Goal: Task Accomplishment & Management: Use online tool/utility

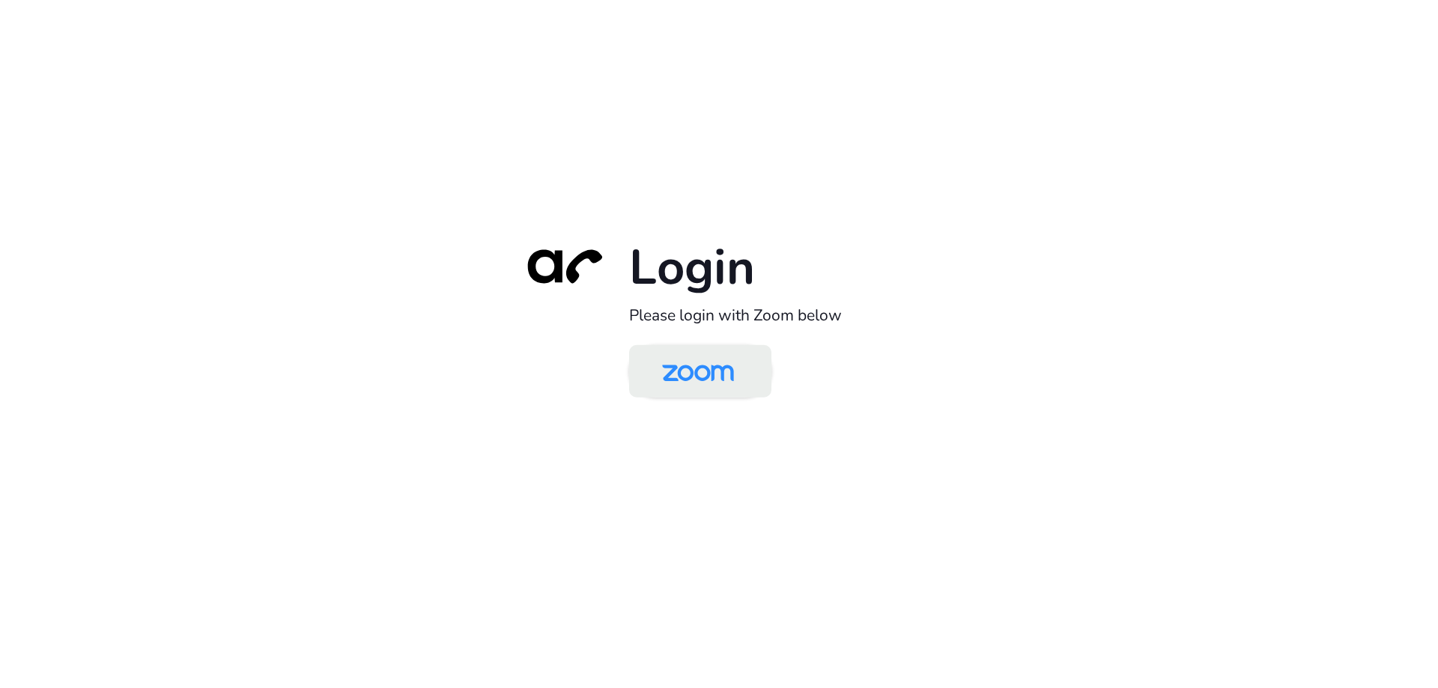
click at [652, 368] on img at bounding box center [697, 372] width 103 height 49
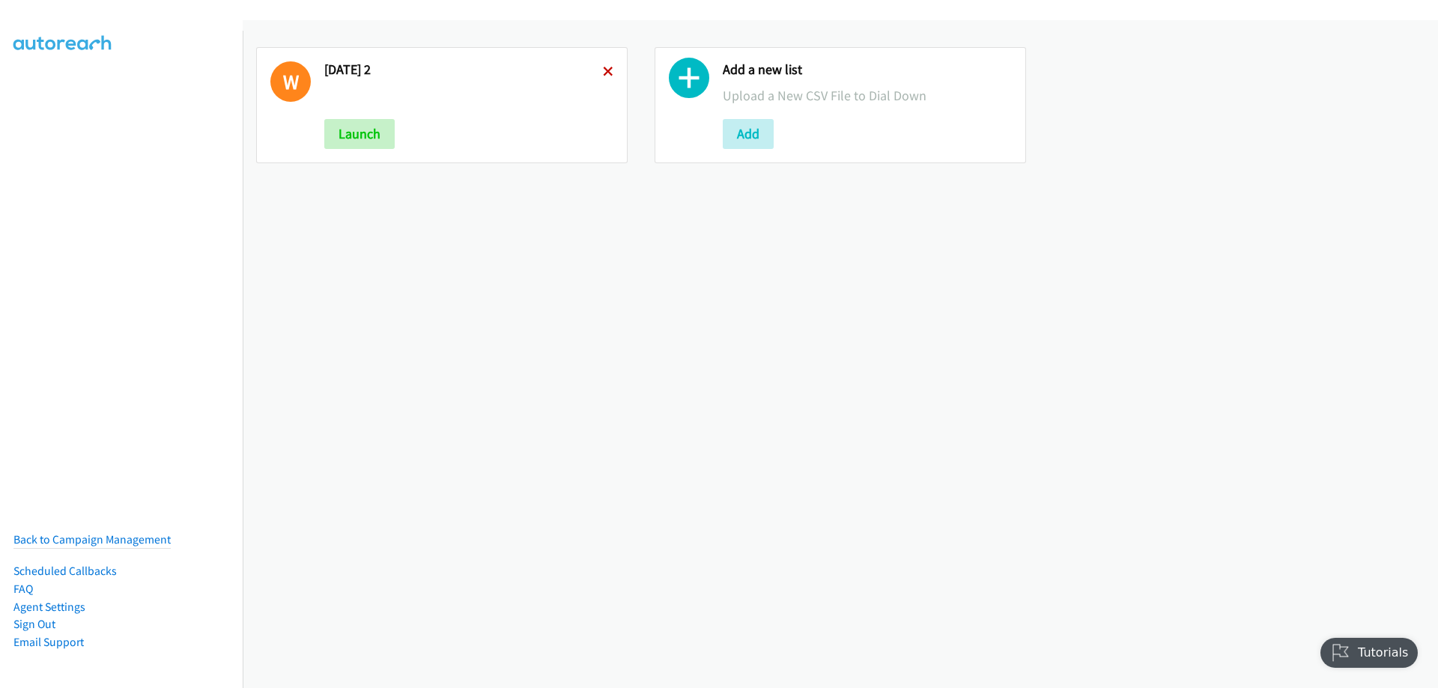
click at [603, 74] on icon at bounding box center [608, 72] width 10 height 10
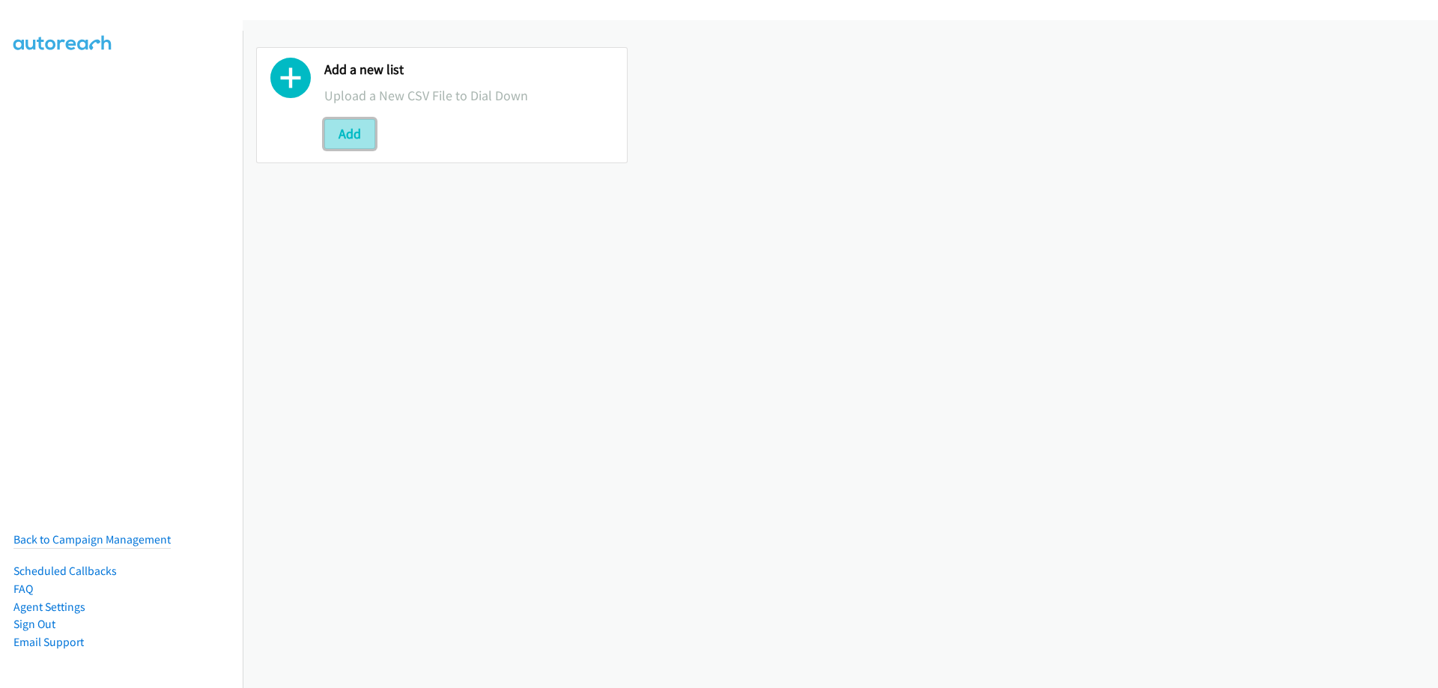
click at [351, 136] on button "Add" at bounding box center [349, 134] width 51 height 30
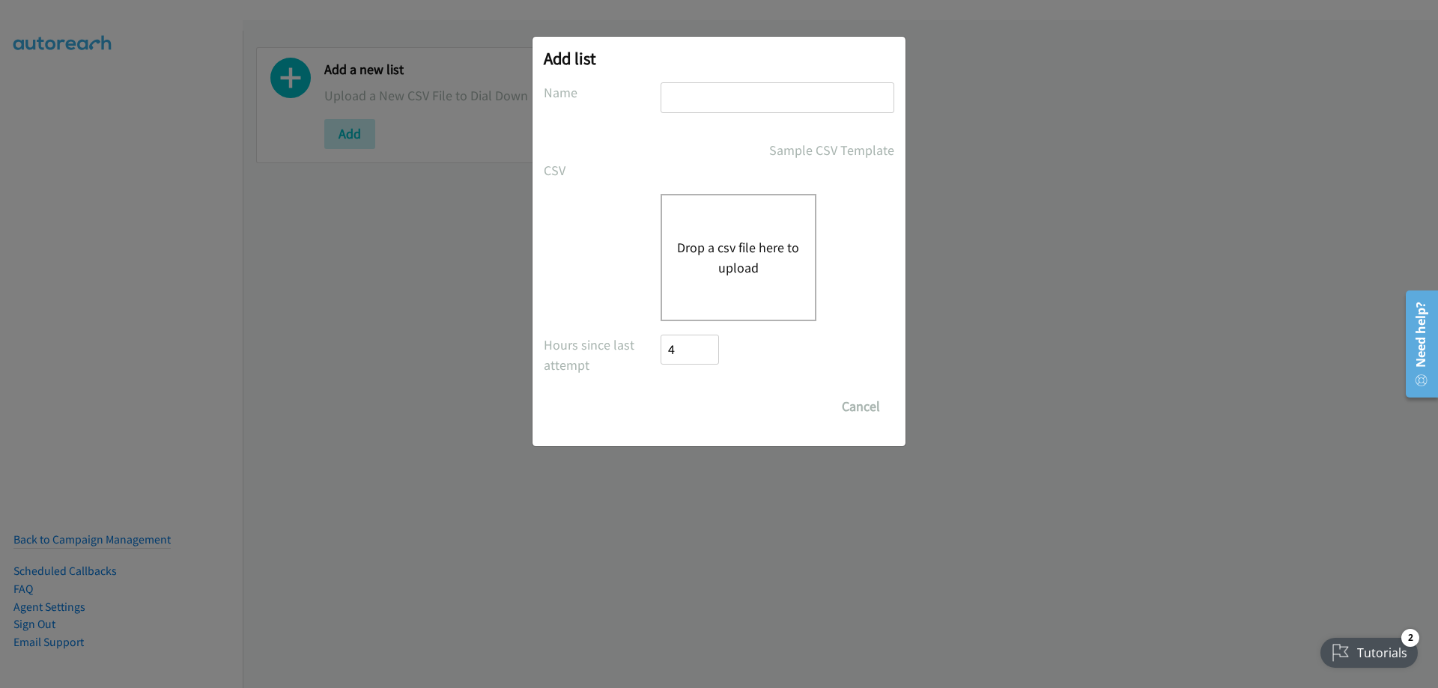
click at [687, 95] on input "text" at bounding box center [777, 97] width 234 height 31
type input "[DATE]"
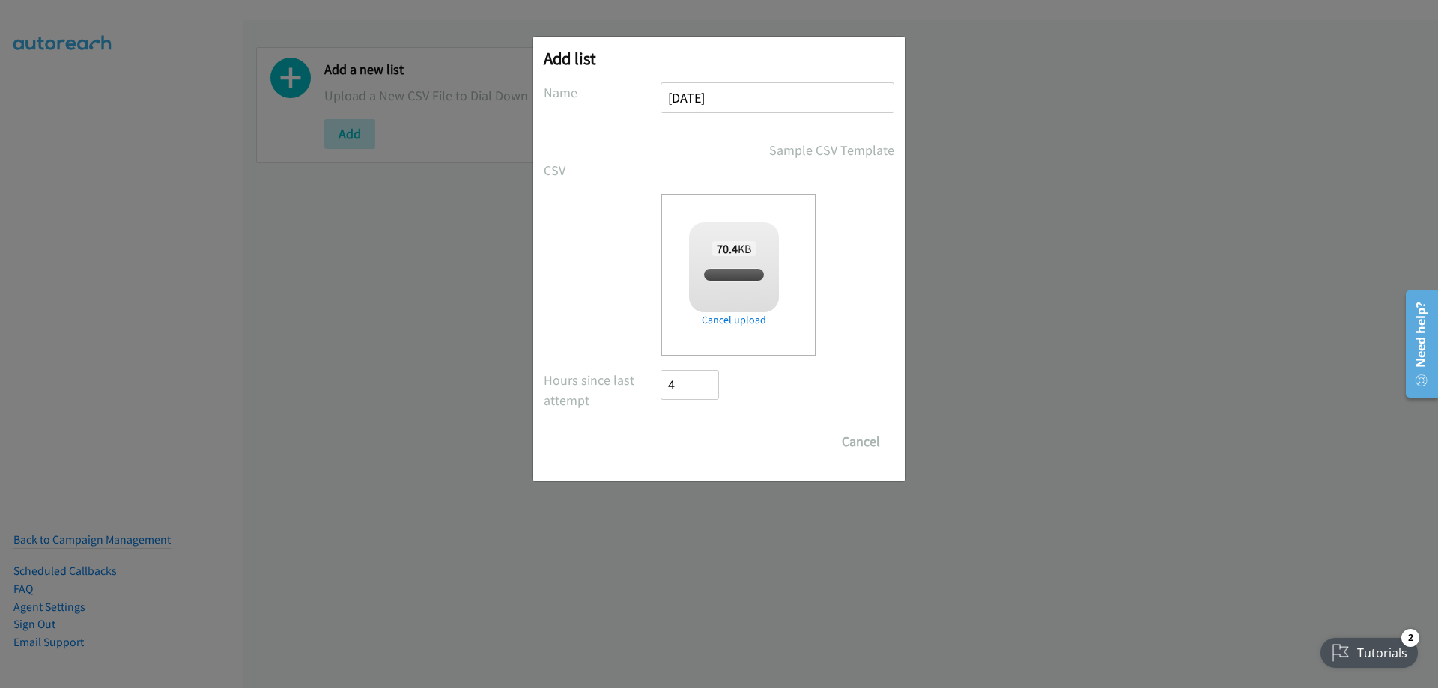
checkbox input "true"
click at [699, 446] on input "Save List" at bounding box center [699, 442] width 79 height 30
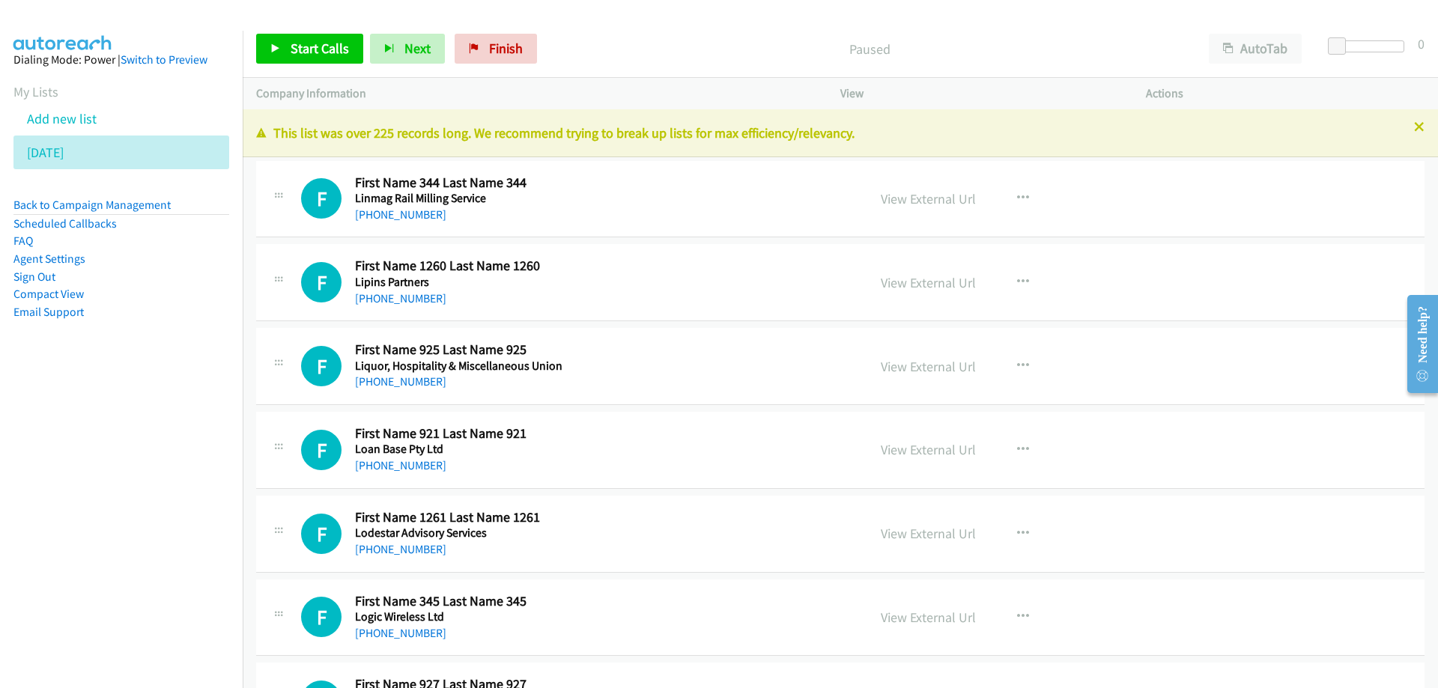
click at [111, 468] on nav "Dialing Mode: Power | Switch to Preview My Lists Add new list Thursday Back to …" at bounding box center [121, 375] width 243 height 688
click at [938, 204] on link "View External Url" at bounding box center [928, 198] width 95 height 17
click at [328, 49] on span "Start Calls" at bounding box center [320, 48] width 58 height 17
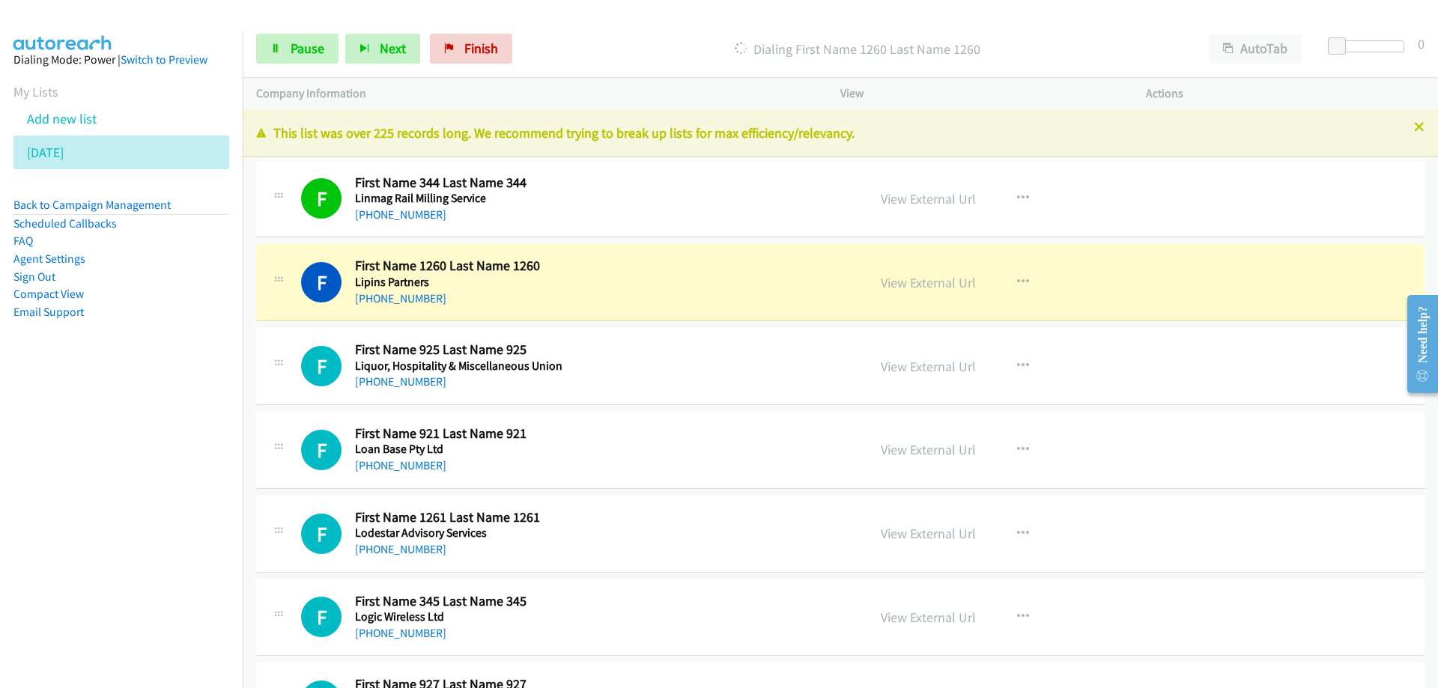
scroll to position [75, 0]
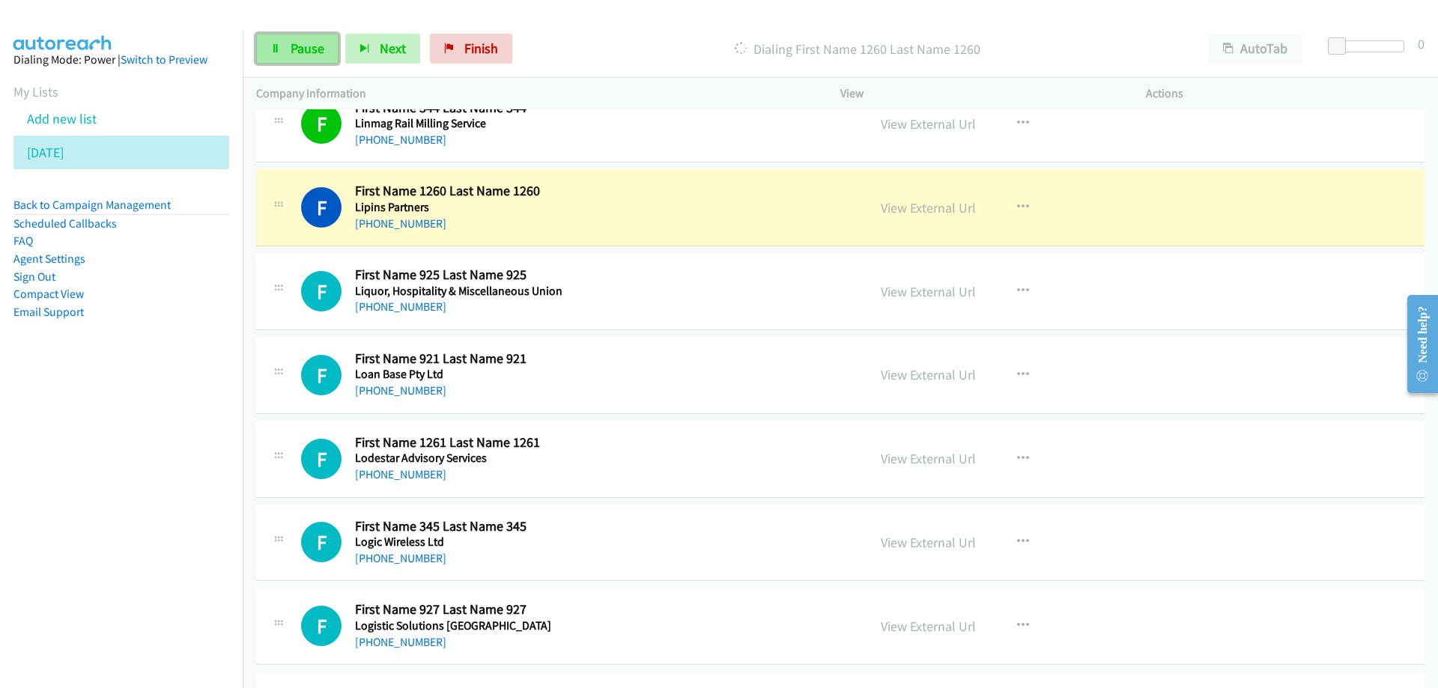
click at [298, 42] on span "Pause" at bounding box center [308, 48] width 34 height 17
click at [738, 192] on div "F Callback Scheduled First Name 1260 Last Name 1260 Lipins Partners Australia/S…" at bounding box center [577, 207] width 553 height 49
click at [899, 214] on link "View External Url" at bounding box center [928, 207] width 95 height 17
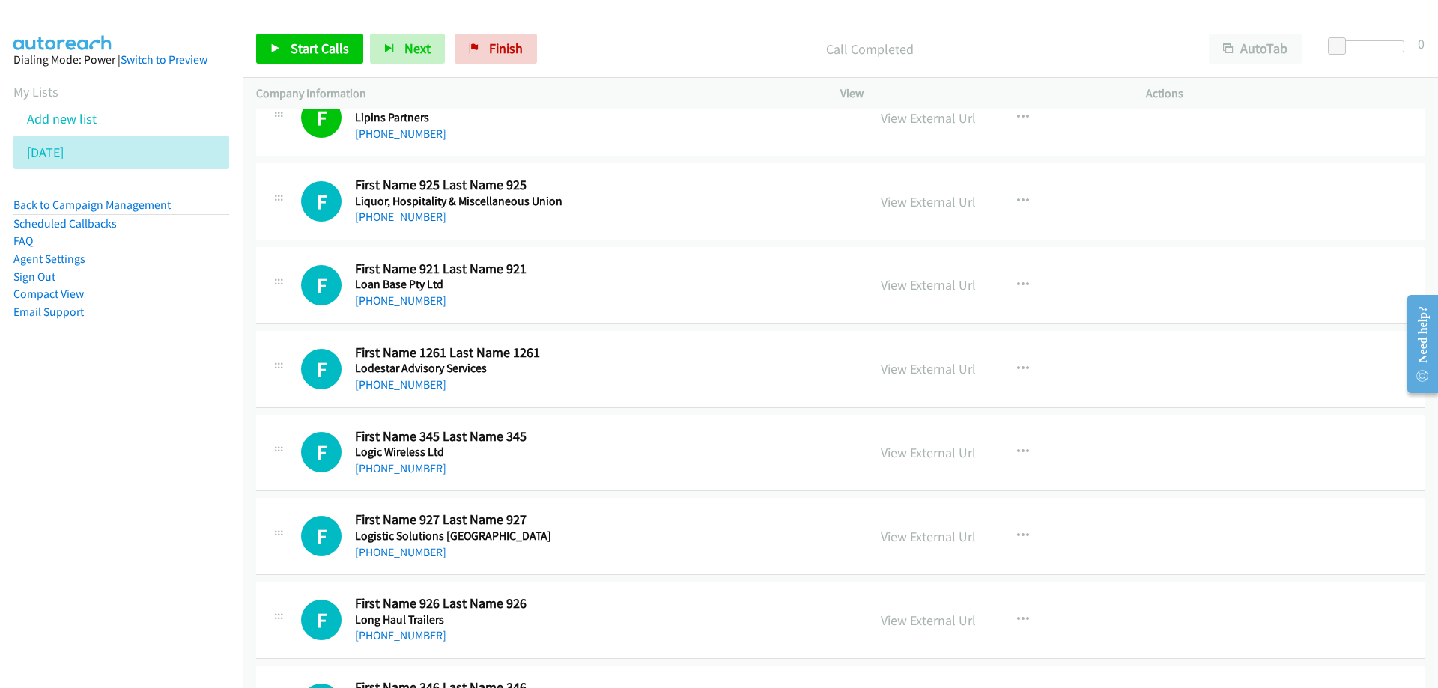
scroll to position [225, 0]
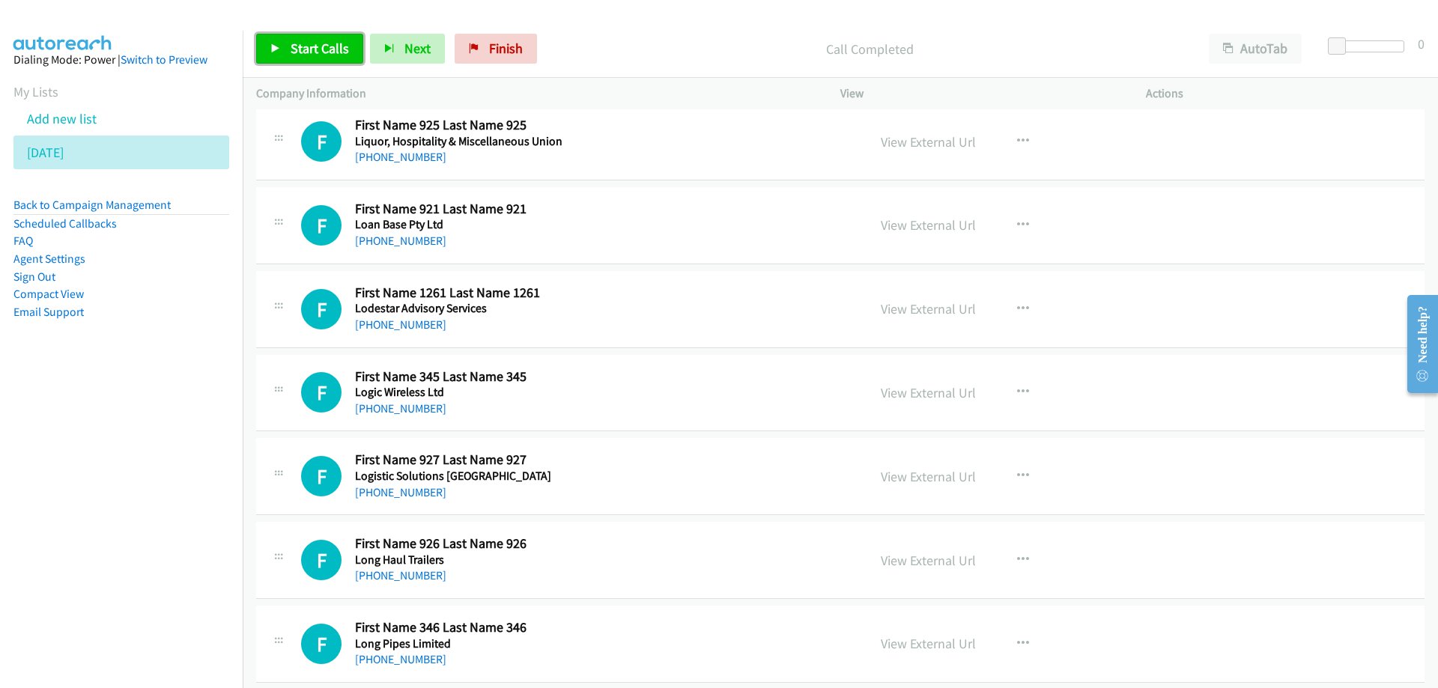
click at [321, 48] on span "Start Calls" at bounding box center [320, 48] width 58 height 17
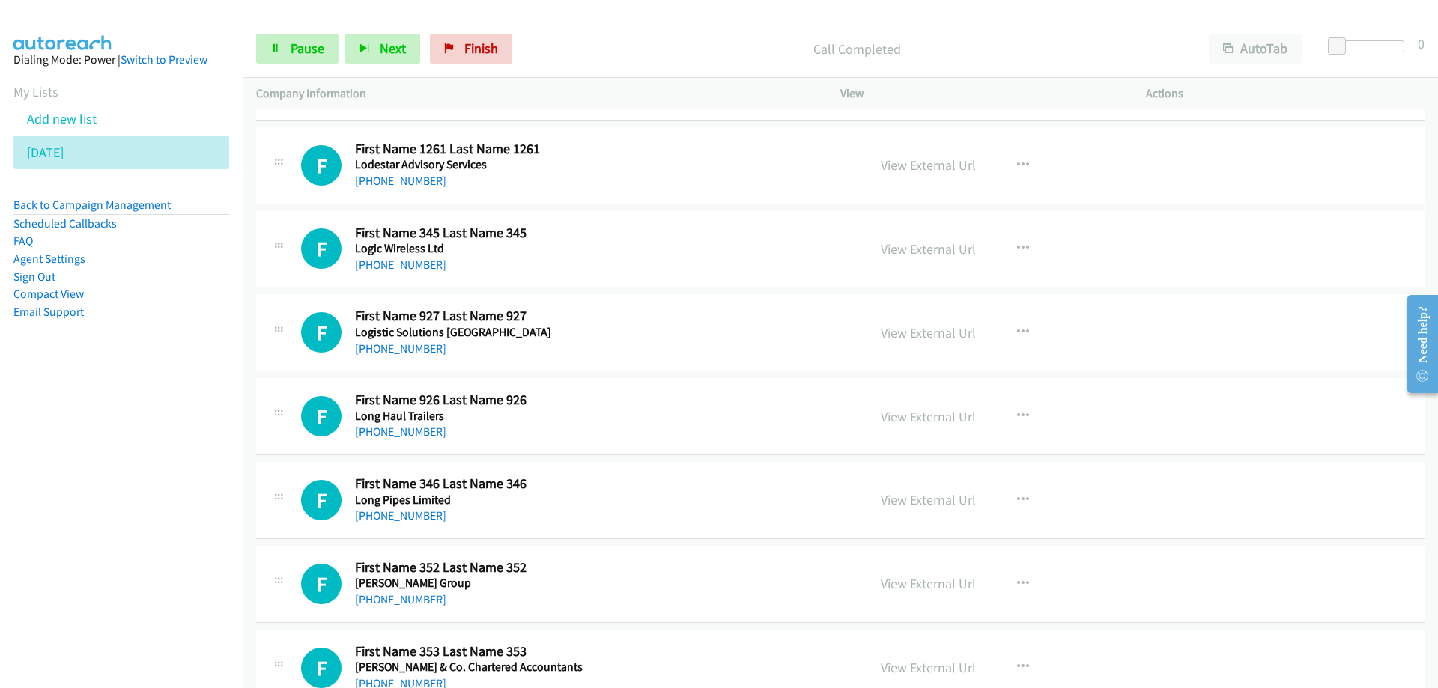
scroll to position [374, 0]
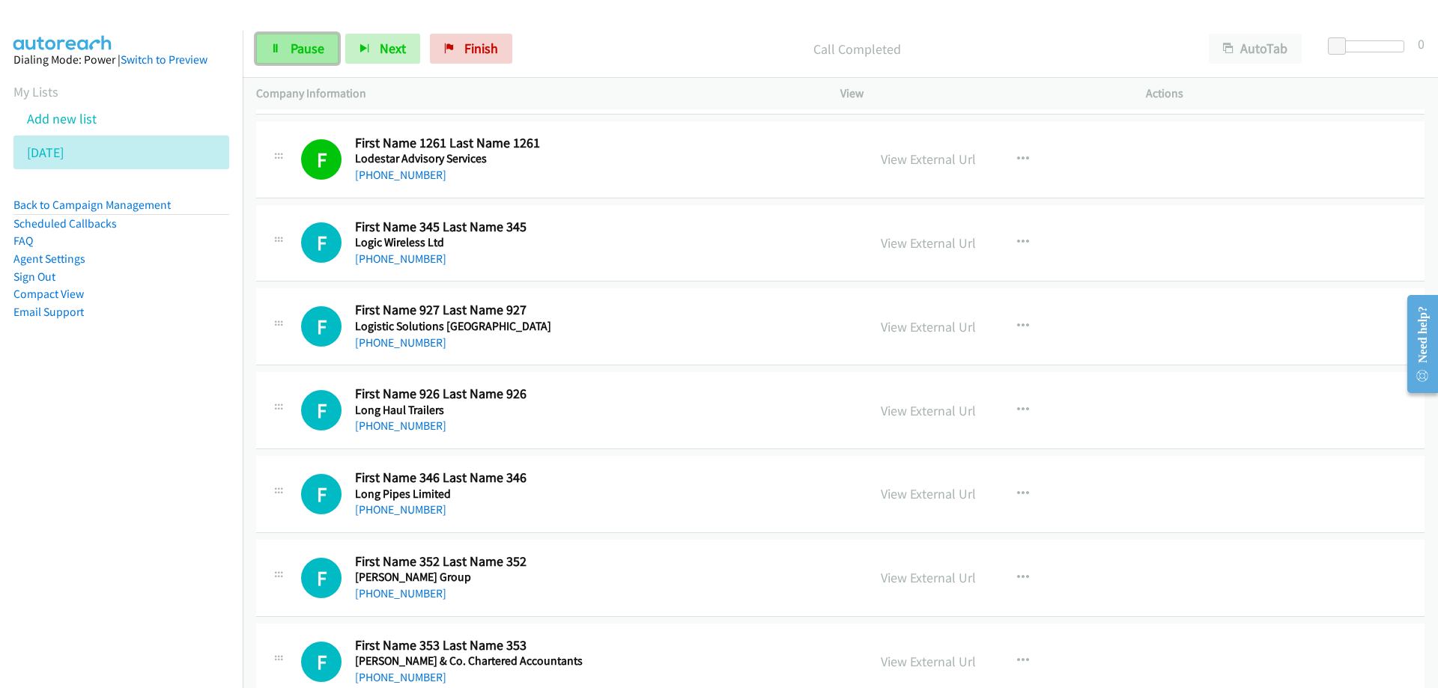
click at [293, 51] on span "Pause" at bounding box center [308, 48] width 34 height 17
click at [315, 55] on span "Start Calls" at bounding box center [320, 48] width 58 height 17
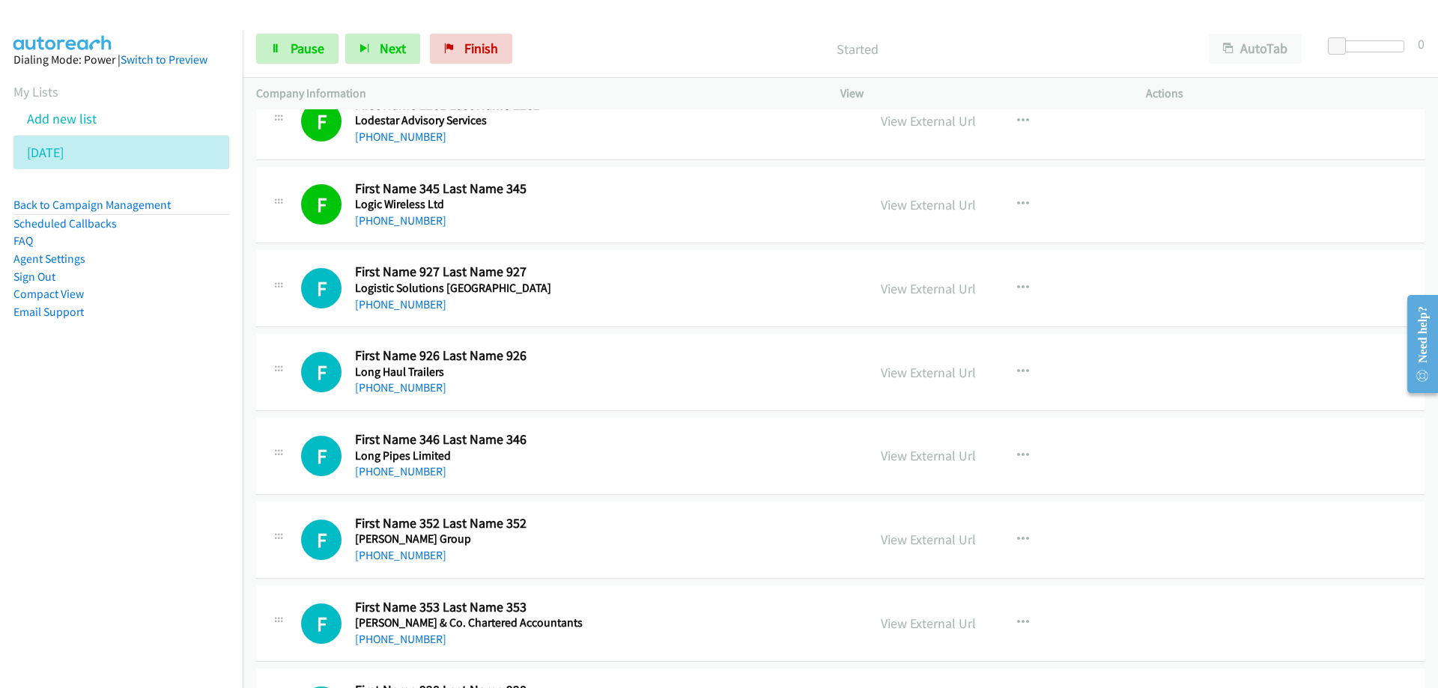
scroll to position [449, 0]
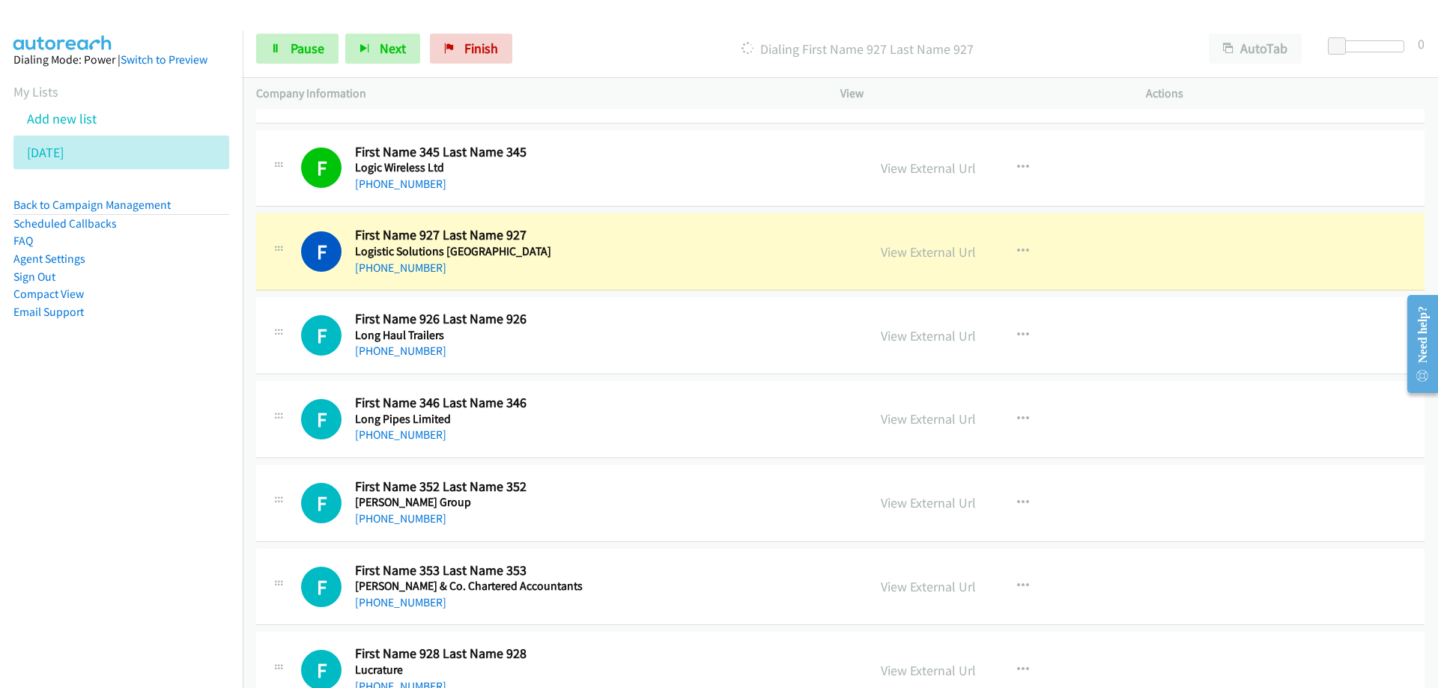
click at [1211, 246] on div "F Callback Scheduled First Name 927 Last Name 927 Logistic Solutions Australasi…" at bounding box center [840, 251] width 1168 height 77
click at [647, 251] on h5 "Logistic Solutions Australasia" at bounding box center [529, 251] width 349 height 15
click at [905, 258] on link "View External Url" at bounding box center [928, 251] width 95 height 17
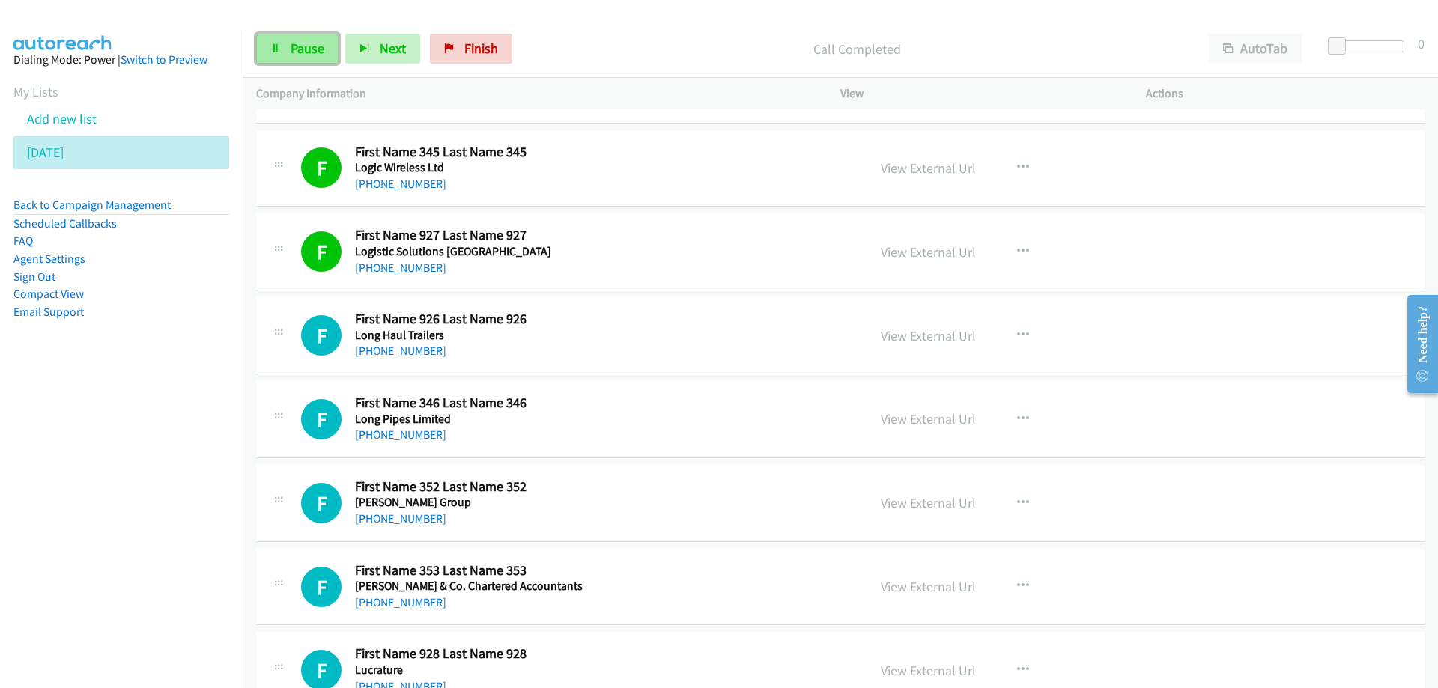
click at [292, 47] on span "Pause" at bounding box center [308, 48] width 34 height 17
click at [293, 41] on span "Start Calls" at bounding box center [320, 48] width 58 height 17
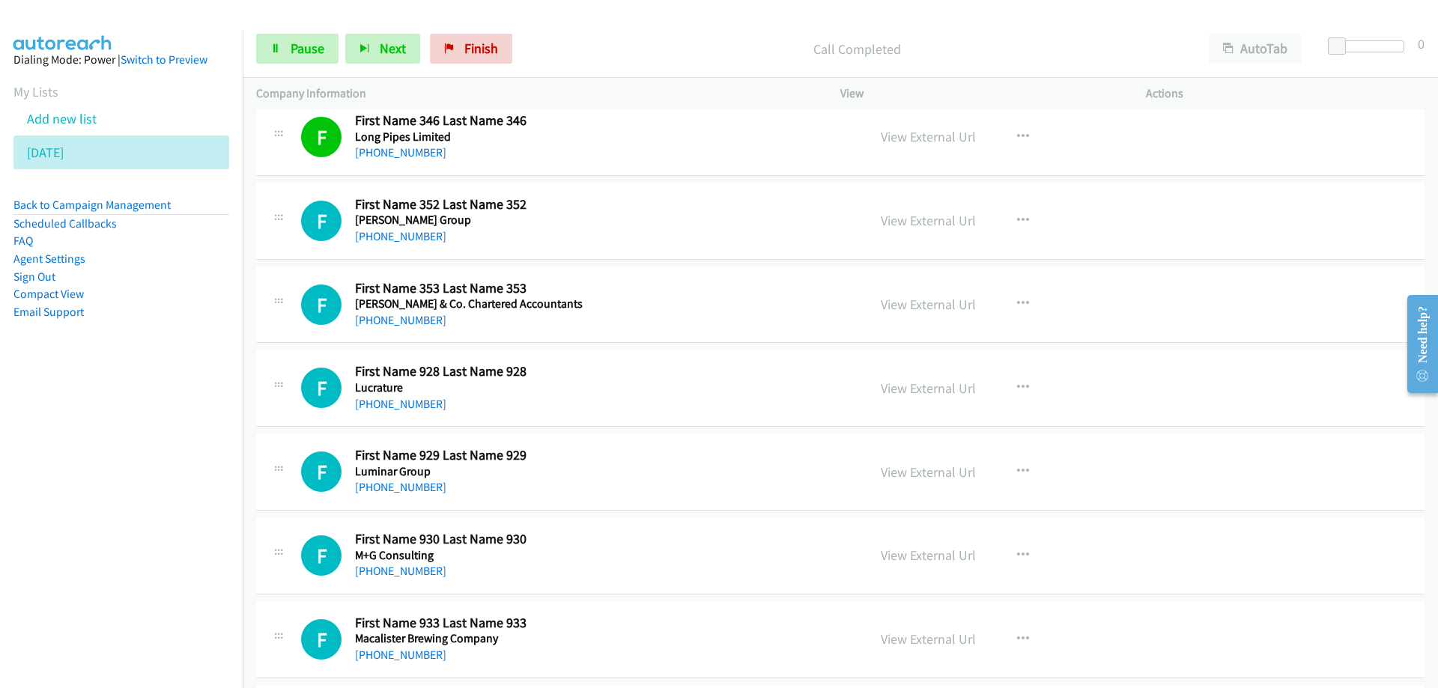
scroll to position [749, 0]
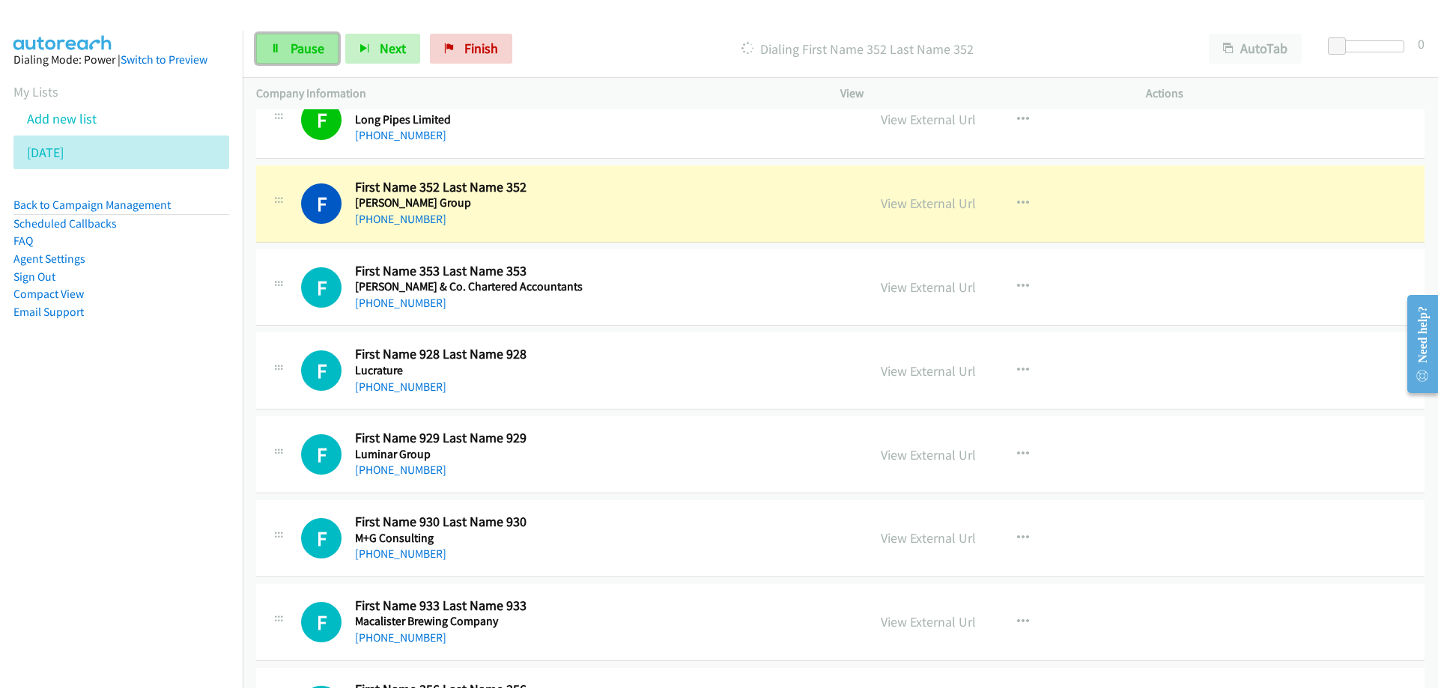
drag, startPoint x: 308, startPoint y: 43, endPoint x: 331, endPoint y: 60, distance: 27.9
click at [310, 43] on span "Pause" at bounding box center [308, 48] width 34 height 17
click at [908, 204] on link "View External Url" at bounding box center [928, 203] width 95 height 17
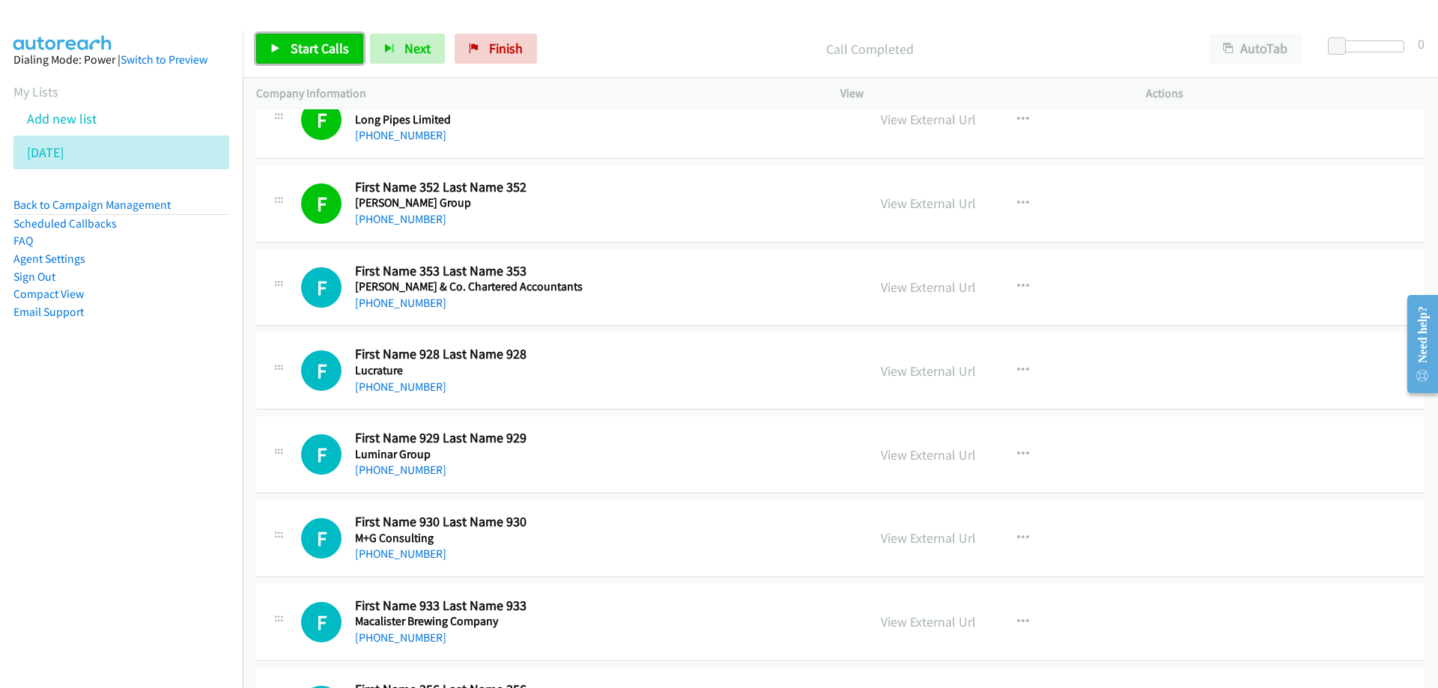
click at [299, 55] on span "Start Calls" at bounding box center [320, 48] width 58 height 17
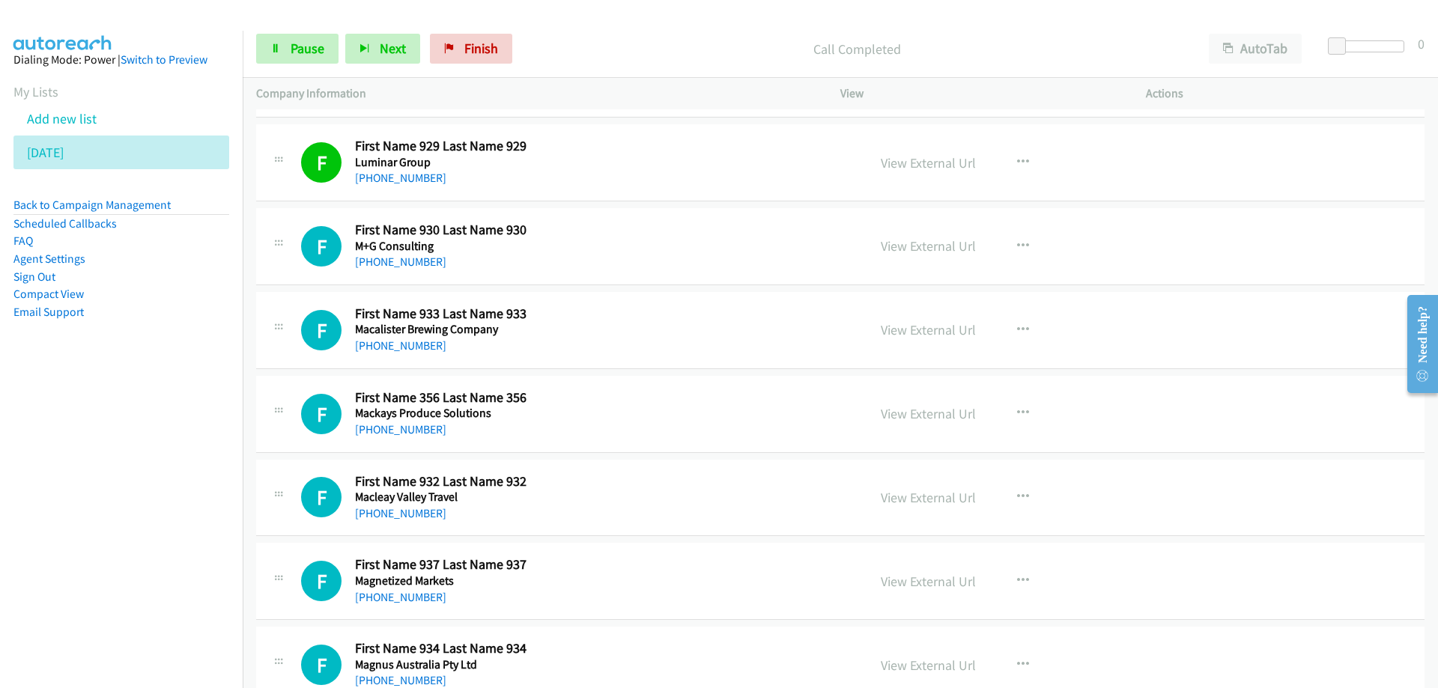
scroll to position [1048, 0]
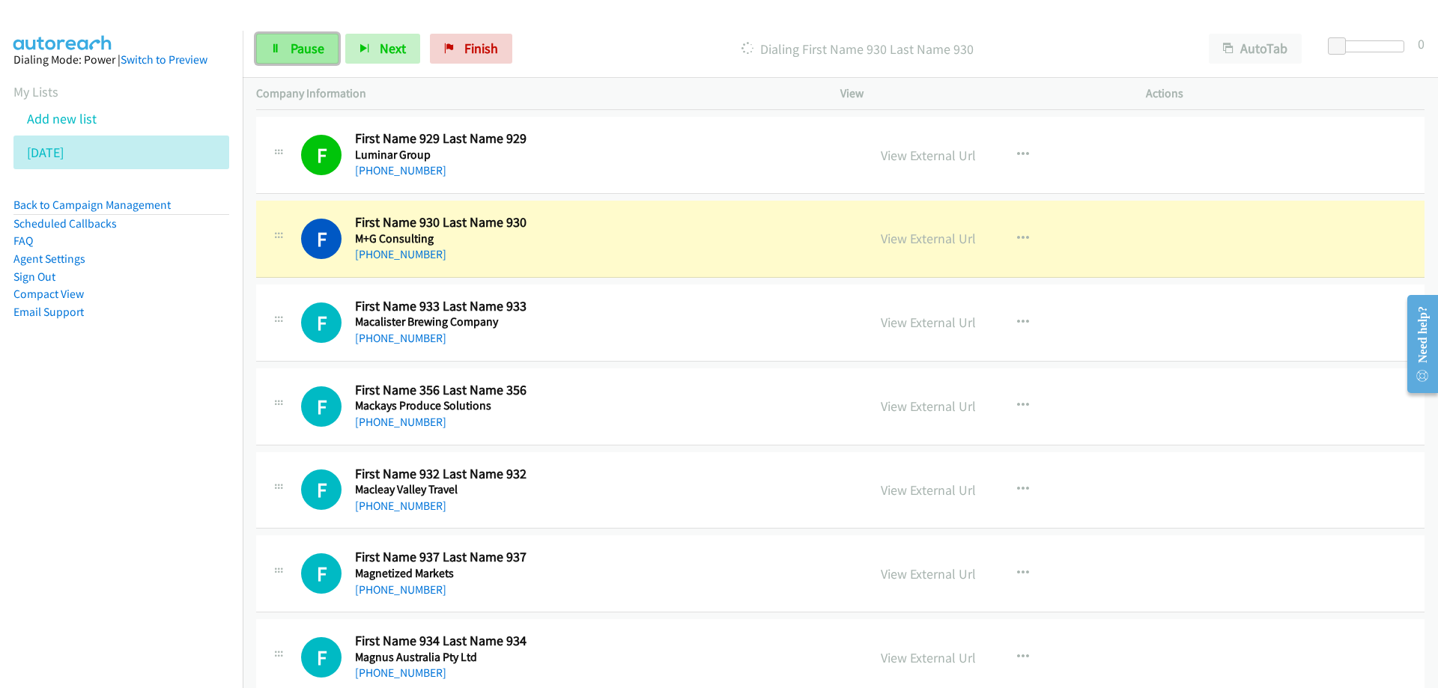
click at [300, 50] on span "Pause" at bounding box center [308, 48] width 34 height 17
click at [686, 231] on h5 "M+G Consulting" at bounding box center [529, 238] width 349 height 15
click at [921, 237] on link "View External Url" at bounding box center [928, 238] width 95 height 17
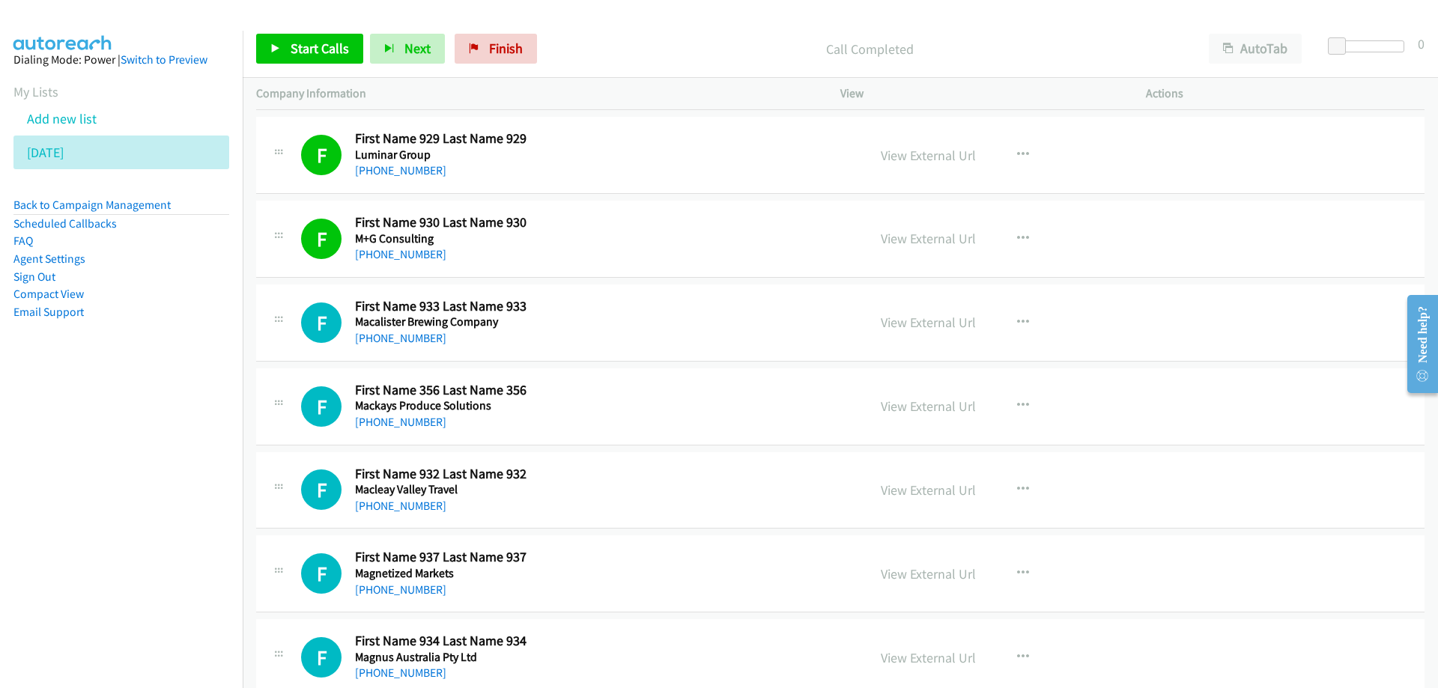
scroll to position [1123, 0]
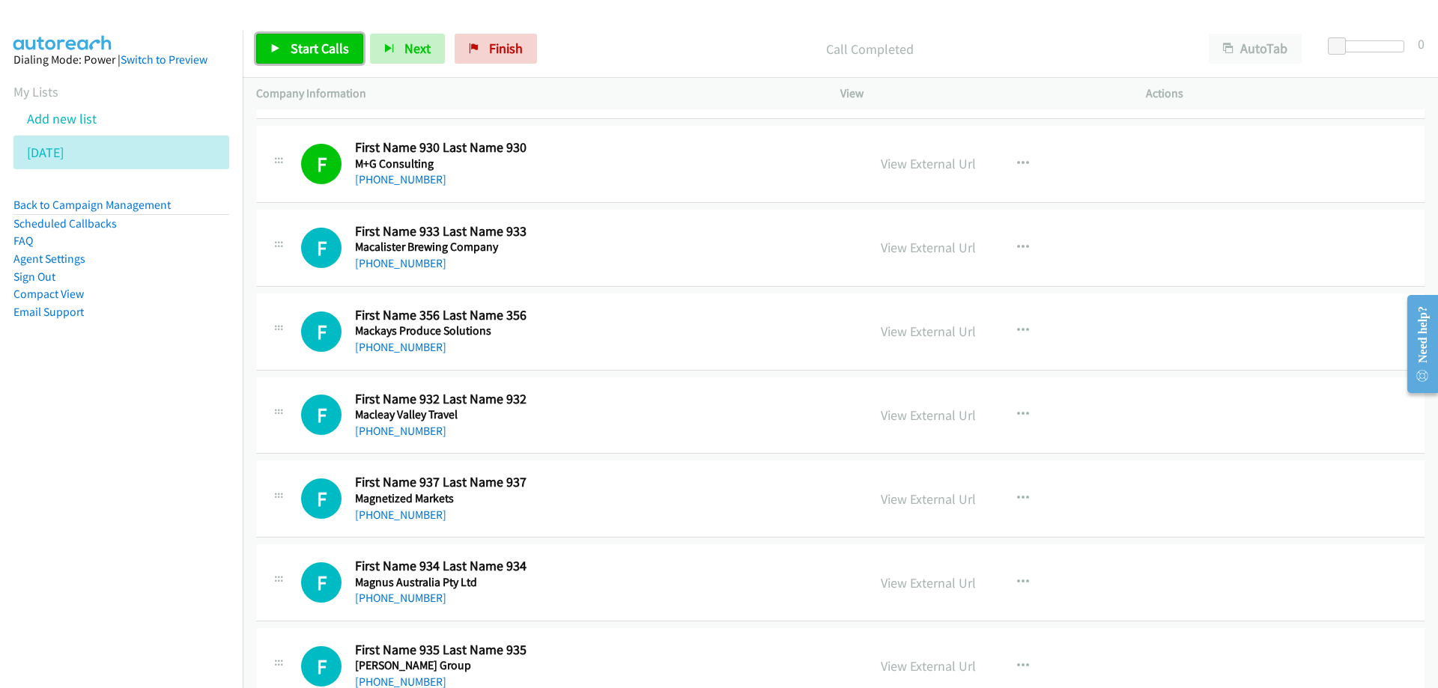
click at [305, 46] on span "Start Calls" at bounding box center [320, 48] width 58 height 17
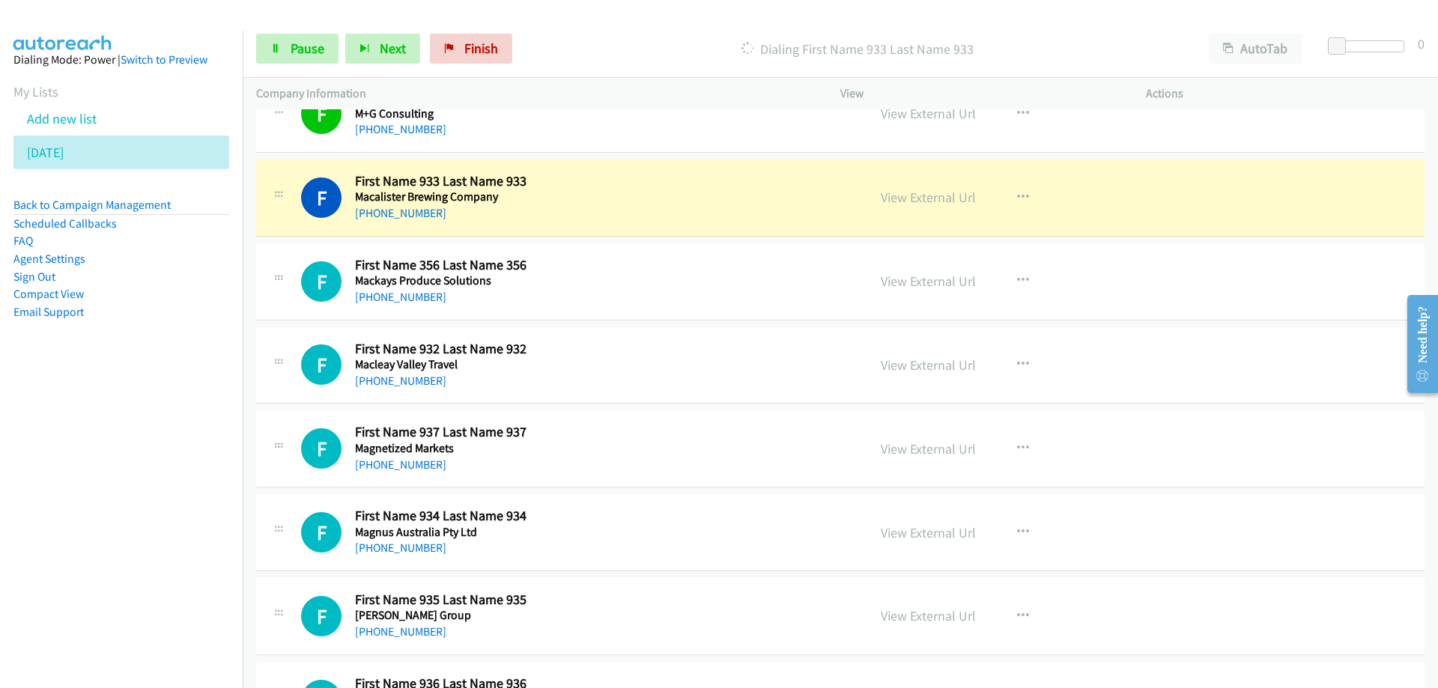
scroll to position [1198, 0]
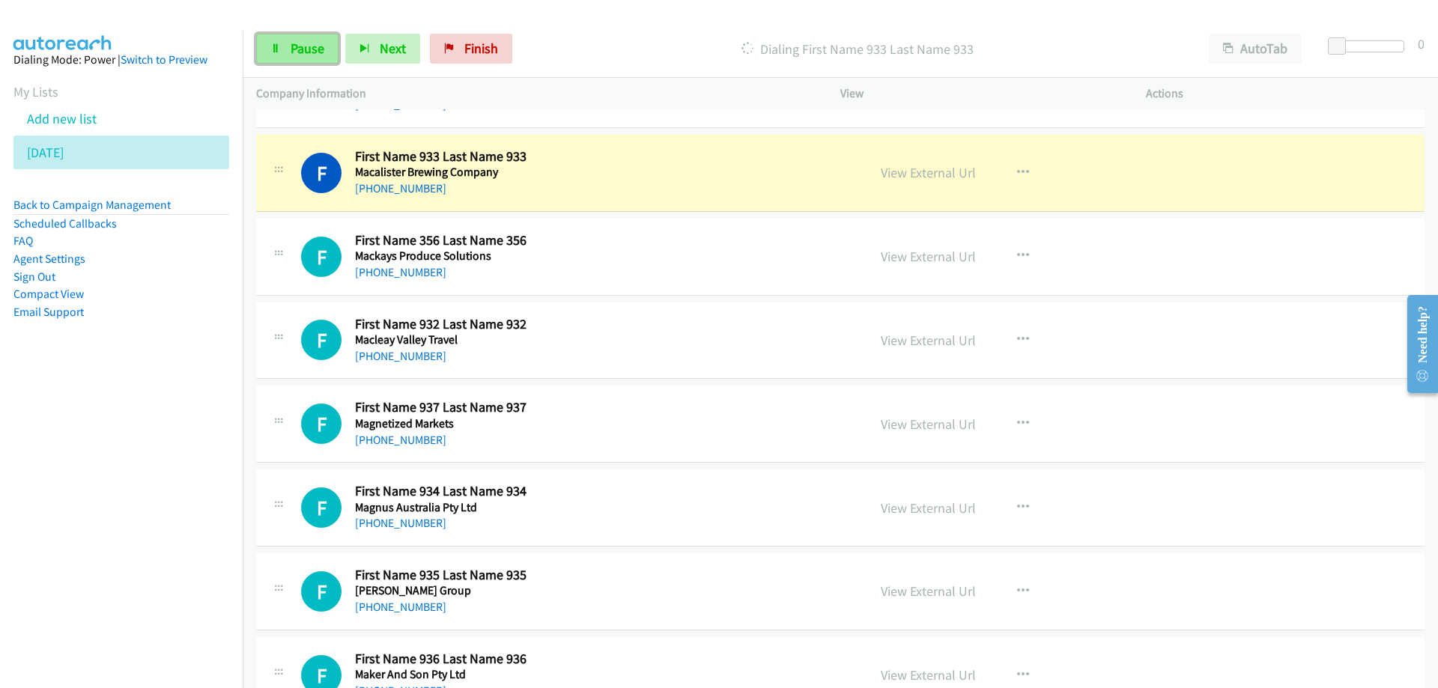
click at [311, 42] on span "Pause" at bounding box center [308, 48] width 34 height 17
click at [644, 180] on div "+61 408 086 814" at bounding box center [529, 189] width 349 height 18
click at [895, 172] on link "View External Url" at bounding box center [928, 172] width 95 height 17
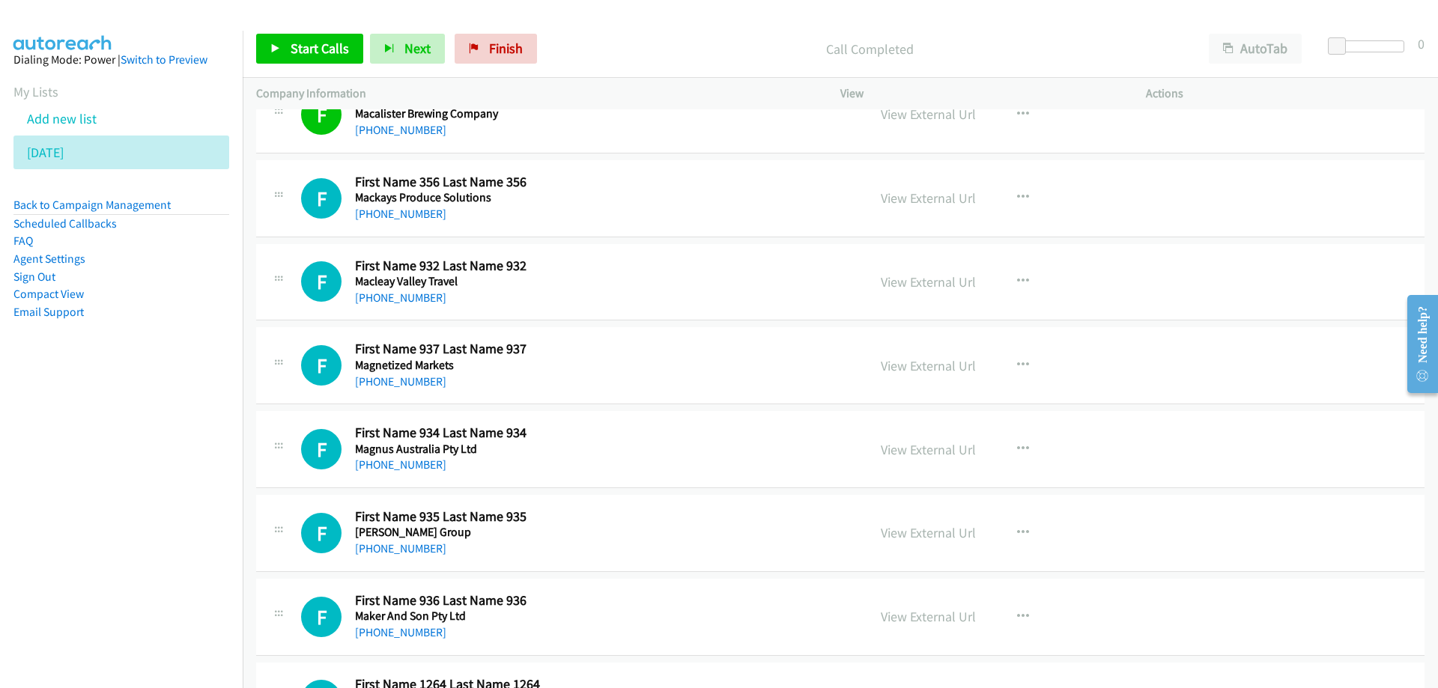
scroll to position [1273, 0]
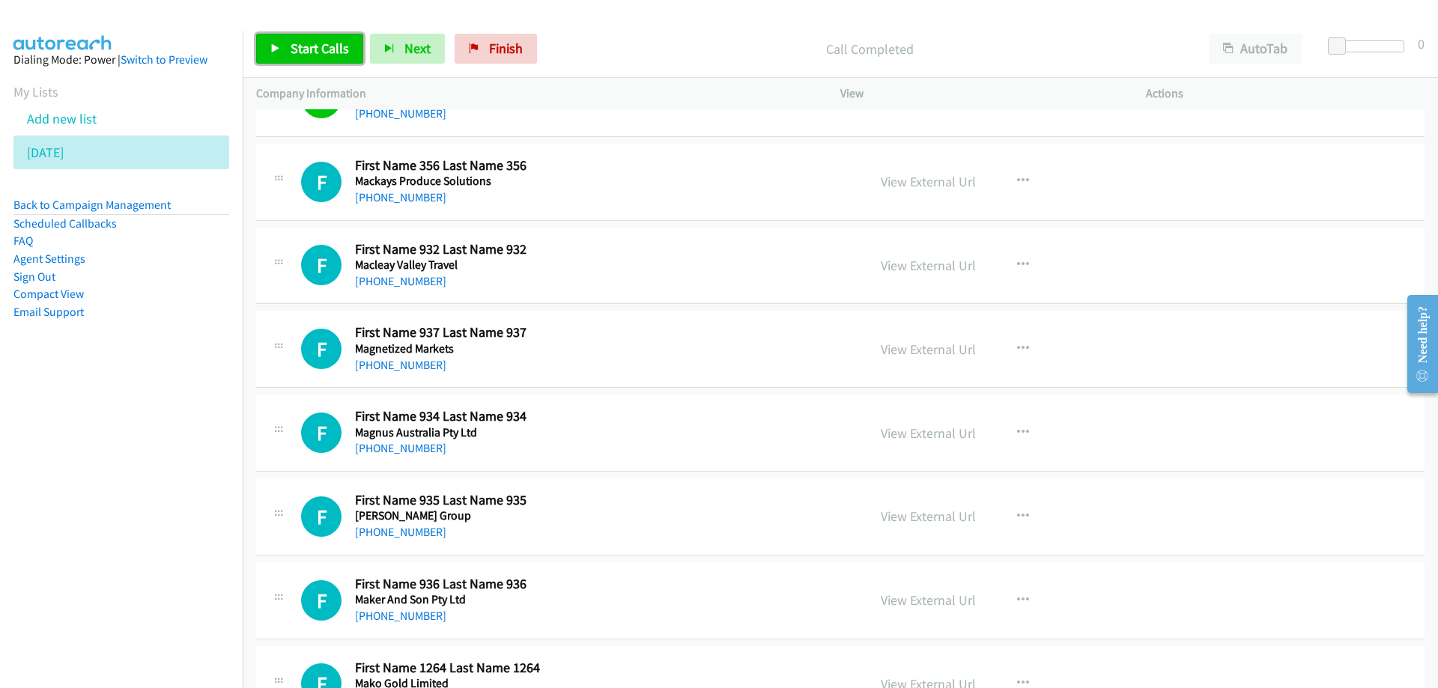
click at [321, 50] on span "Start Calls" at bounding box center [320, 48] width 58 height 17
click at [285, 34] on link "Pause" at bounding box center [297, 49] width 82 height 30
click at [326, 56] on link "Start Calls" at bounding box center [309, 49] width 107 height 30
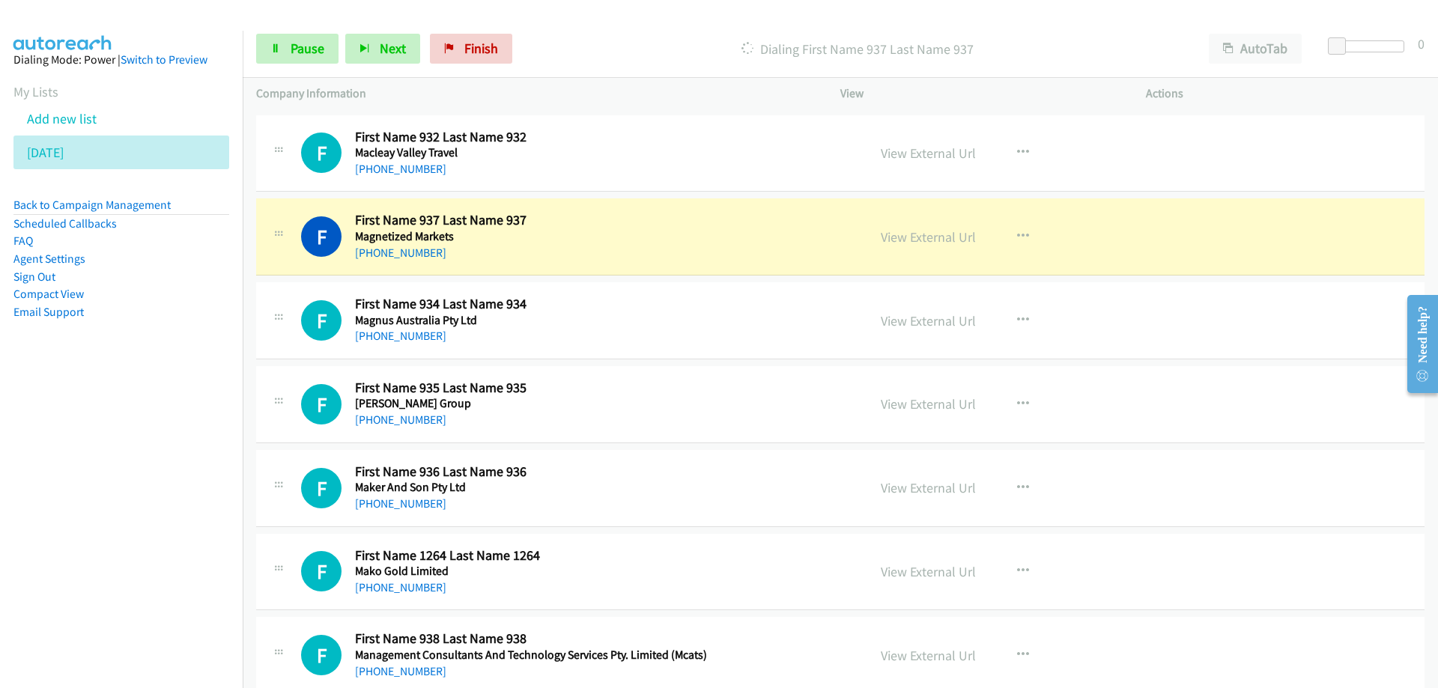
scroll to position [1423, 0]
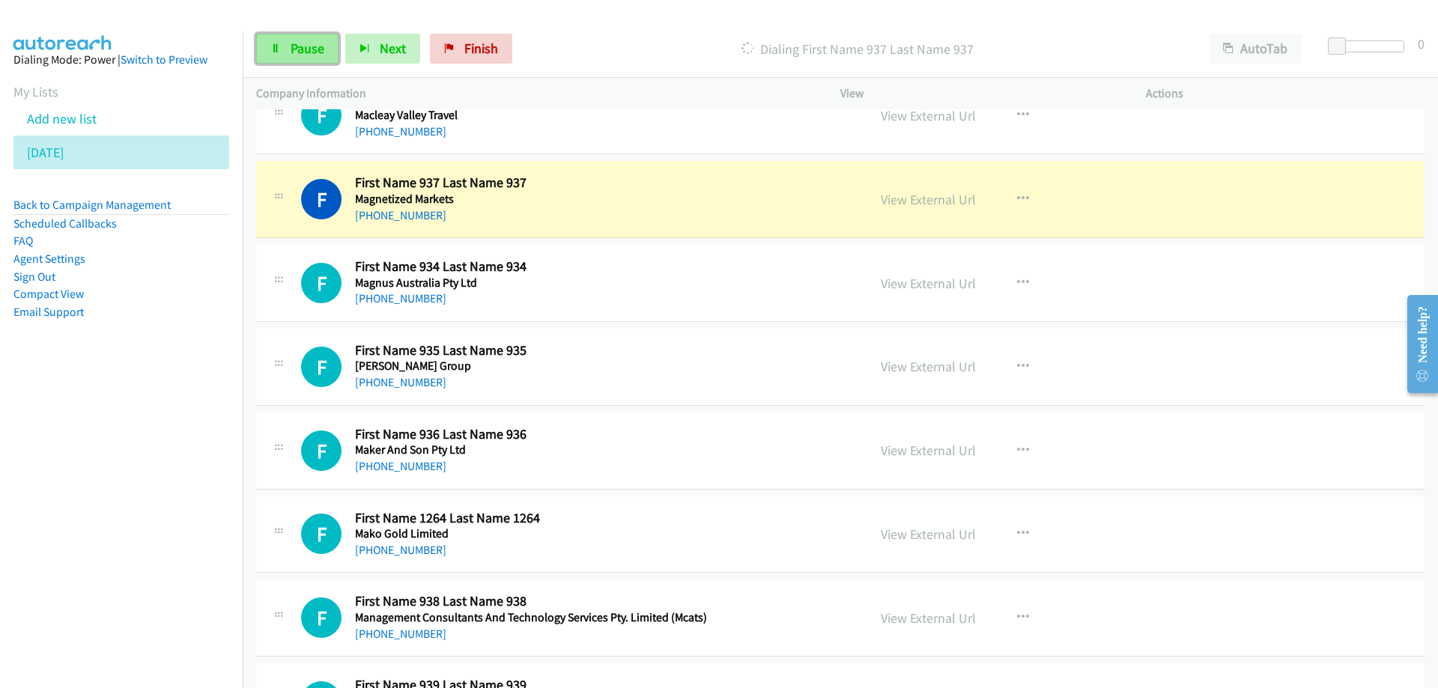
click at [308, 51] on span "Pause" at bounding box center [308, 48] width 34 height 17
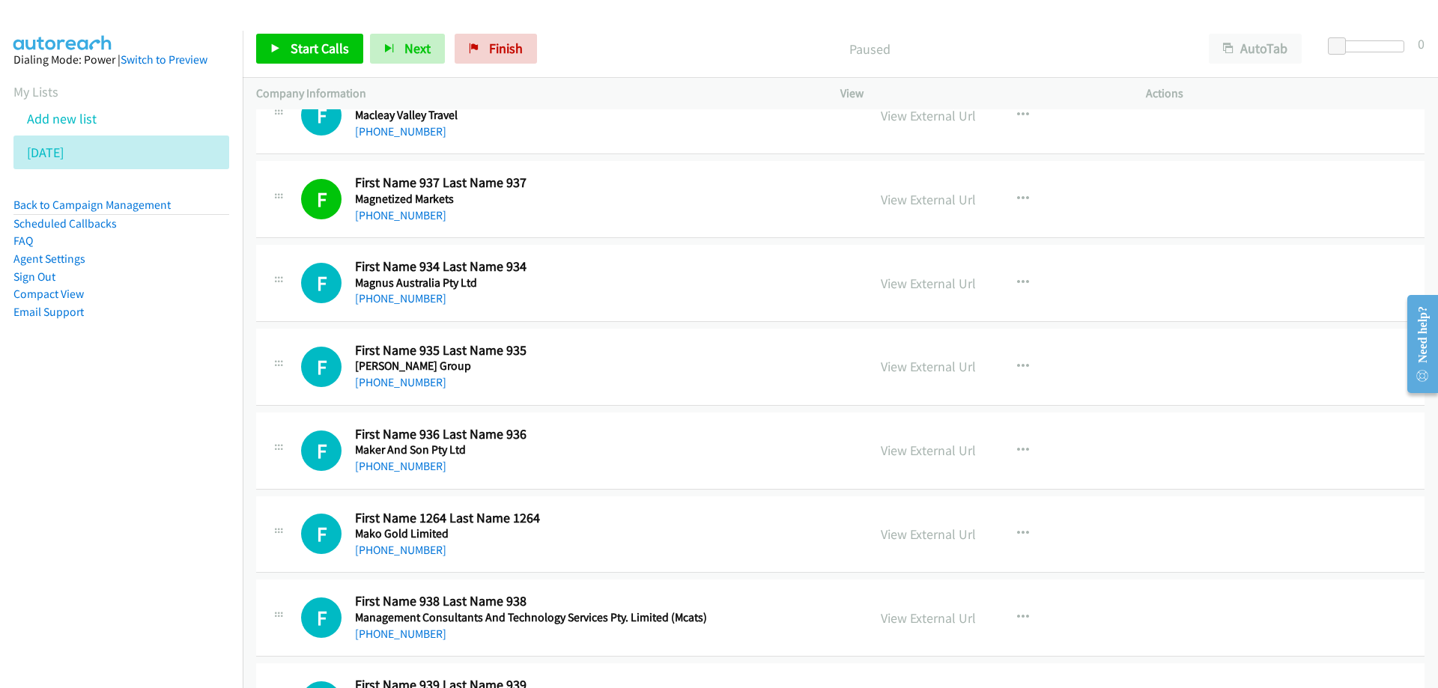
click at [618, 195] on h5 "Magnetized Markets" at bounding box center [529, 199] width 349 height 15
click at [903, 202] on link "View External Url" at bounding box center [928, 199] width 95 height 17
click at [313, 52] on span "Start Calls" at bounding box center [320, 48] width 58 height 17
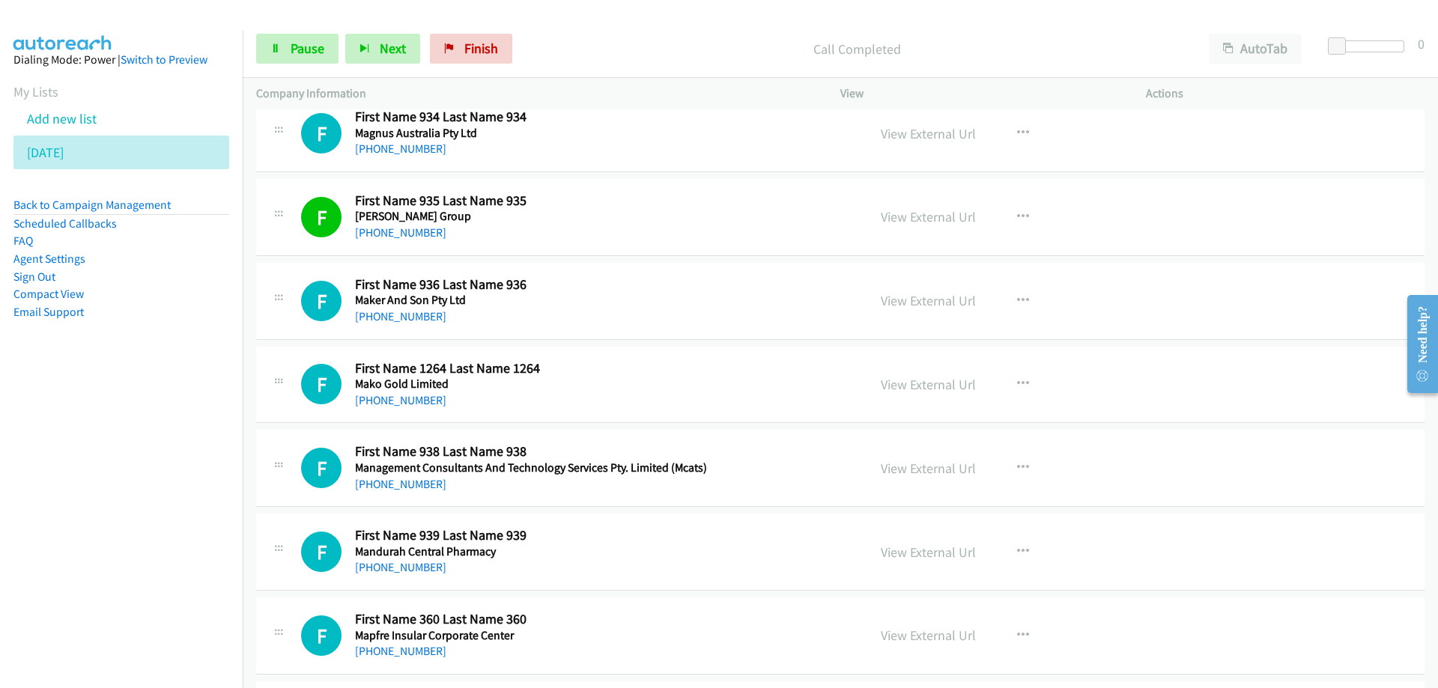
scroll to position [1647, 0]
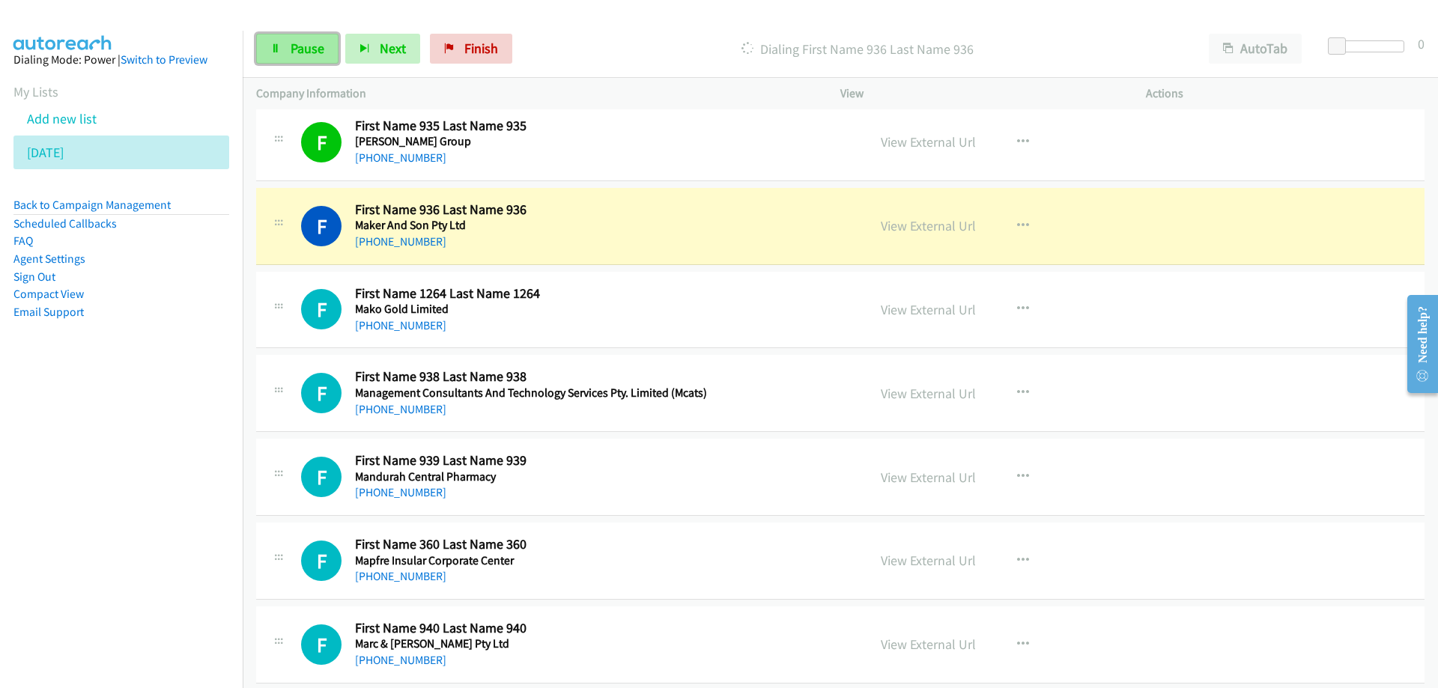
click at [300, 43] on span "Pause" at bounding box center [308, 48] width 34 height 17
drag, startPoint x: 614, startPoint y: 219, endPoint x: 928, endPoint y: 228, distance: 314.6
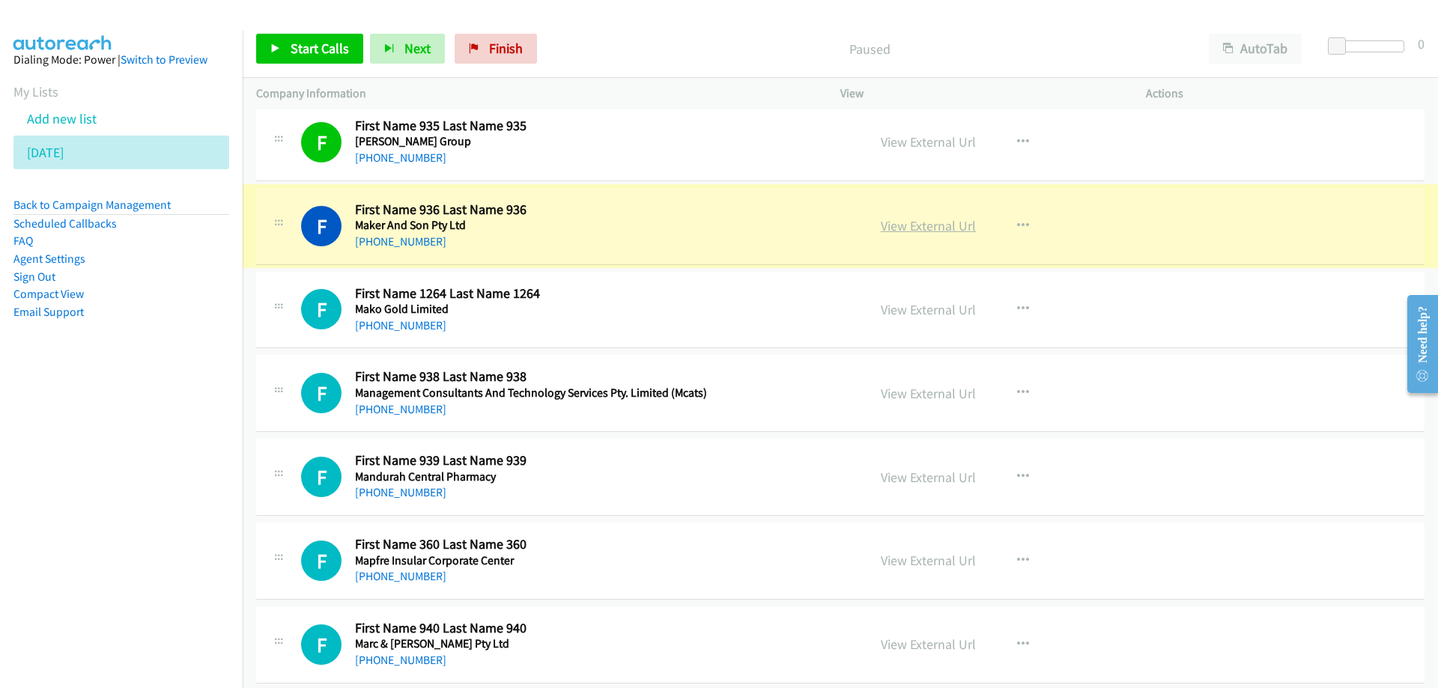
click at [925, 227] on link "View External Url" at bounding box center [928, 225] width 95 height 17
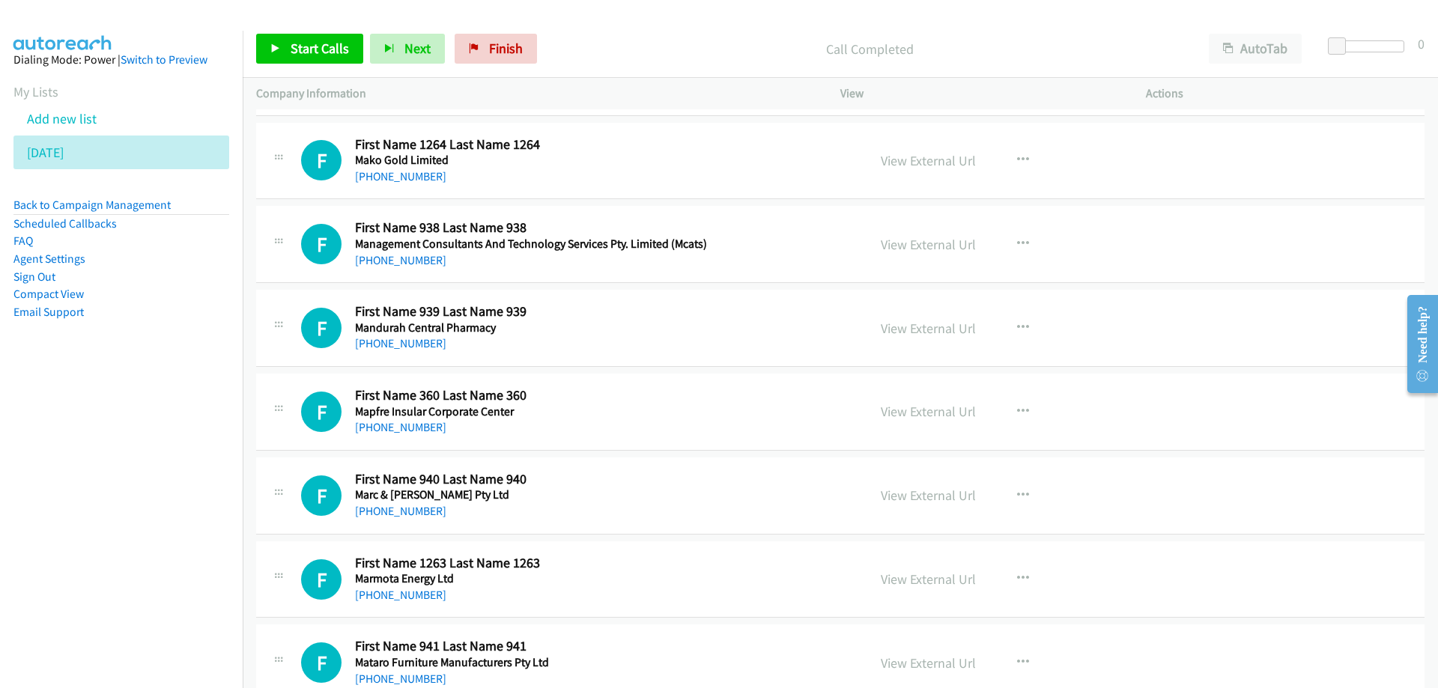
scroll to position [1797, 0]
click at [318, 51] on span "Start Calls" at bounding box center [320, 48] width 58 height 17
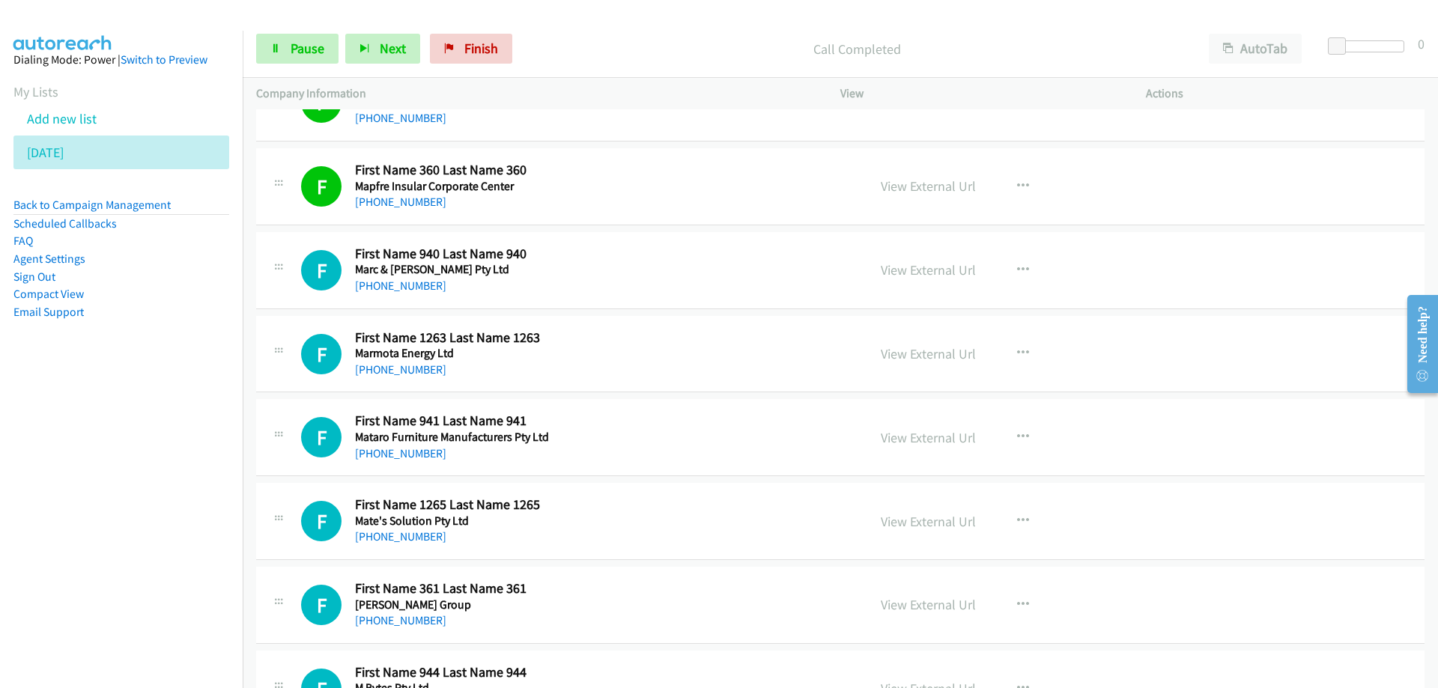
scroll to position [2097, 0]
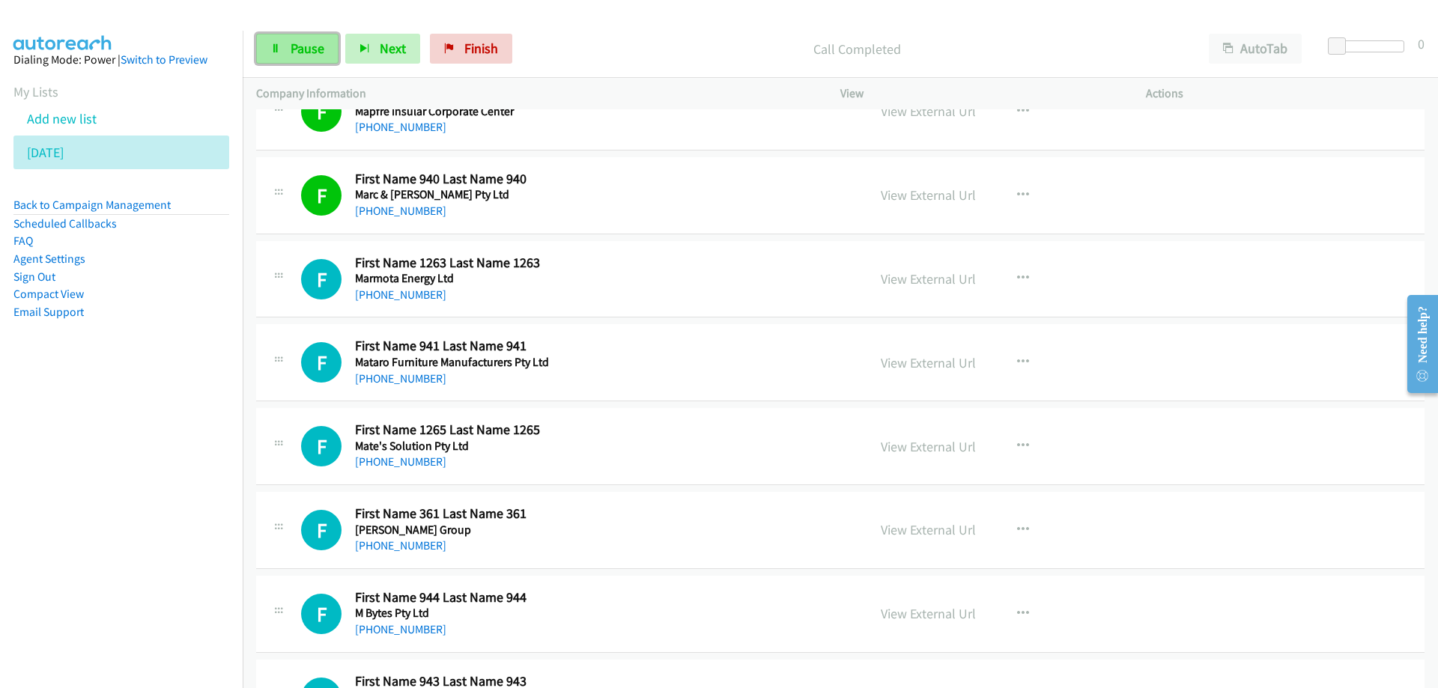
click at [311, 44] on span "Pause" at bounding box center [308, 48] width 34 height 17
click at [317, 47] on span "Start Calls" at bounding box center [320, 48] width 58 height 17
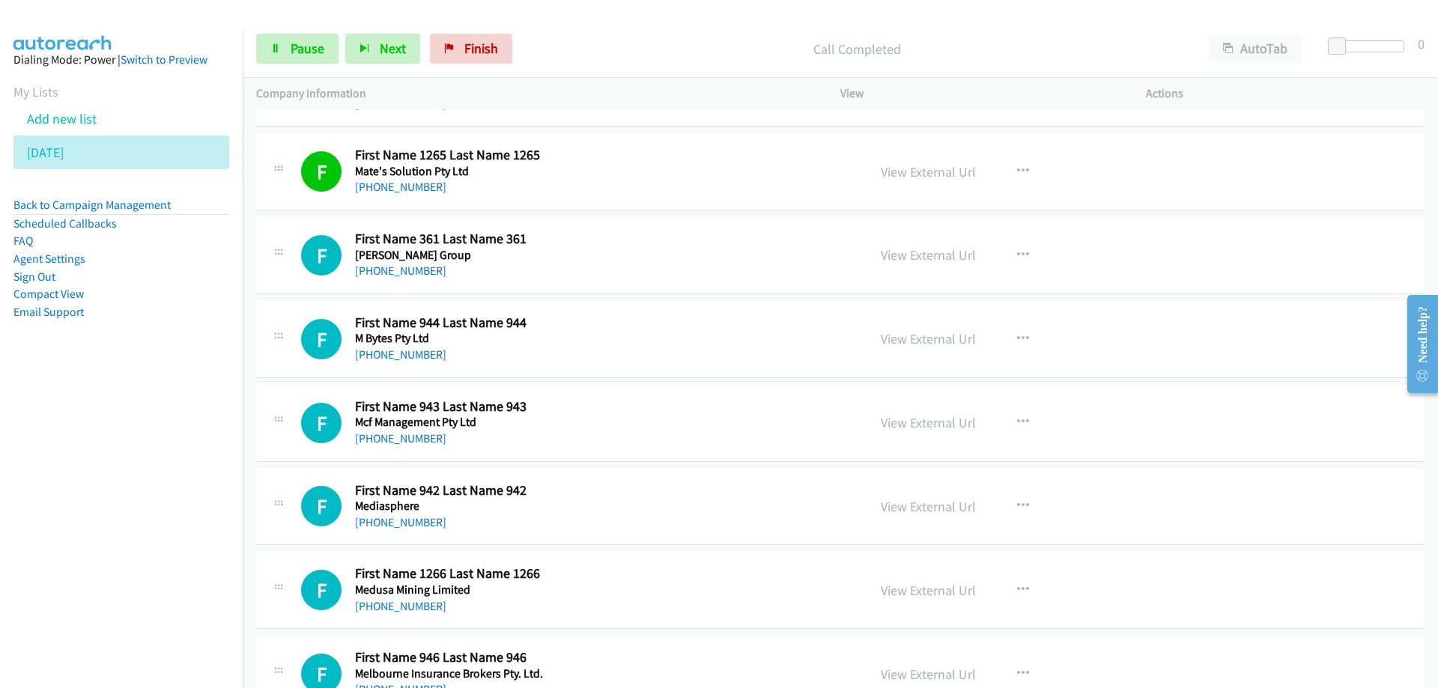
scroll to position [2396, 0]
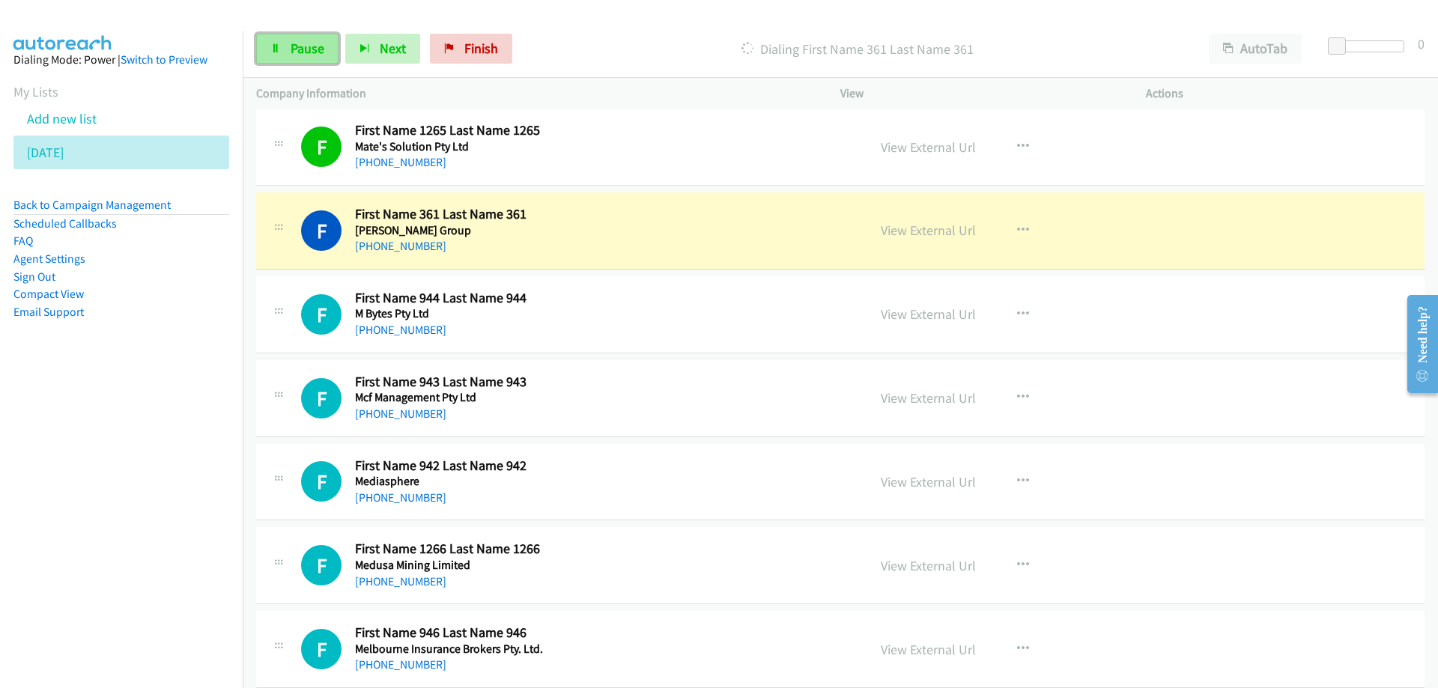
click at [318, 52] on span "Pause" at bounding box center [308, 48] width 34 height 17
click at [690, 237] on div "+61 1300 853 235" at bounding box center [529, 246] width 349 height 18
click at [913, 237] on link "View External Url" at bounding box center [928, 230] width 95 height 17
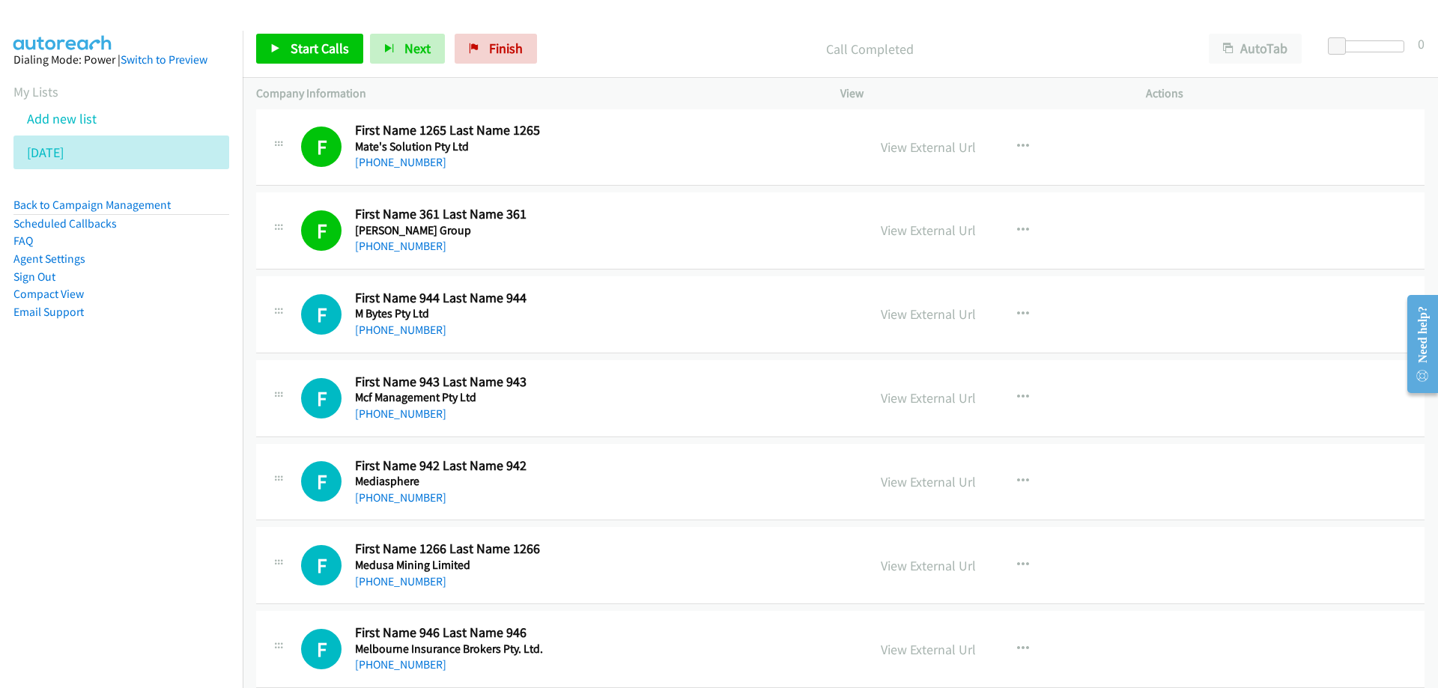
scroll to position [2471, 0]
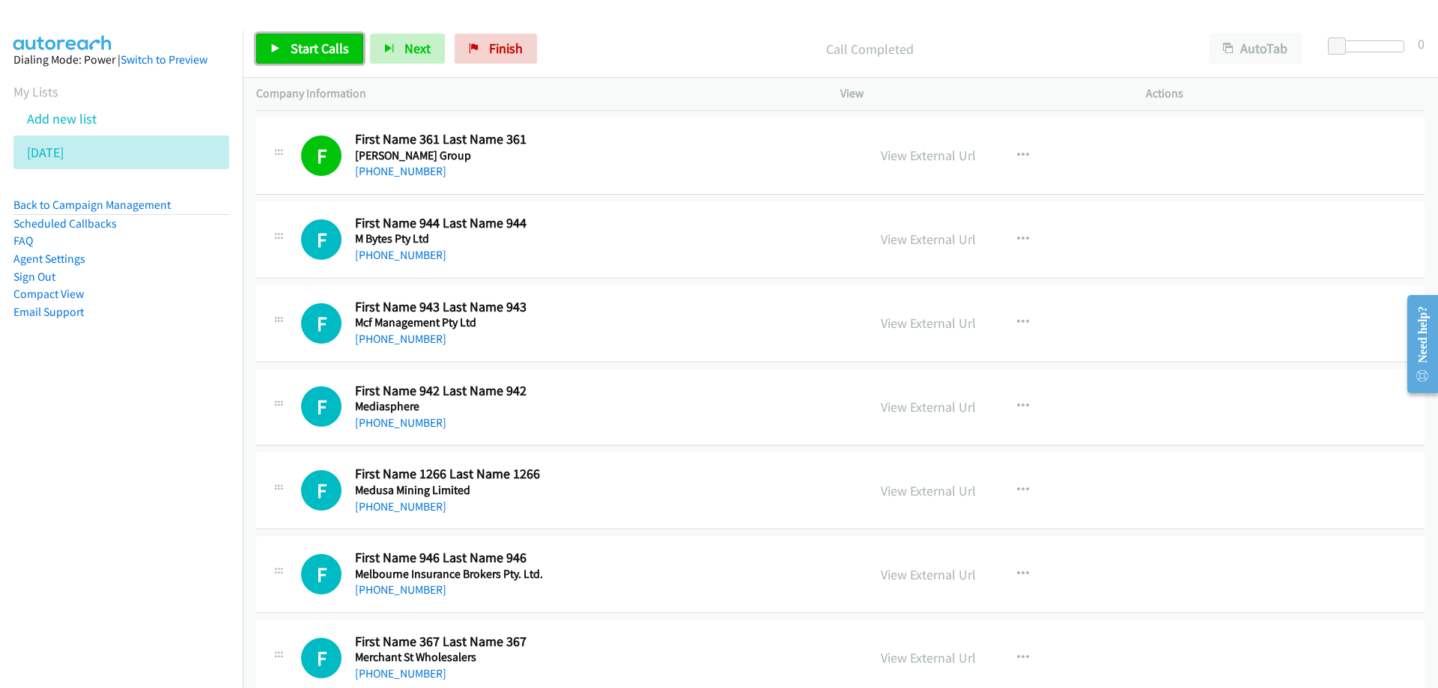
click at [309, 41] on span "Start Calls" at bounding box center [320, 48] width 58 height 17
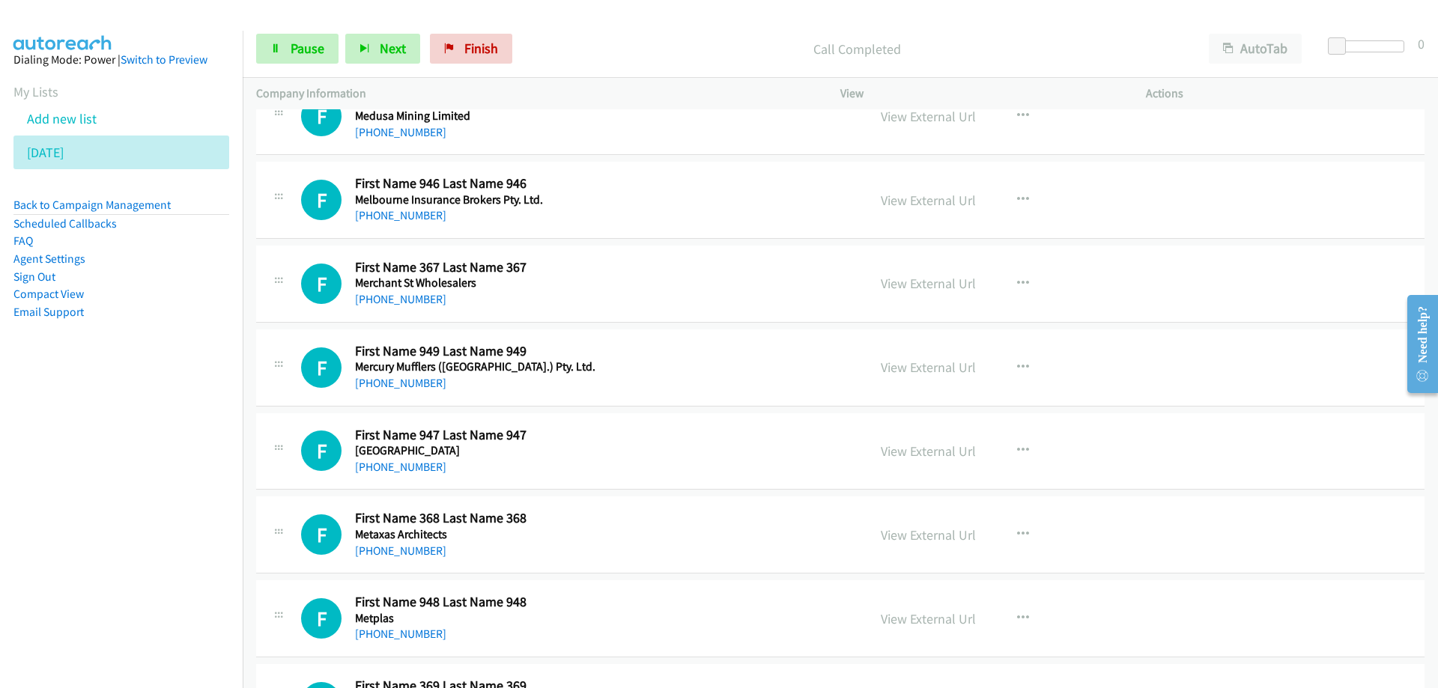
scroll to position [2770, 0]
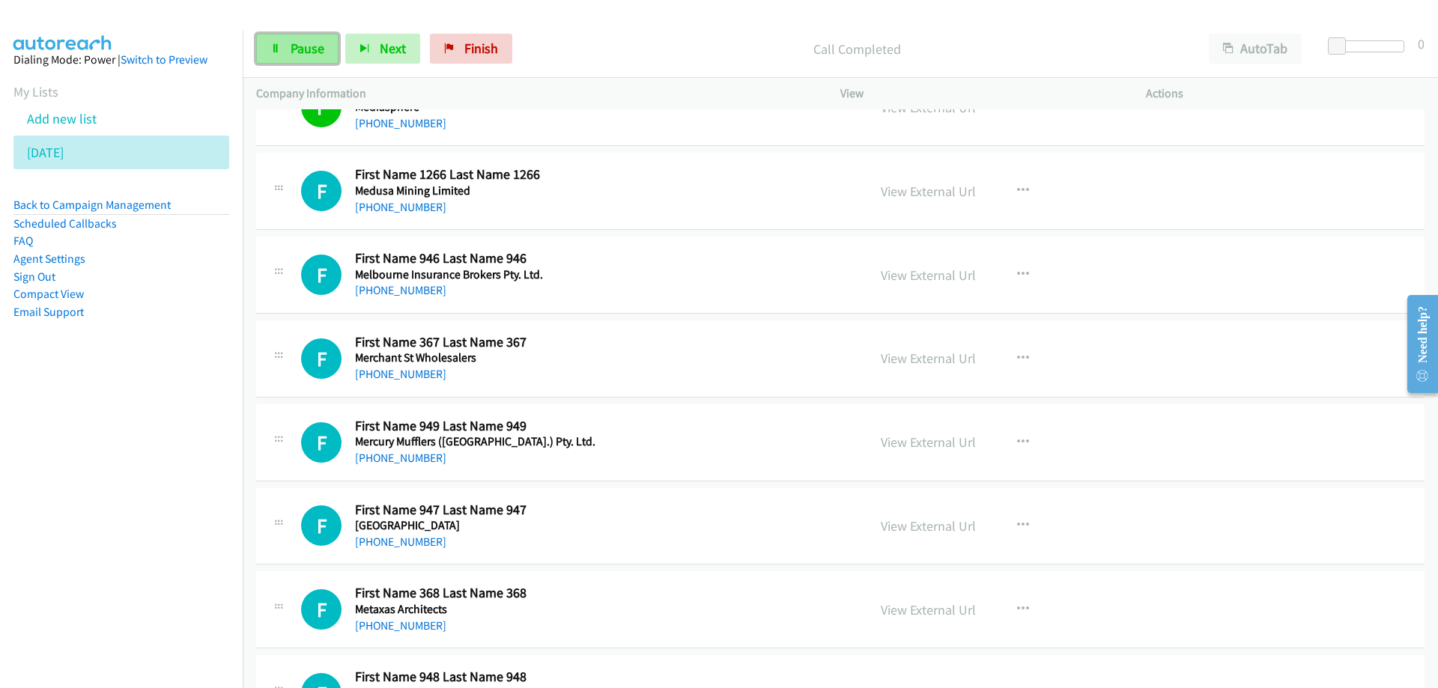
click at [300, 46] on span "Pause" at bounding box center [308, 48] width 34 height 17
click at [308, 49] on span "Start Calls" at bounding box center [320, 48] width 58 height 17
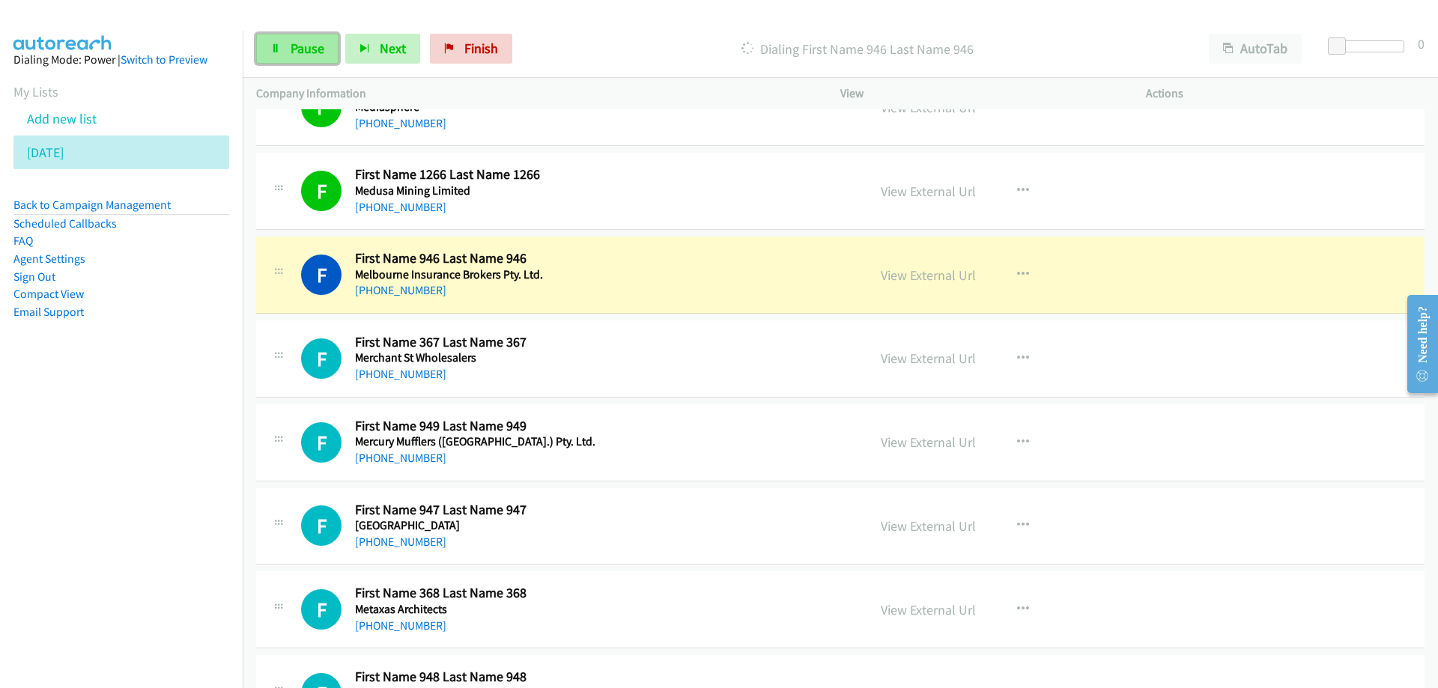
click at [300, 46] on span "Pause" at bounding box center [308, 48] width 34 height 17
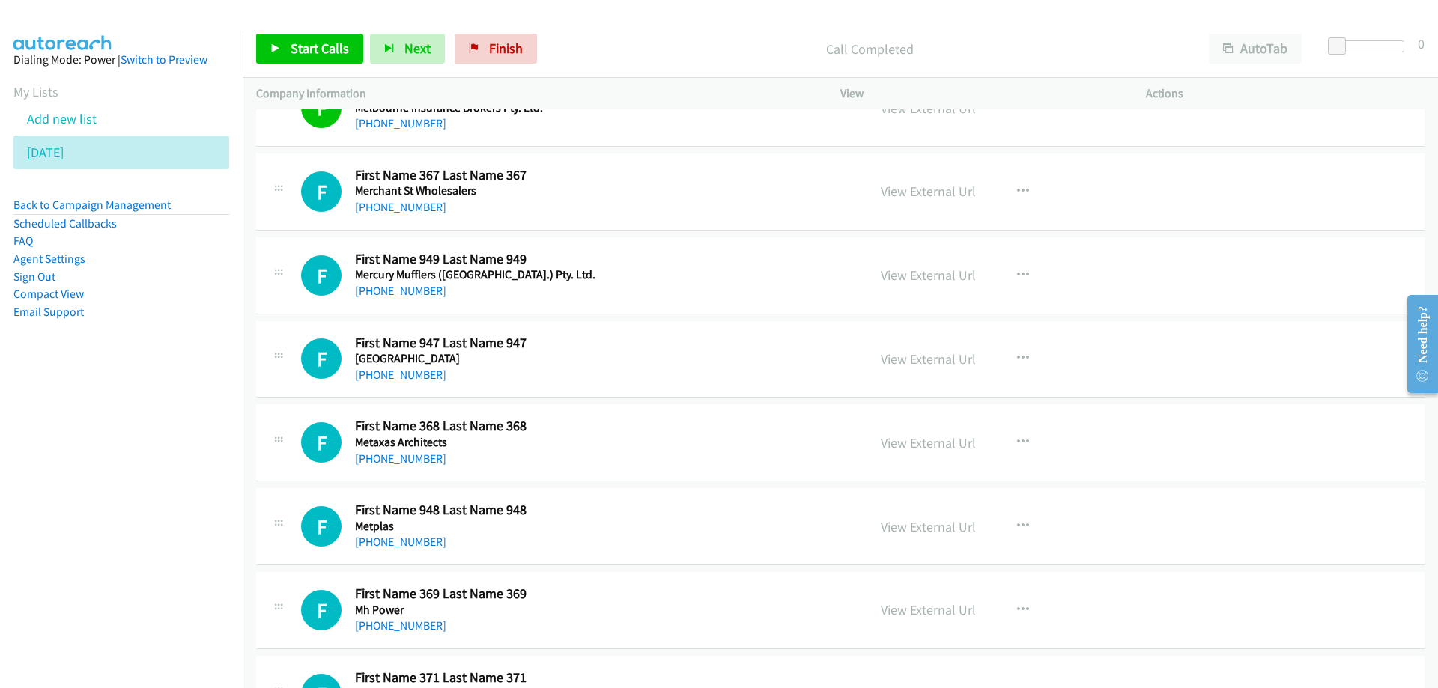
scroll to position [2920, 0]
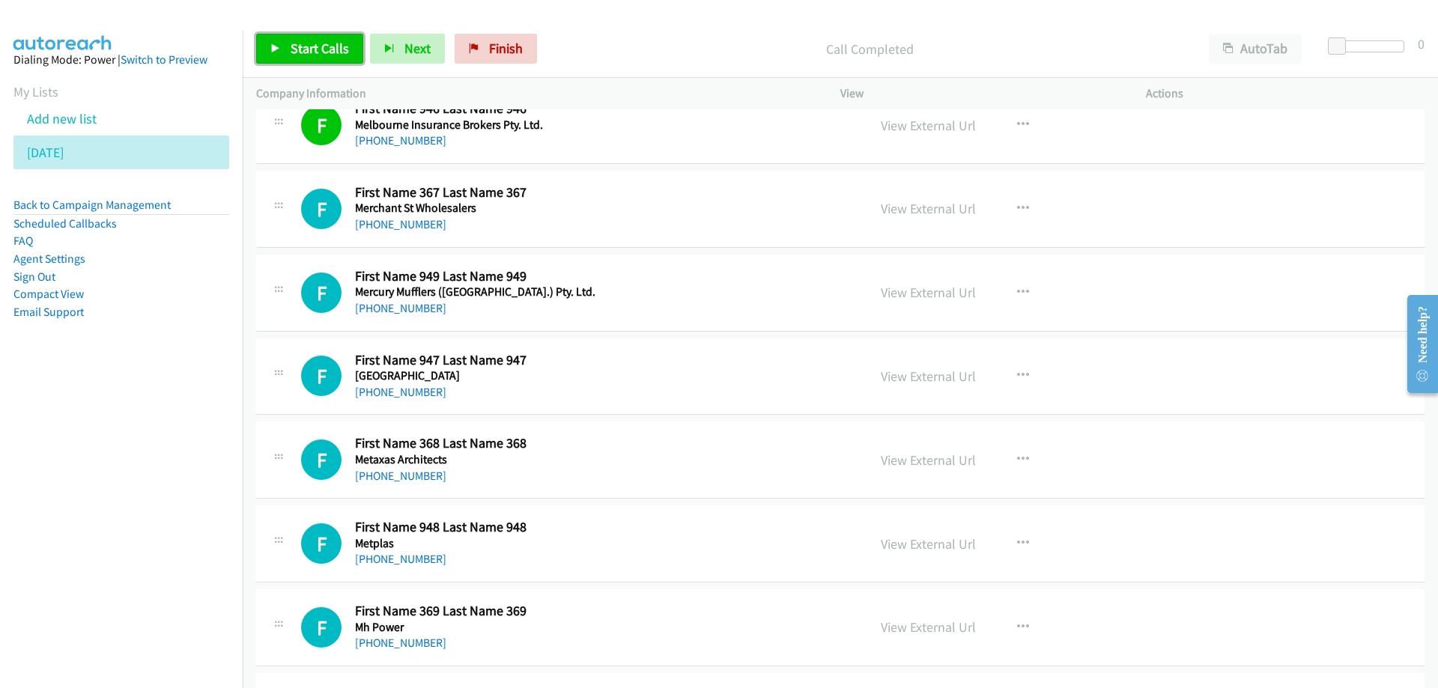
click at [313, 48] on span "Start Calls" at bounding box center [320, 48] width 58 height 17
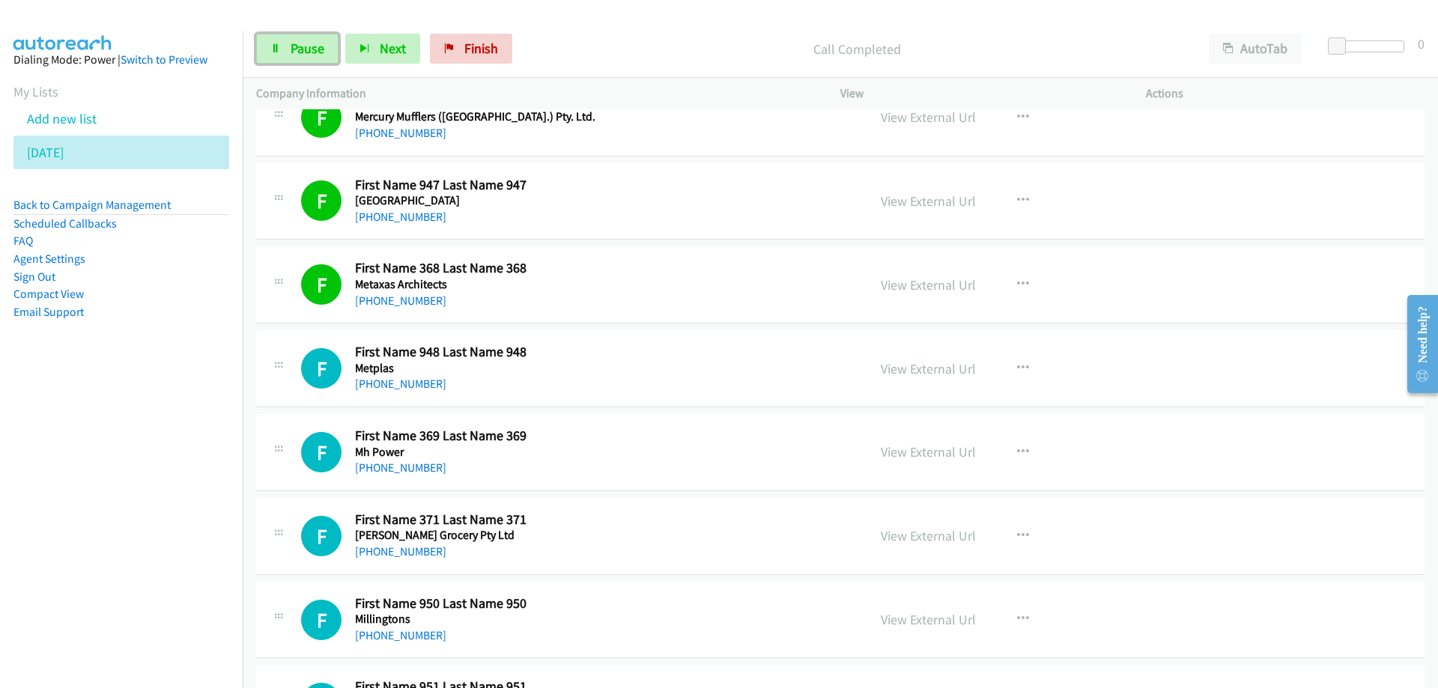
scroll to position [3145, 0]
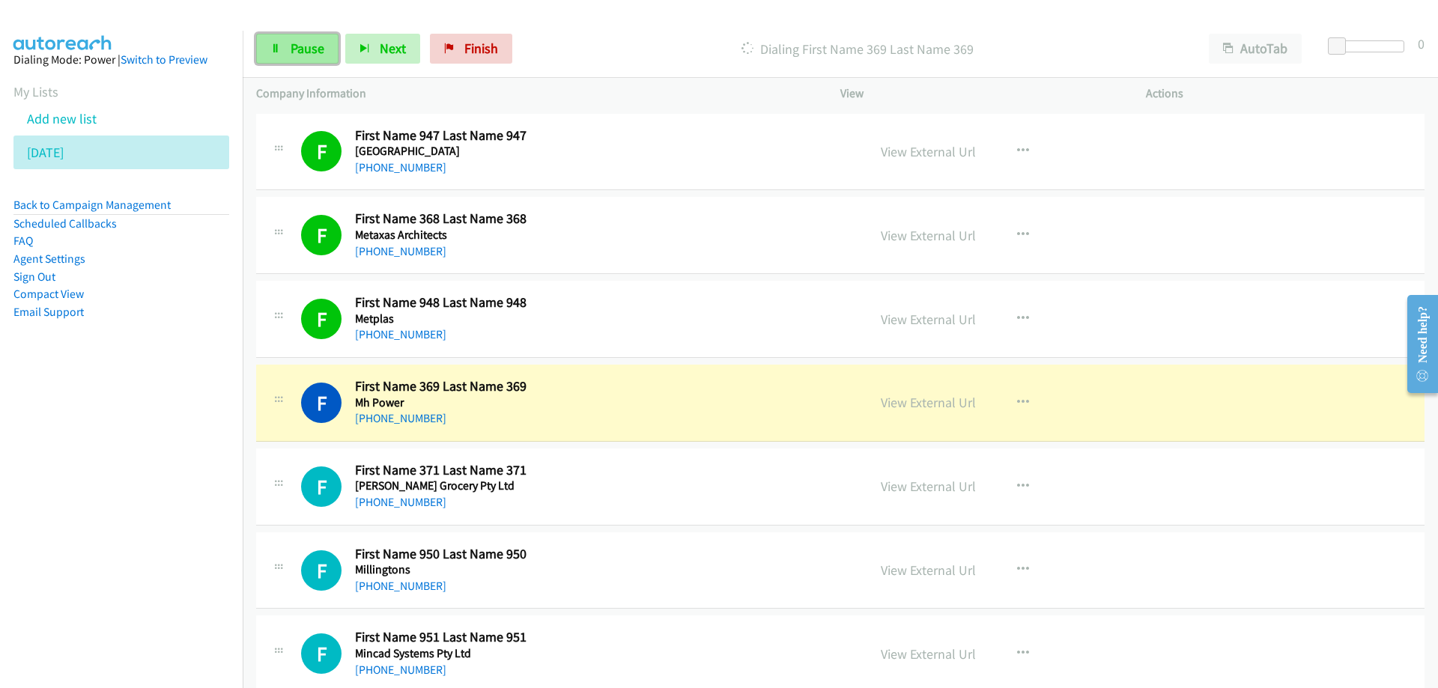
click at [300, 46] on span "Pause" at bounding box center [308, 48] width 34 height 17
click at [609, 407] on h5 "Mh Power" at bounding box center [529, 402] width 349 height 15
click at [931, 410] on link "View External Url" at bounding box center [928, 402] width 95 height 17
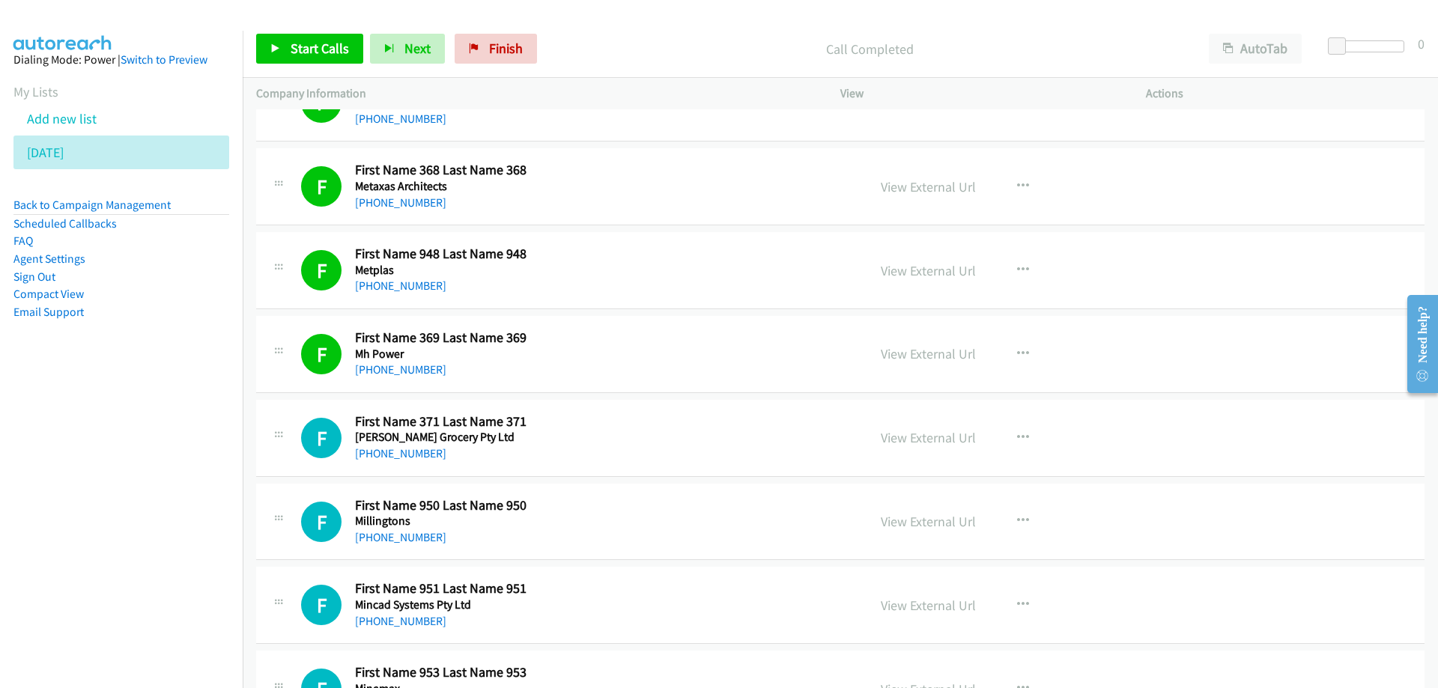
scroll to position [3220, 0]
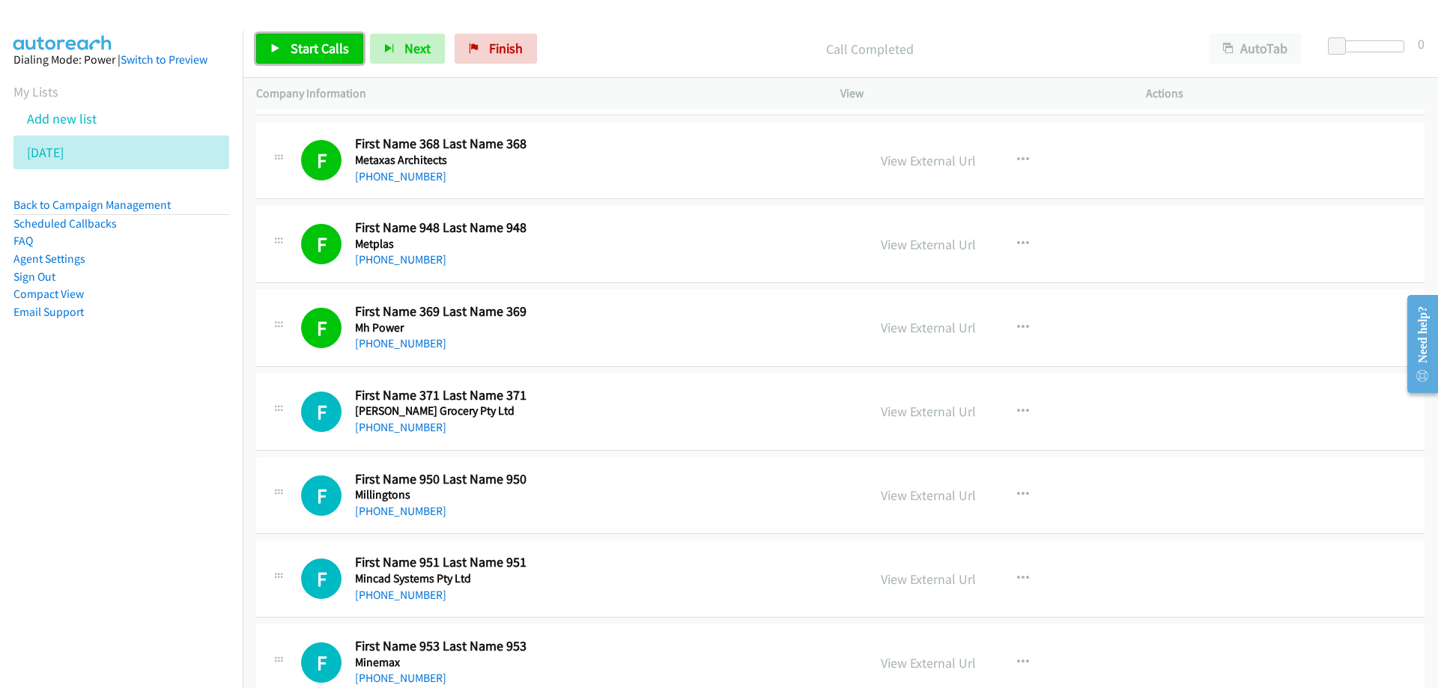
click at [320, 45] on span "Start Calls" at bounding box center [320, 48] width 58 height 17
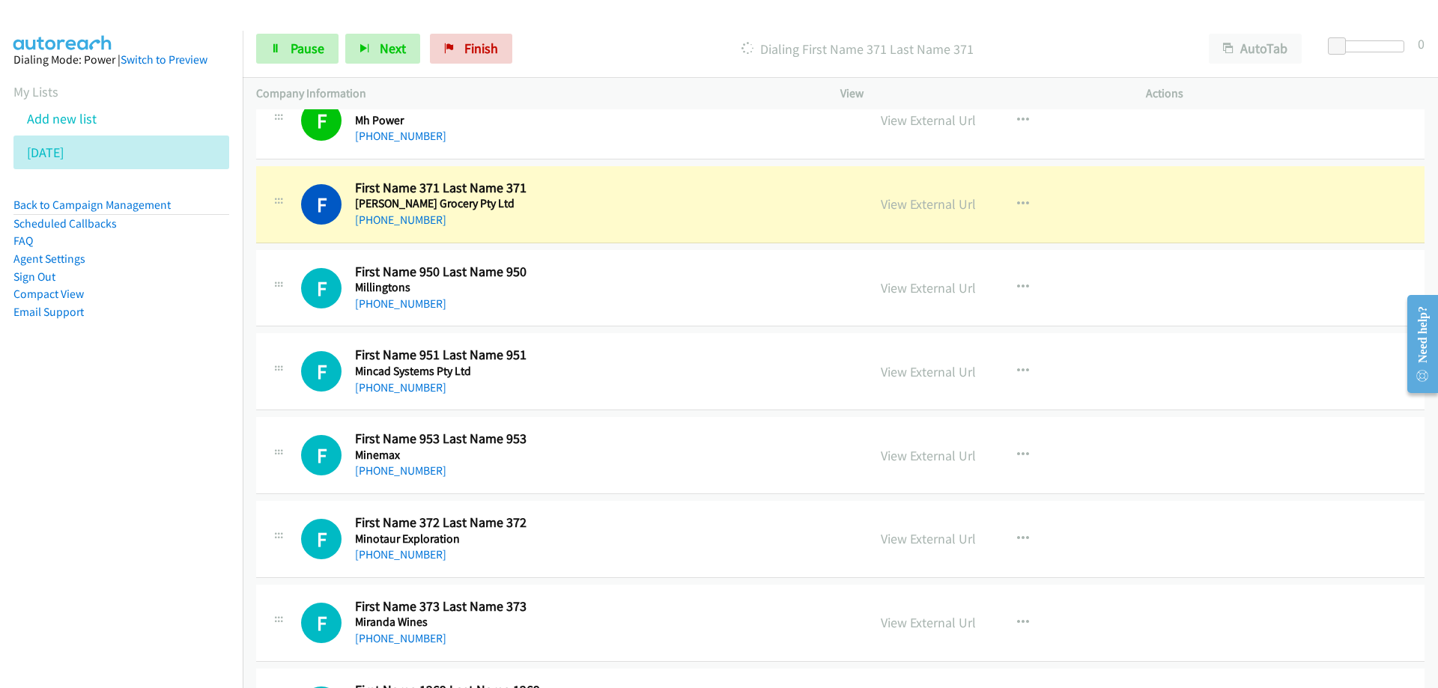
scroll to position [3444, 0]
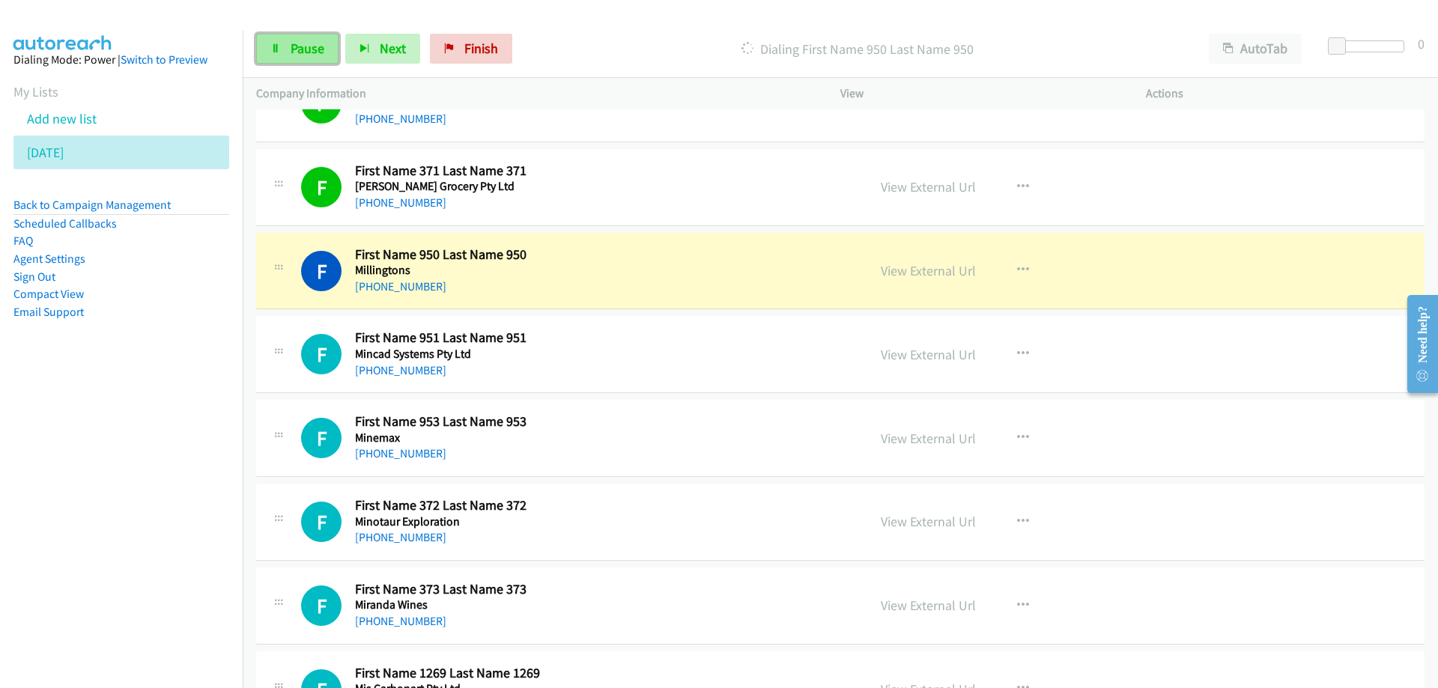
click at [302, 52] on span "Pause" at bounding box center [308, 48] width 34 height 17
click at [926, 267] on link "View External Url" at bounding box center [928, 270] width 95 height 17
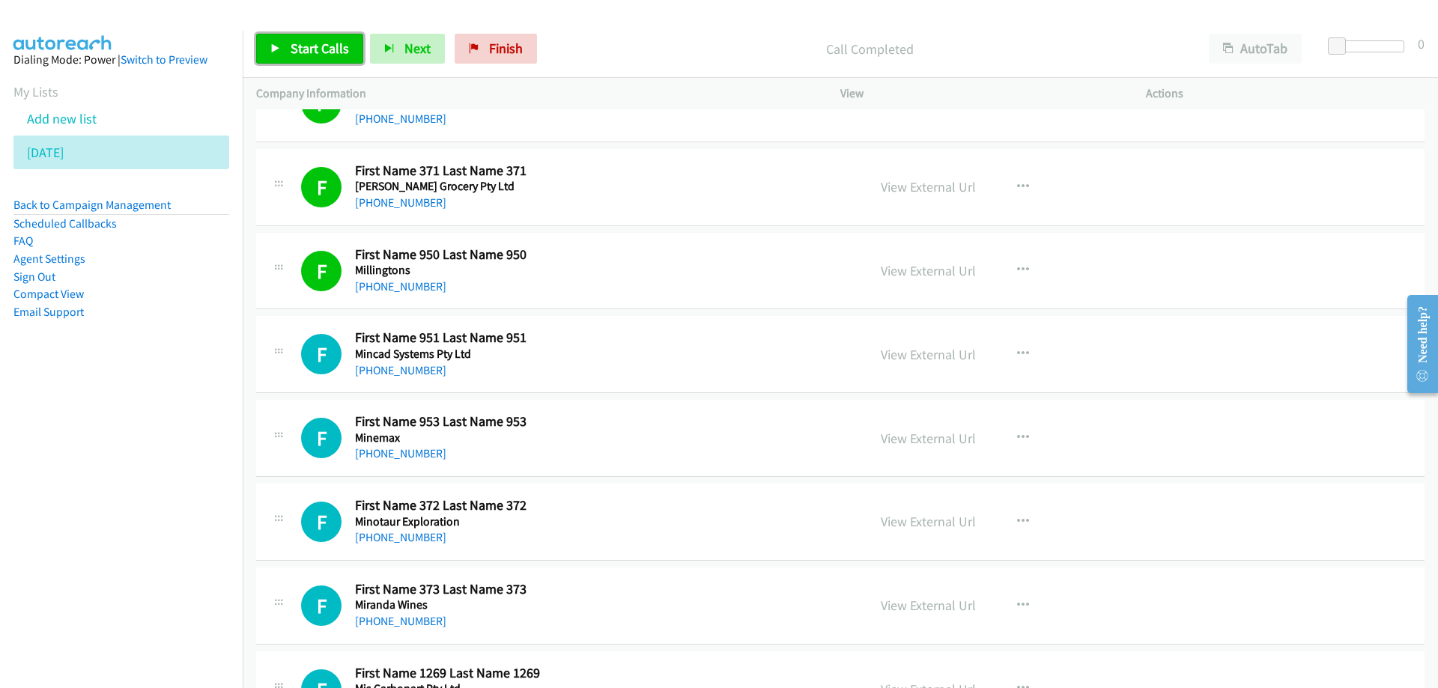
click at [310, 48] on span "Start Calls" at bounding box center [320, 48] width 58 height 17
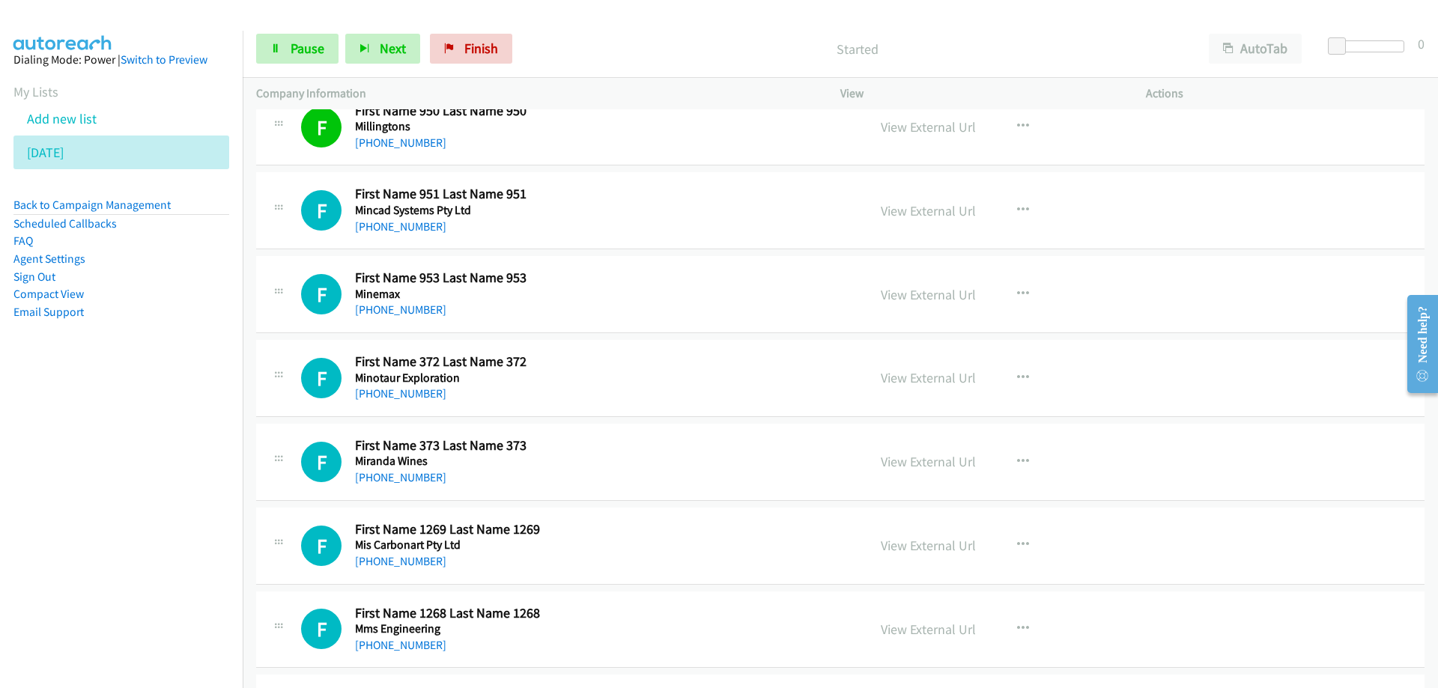
scroll to position [3594, 0]
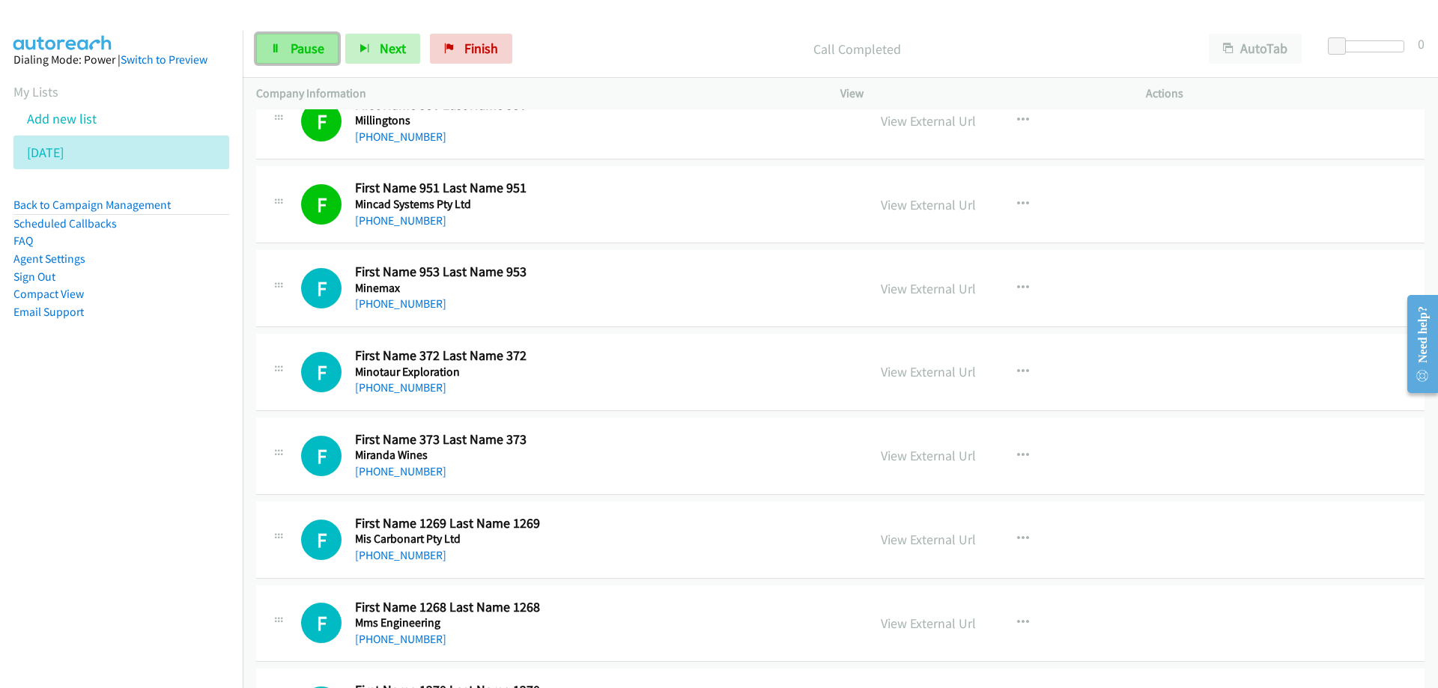
click at [289, 46] on link "Pause" at bounding box center [297, 49] width 82 height 30
drag, startPoint x: 290, startPoint y: 46, endPoint x: 598, endPoint y: 294, distance: 395.7
click at [598, 294] on h5 "Minemax" at bounding box center [529, 288] width 349 height 15
click at [335, 56] on span "Start Calls" at bounding box center [320, 48] width 58 height 17
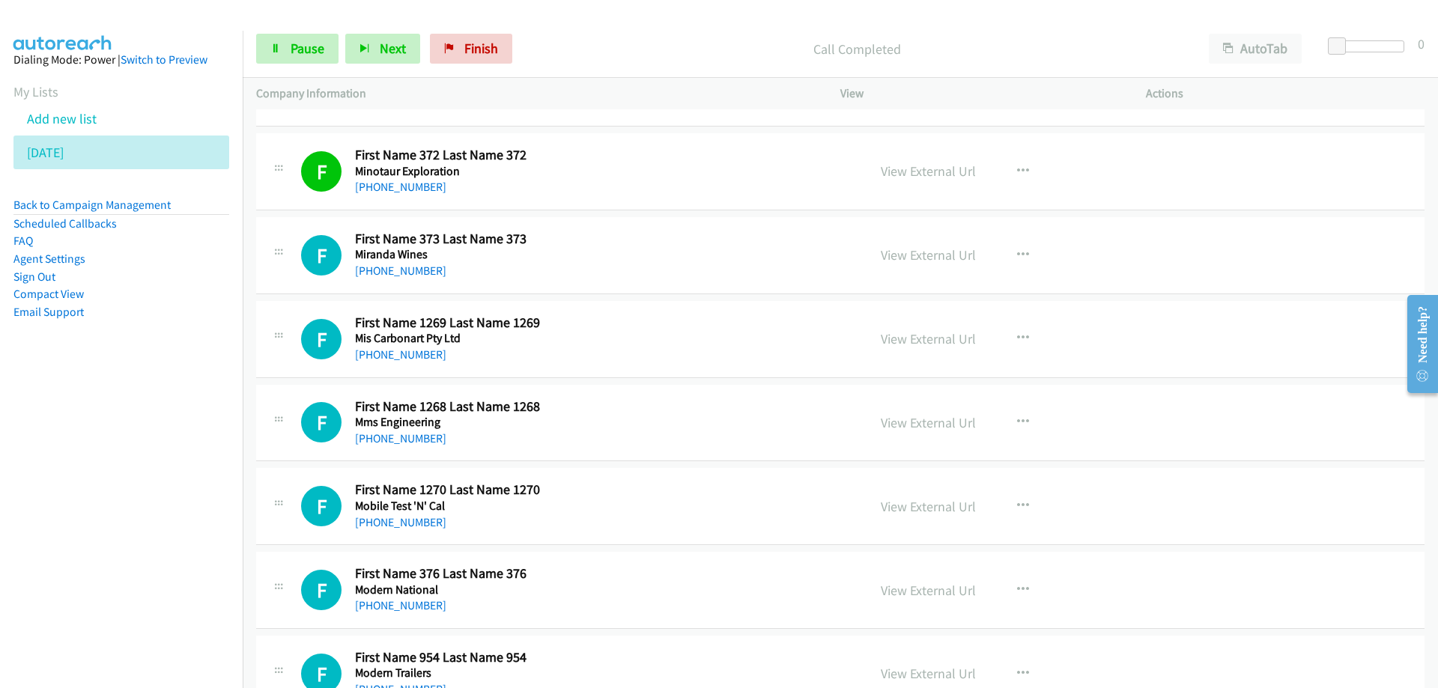
scroll to position [3819, 0]
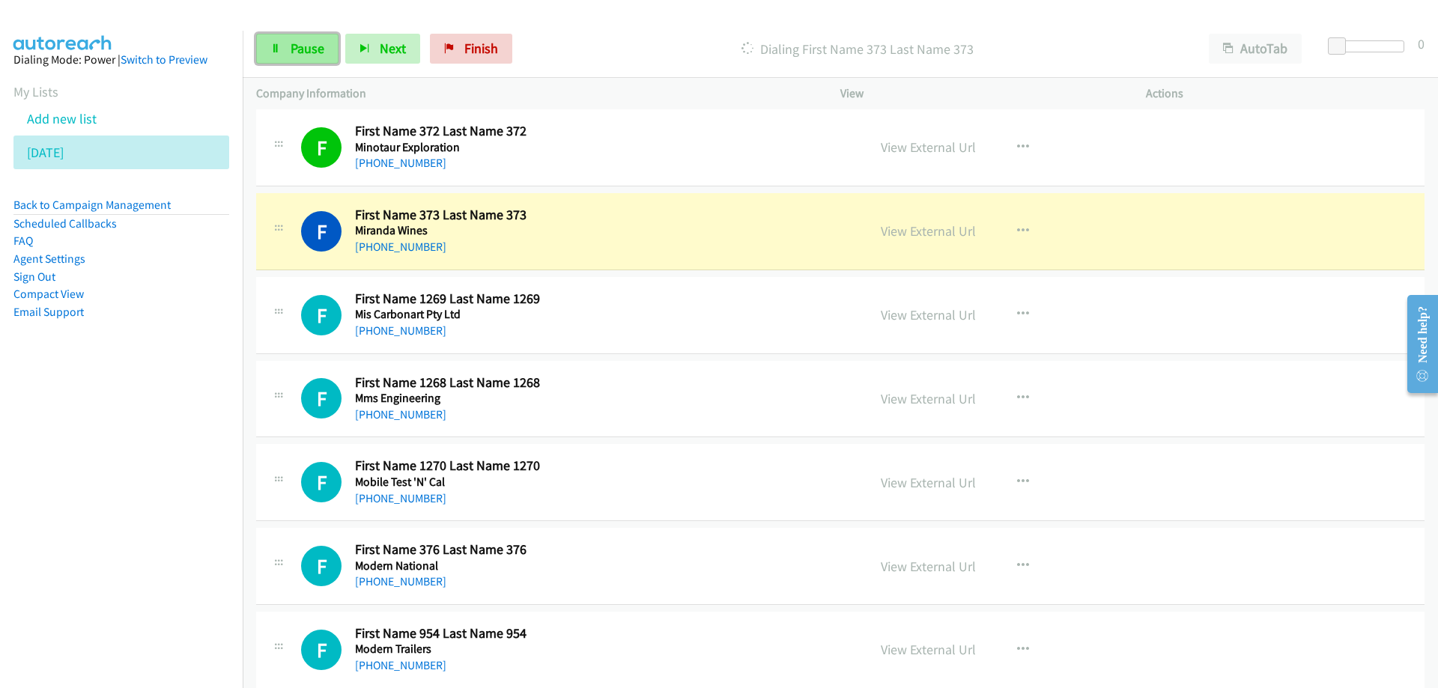
click at [314, 49] on span "Pause" at bounding box center [308, 48] width 34 height 17
click at [305, 47] on span "Start Calls" at bounding box center [320, 48] width 58 height 17
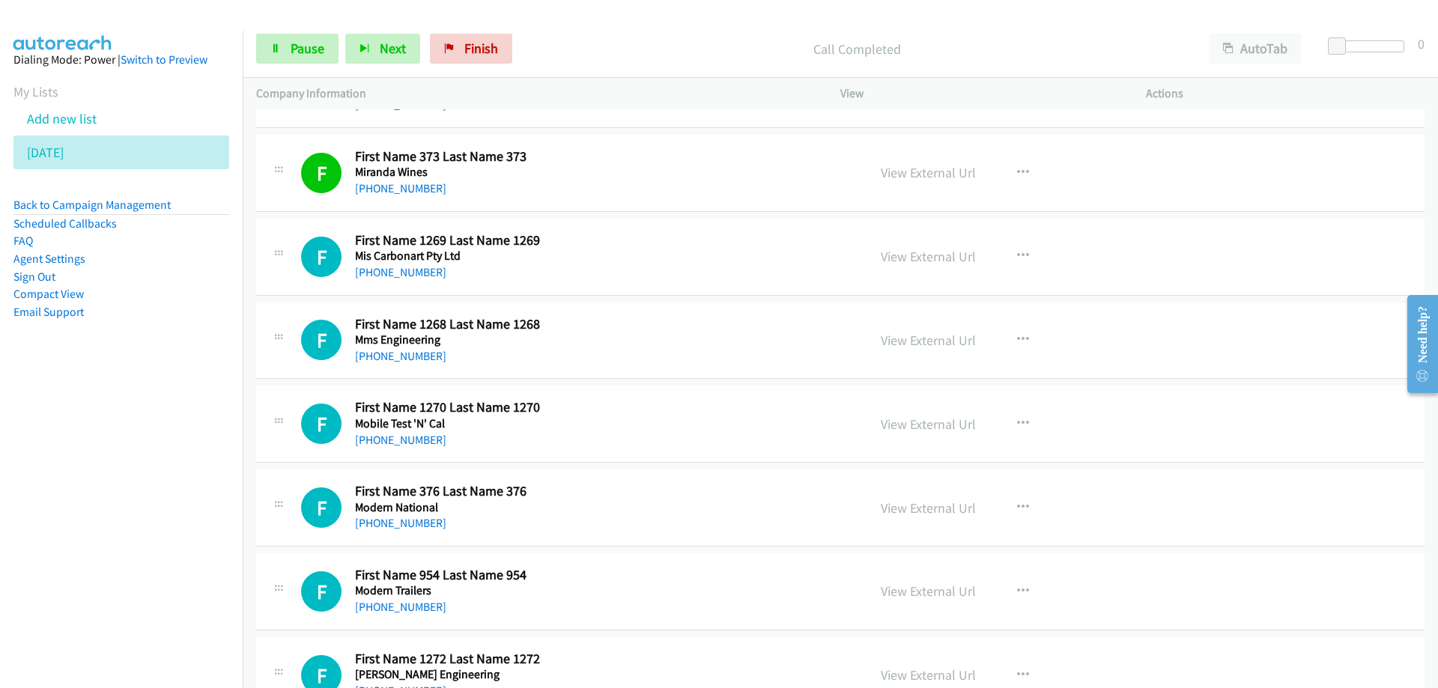
scroll to position [3894, 0]
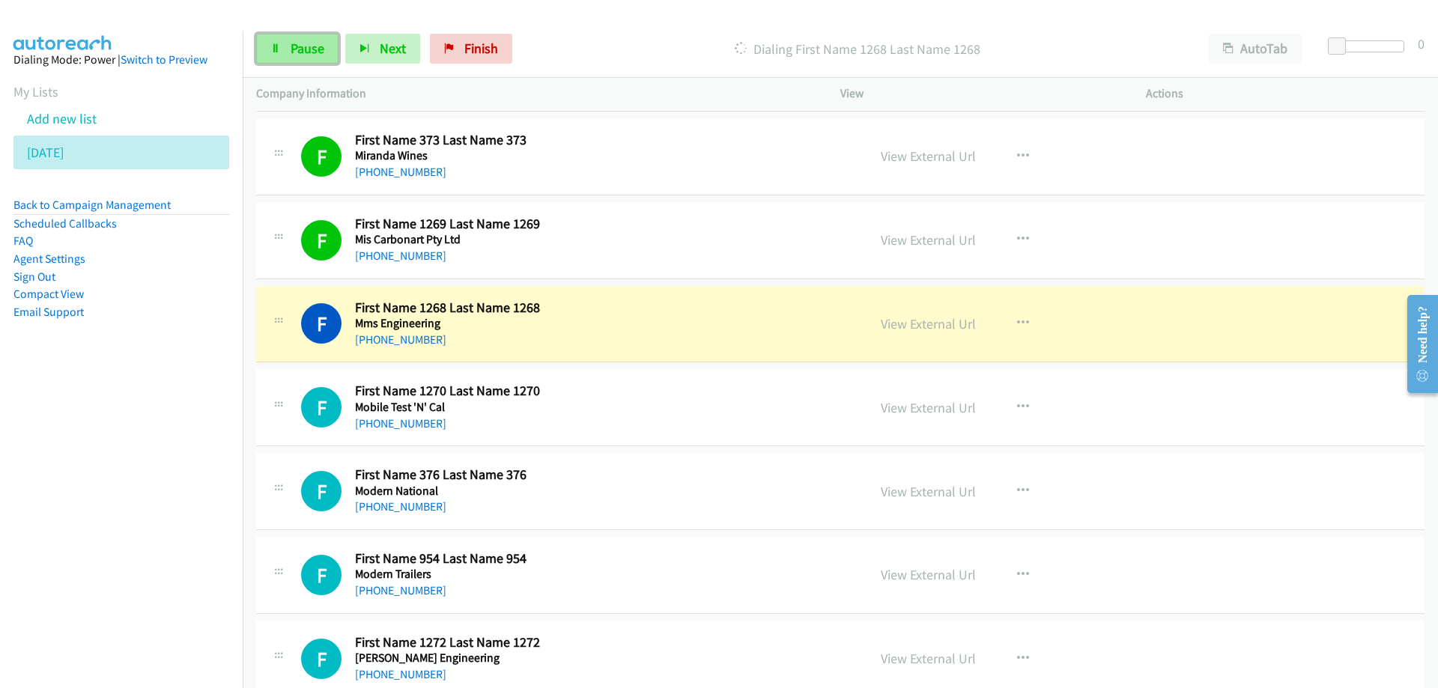
click at [304, 47] on span "Pause" at bounding box center [308, 48] width 34 height 17
click at [554, 324] on h5 "Mms Engineering" at bounding box center [529, 323] width 349 height 15
click at [896, 324] on link "View External Url" at bounding box center [928, 323] width 95 height 17
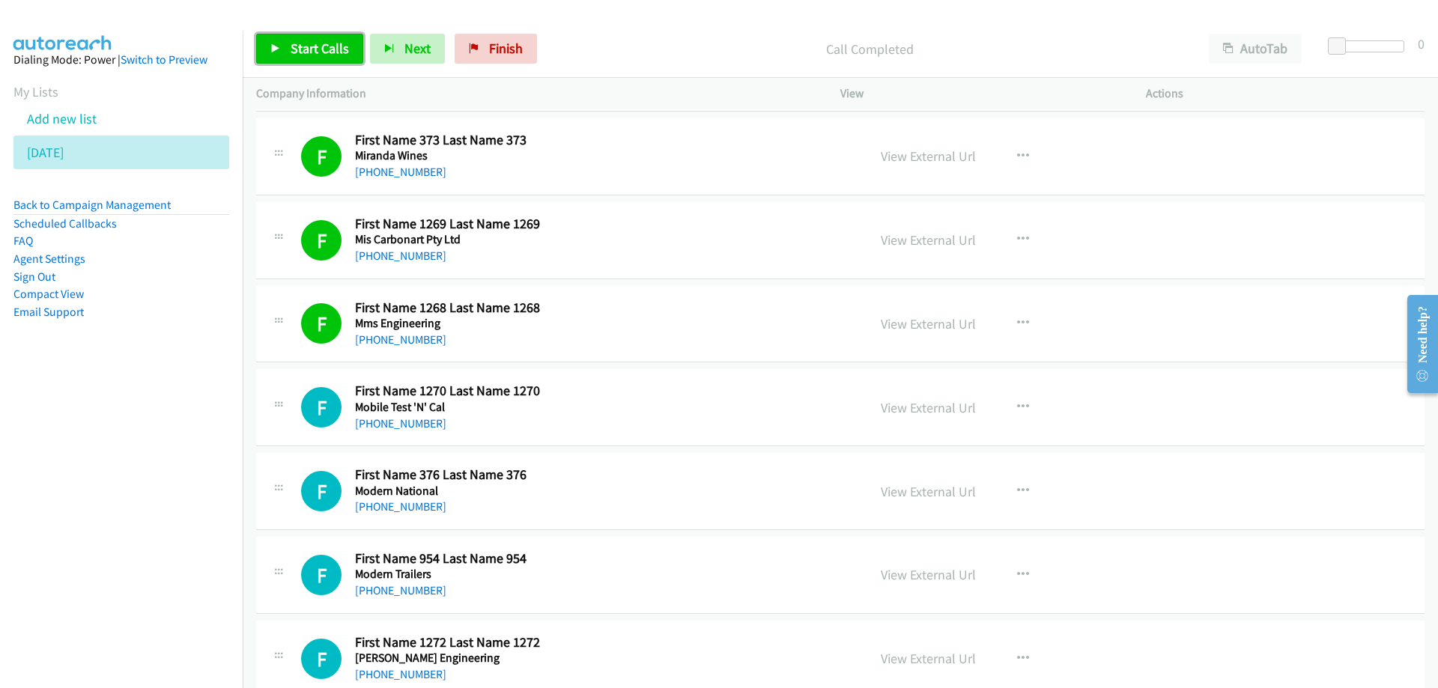
click at [302, 51] on span "Start Calls" at bounding box center [320, 48] width 58 height 17
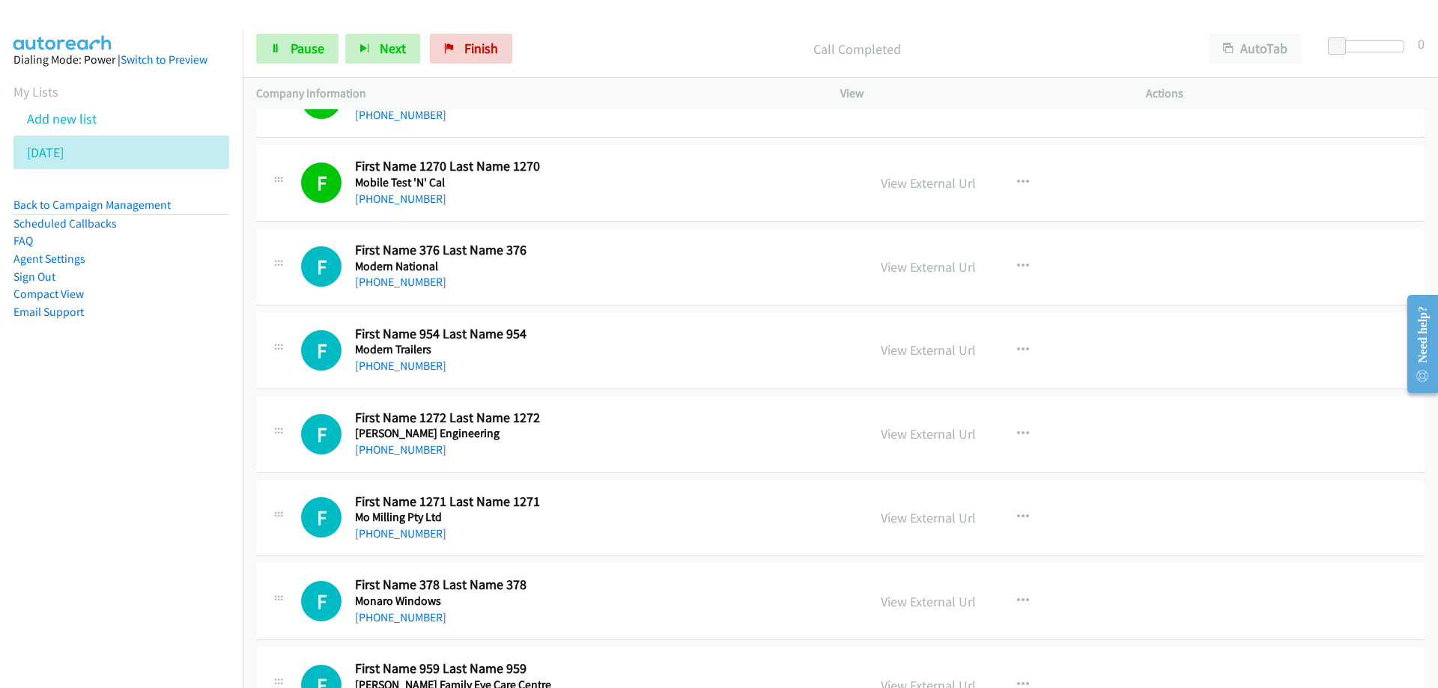
scroll to position [4193, 0]
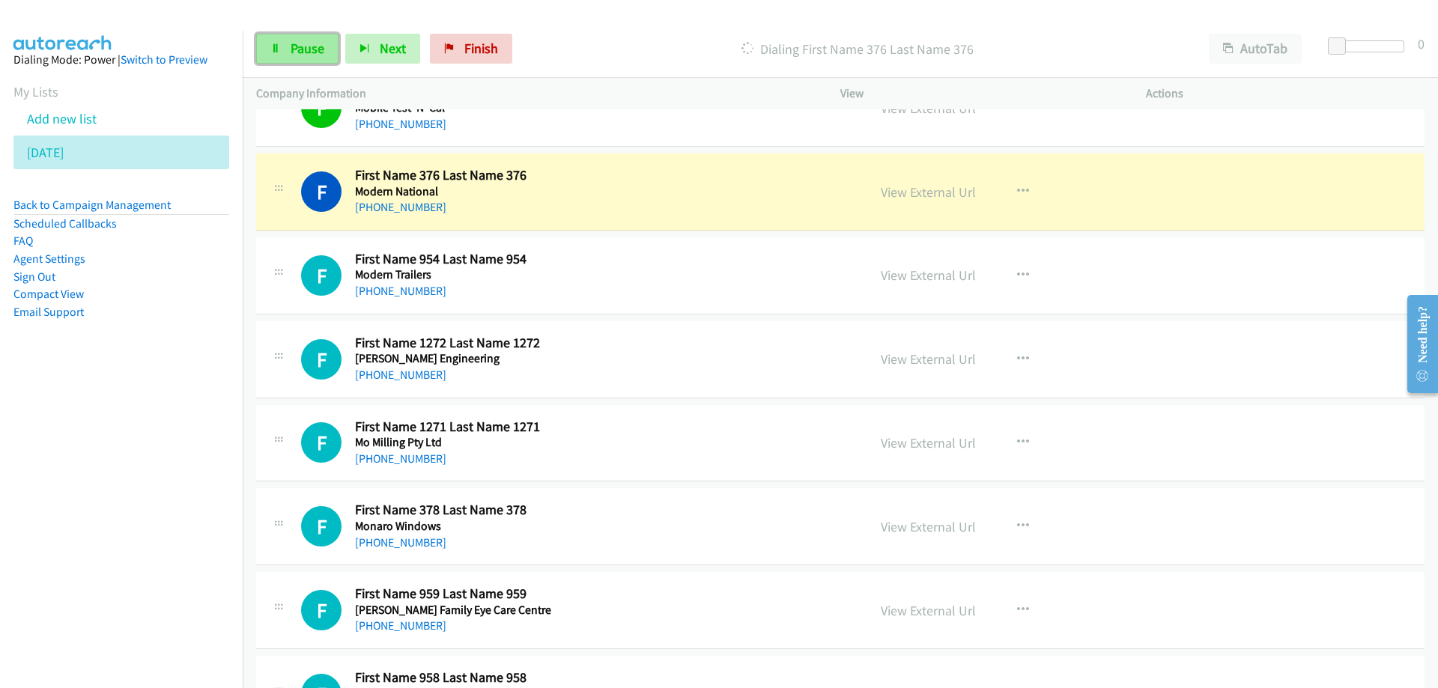
click at [320, 48] on span "Pause" at bounding box center [308, 48] width 34 height 17
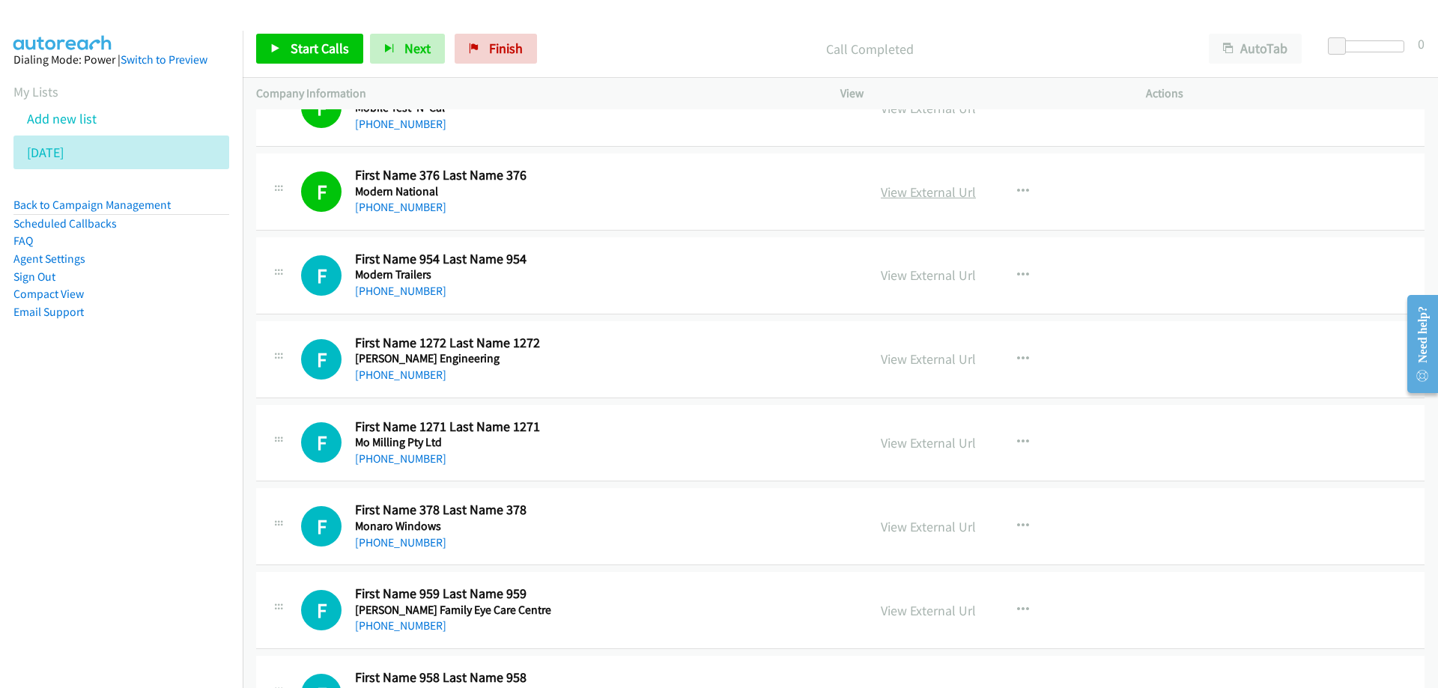
click at [900, 194] on link "View External Url" at bounding box center [928, 191] width 95 height 17
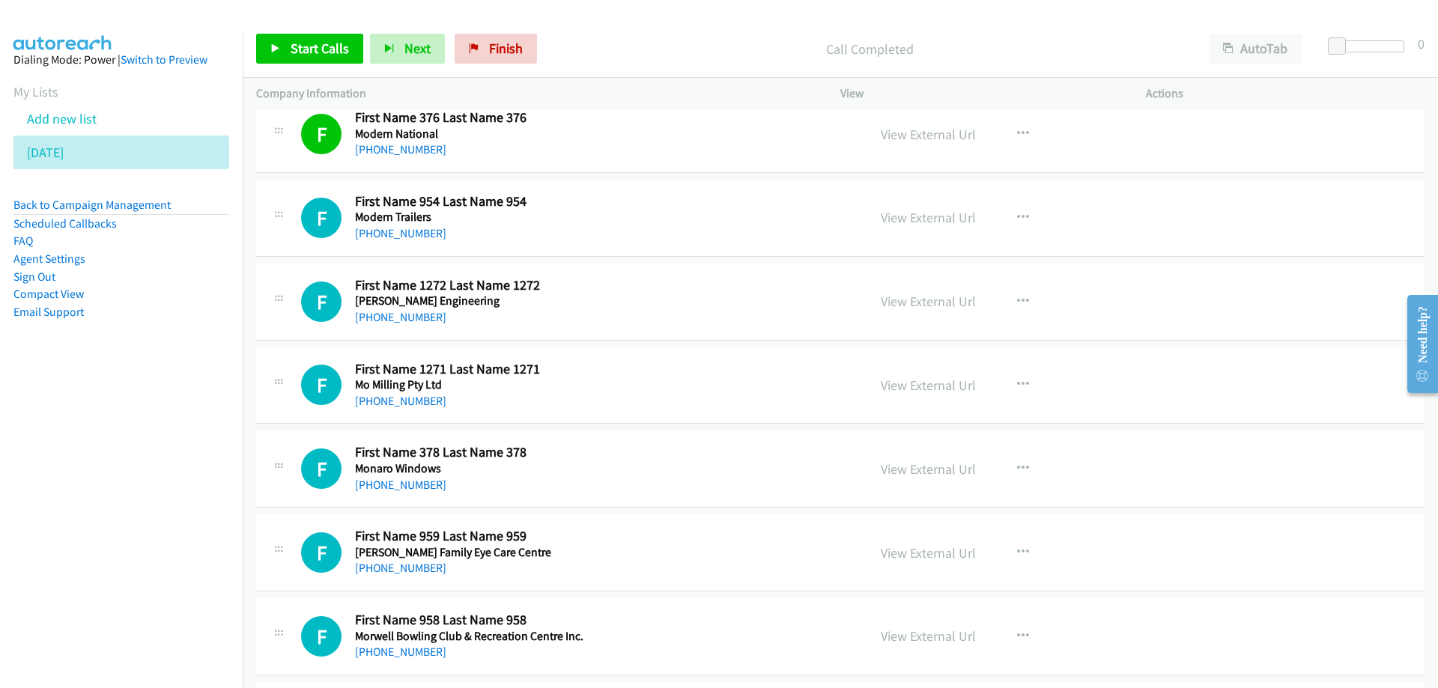
scroll to position [4268, 0]
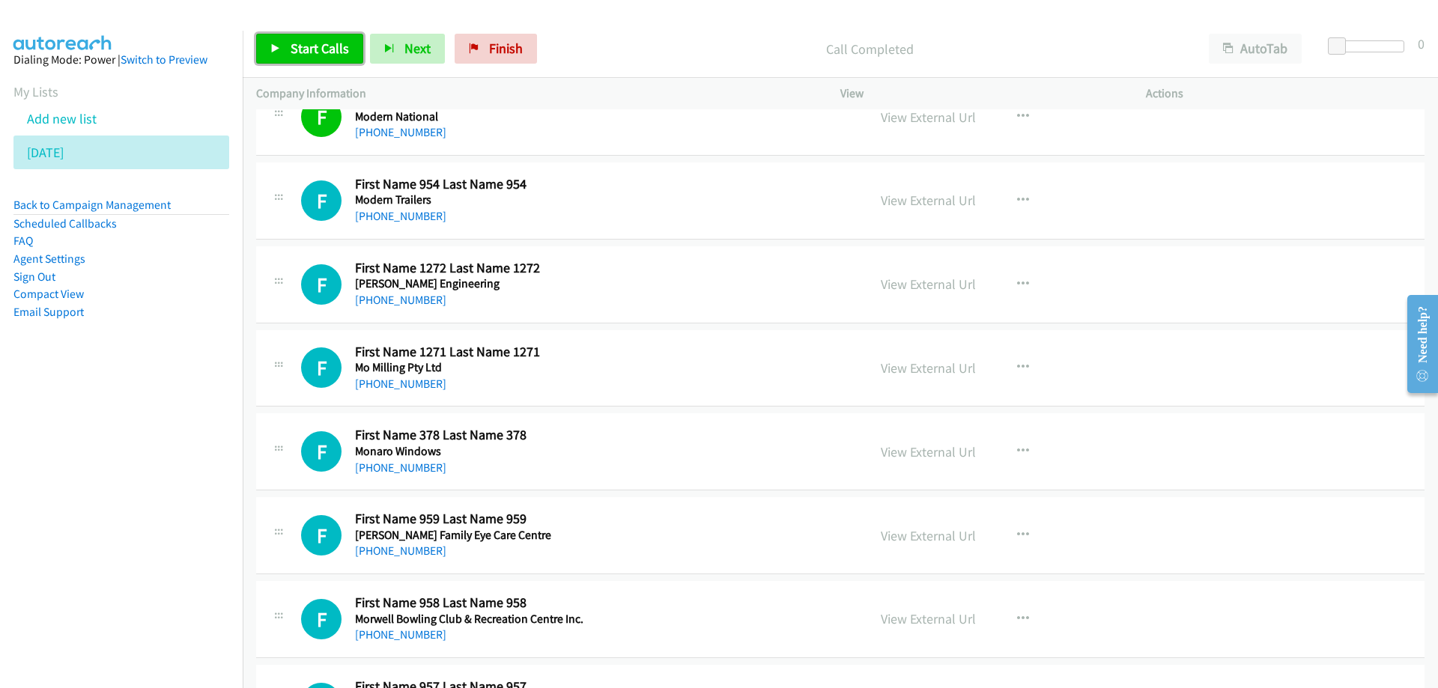
click at [312, 36] on link "Start Calls" at bounding box center [309, 49] width 107 height 30
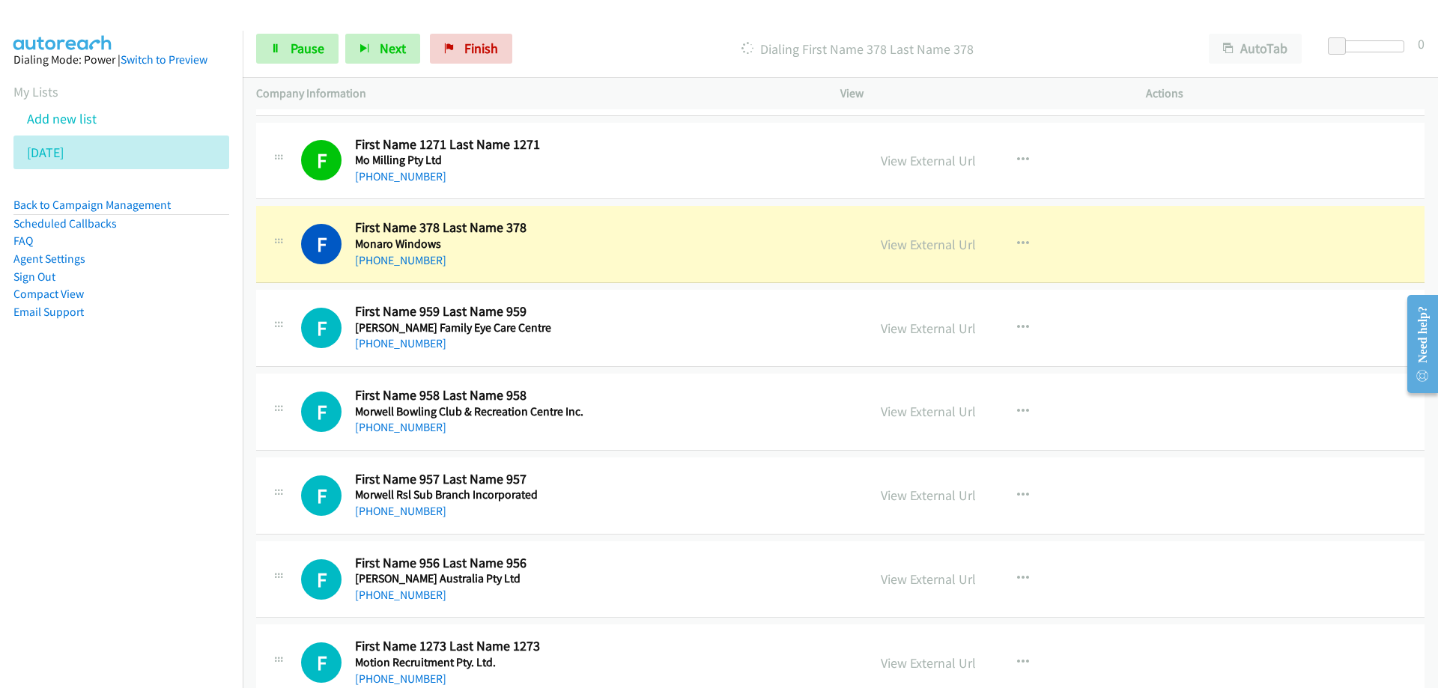
scroll to position [4493, 0]
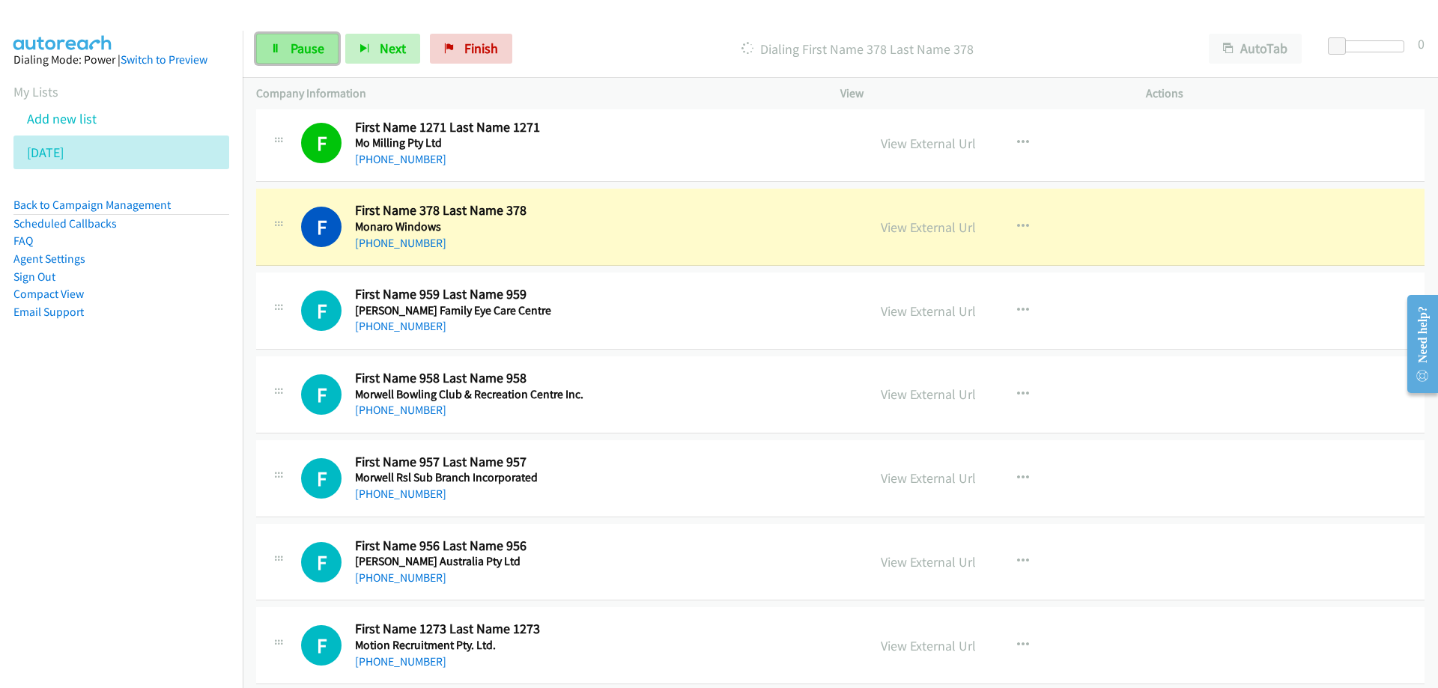
click at [317, 53] on span "Pause" at bounding box center [308, 48] width 34 height 17
click at [700, 242] on div "+61 2 6299 1515" at bounding box center [529, 243] width 349 height 18
click at [913, 226] on link "View External Url" at bounding box center [928, 227] width 95 height 17
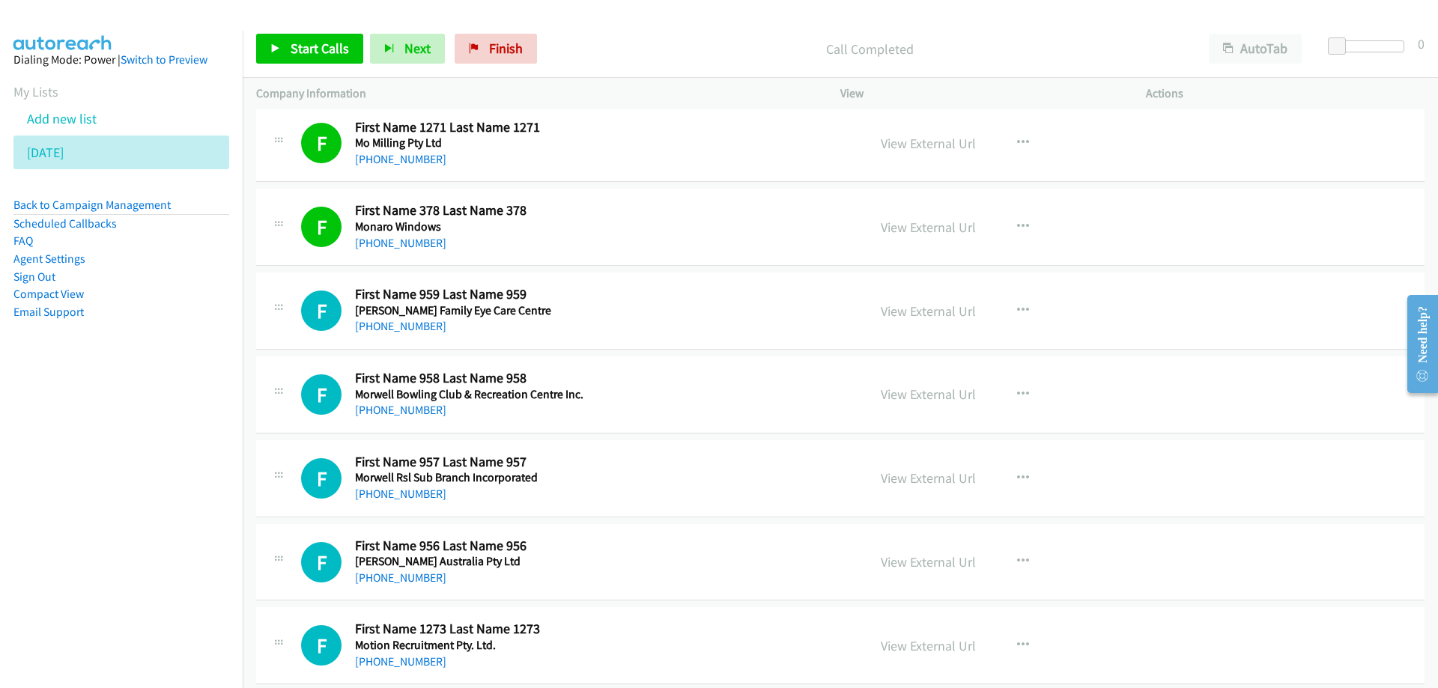
scroll to position [4567, 0]
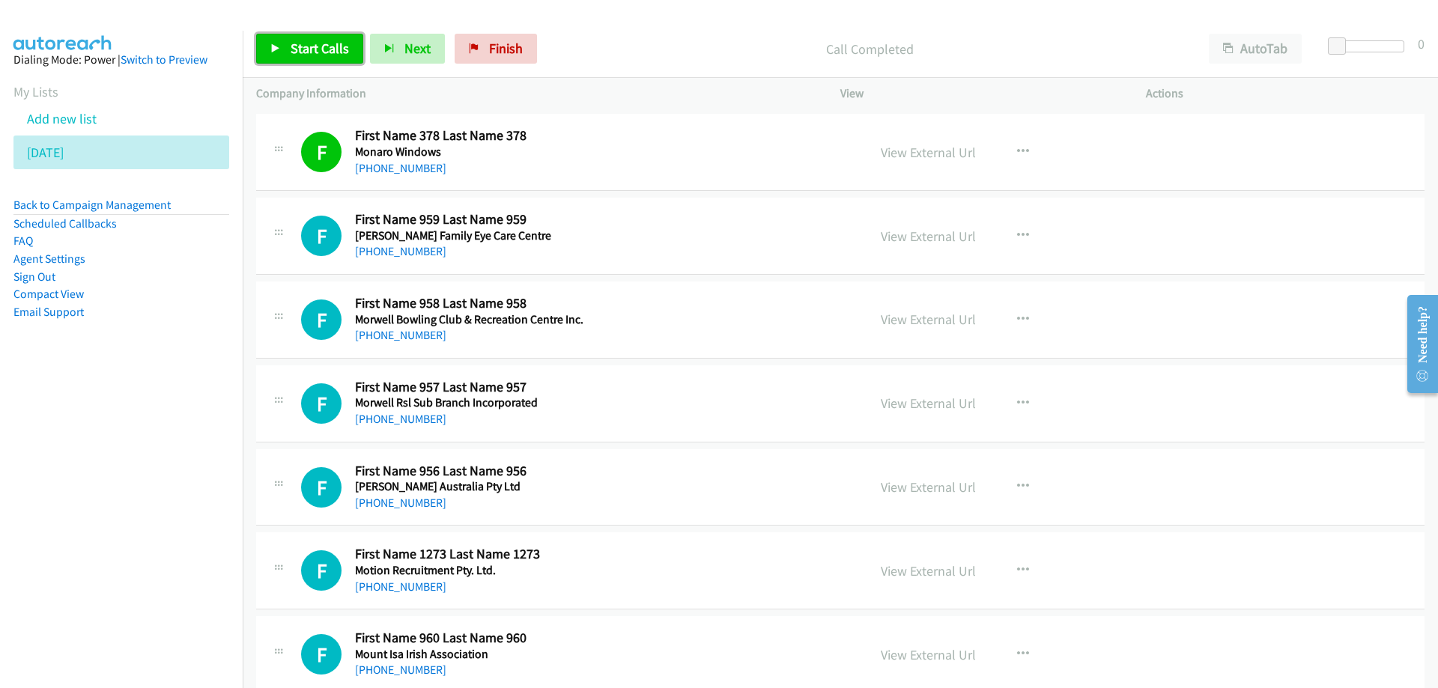
click at [315, 44] on span "Start Calls" at bounding box center [320, 48] width 58 height 17
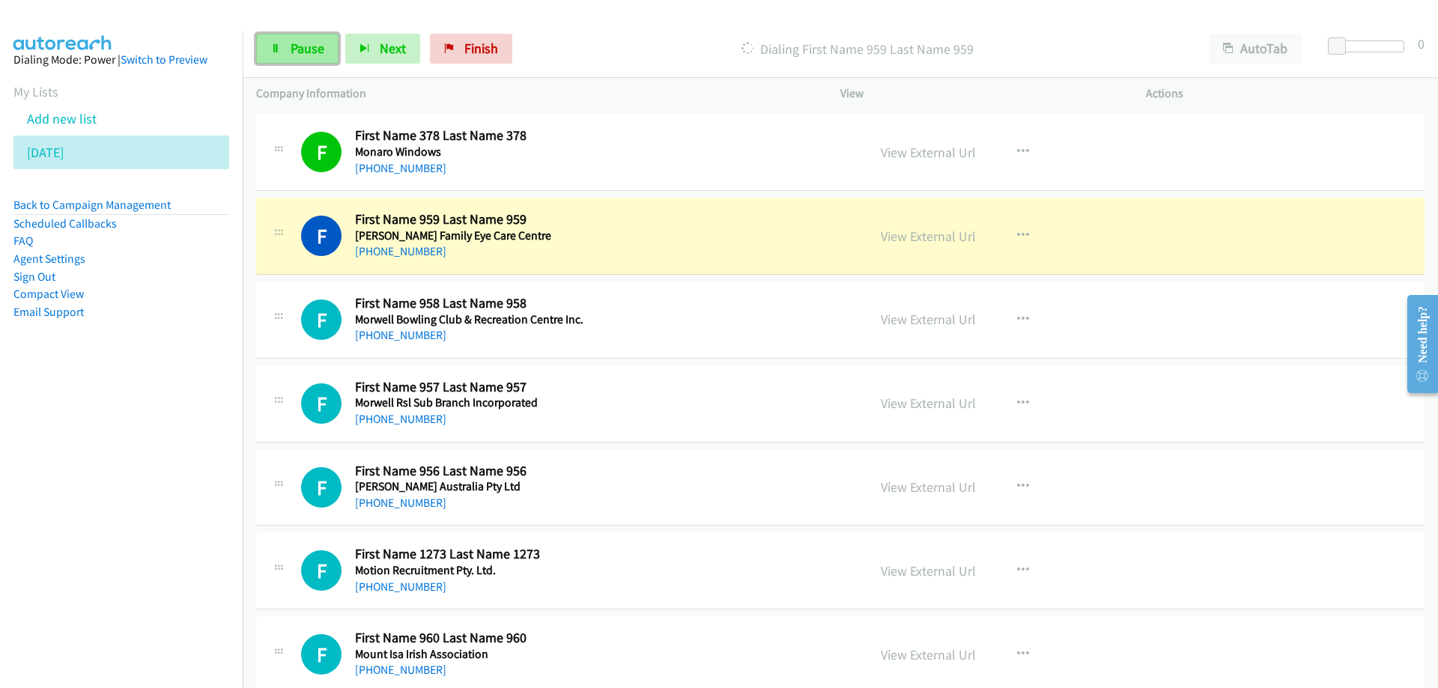
click at [290, 39] on link "Pause" at bounding box center [297, 49] width 82 height 30
click at [679, 237] on h5 "Morrison's Family Eye Care Centre" at bounding box center [529, 235] width 349 height 15
click at [907, 240] on link "View External Url" at bounding box center [928, 236] width 95 height 17
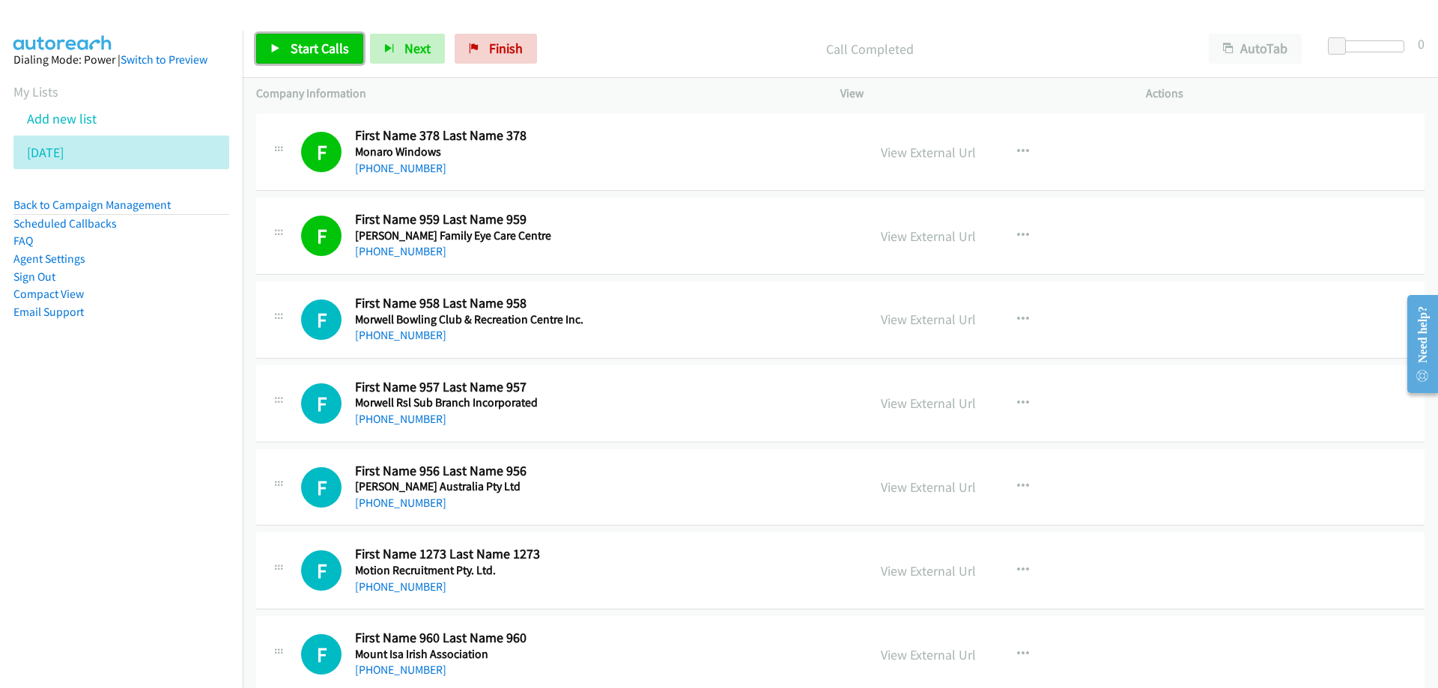
click at [308, 48] on span "Start Calls" at bounding box center [320, 48] width 58 height 17
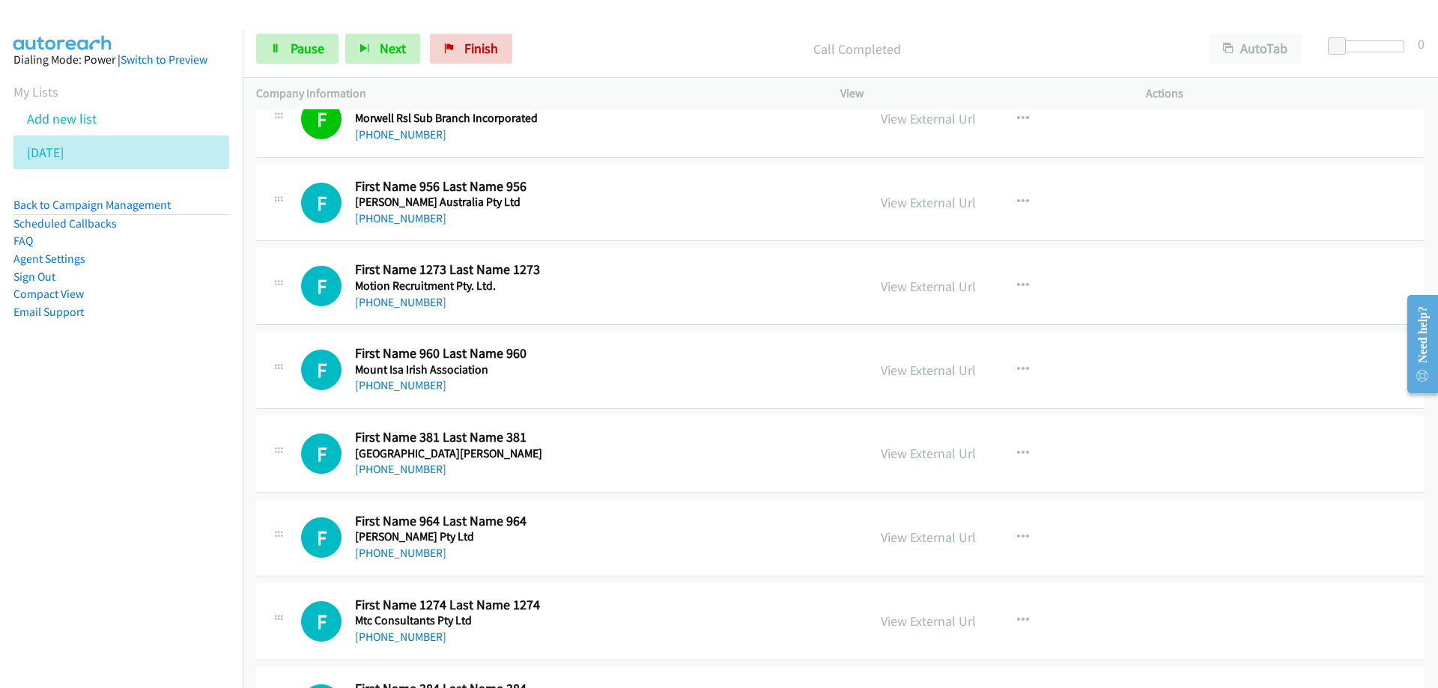
scroll to position [4867, 0]
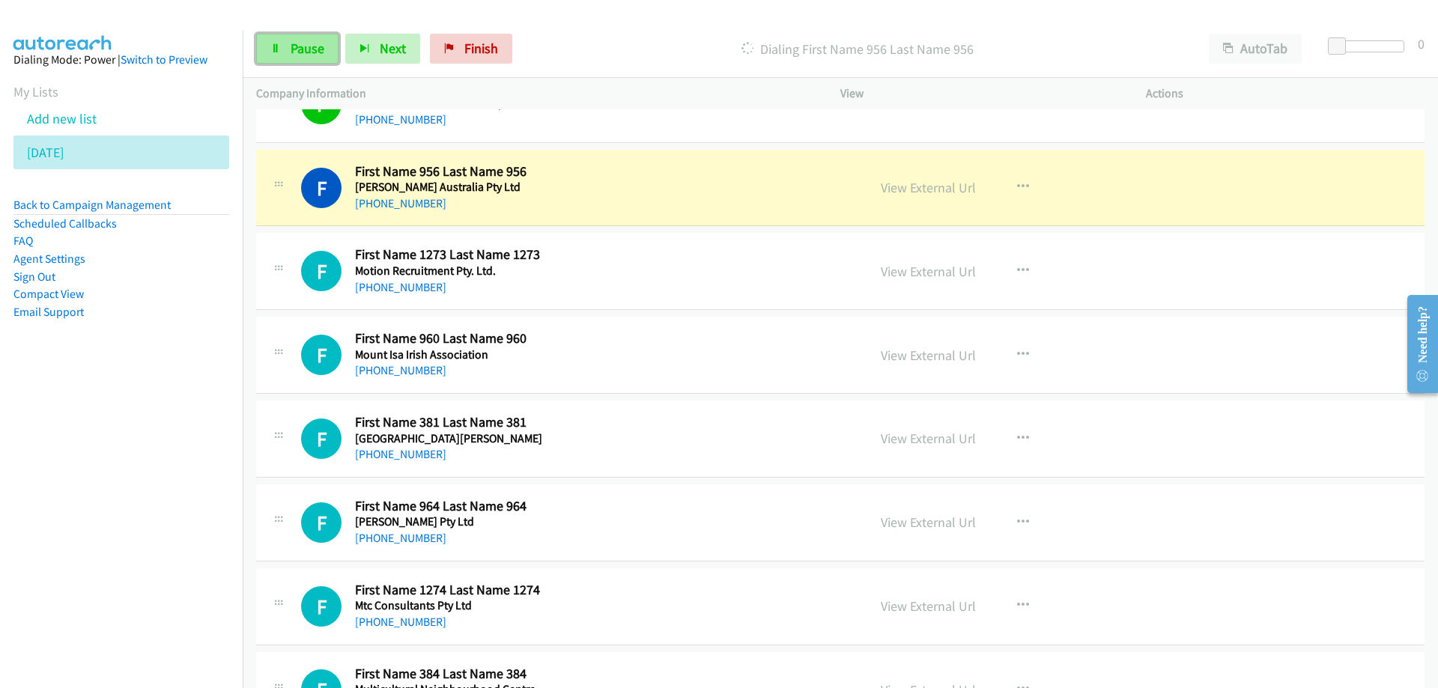
click at [297, 55] on span "Pause" at bounding box center [308, 48] width 34 height 17
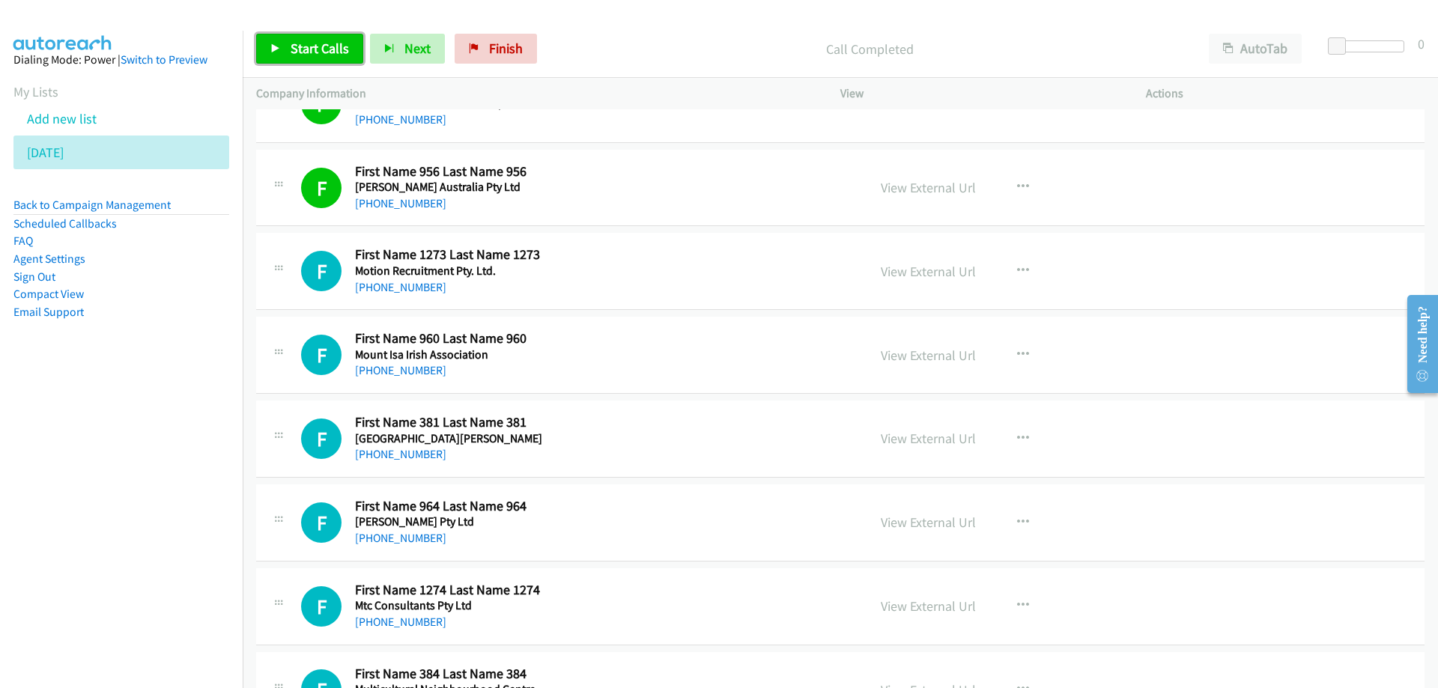
click at [316, 55] on span "Start Calls" at bounding box center [320, 48] width 58 height 17
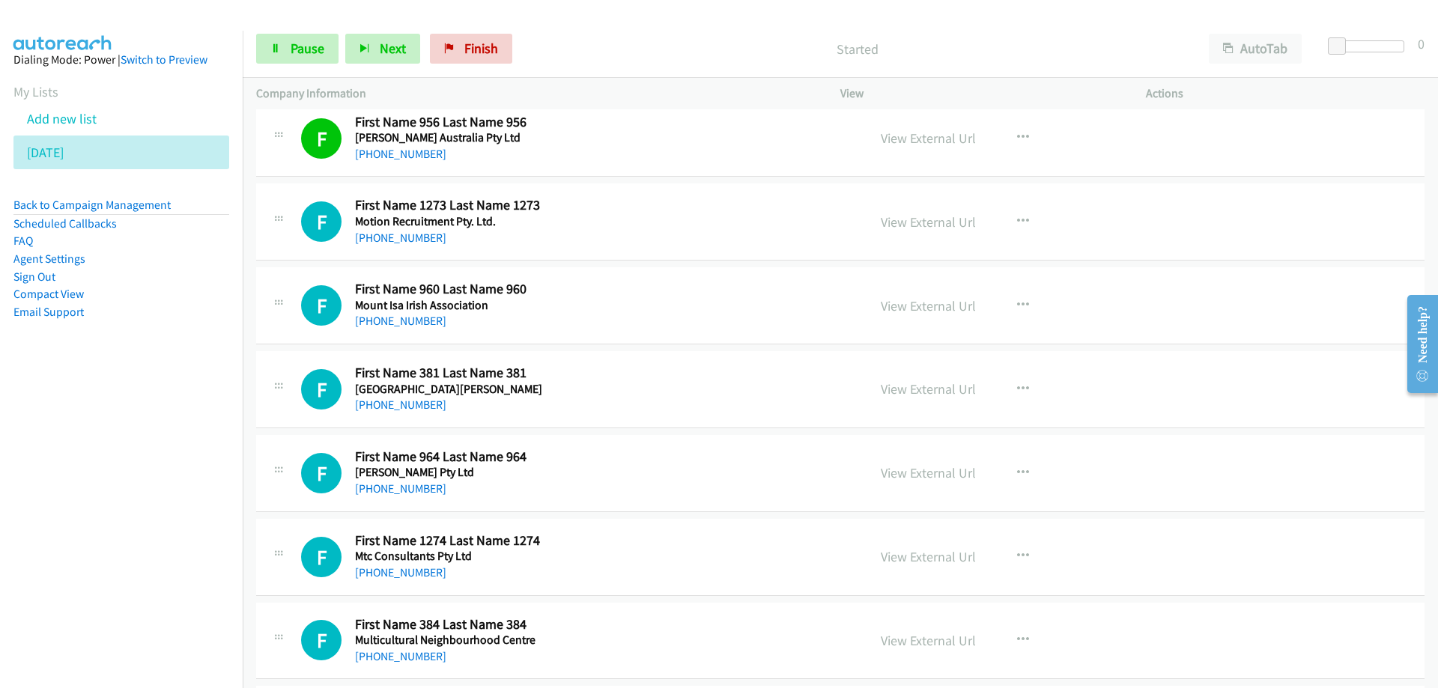
scroll to position [4942, 0]
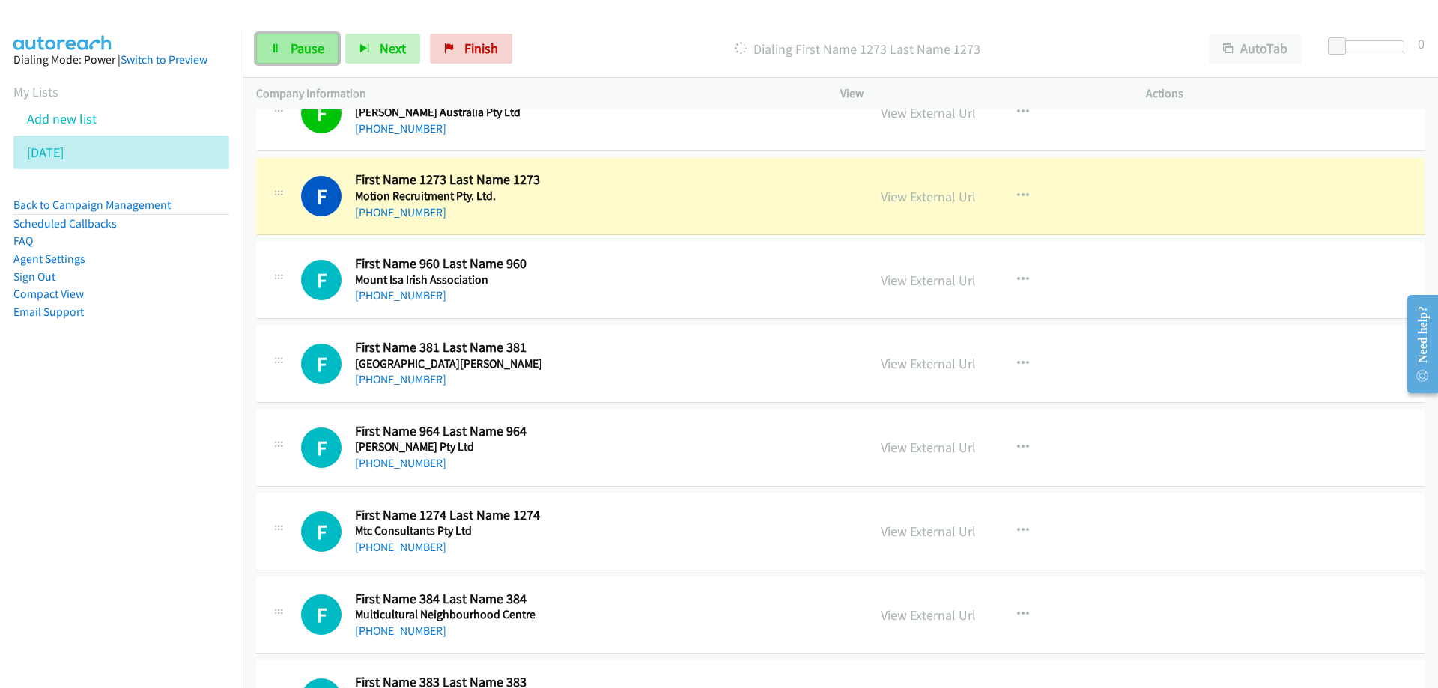
click at [294, 52] on span "Pause" at bounding box center [308, 48] width 34 height 17
click at [653, 190] on h5 "Motion Recruitment Pty. Ltd." at bounding box center [529, 196] width 349 height 15
click at [911, 199] on link "View External Url" at bounding box center [928, 196] width 95 height 17
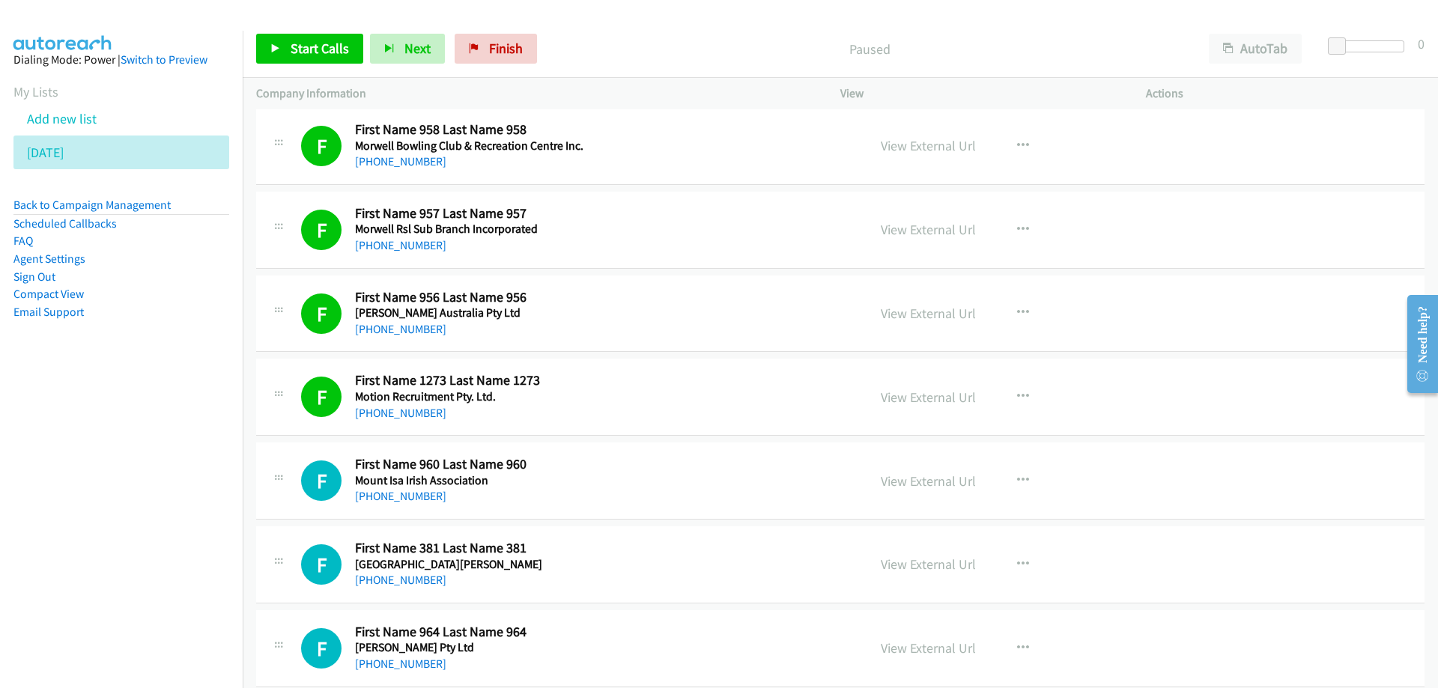
scroll to position [4717, 0]
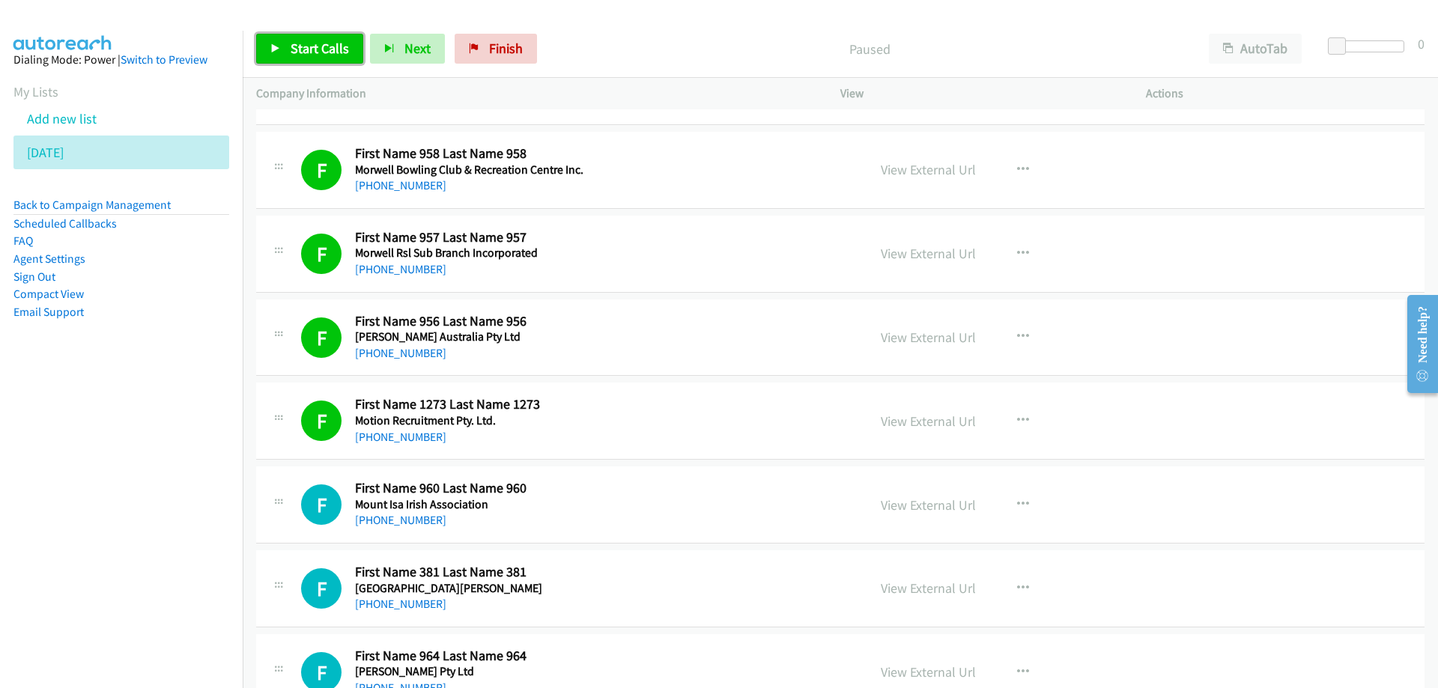
click at [319, 45] on span "Start Calls" at bounding box center [320, 48] width 58 height 17
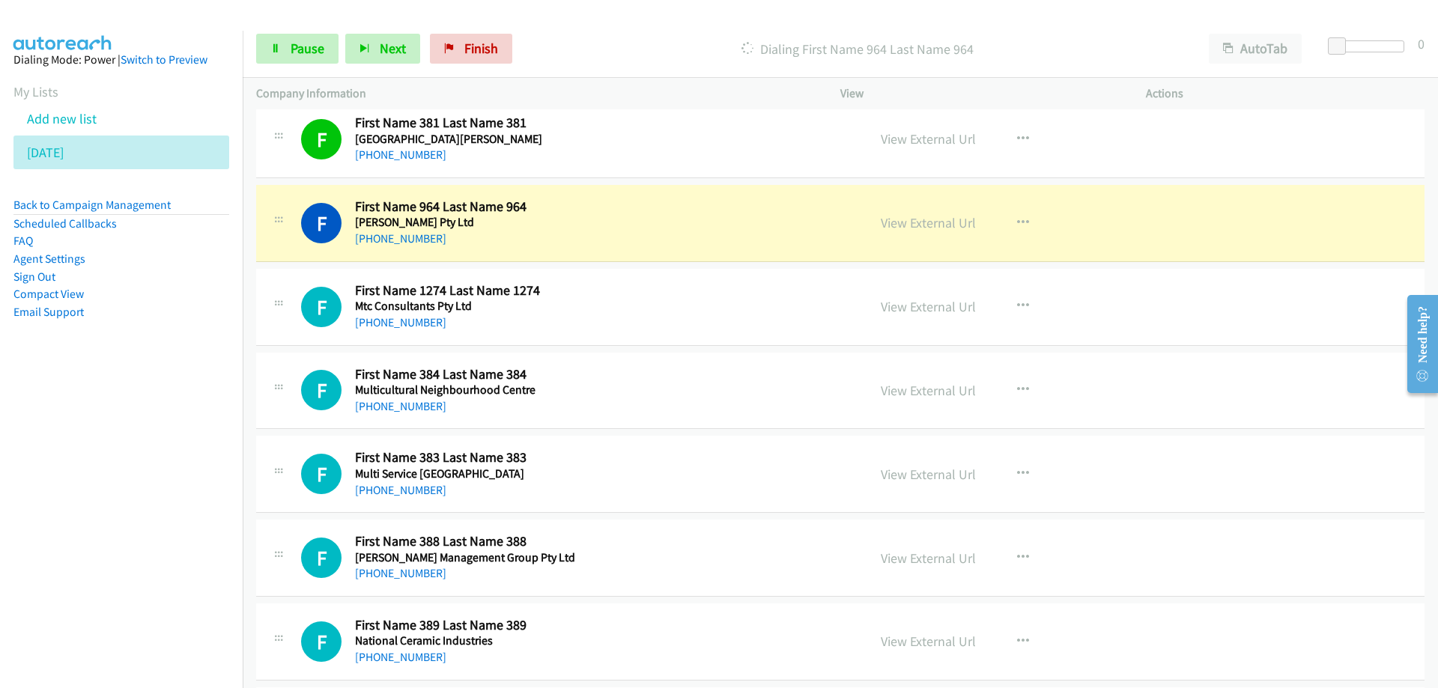
scroll to position [5241, 0]
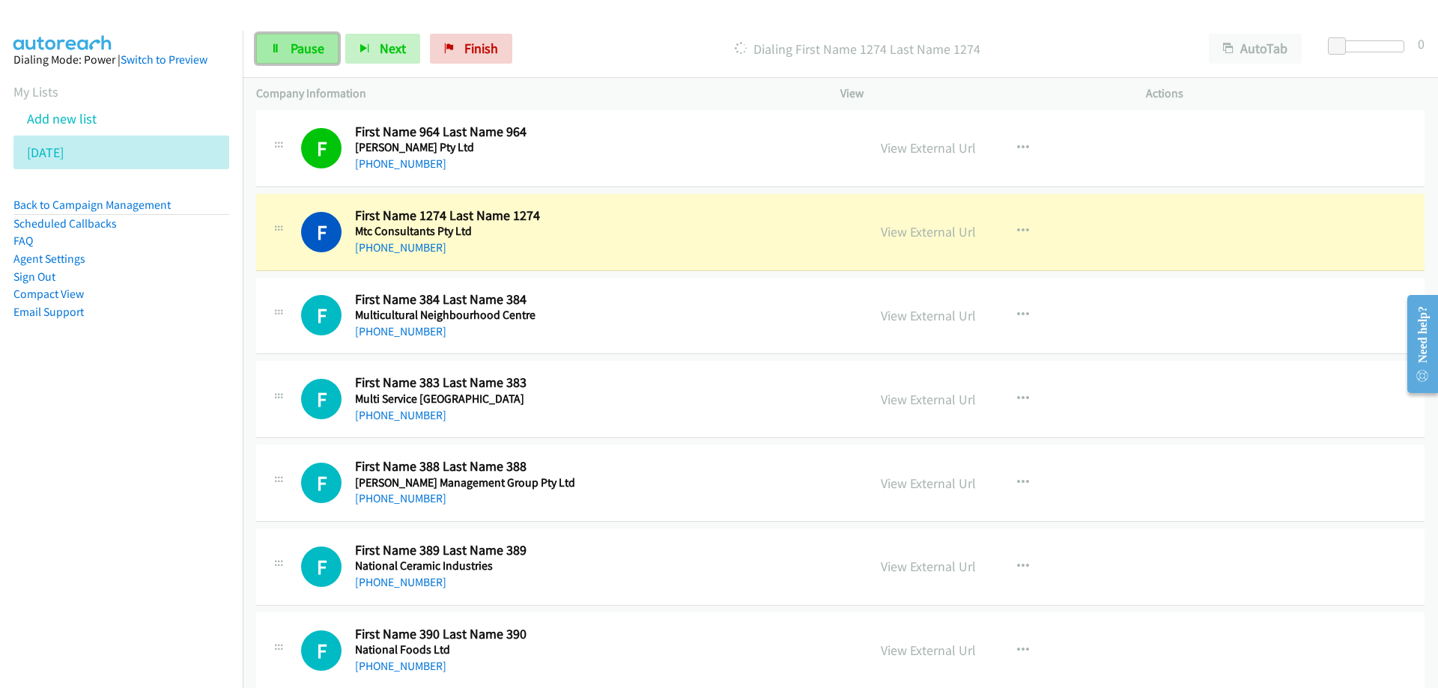
click at [317, 49] on span "Pause" at bounding box center [308, 48] width 34 height 17
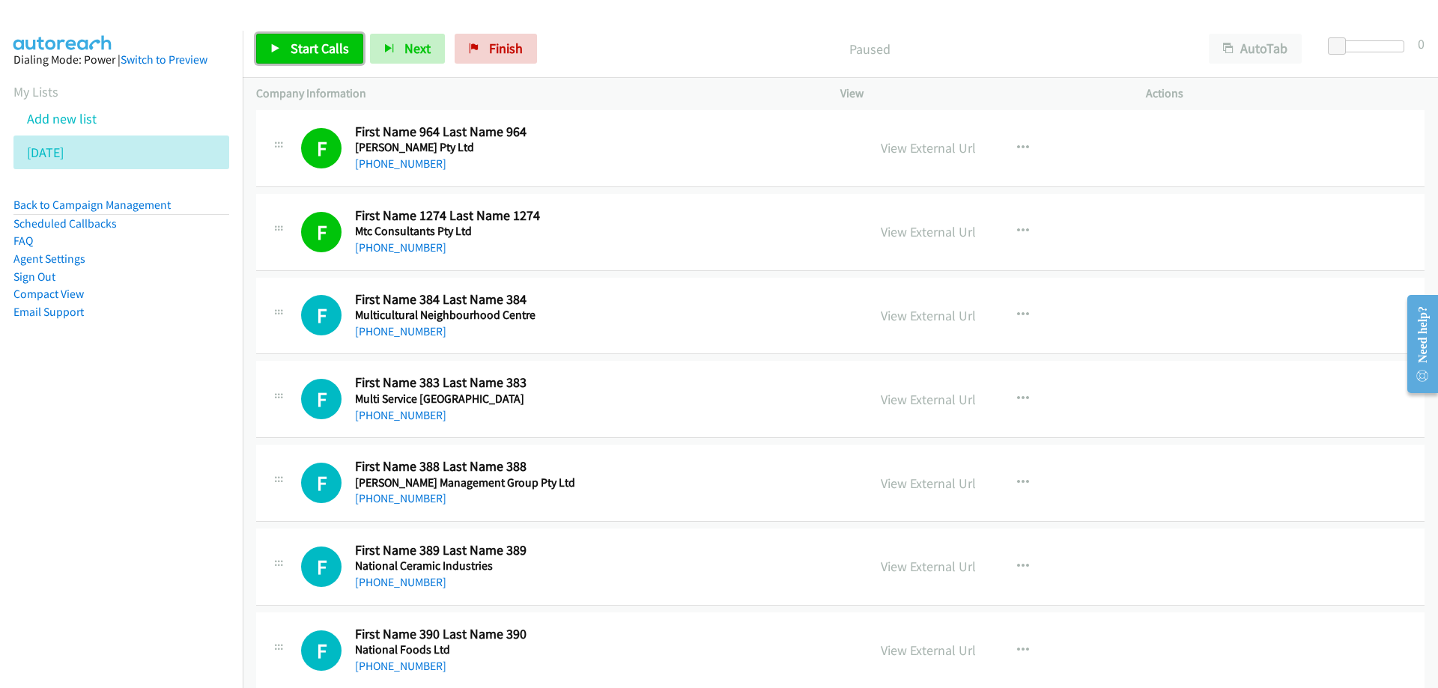
click at [314, 46] on span "Start Calls" at bounding box center [320, 48] width 58 height 17
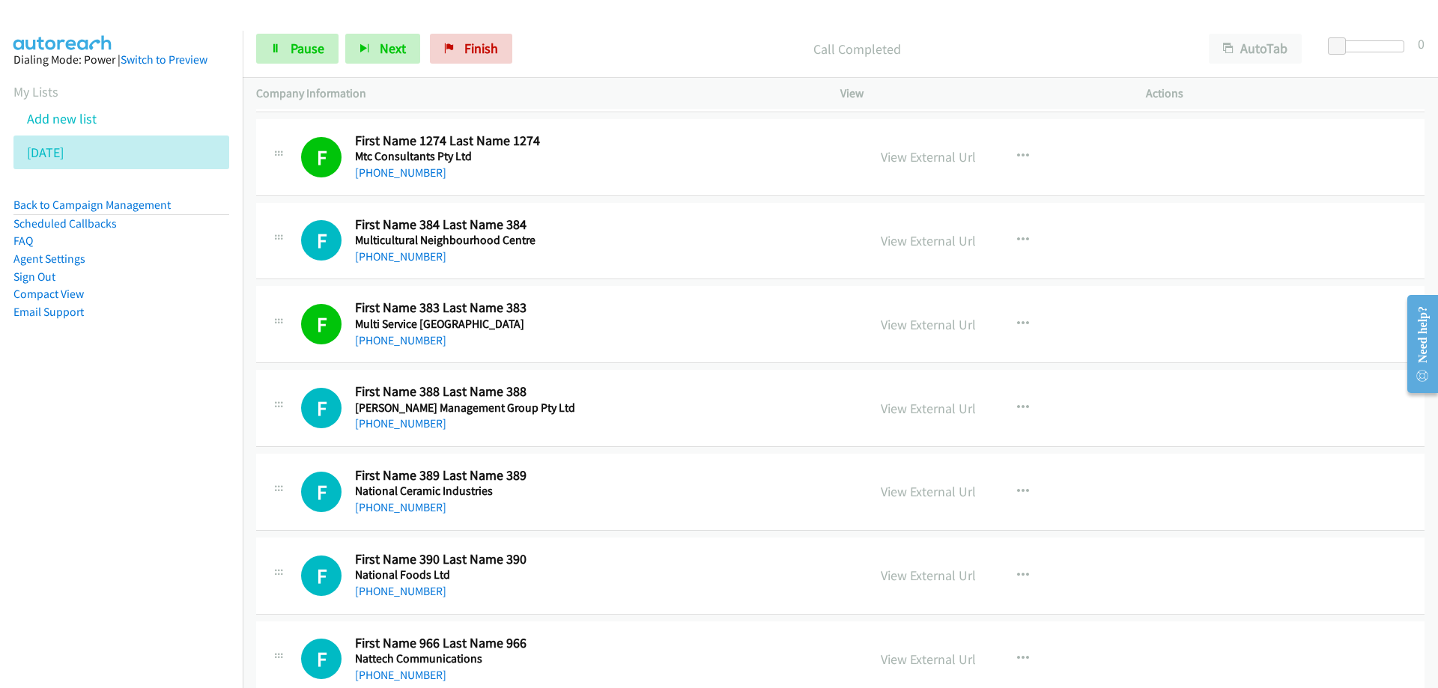
scroll to position [5391, 0]
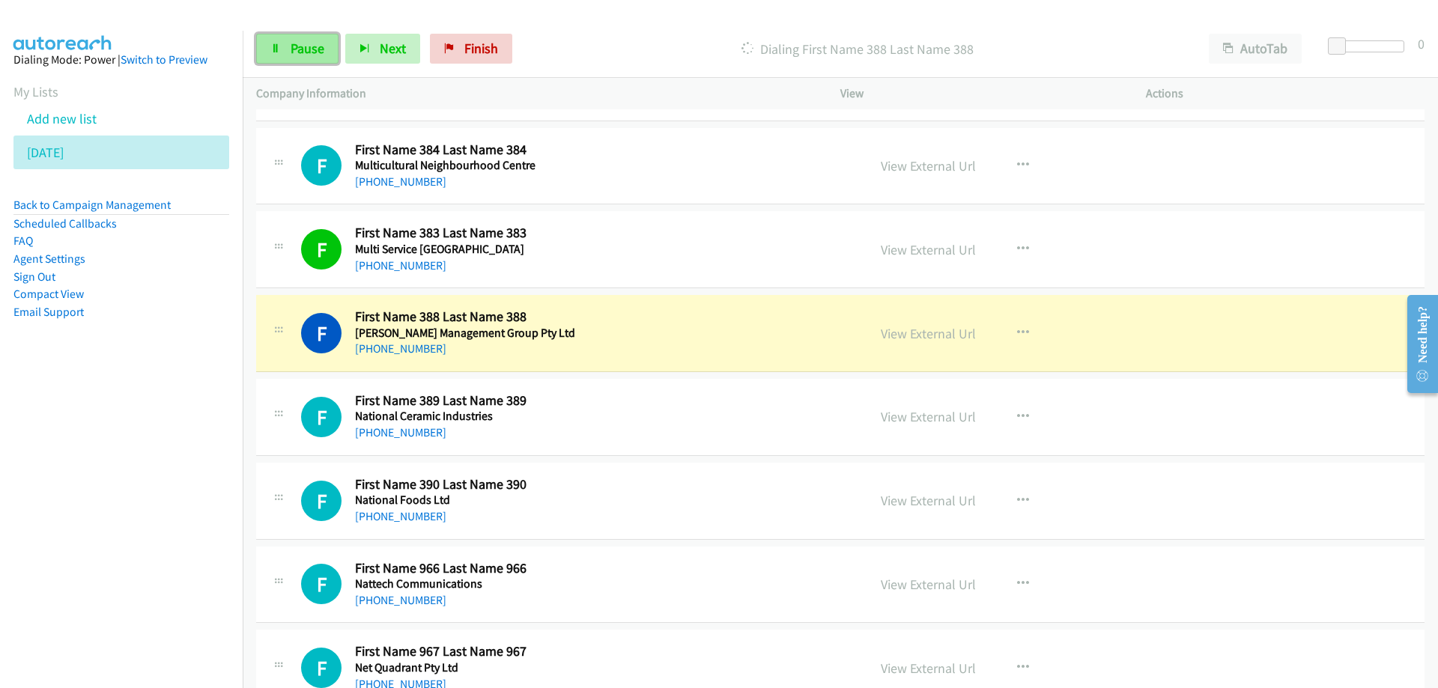
drag, startPoint x: 291, startPoint y: 43, endPoint x: 301, endPoint y: 44, distance: 9.8
click at [291, 43] on span "Pause" at bounding box center [308, 48] width 34 height 17
click at [902, 334] on link "View External Url" at bounding box center [928, 333] width 95 height 17
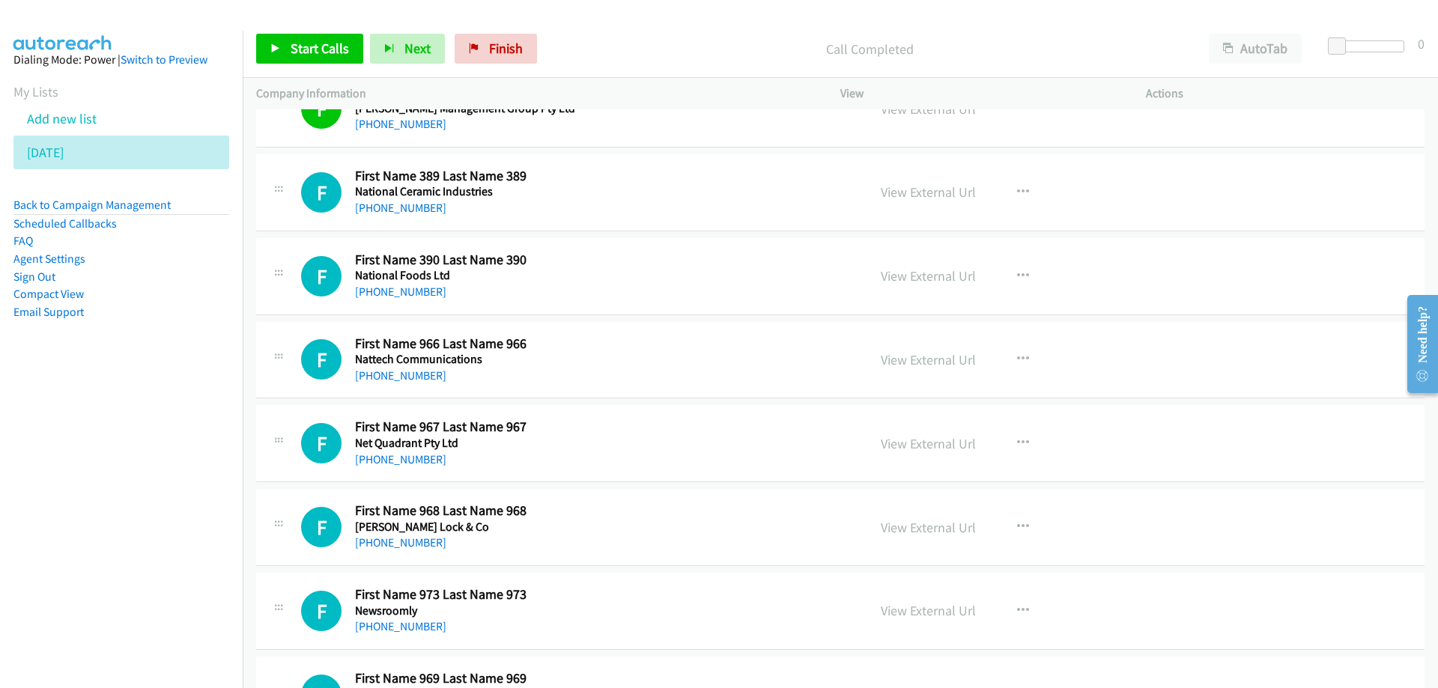
scroll to position [5541, 0]
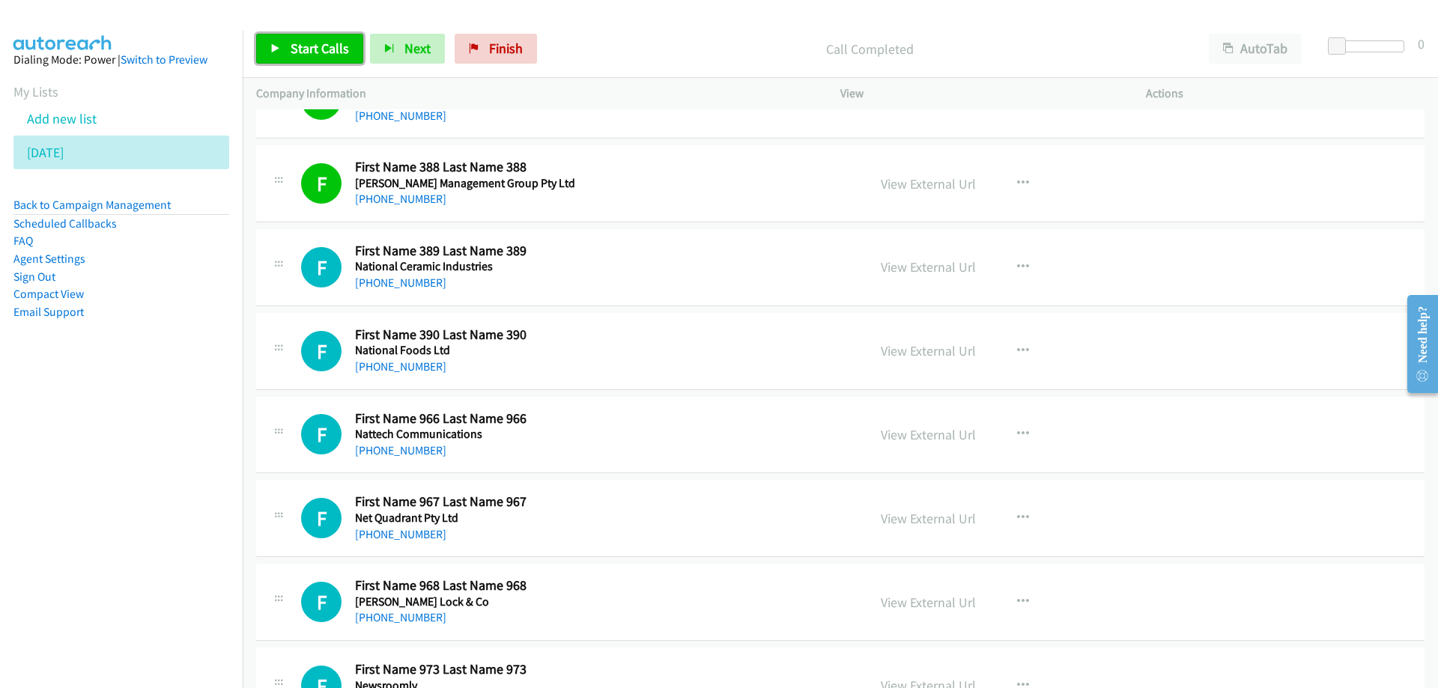
click at [335, 41] on span "Start Calls" at bounding box center [320, 48] width 58 height 17
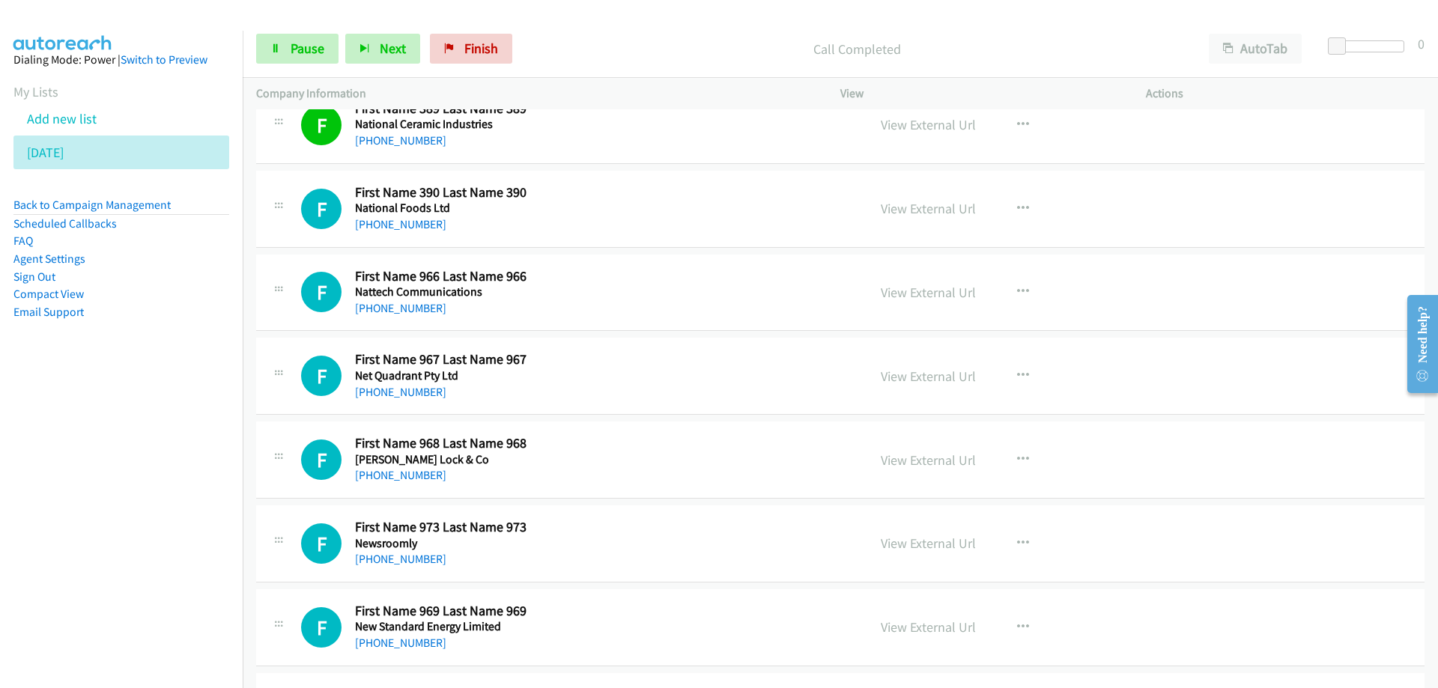
scroll to position [5691, 0]
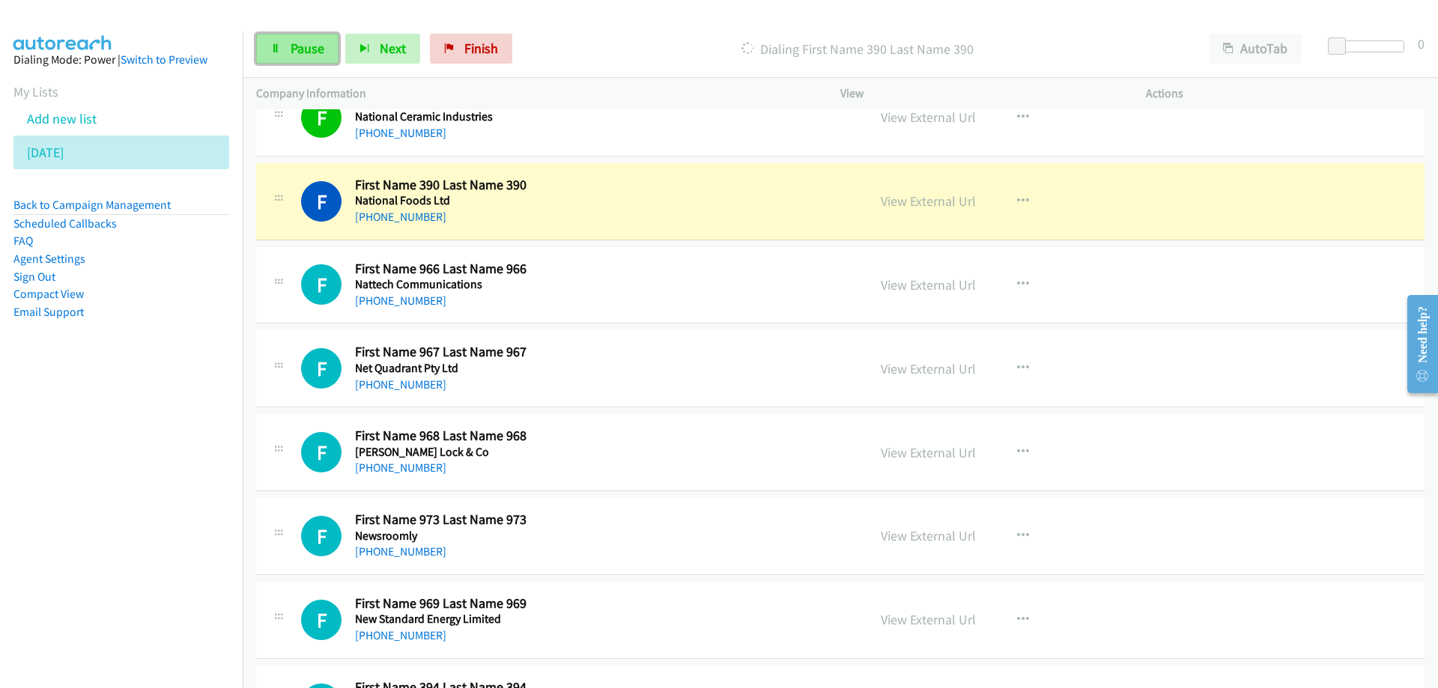
click at [311, 53] on span "Pause" at bounding box center [308, 48] width 34 height 17
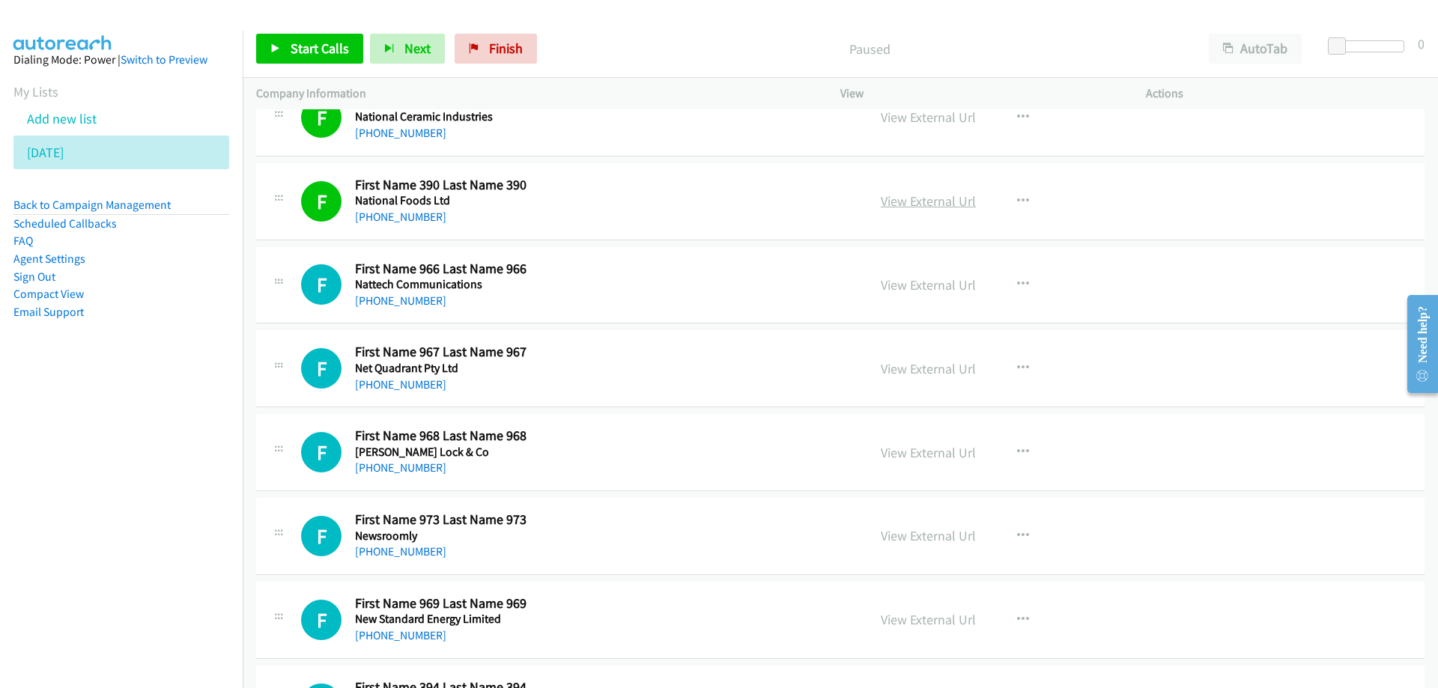
drag, startPoint x: 629, startPoint y: 198, endPoint x: 900, endPoint y: 205, distance: 271.2
click at [900, 205] on link "View External Url" at bounding box center [928, 200] width 95 height 17
click at [323, 45] on span "Start Calls" at bounding box center [320, 48] width 58 height 17
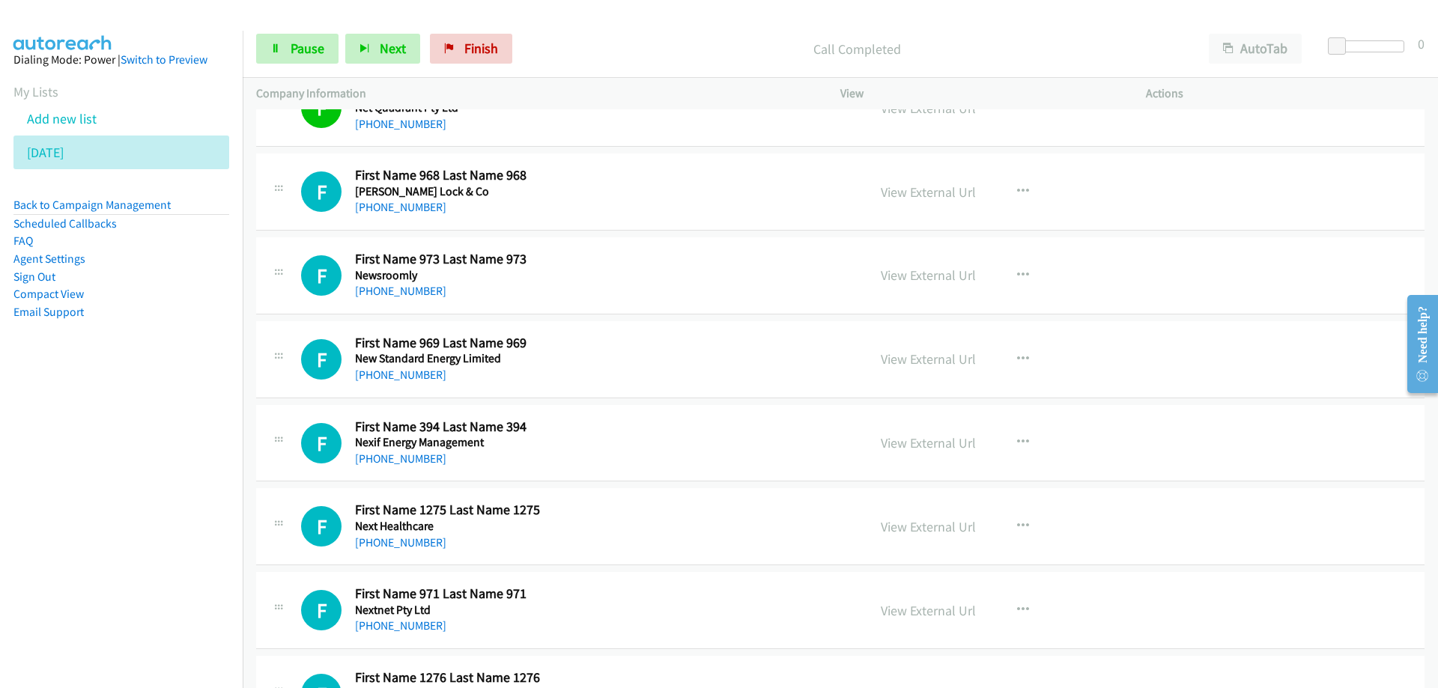
scroll to position [5990, 0]
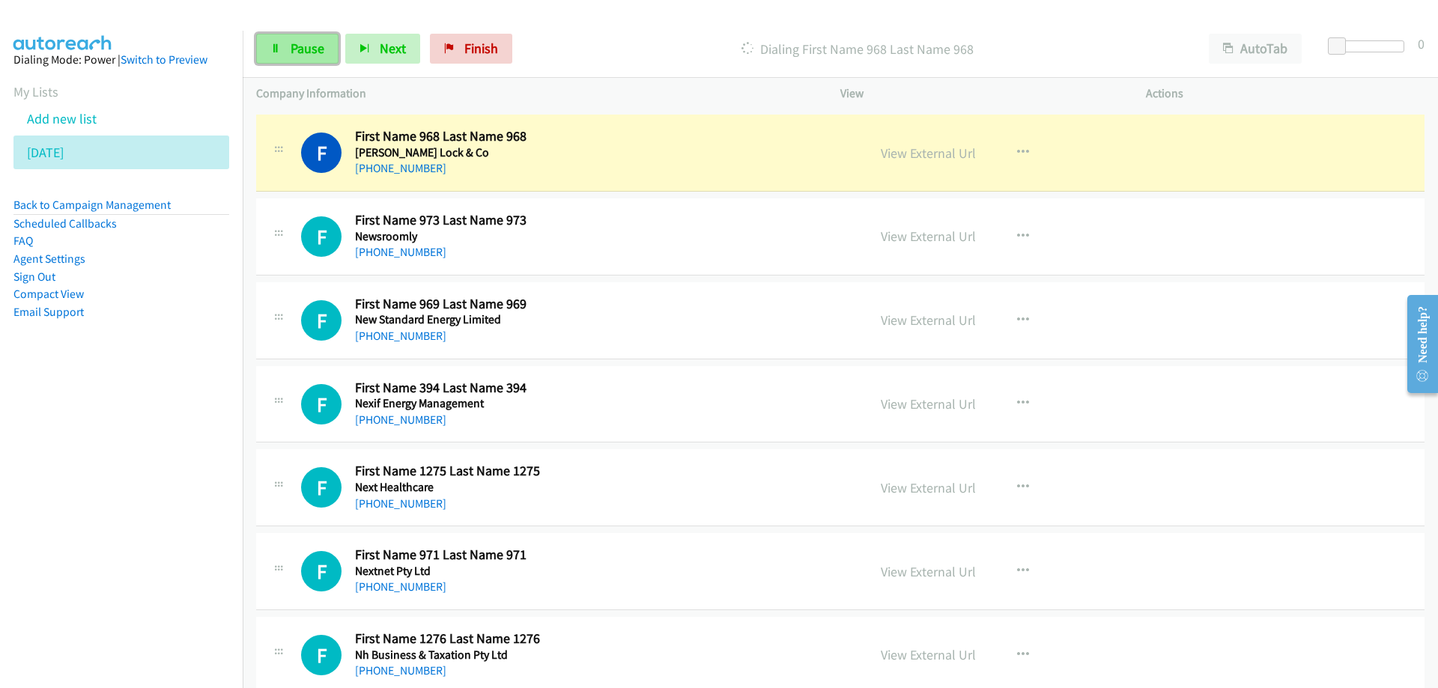
click at [306, 51] on span "Pause" at bounding box center [308, 48] width 34 height 17
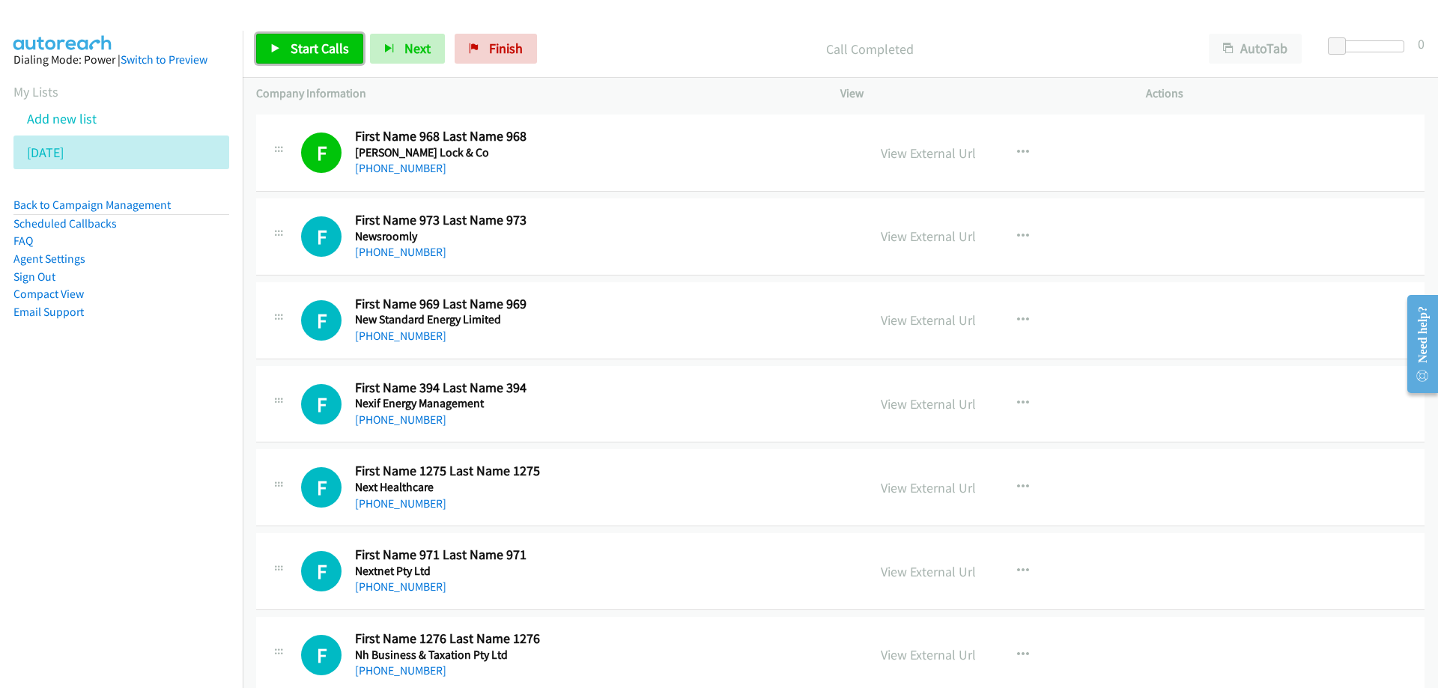
click at [306, 44] on span "Start Calls" at bounding box center [320, 48] width 58 height 17
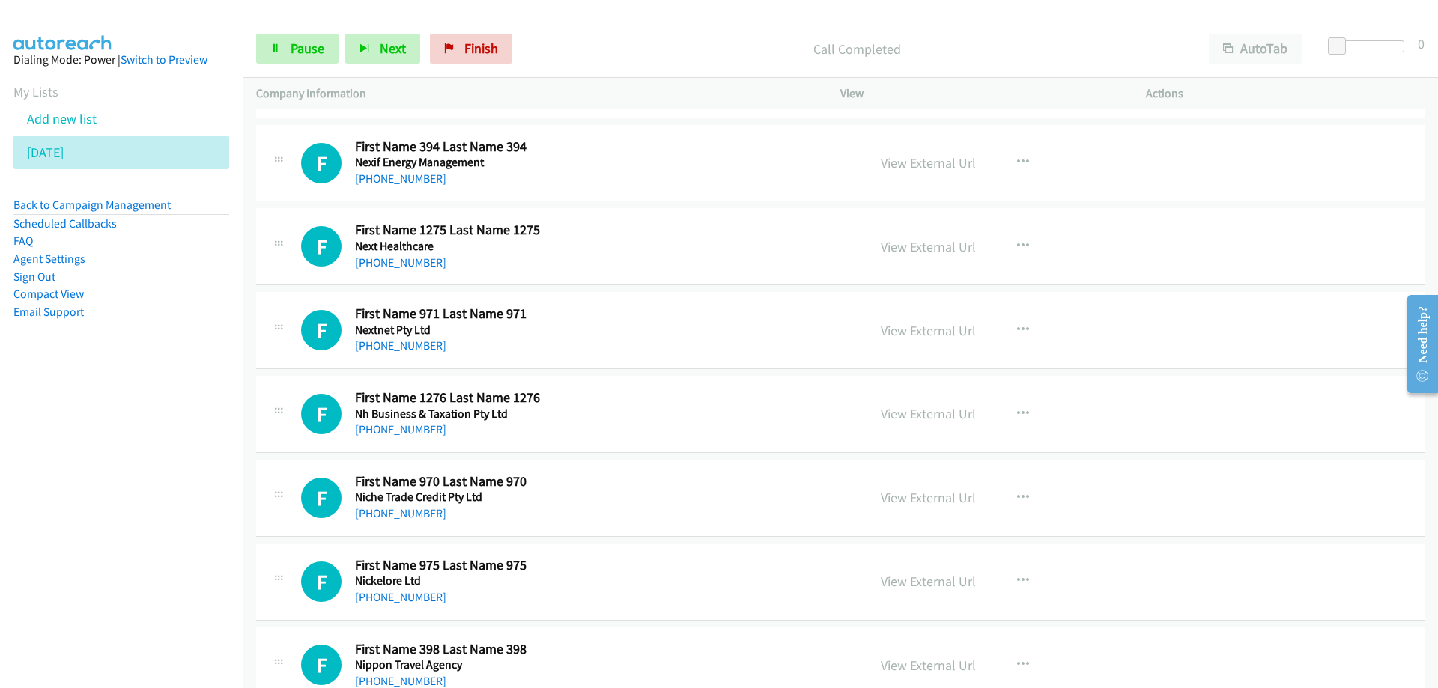
scroll to position [6215, 0]
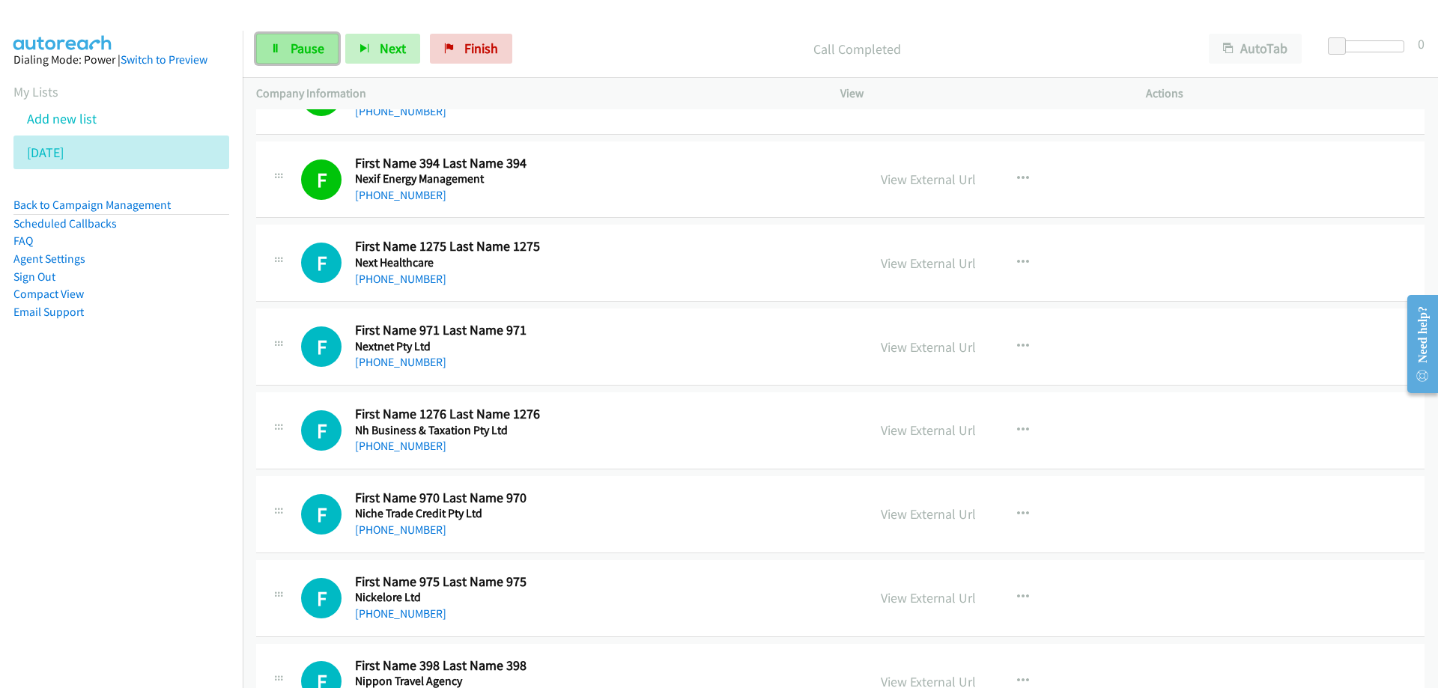
click at [302, 46] on span "Pause" at bounding box center [308, 48] width 34 height 17
drag, startPoint x: 598, startPoint y: 180, endPoint x: 816, endPoint y: 185, distance: 218.7
click at [908, 185] on link "View External Url" at bounding box center [928, 179] width 95 height 17
click at [303, 50] on span "Start Calls" at bounding box center [320, 48] width 58 height 17
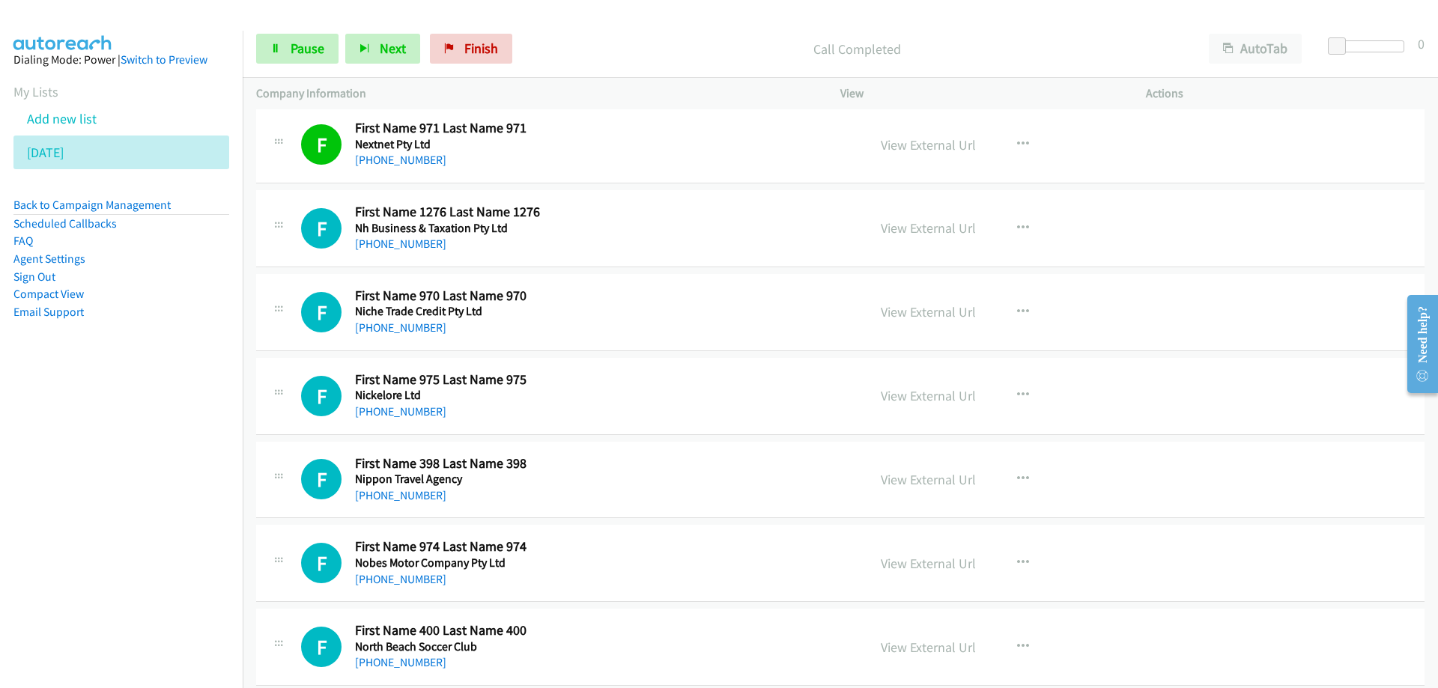
scroll to position [6439, 0]
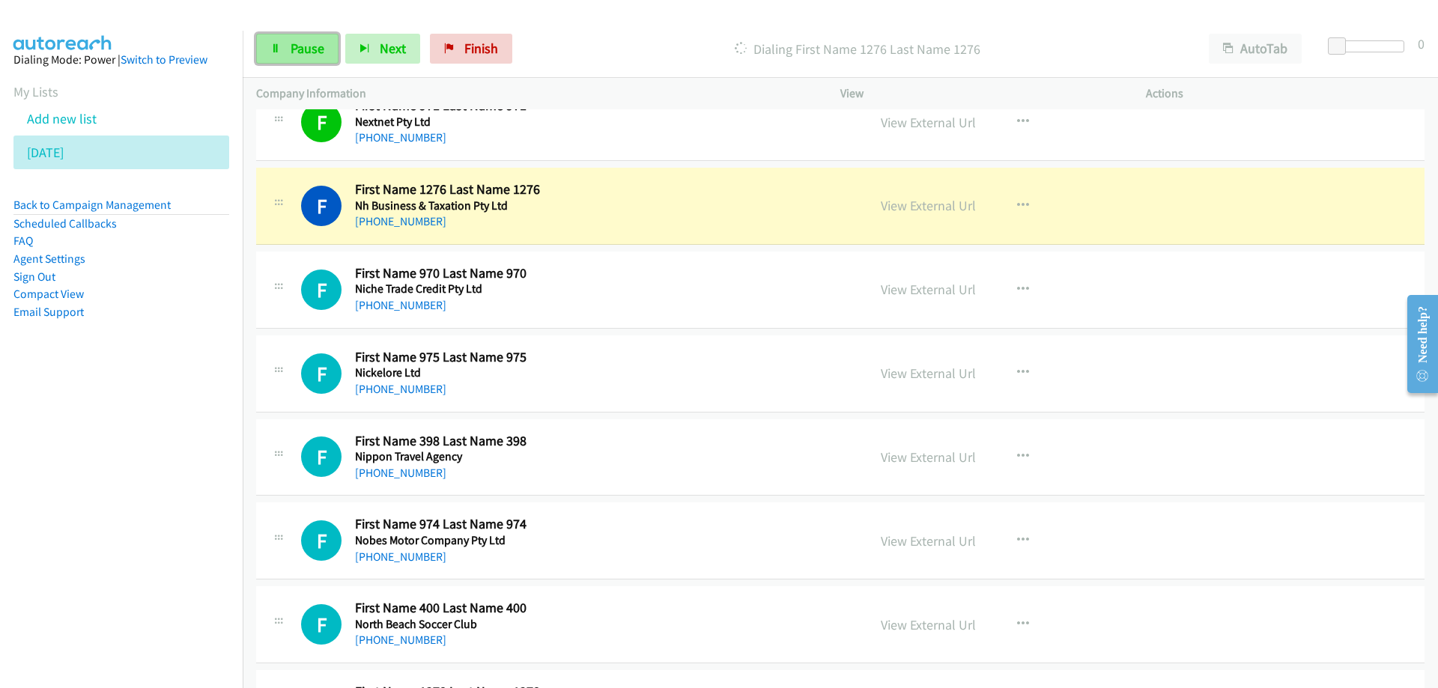
click at [301, 54] on span "Pause" at bounding box center [308, 48] width 34 height 17
click at [774, 207] on div "F Callback Scheduled First Name 1276 Last Name 1276 Nh Business & Taxation Pty …" at bounding box center [577, 205] width 553 height 49
click at [912, 208] on link "View External Url" at bounding box center [928, 205] width 95 height 17
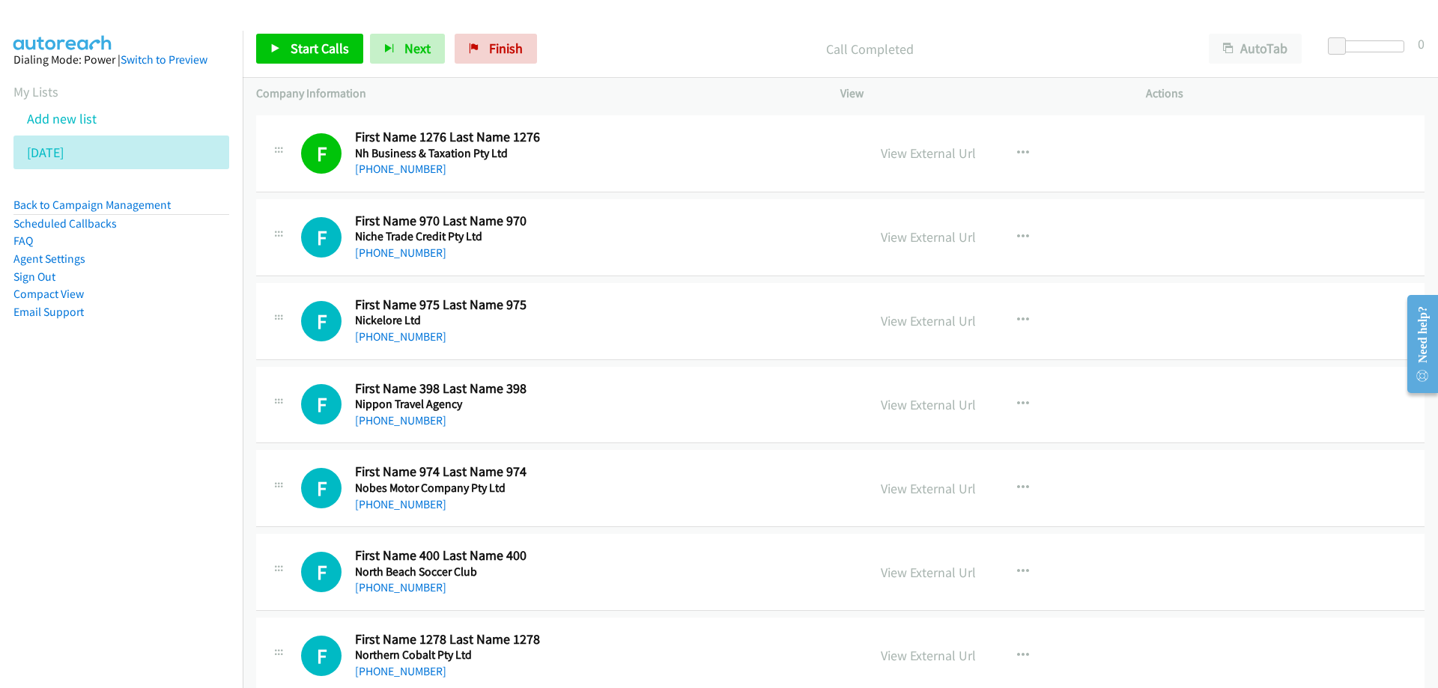
scroll to position [6514, 0]
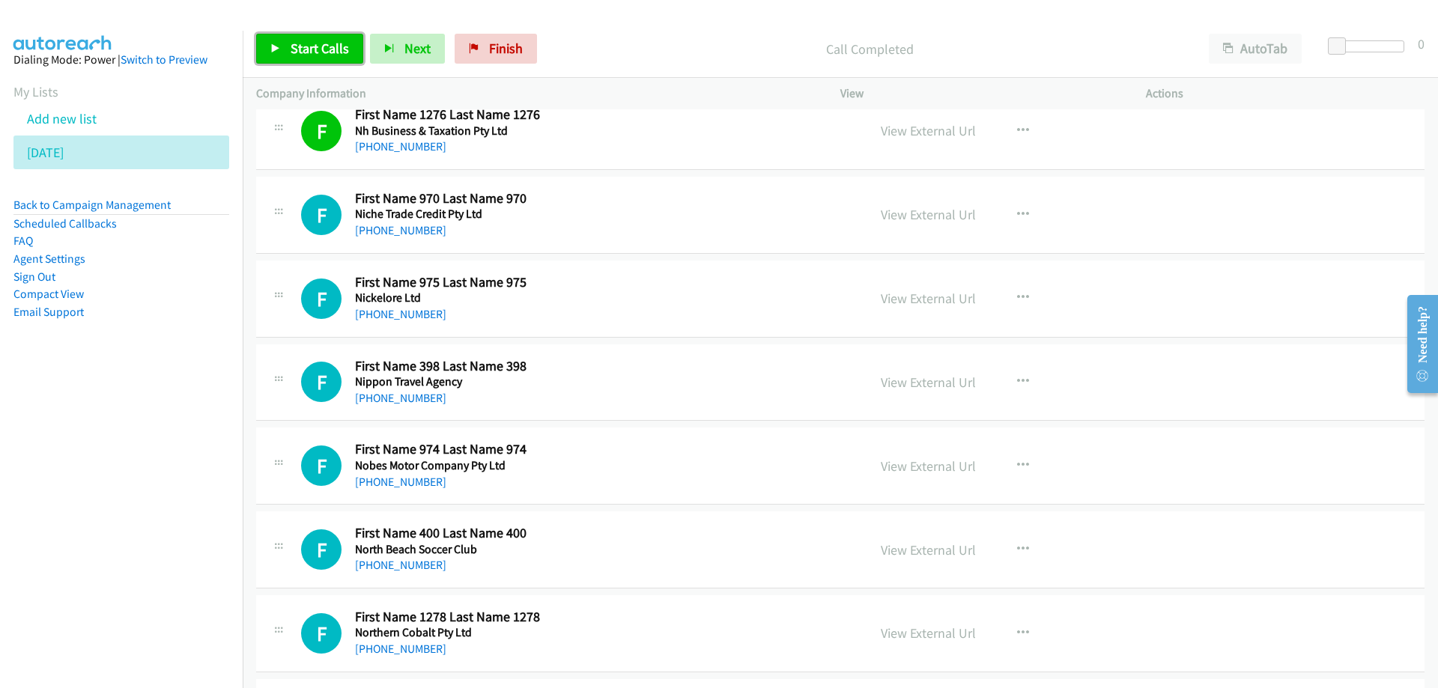
click at [300, 53] on span "Start Calls" at bounding box center [320, 48] width 58 height 17
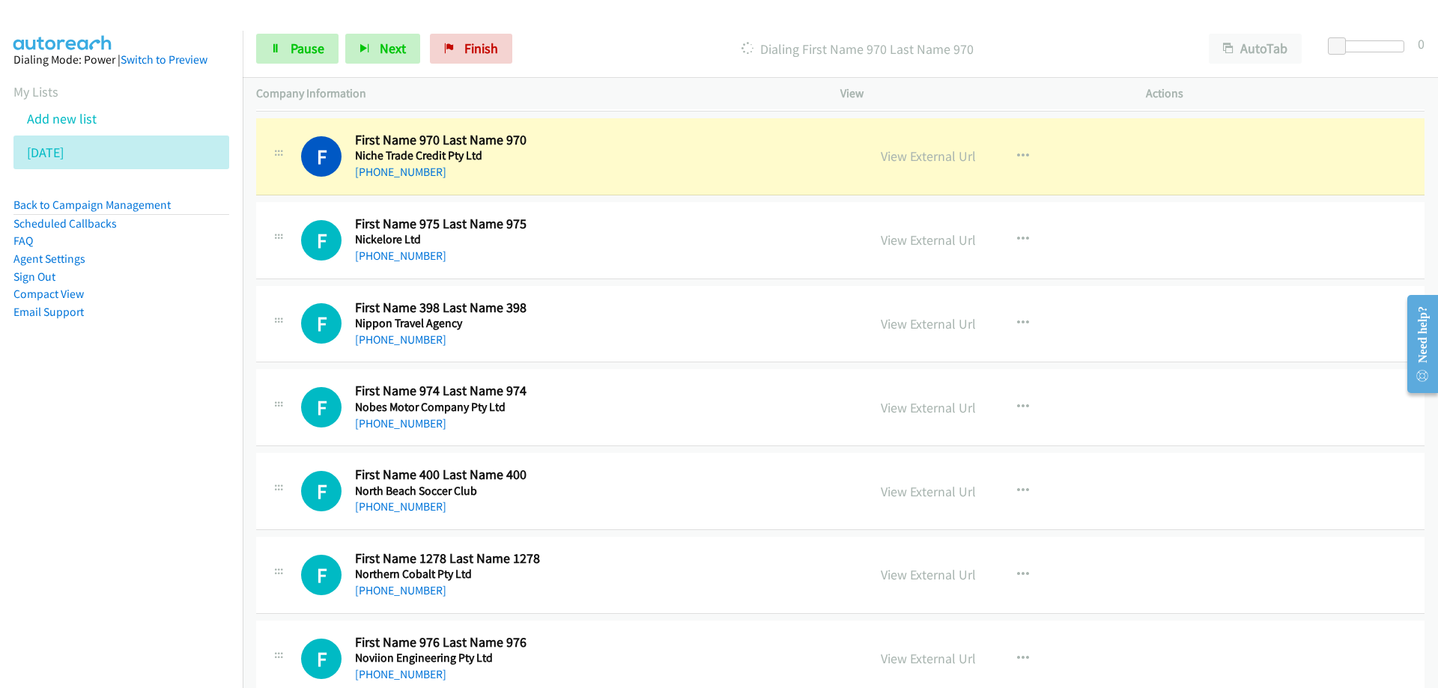
scroll to position [6589, 0]
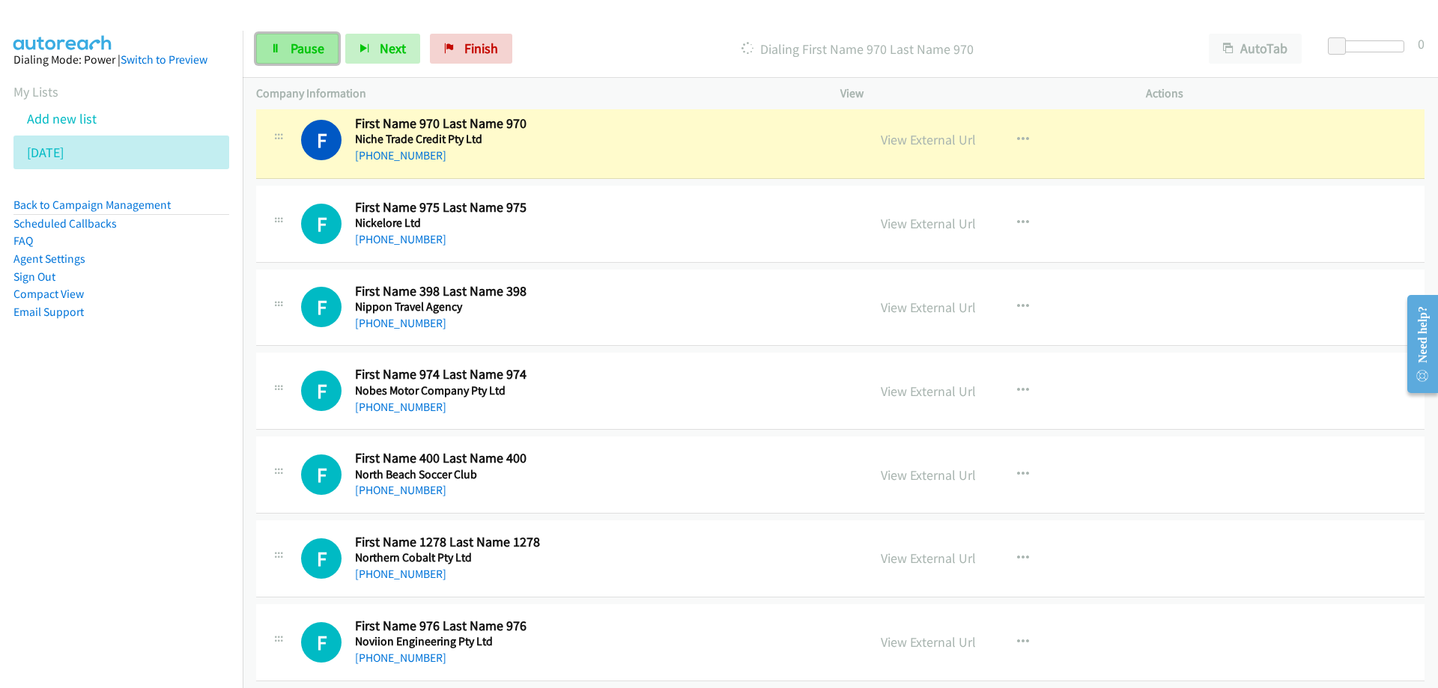
click at [312, 50] on span "Pause" at bounding box center [308, 48] width 34 height 17
click at [677, 165] on div "F Callback Scheduled First Name 970 Last Name 970 Niche Trade Credit Pty Ltd Au…" at bounding box center [840, 140] width 1168 height 77
click at [890, 138] on link "View External Url" at bounding box center [928, 139] width 95 height 17
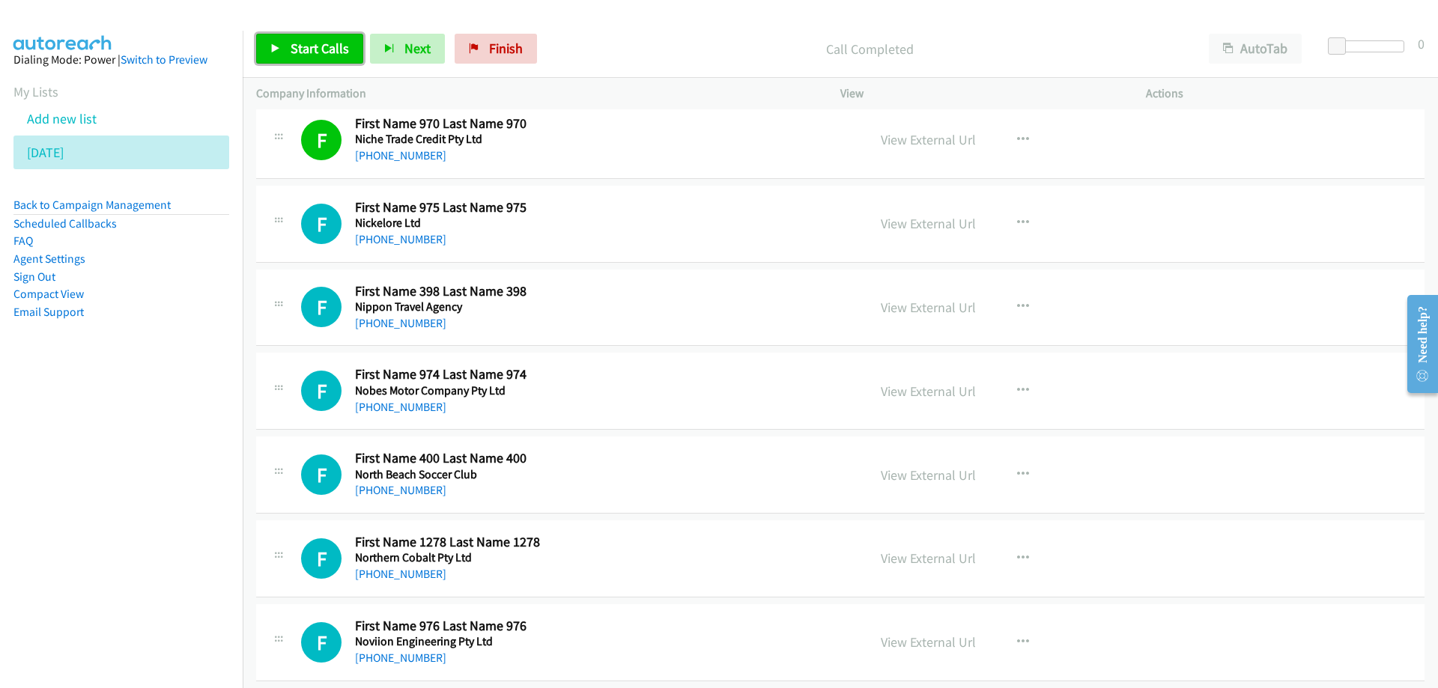
click at [309, 53] on span "Start Calls" at bounding box center [320, 48] width 58 height 17
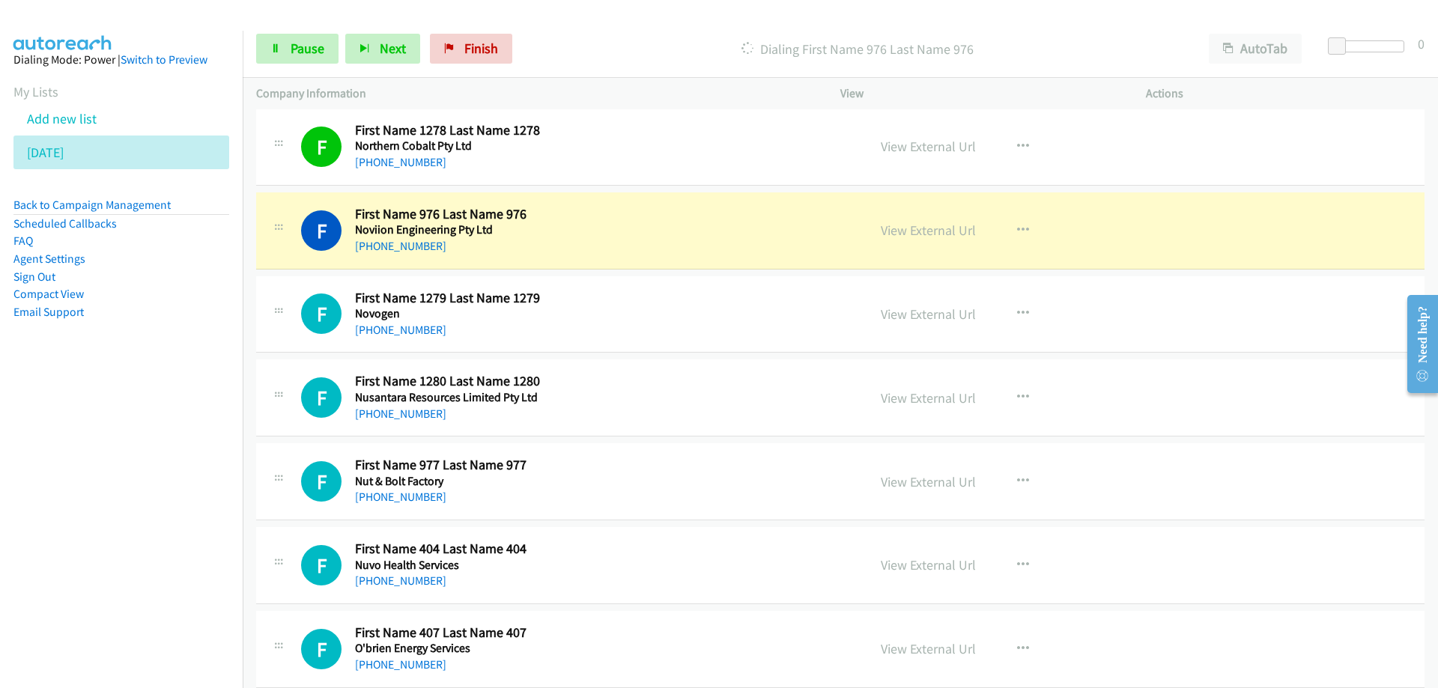
scroll to position [7038, 0]
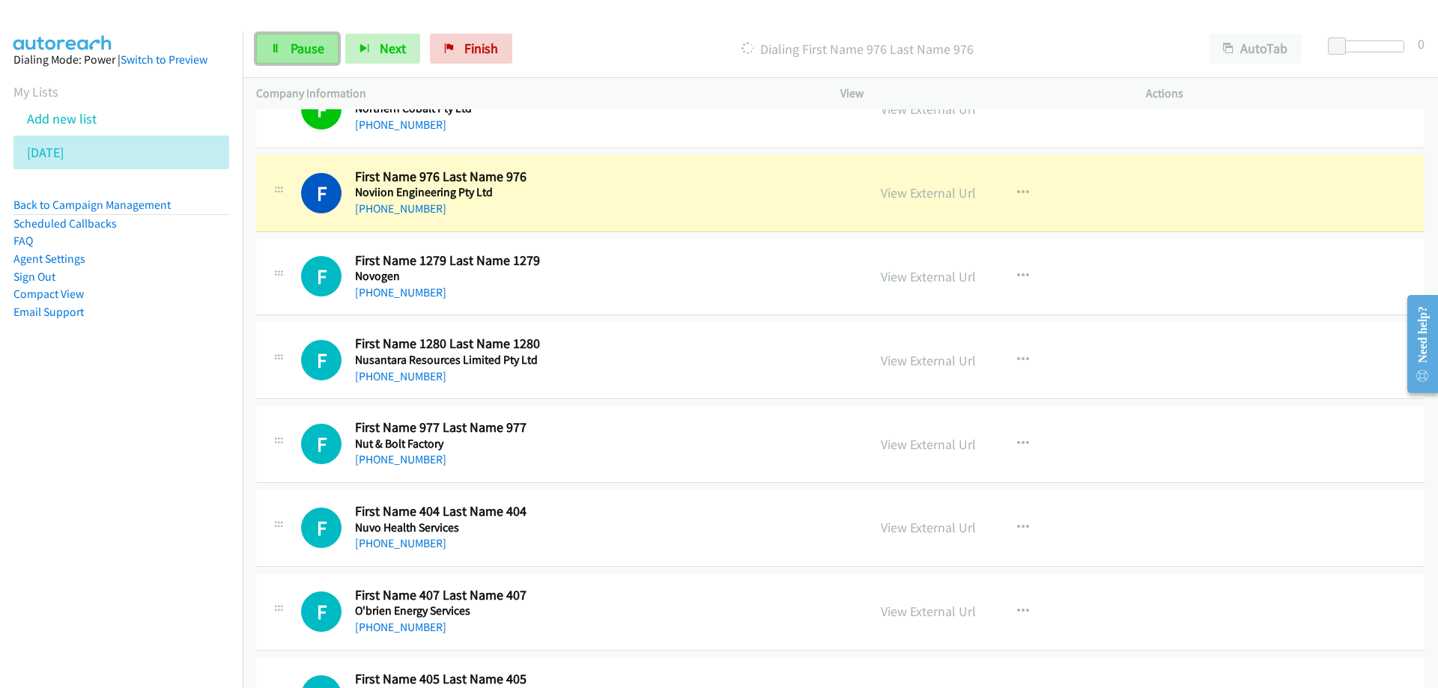
click at [288, 39] on link "Pause" at bounding box center [297, 49] width 82 height 30
drag, startPoint x: 630, startPoint y: 181, endPoint x: 970, endPoint y: 205, distance: 340.0
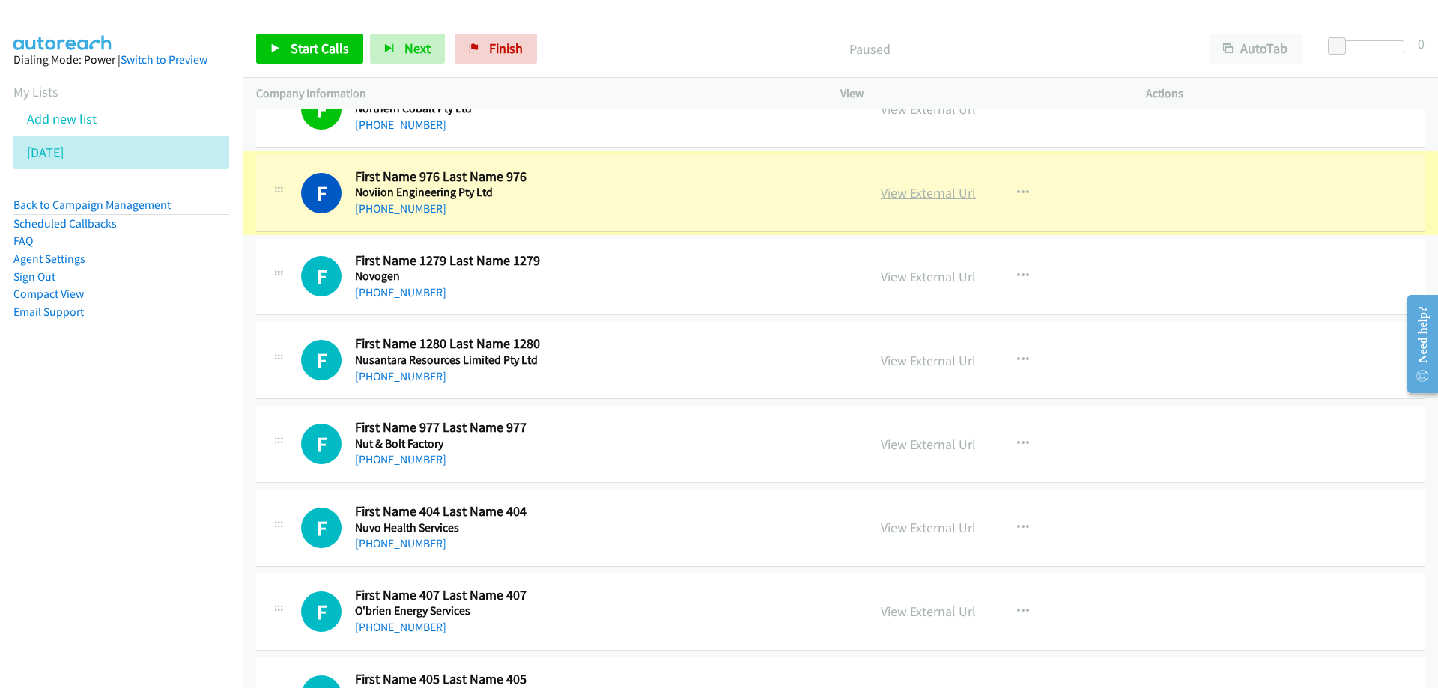
click at [922, 196] on link "View External Url" at bounding box center [928, 192] width 95 height 17
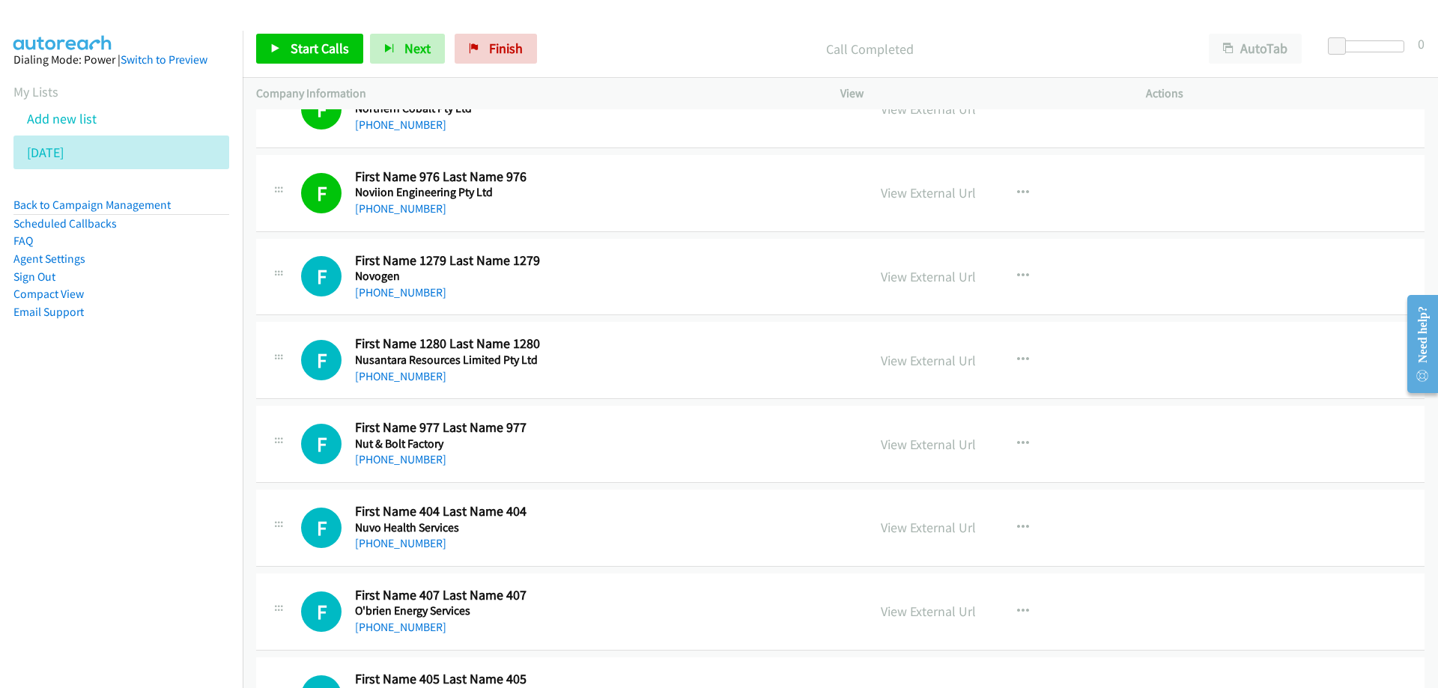
click at [652, 270] on h5 "Novogen" at bounding box center [529, 276] width 349 height 15
click at [923, 281] on link "View External Url" at bounding box center [928, 276] width 95 height 17
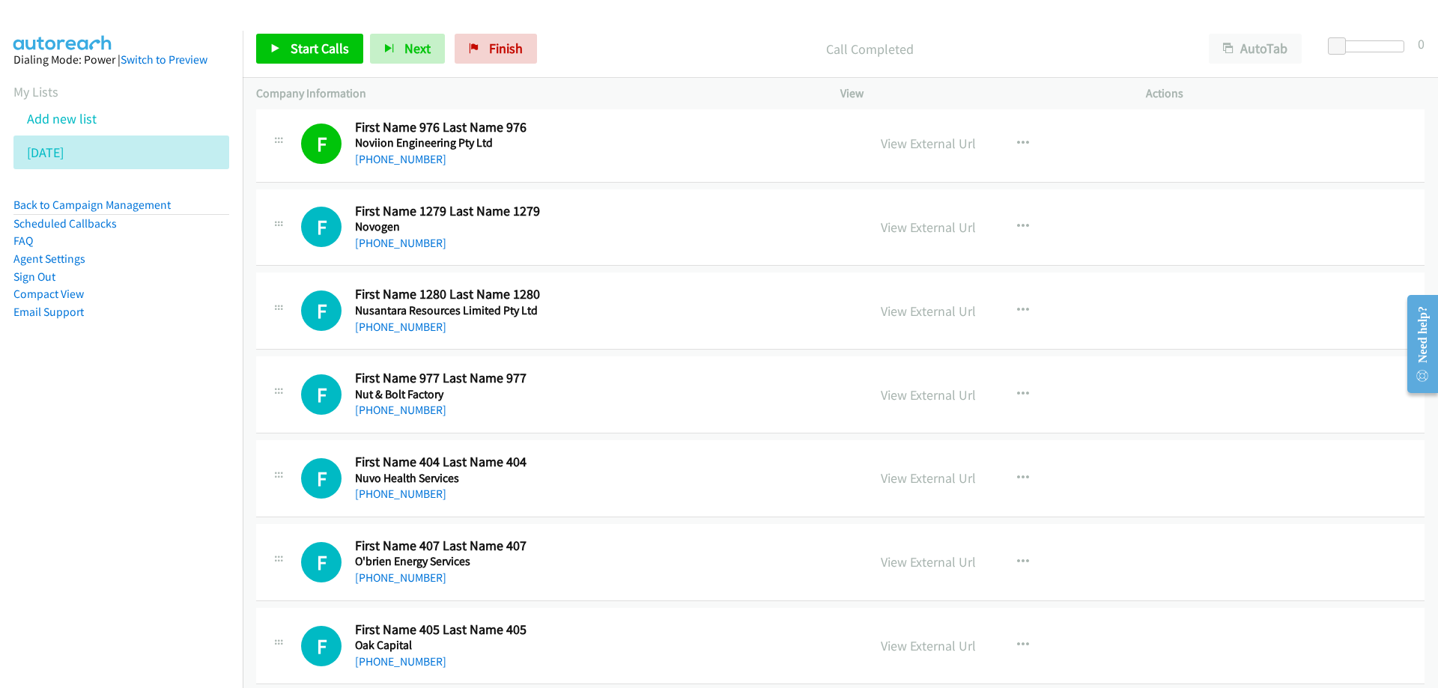
scroll to position [7113, 0]
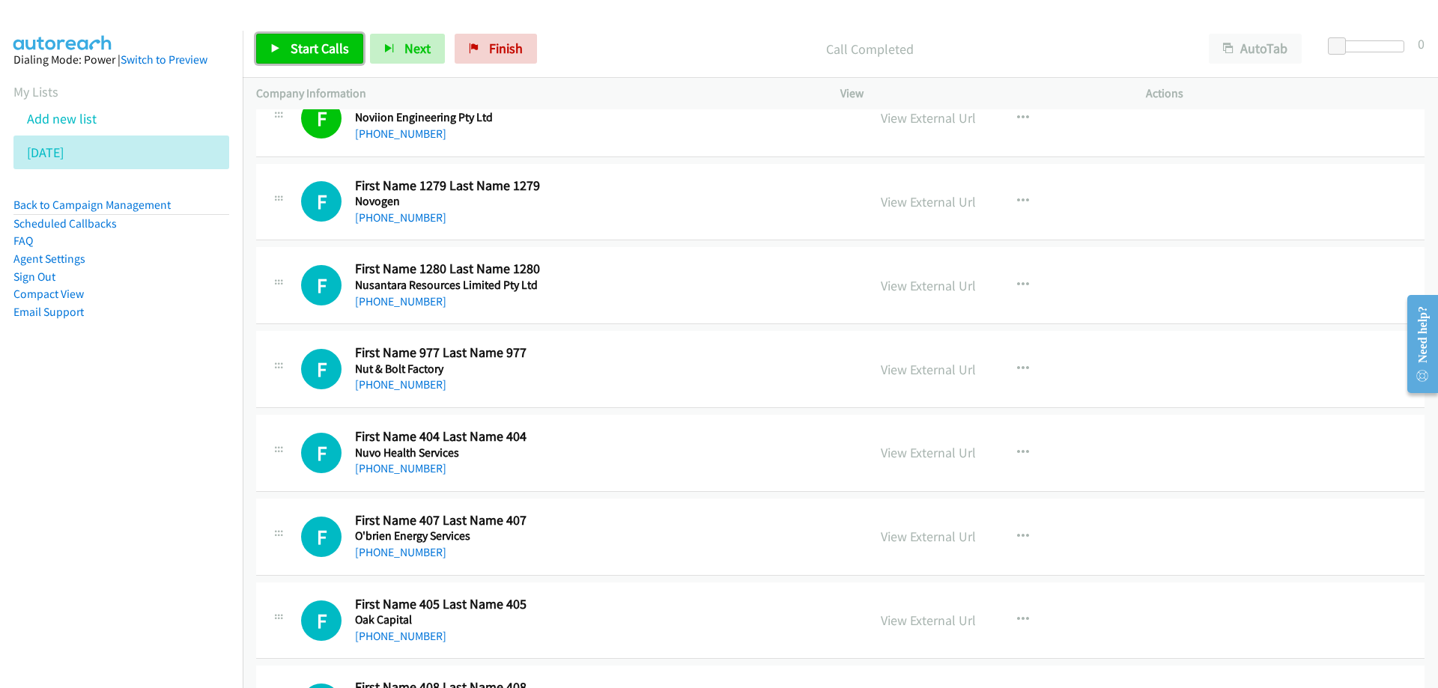
click at [314, 57] on link "Start Calls" at bounding box center [309, 49] width 107 height 30
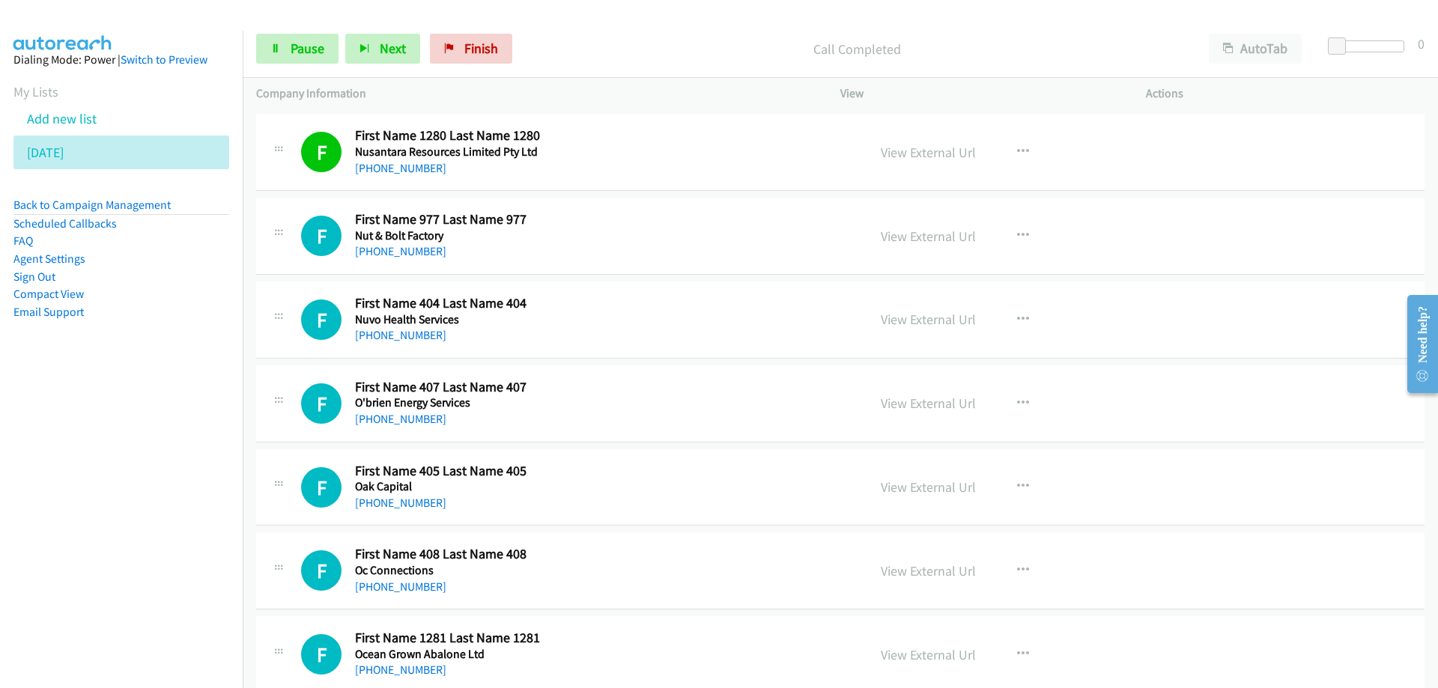
scroll to position [7263, 0]
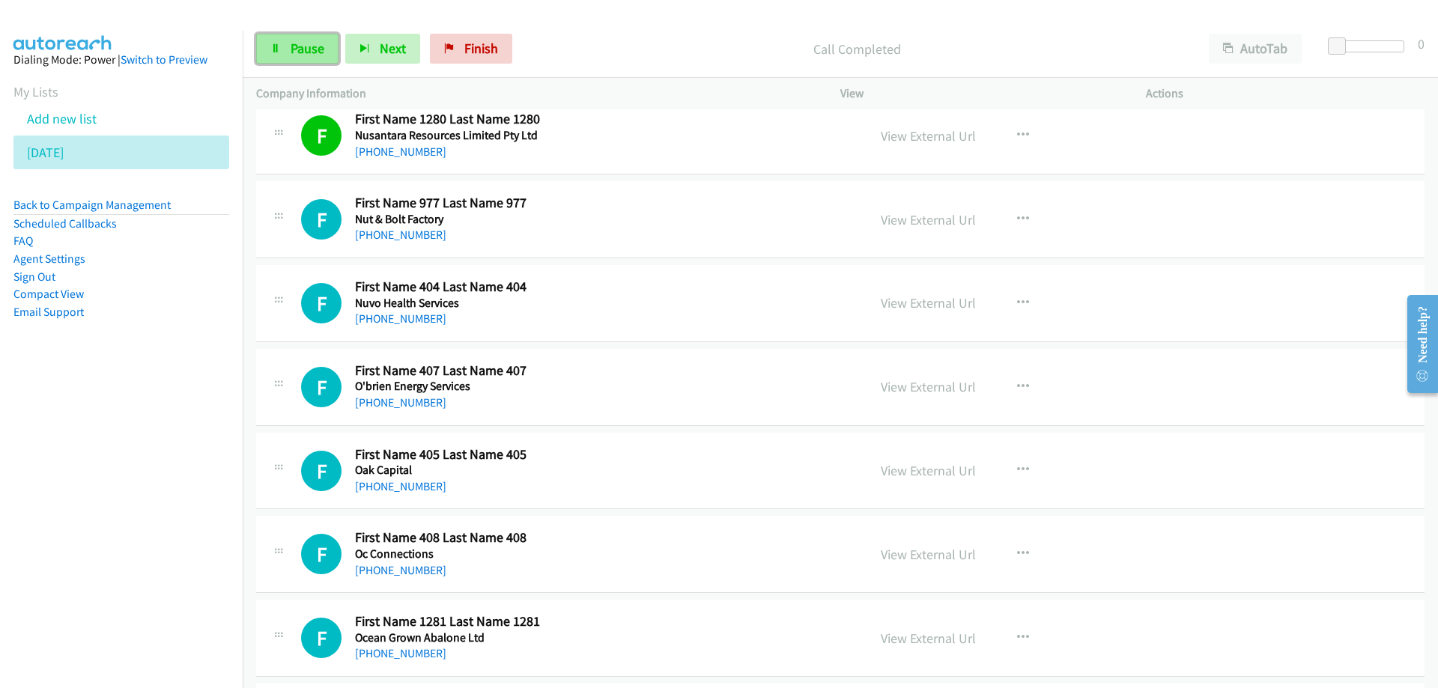
click at [298, 43] on span "Pause" at bounding box center [308, 48] width 34 height 17
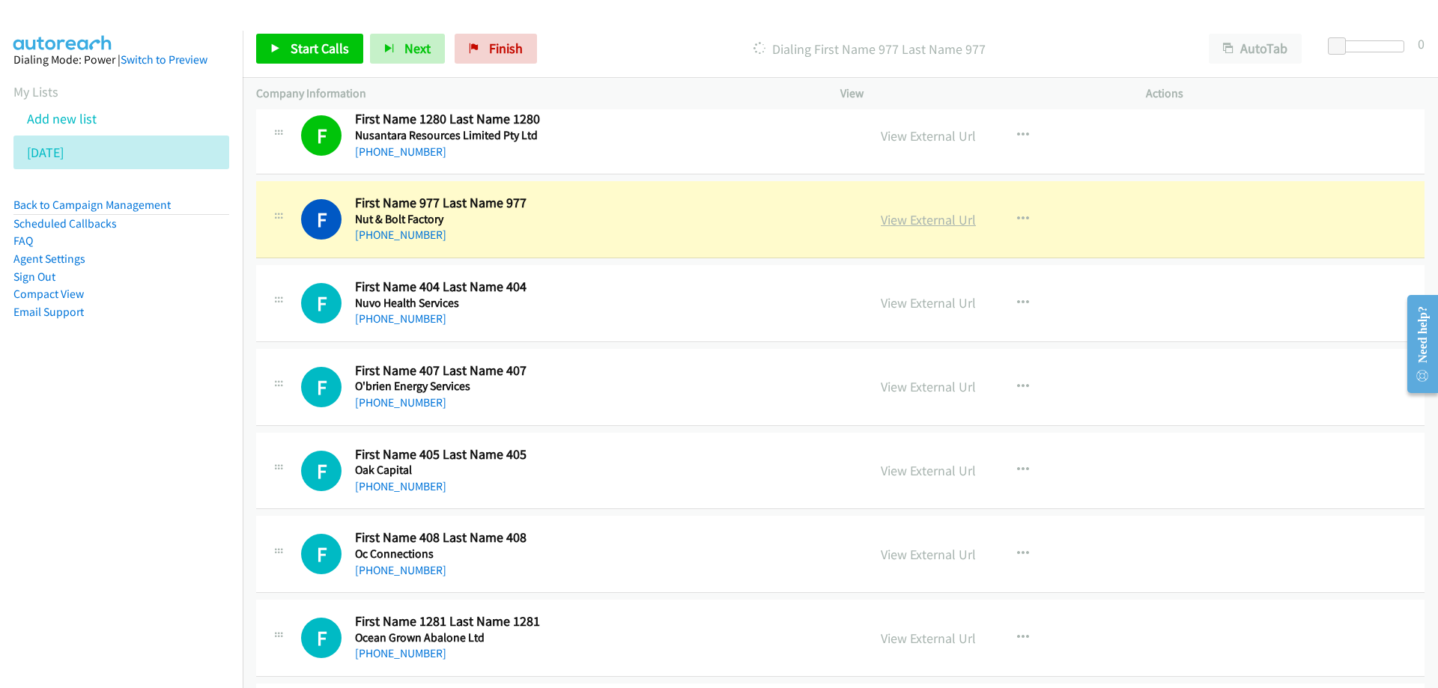
click at [892, 223] on link "View External Url" at bounding box center [928, 219] width 95 height 17
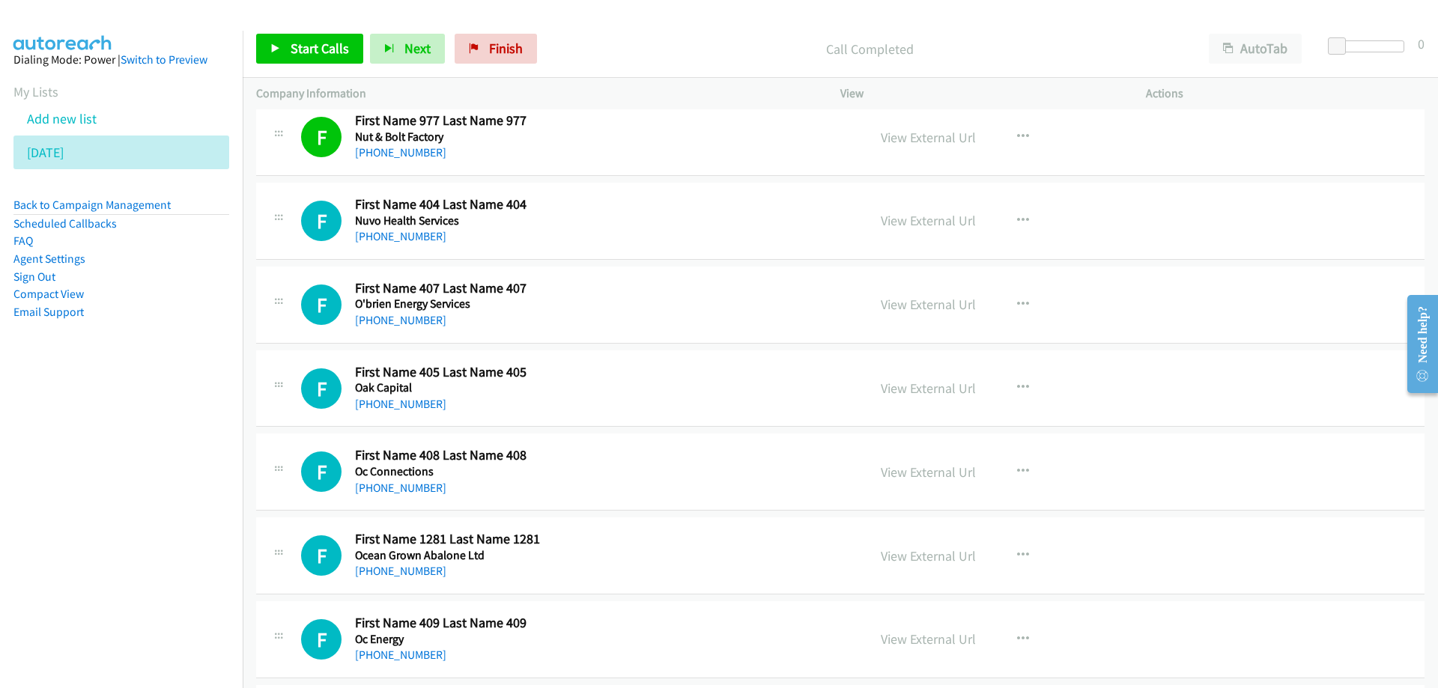
scroll to position [7413, 0]
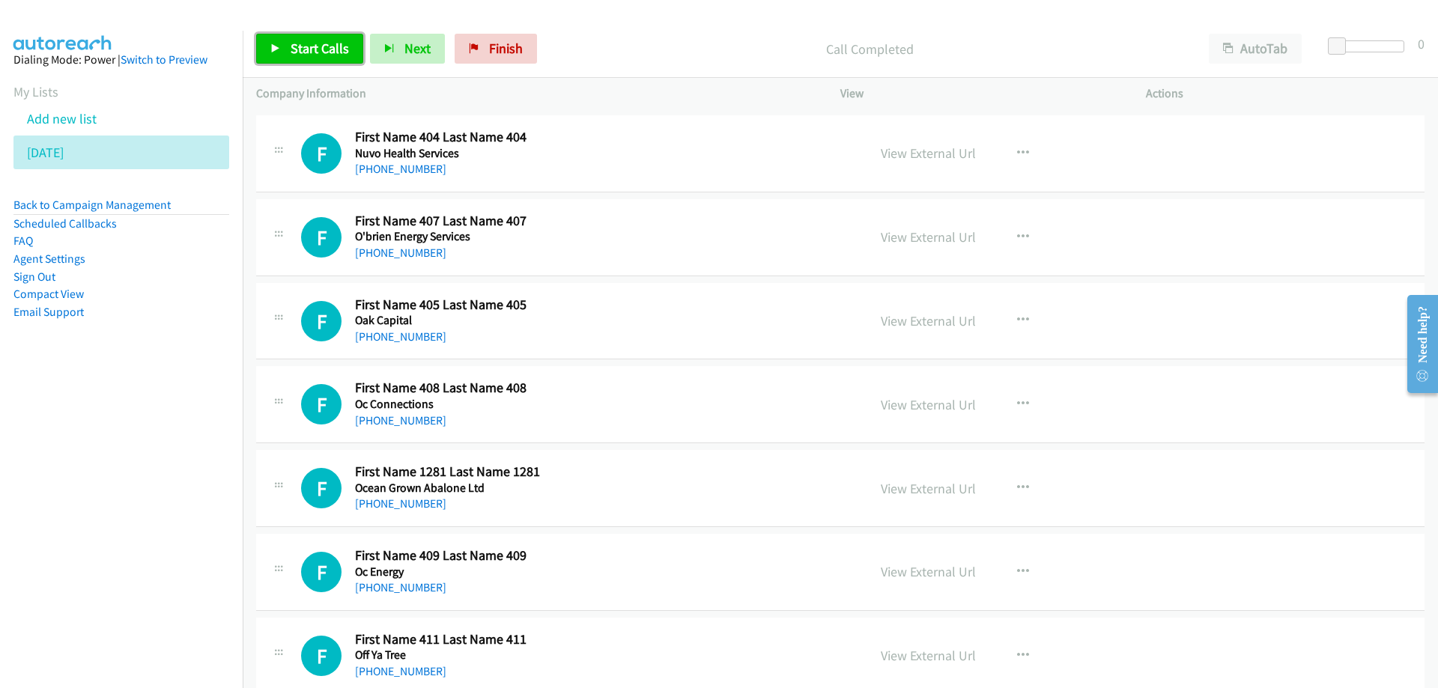
click at [300, 49] on span "Start Calls" at bounding box center [320, 48] width 58 height 17
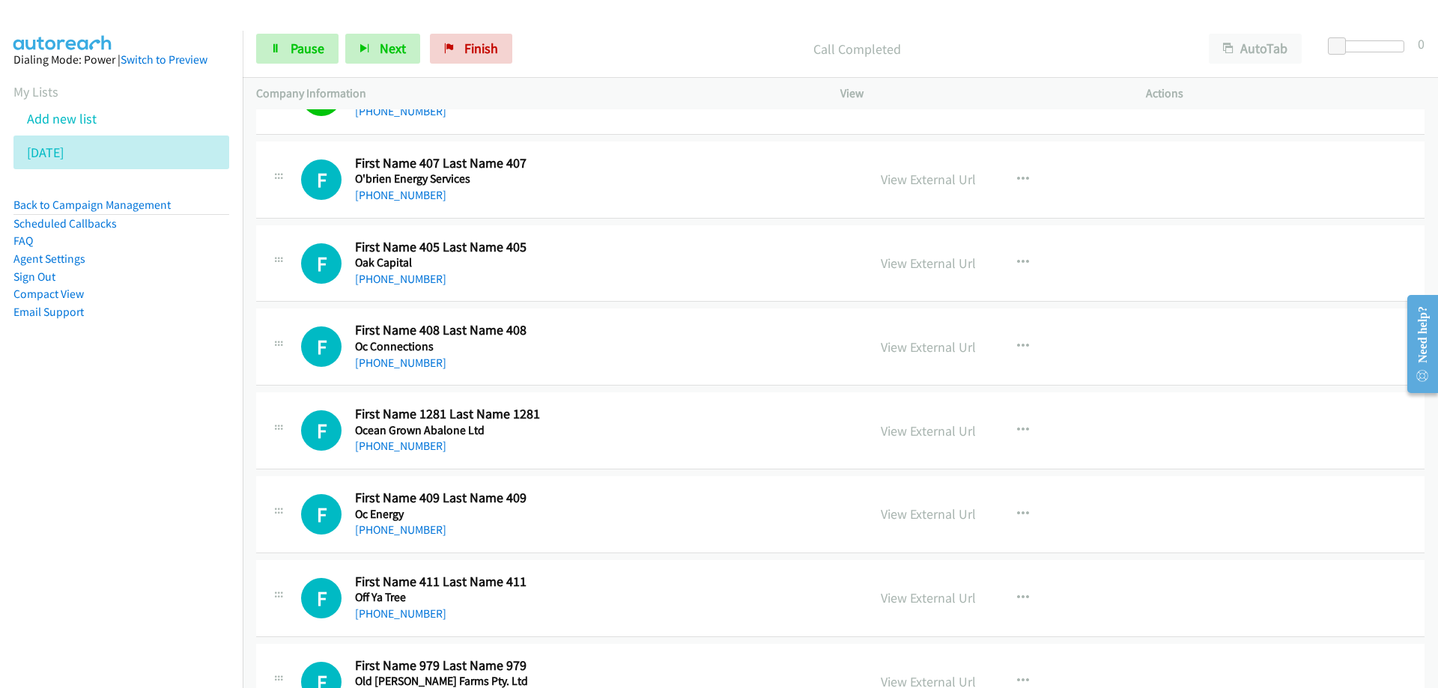
scroll to position [7488, 0]
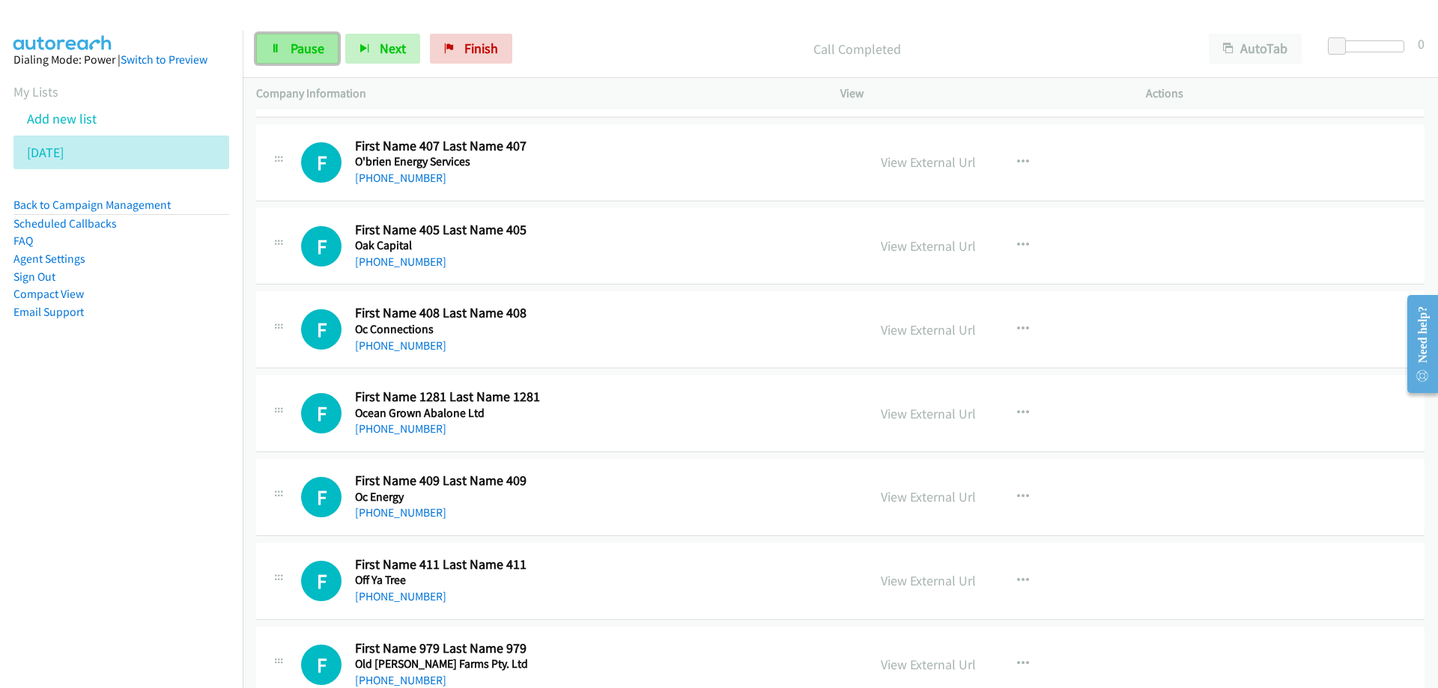
click at [300, 40] on span "Pause" at bounding box center [308, 48] width 34 height 17
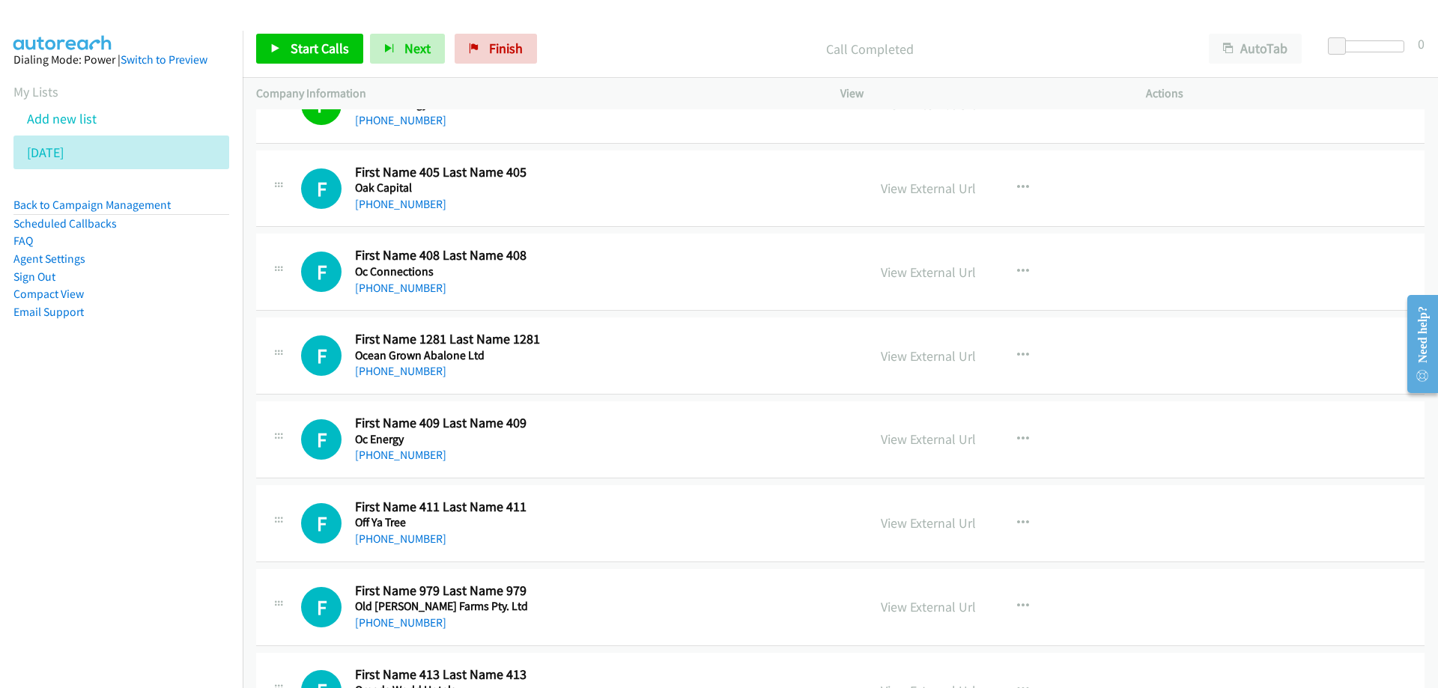
scroll to position [7562, 0]
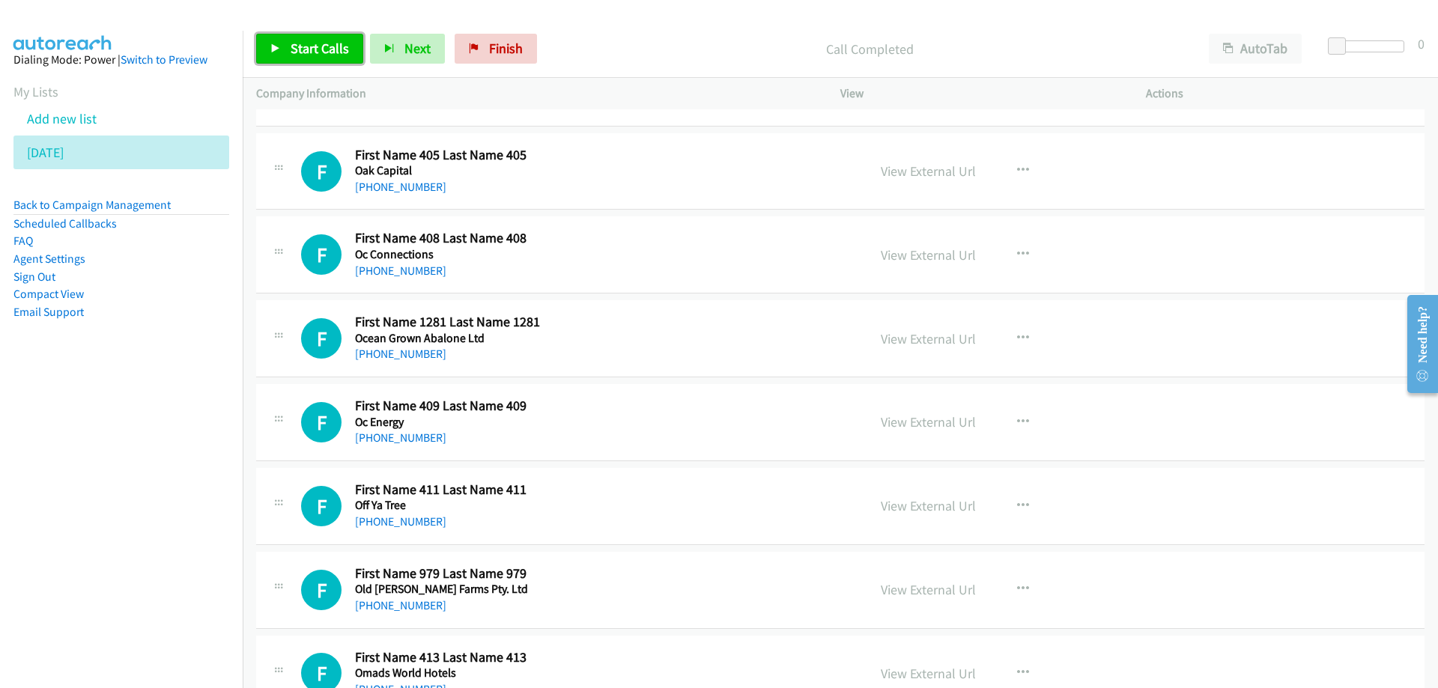
click at [293, 47] on span "Start Calls" at bounding box center [320, 48] width 58 height 17
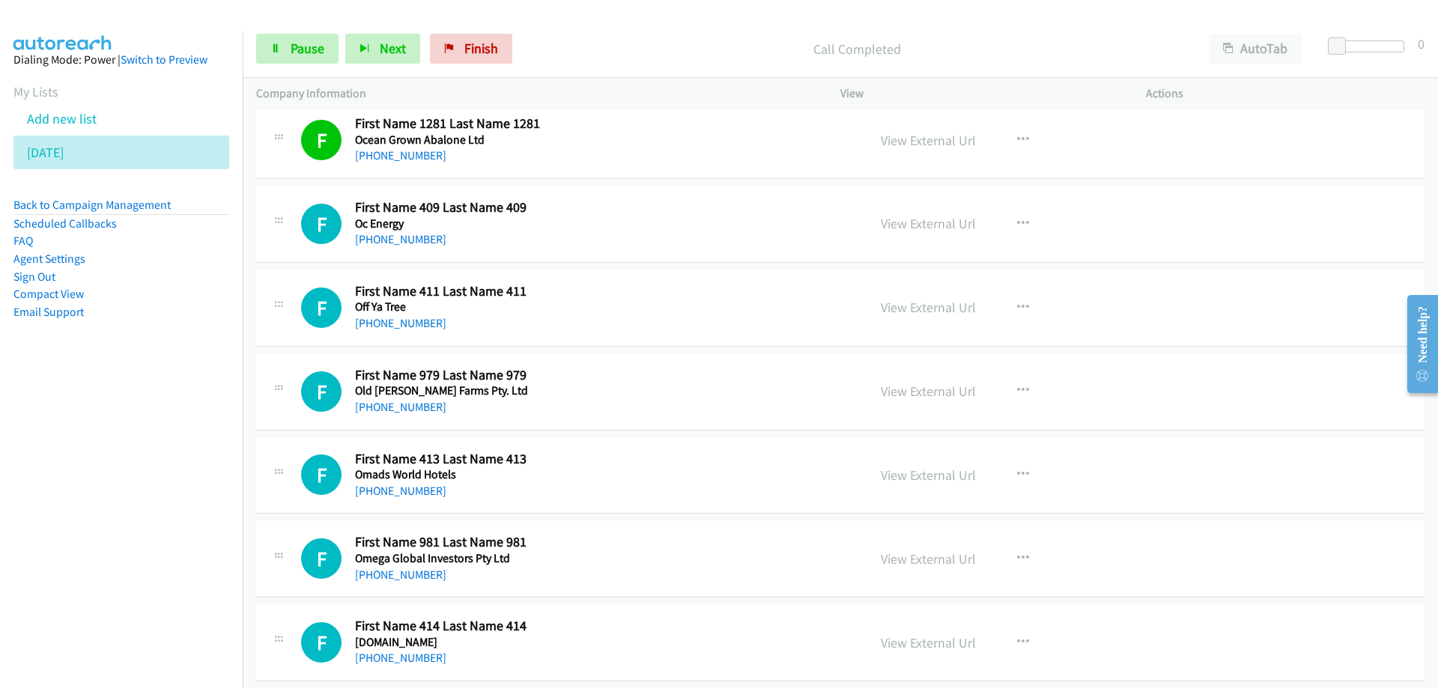
scroll to position [7787, 0]
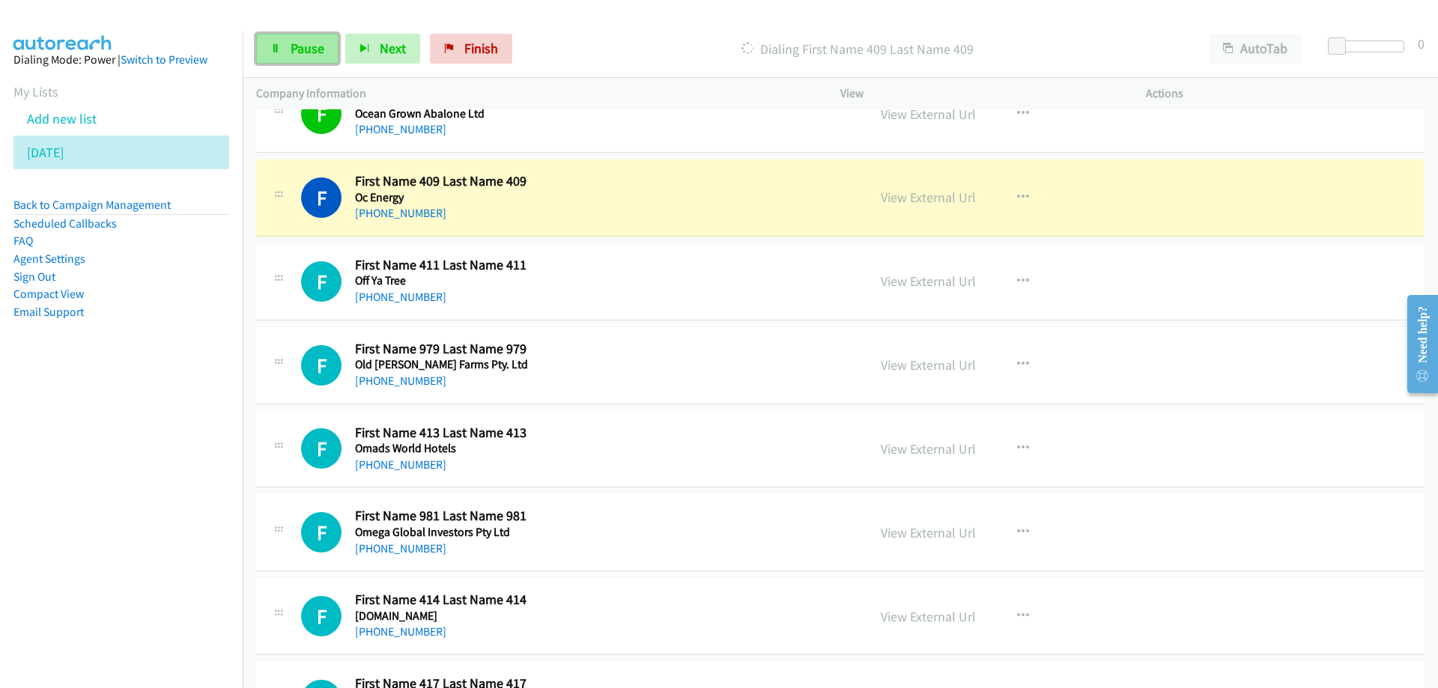
click at [302, 48] on span "Pause" at bounding box center [308, 48] width 34 height 17
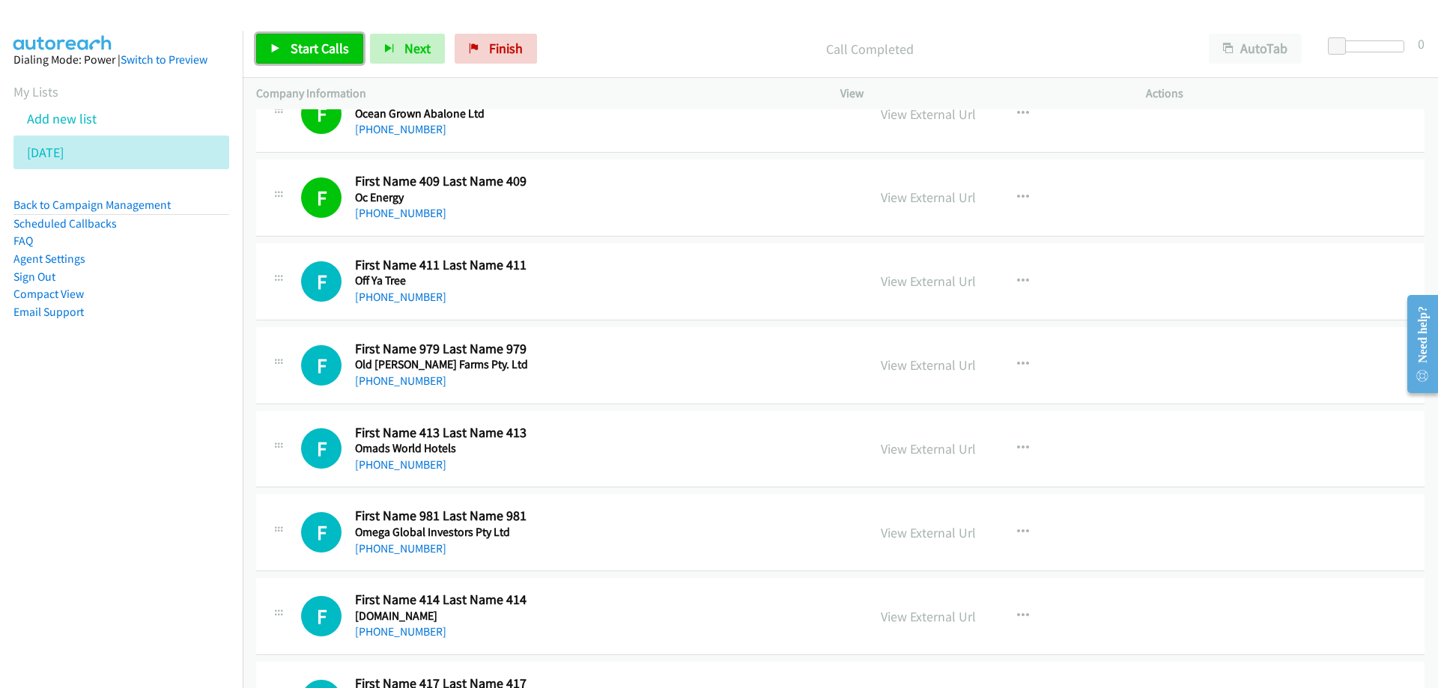
click at [316, 51] on span "Start Calls" at bounding box center [320, 48] width 58 height 17
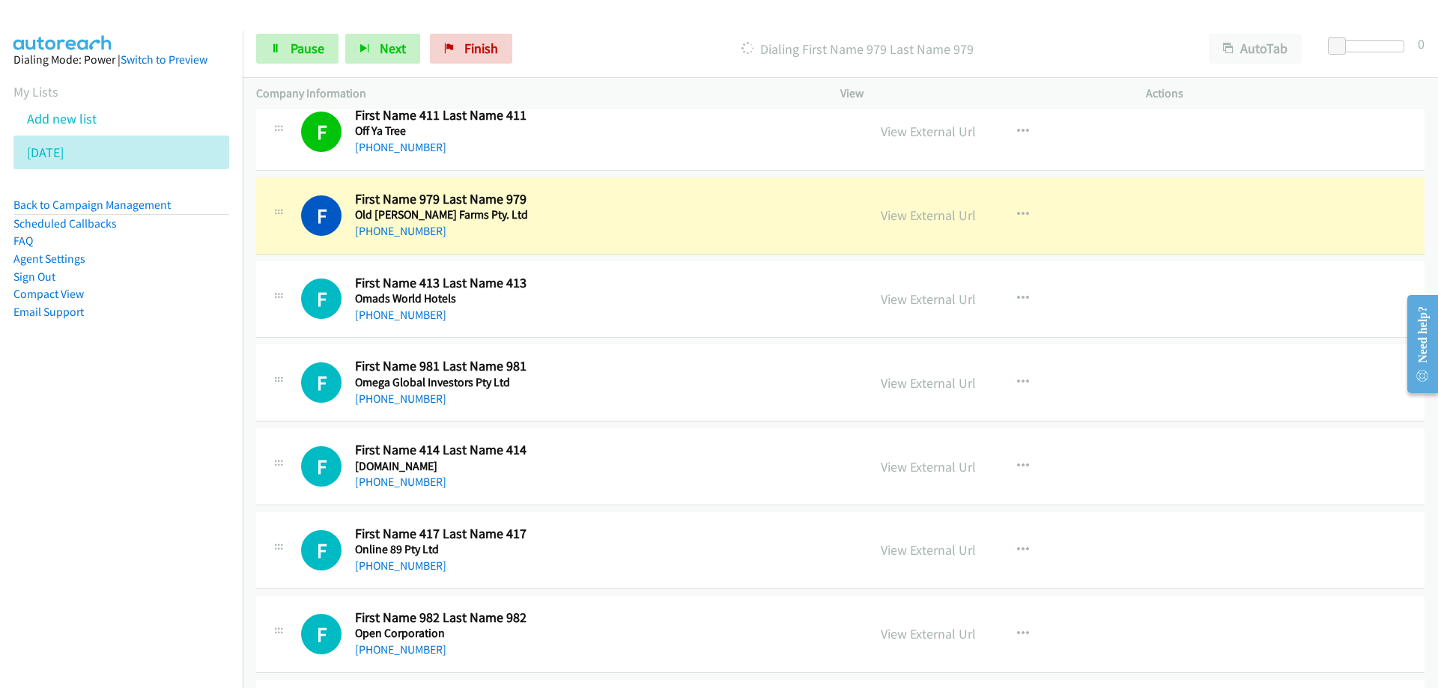
scroll to position [8012, 0]
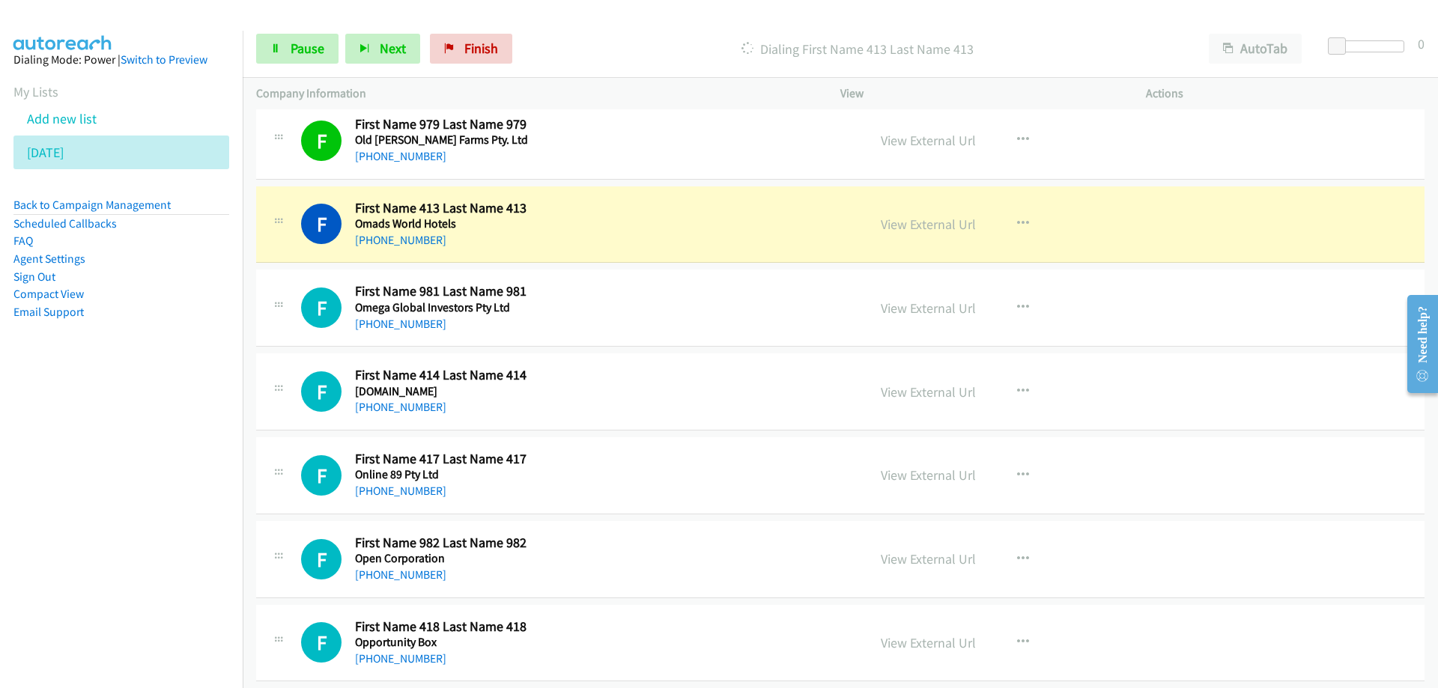
drag, startPoint x: 610, startPoint y: 233, endPoint x: 583, endPoint y: 226, distance: 27.8
click at [610, 233] on div "+61 2 9280 4110" at bounding box center [529, 240] width 349 height 18
click at [305, 52] on span "Pause" at bounding box center [308, 48] width 34 height 17
click at [665, 234] on div "+61 2 9280 4110" at bounding box center [529, 240] width 349 height 18
click at [919, 221] on link "View External Url" at bounding box center [928, 224] width 95 height 17
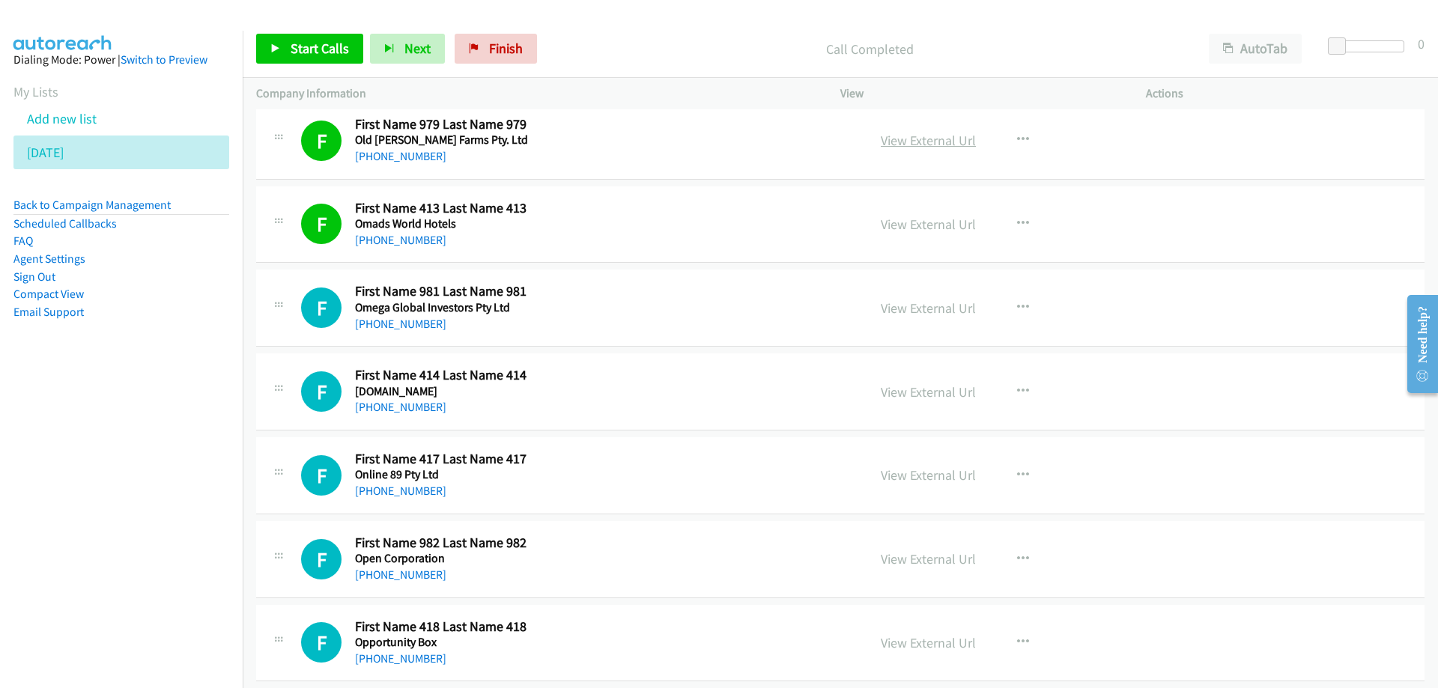
click at [914, 140] on link "View External Url" at bounding box center [928, 140] width 95 height 17
click at [77, 151] on icon at bounding box center [72, 153] width 10 height 10
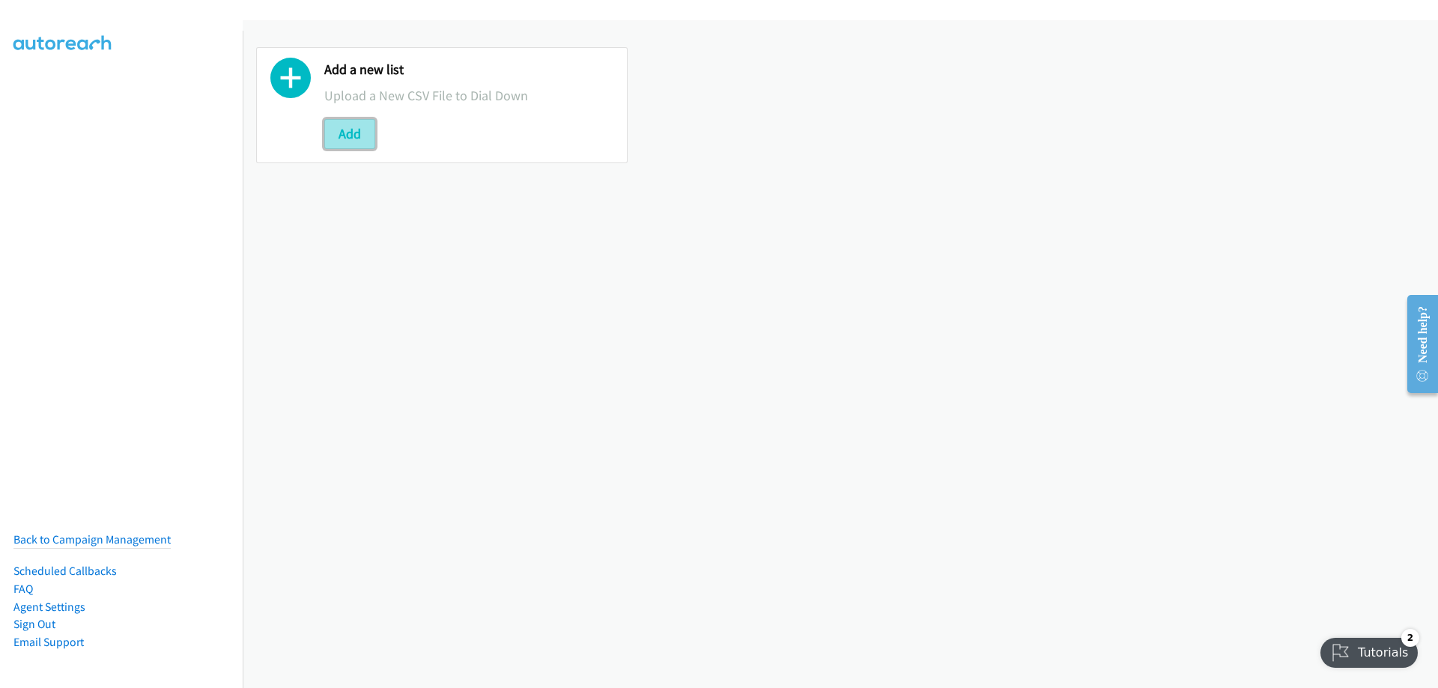
click at [337, 127] on button "Add" at bounding box center [349, 134] width 51 height 30
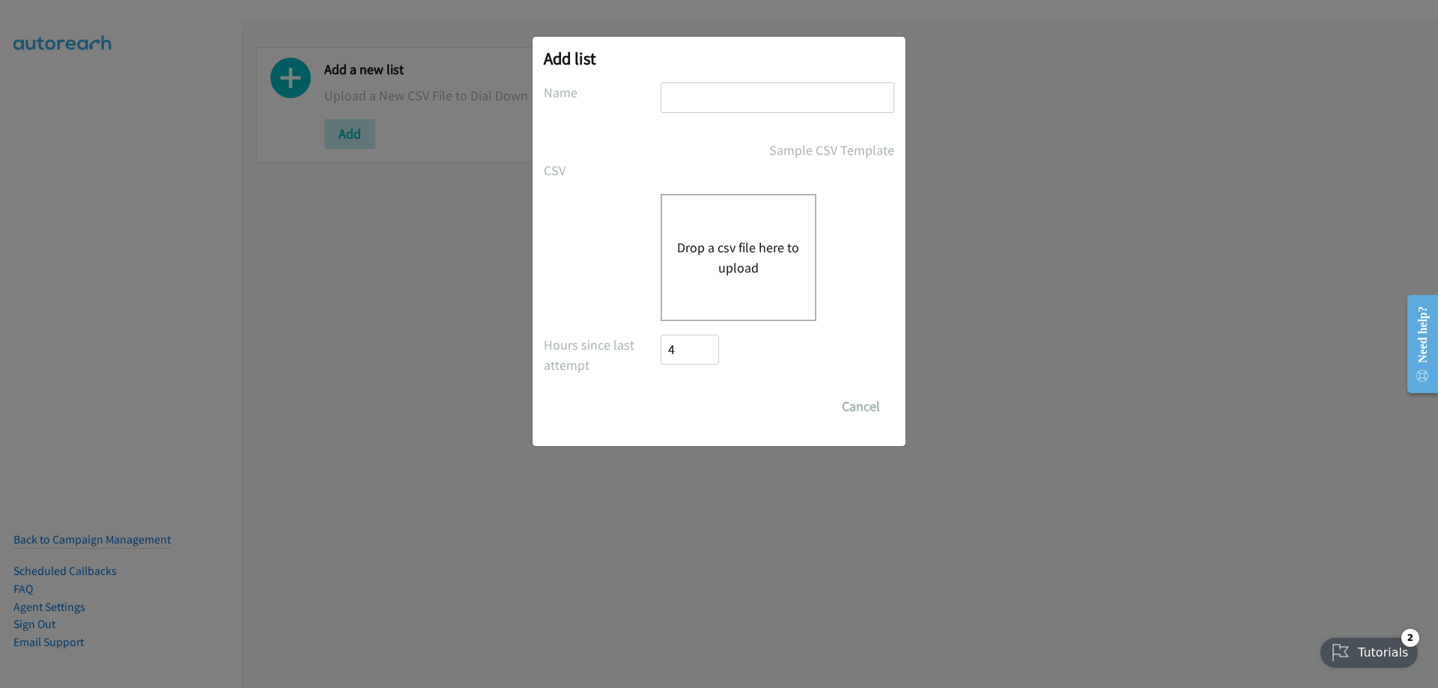
click at [728, 103] on input "text" at bounding box center [777, 97] width 234 height 31
type input "thursday 2"
click at [704, 159] on div "Sample CSV Template" at bounding box center [777, 150] width 234 height 20
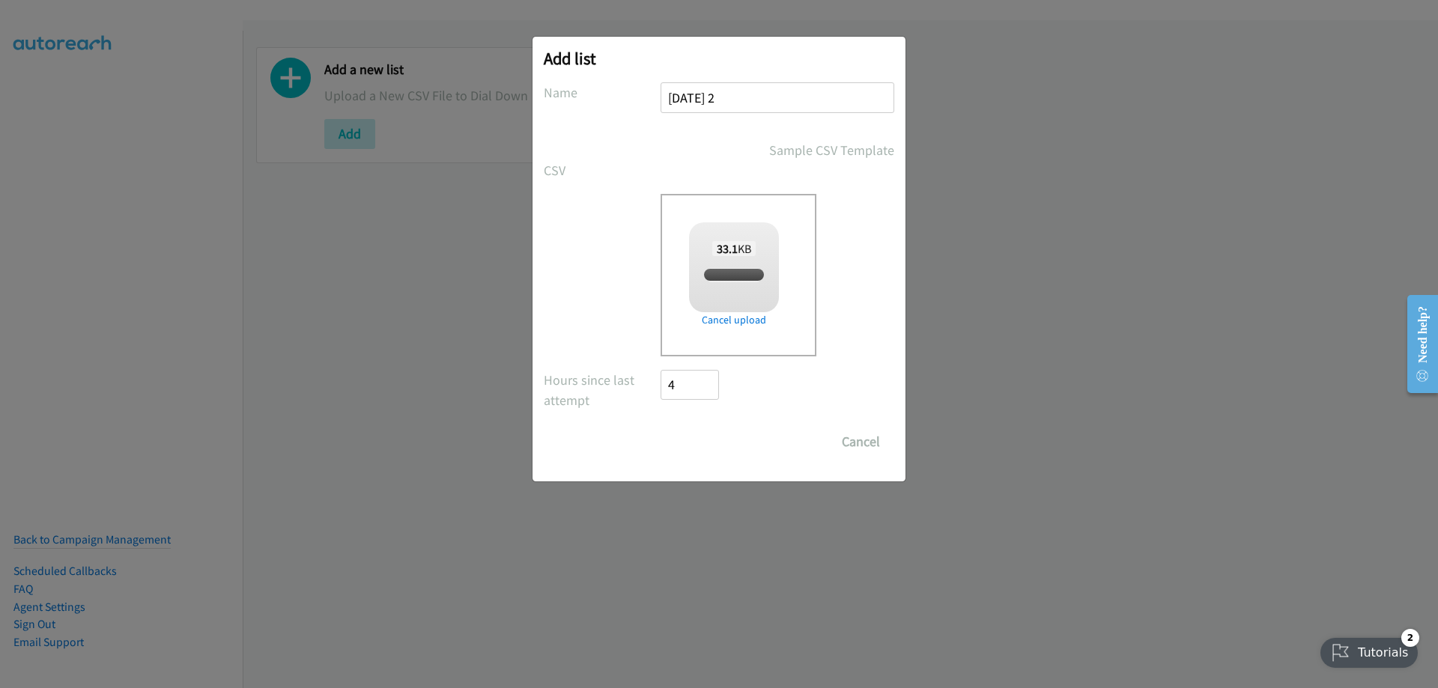
checkbox input "true"
click at [699, 438] on input "Save List" at bounding box center [699, 442] width 79 height 30
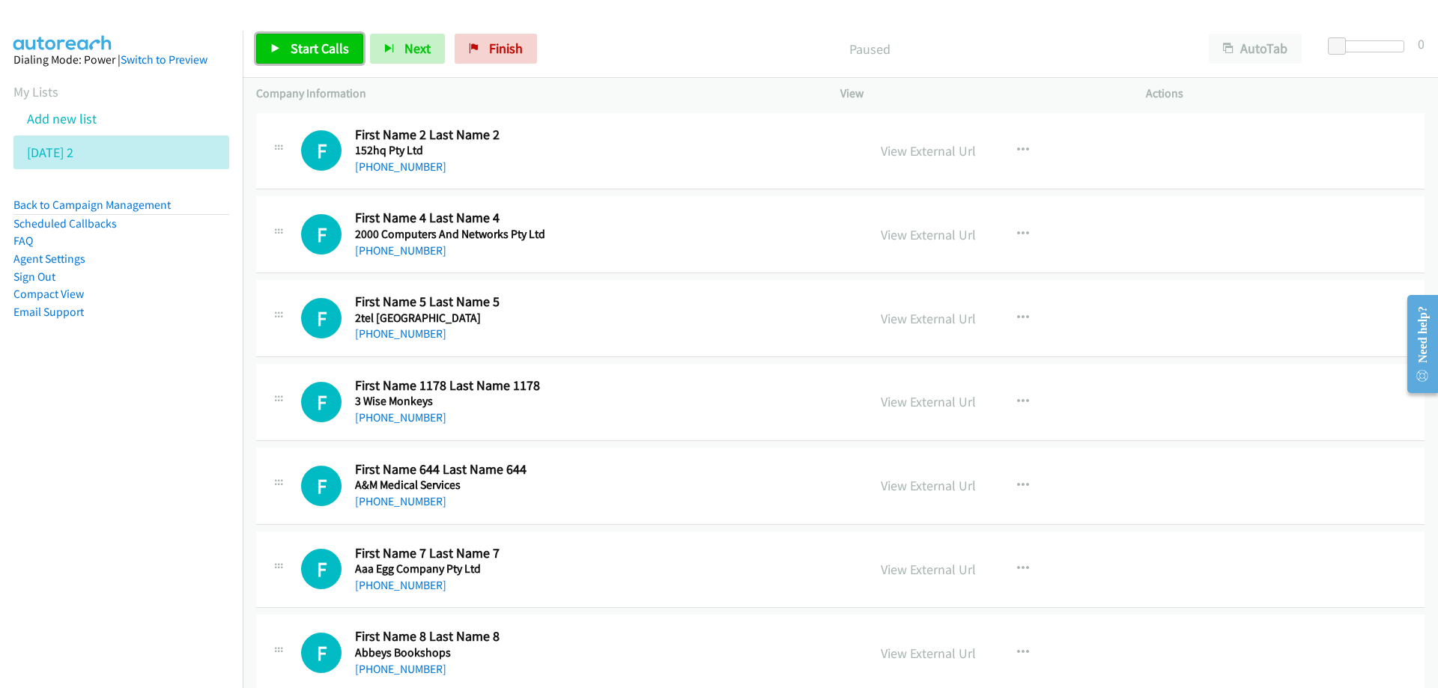
click at [314, 50] on span "Start Calls" at bounding box center [320, 48] width 58 height 17
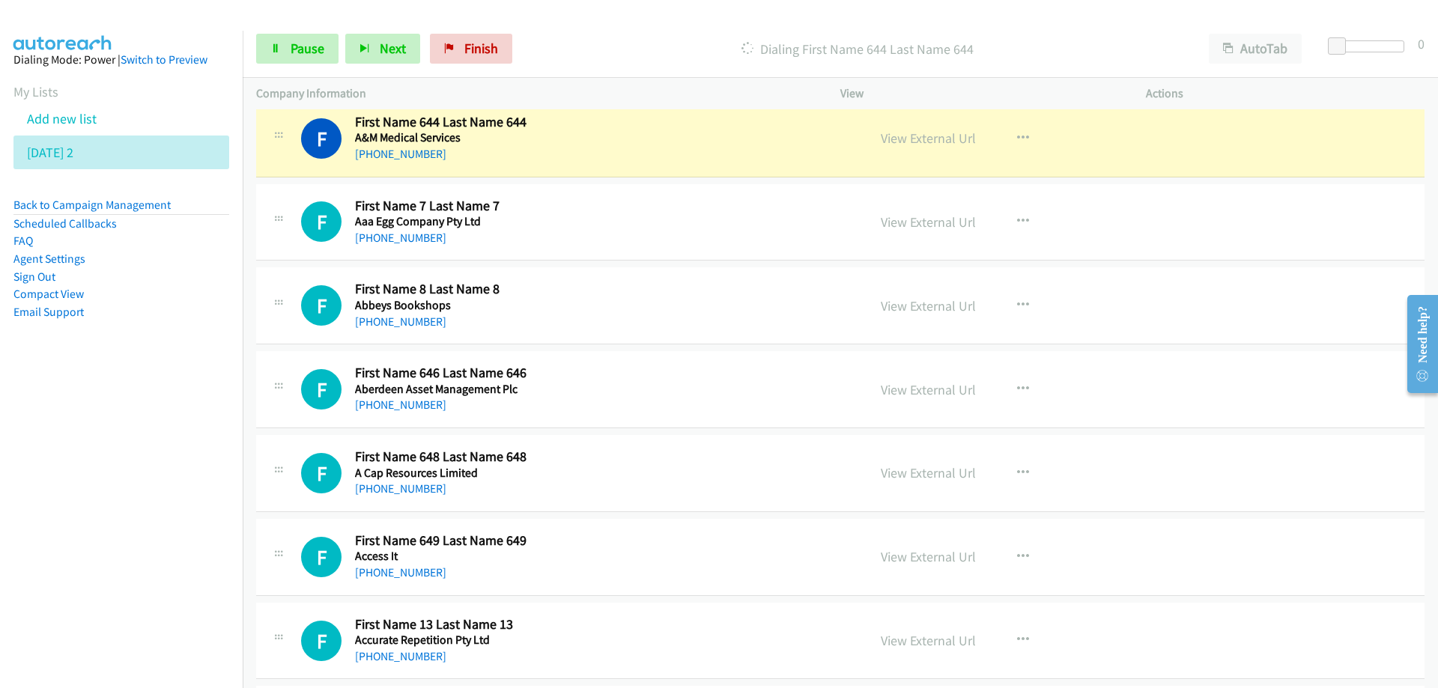
scroll to position [374, 0]
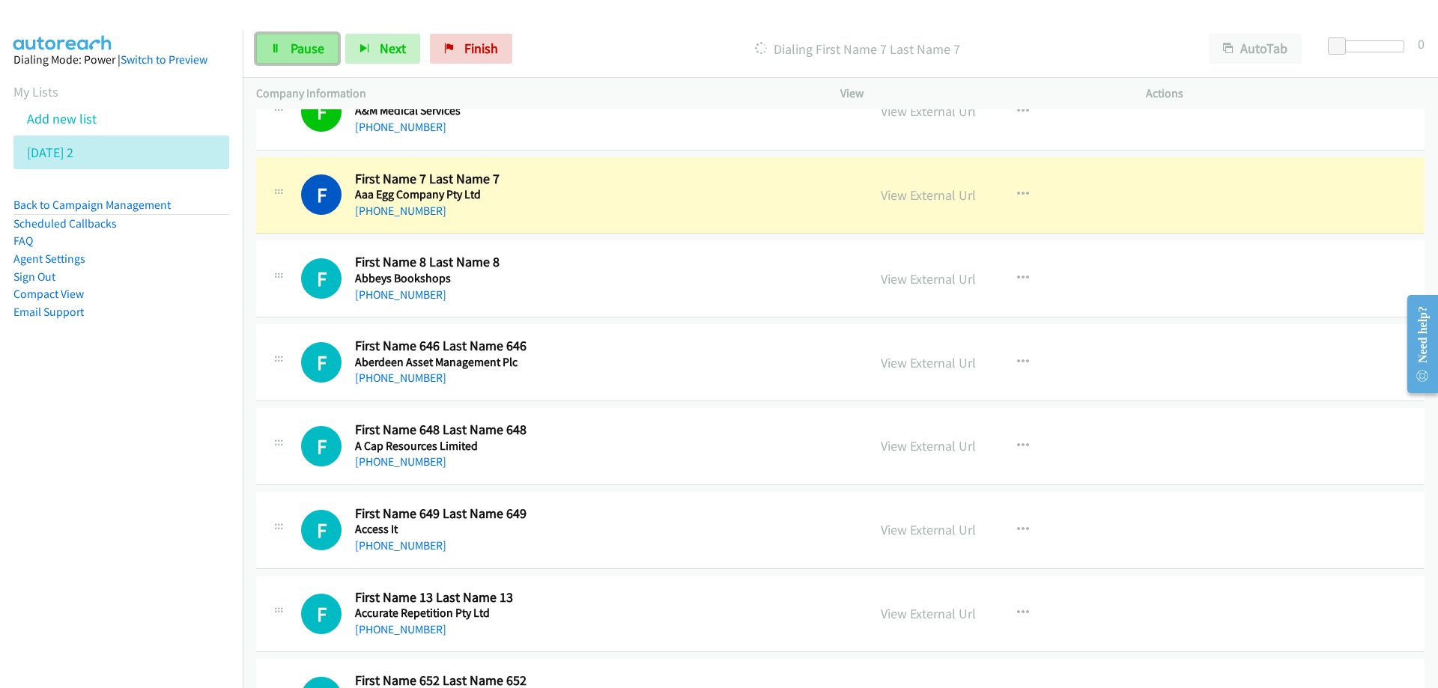
click at [308, 40] on span "Pause" at bounding box center [308, 48] width 34 height 17
click at [693, 205] on div "F Callback Scheduled First Name 7 Last Name 7 Aaa Egg Company Pty Ltd [GEOGRAPH…" at bounding box center [577, 195] width 553 height 49
click at [705, 183] on div "F Callback Scheduled First Name 7 Last Name 7 Aaa Egg Company Pty Ltd [GEOGRAPH…" at bounding box center [577, 195] width 553 height 49
click at [929, 198] on link "View External Url" at bounding box center [928, 194] width 95 height 17
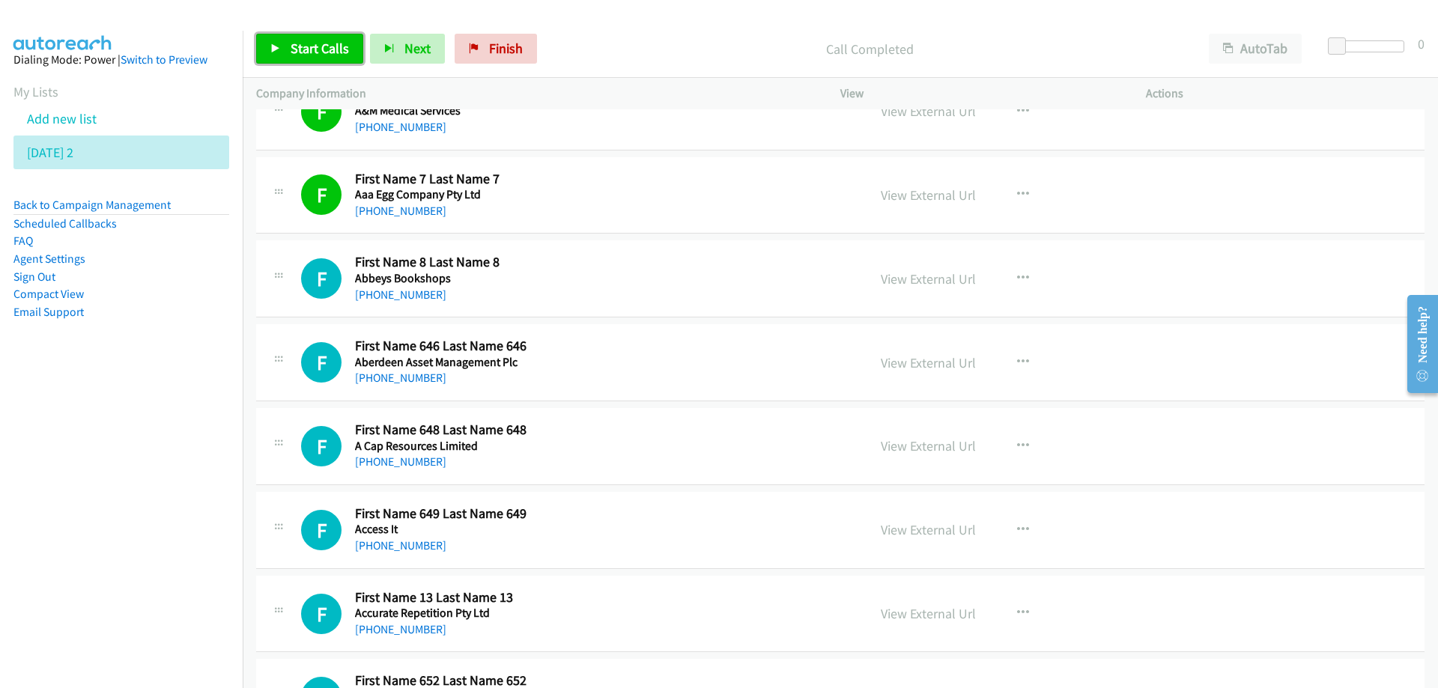
click at [314, 49] on span "Start Calls" at bounding box center [320, 48] width 58 height 17
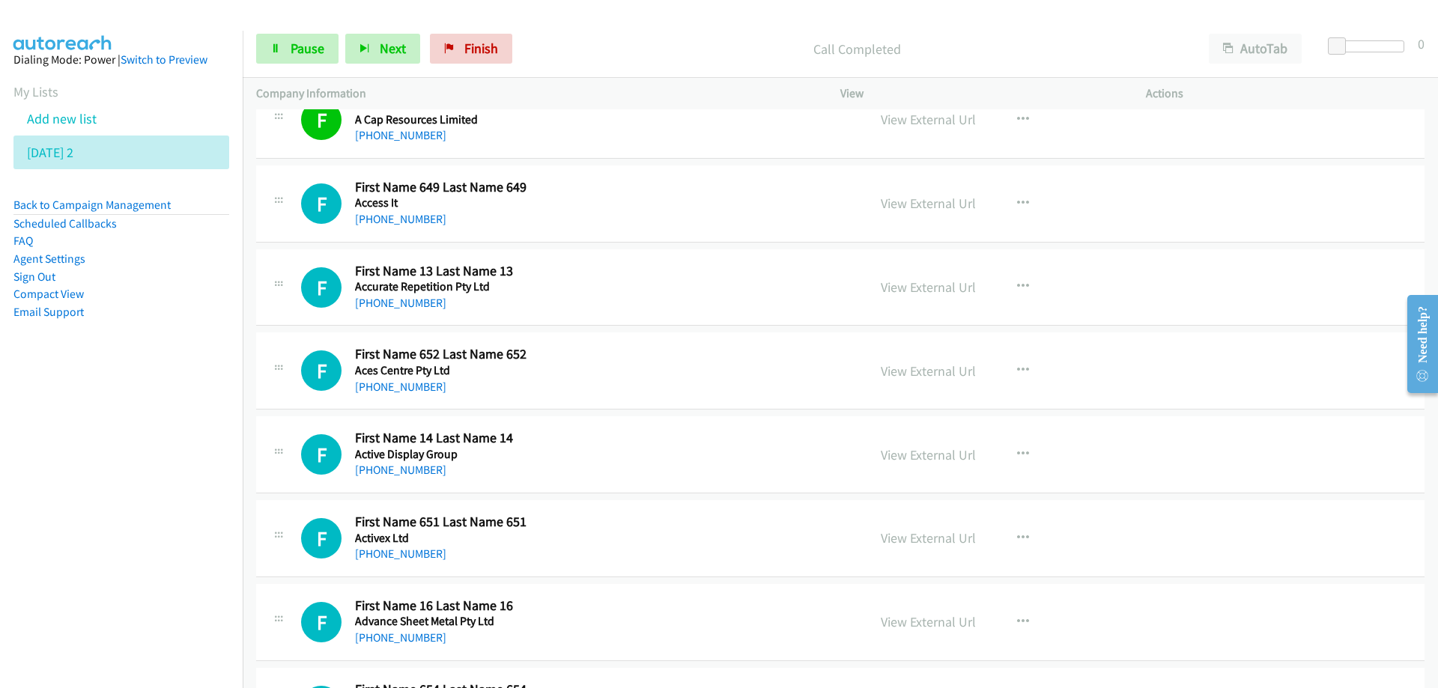
scroll to position [749, 0]
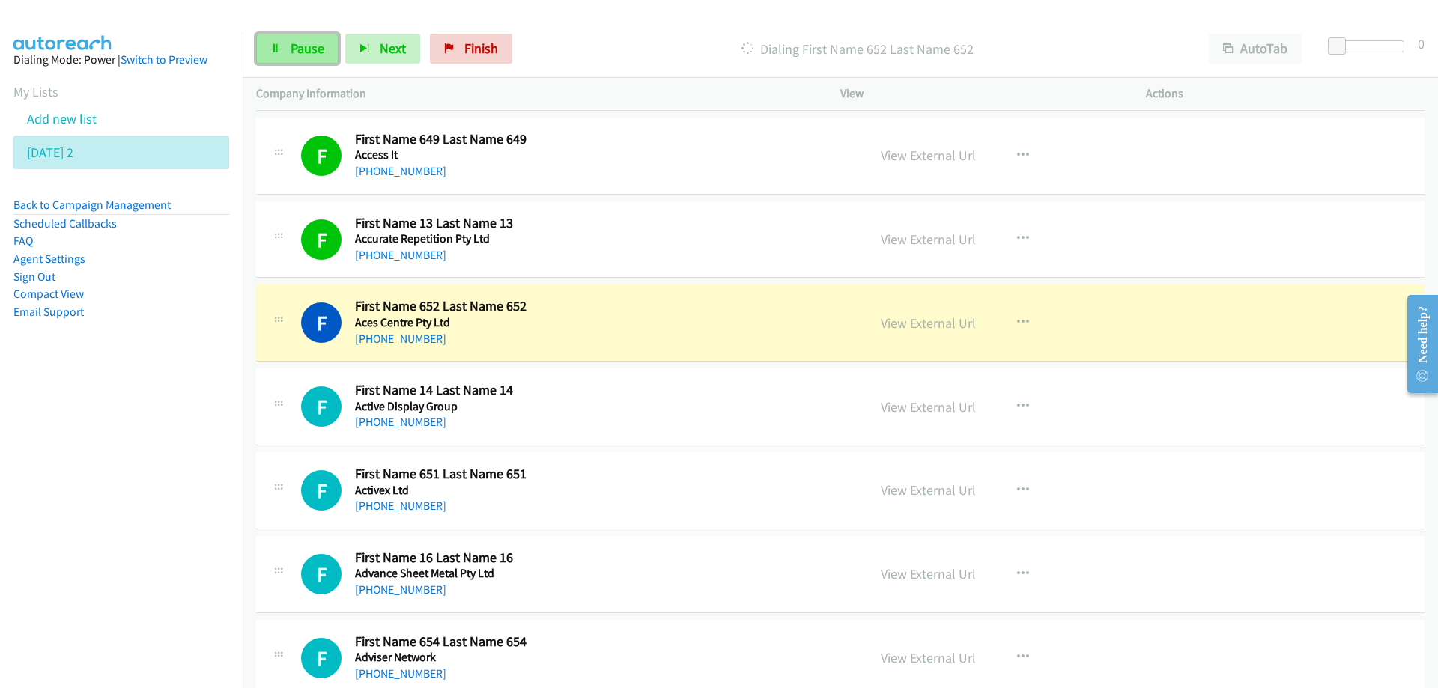
click at [298, 51] on span "Pause" at bounding box center [308, 48] width 34 height 17
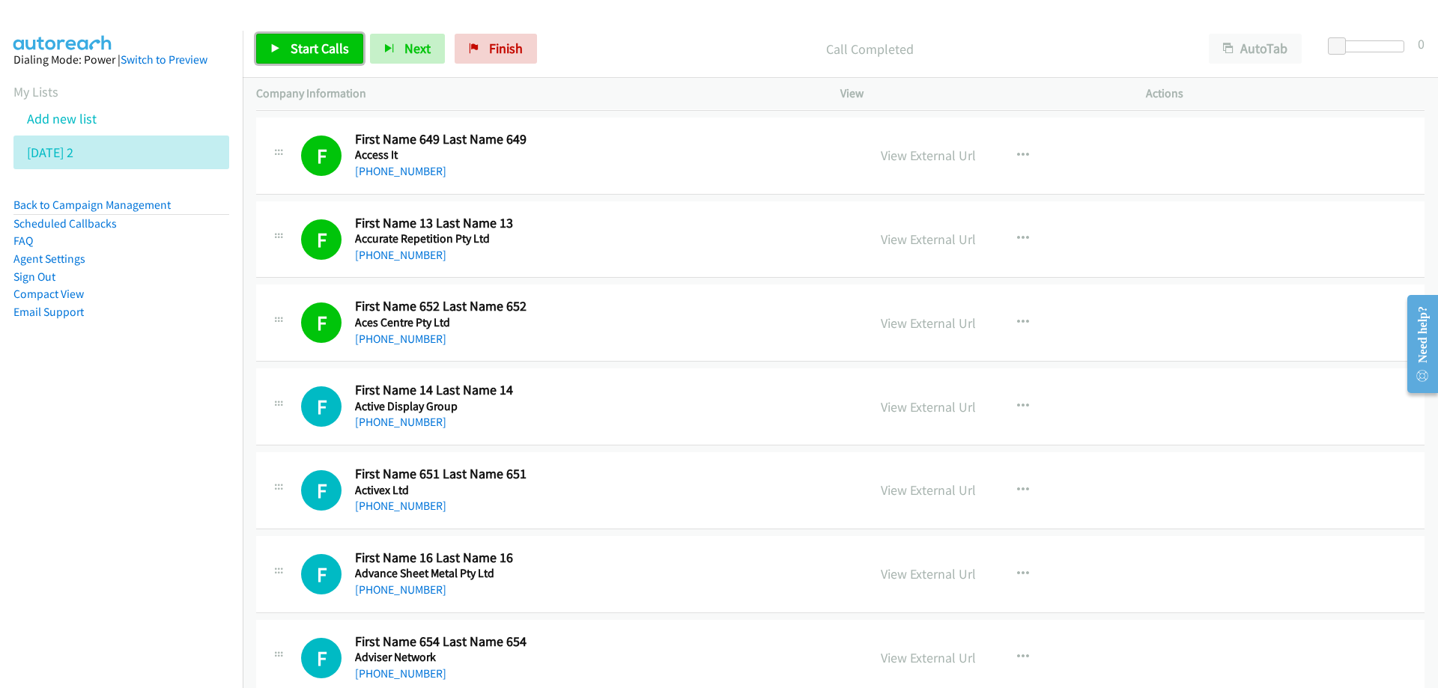
click at [314, 49] on span "Start Calls" at bounding box center [320, 48] width 58 height 17
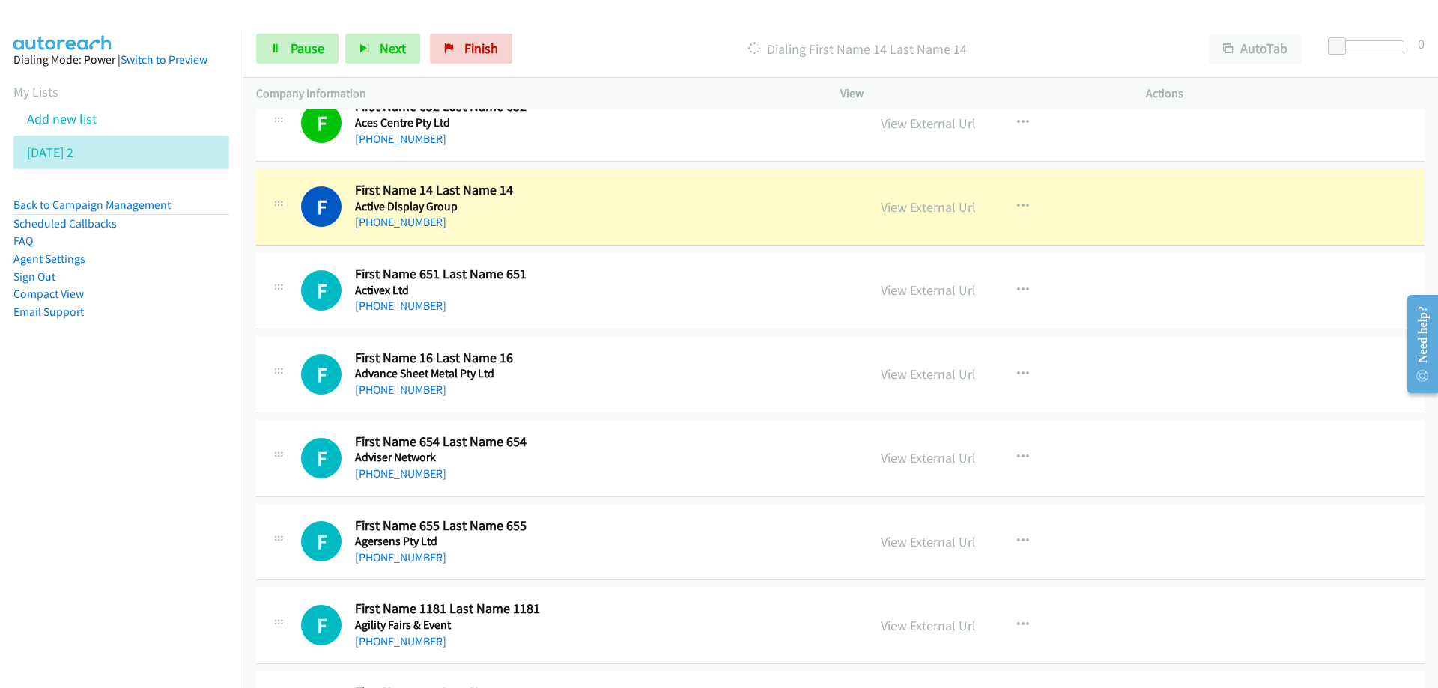
scroll to position [973, 0]
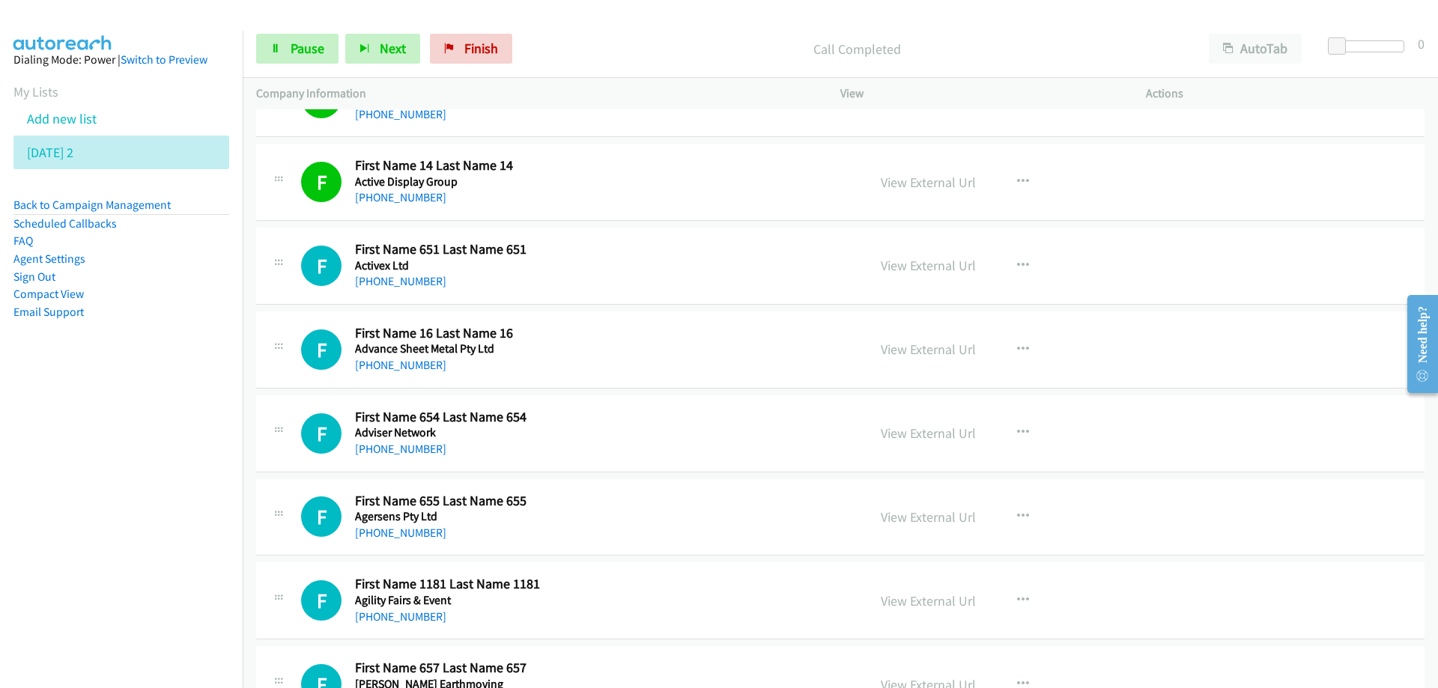
drag, startPoint x: 669, startPoint y: 192, endPoint x: 888, endPoint y: 191, distance: 219.4
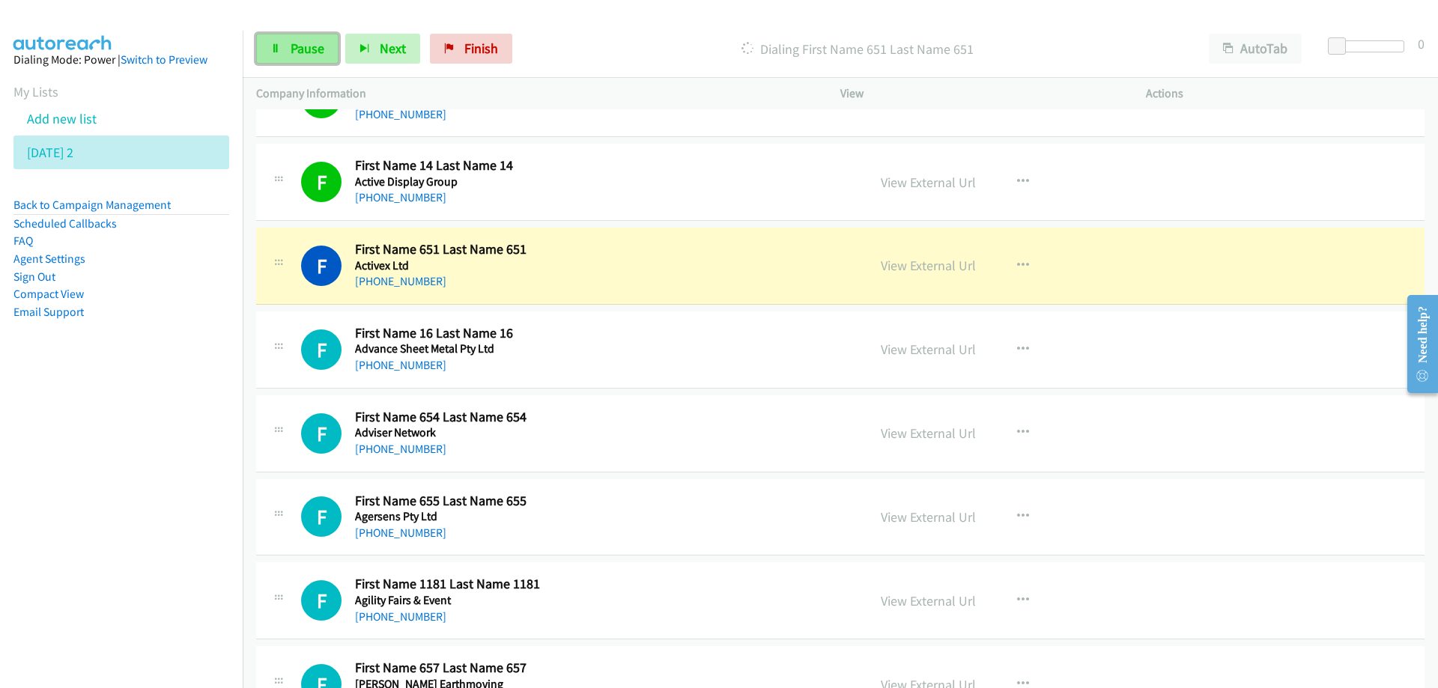
drag, startPoint x: 306, startPoint y: 44, endPoint x: 325, endPoint y: 53, distance: 20.8
click at [307, 44] on span "Pause" at bounding box center [308, 48] width 34 height 17
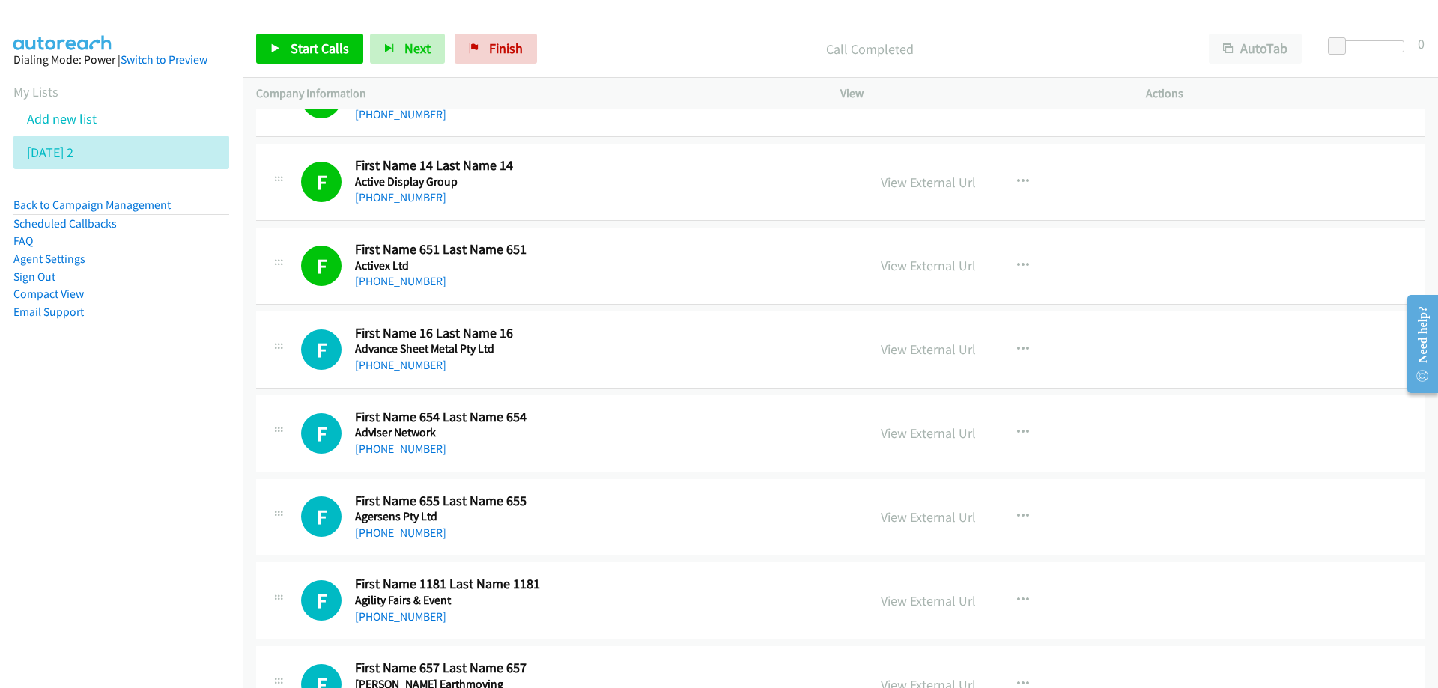
click at [637, 344] on div "F Callback Scheduled First Name 16 Last Name 16 Advance Sheet Metal Pty Ltd [GE…" at bounding box center [577, 349] width 553 height 49
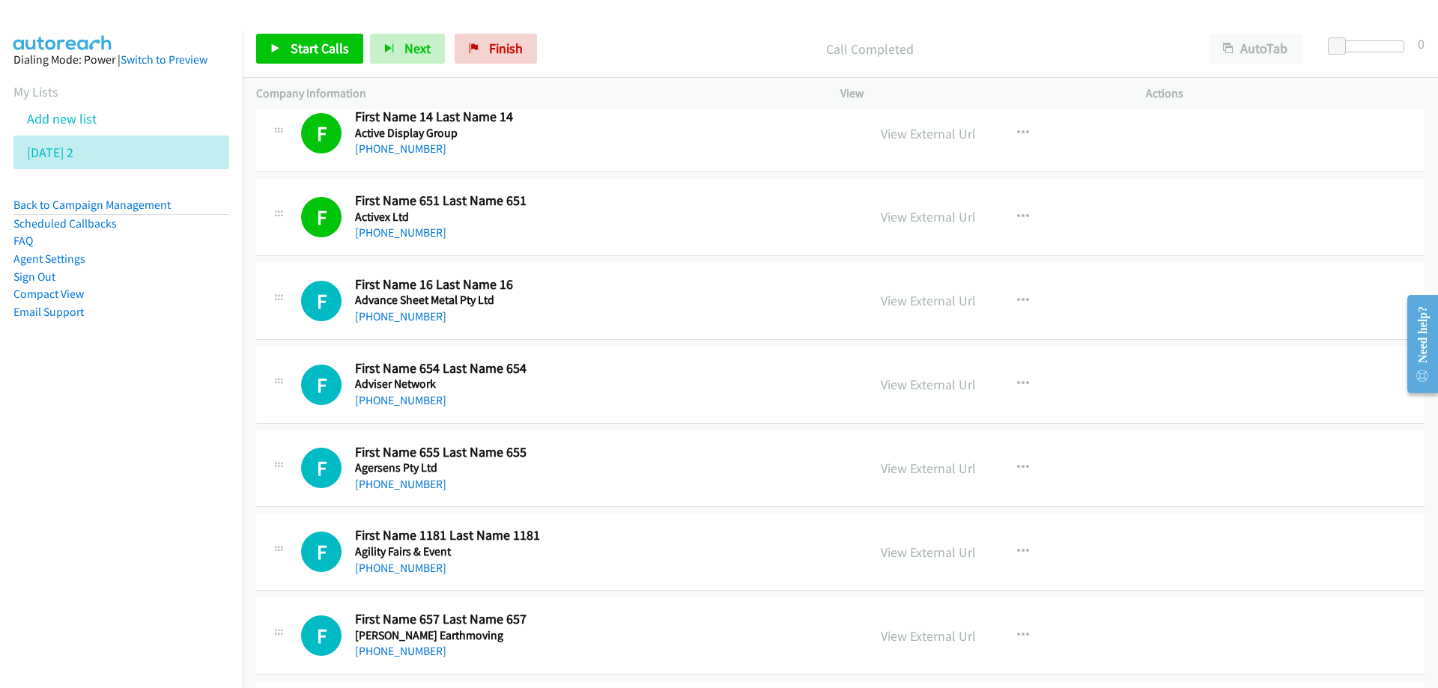
scroll to position [1048, 0]
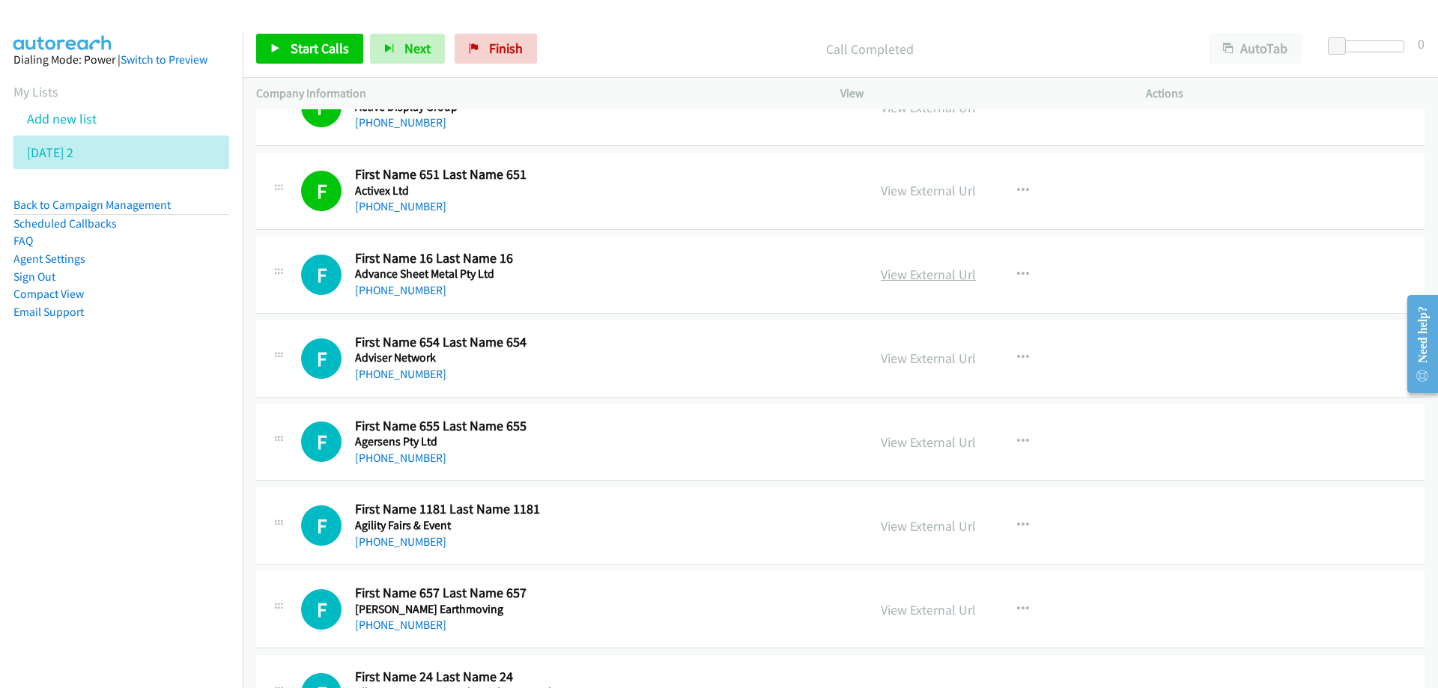
click at [913, 275] on link "View External Url" at bounding box center [928, 274] width 95 height 17
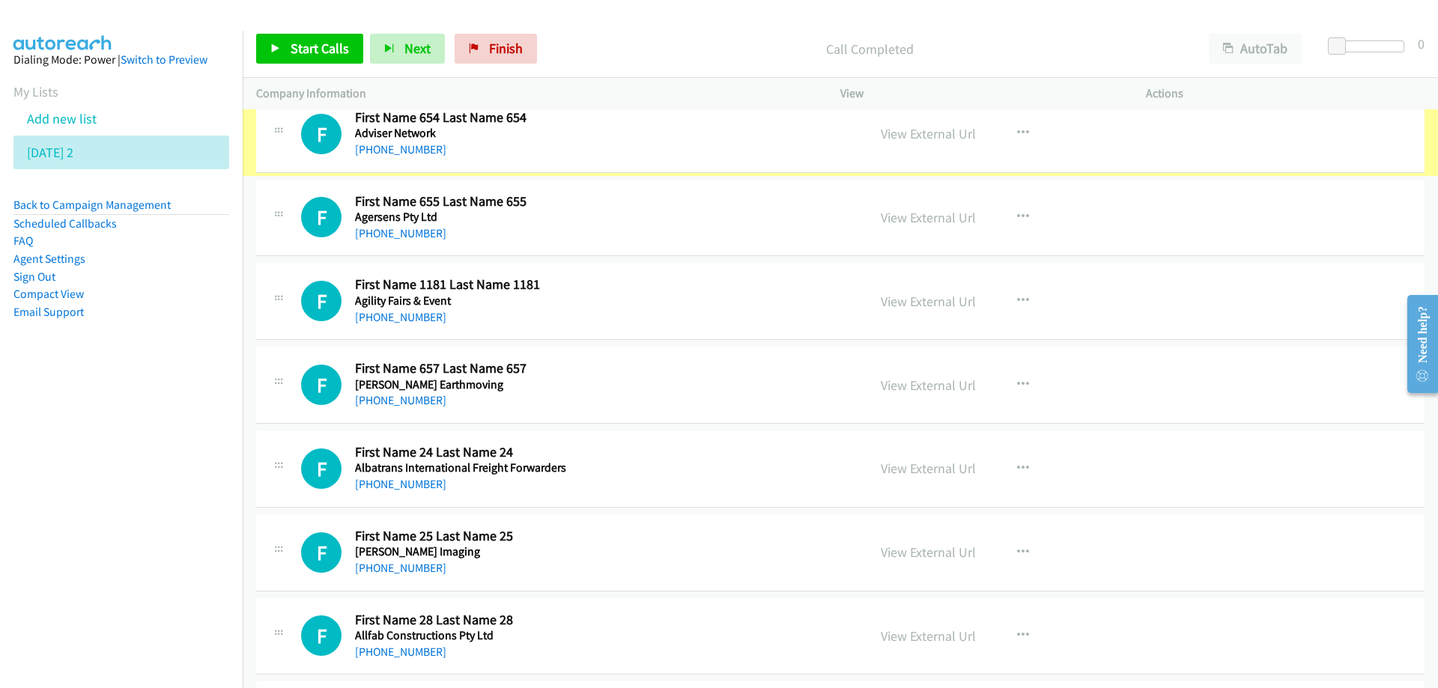
scroll to position [1273, 0]
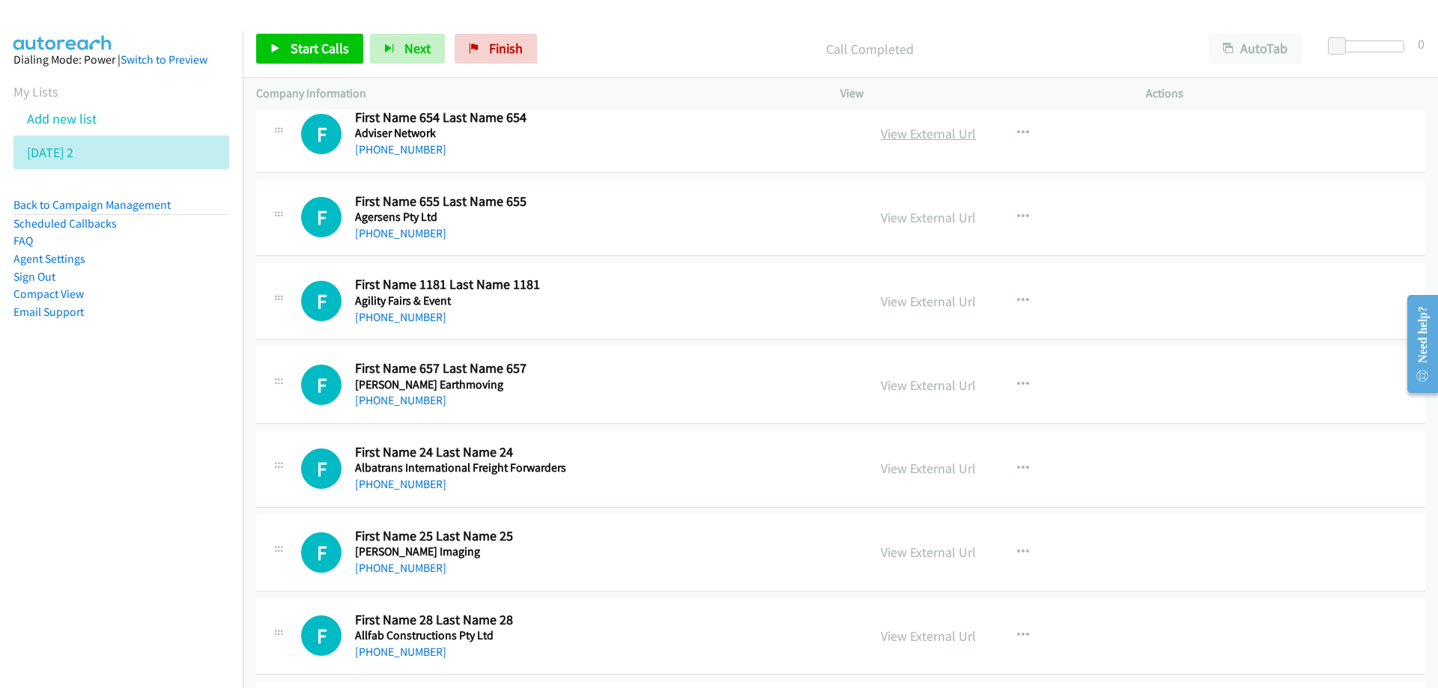
click at [929, 137] on link "View External Url" at bounding box center [928, 133] width 95 height 17
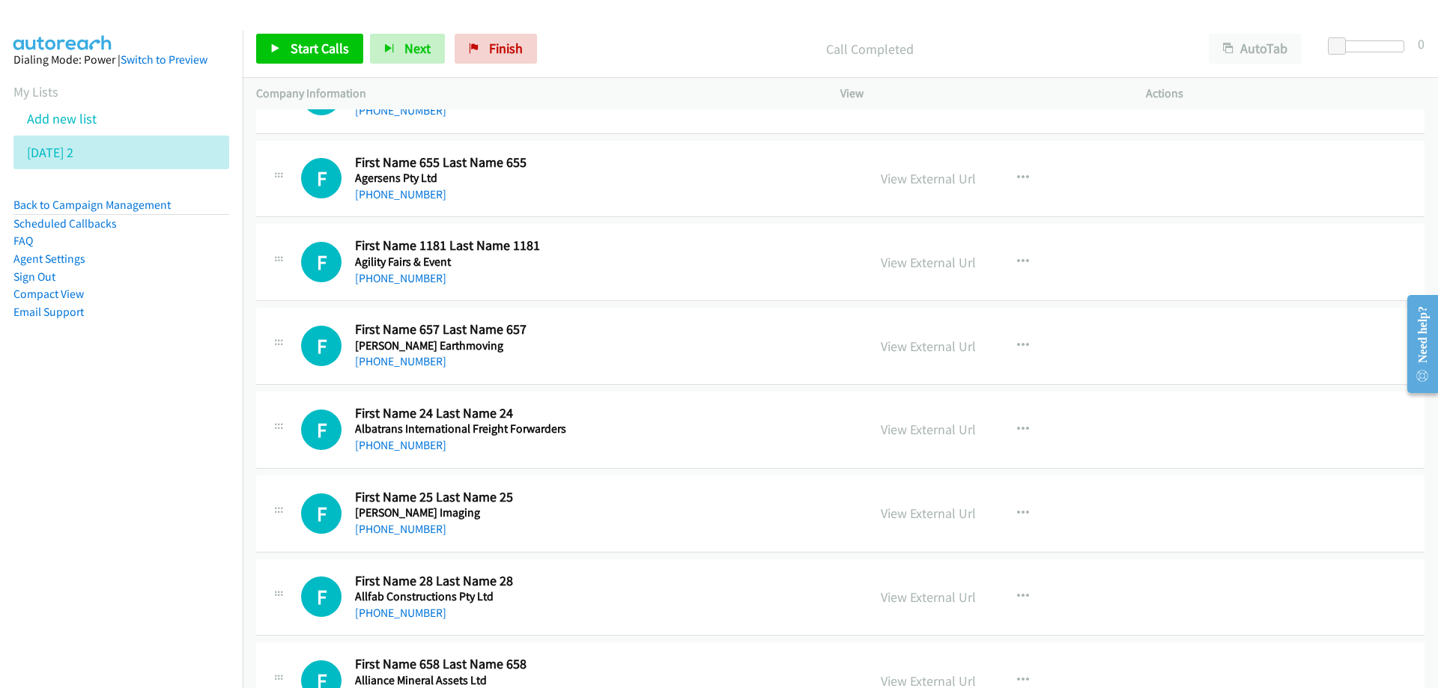
scroll to position [1348, 0]
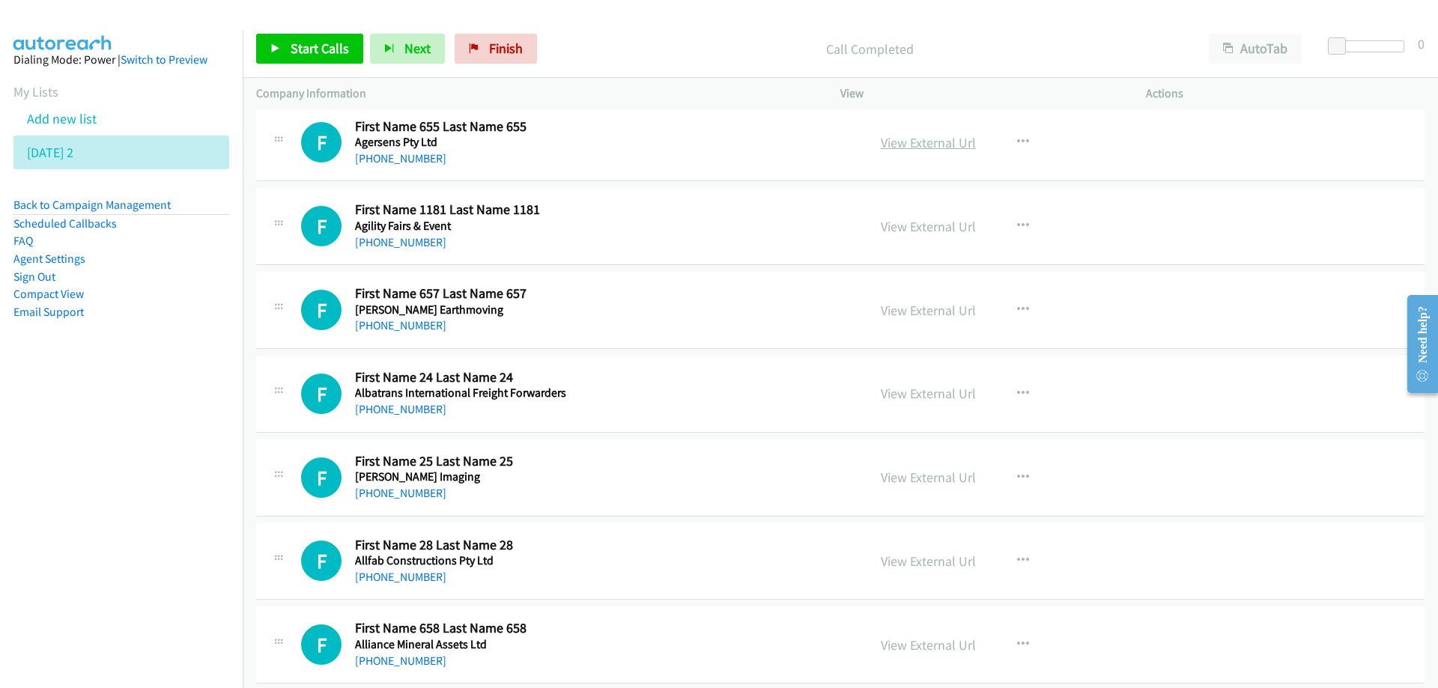
click at [896, 146] on link "View External Url" at bounding box center [928, 142] width 95 height 17
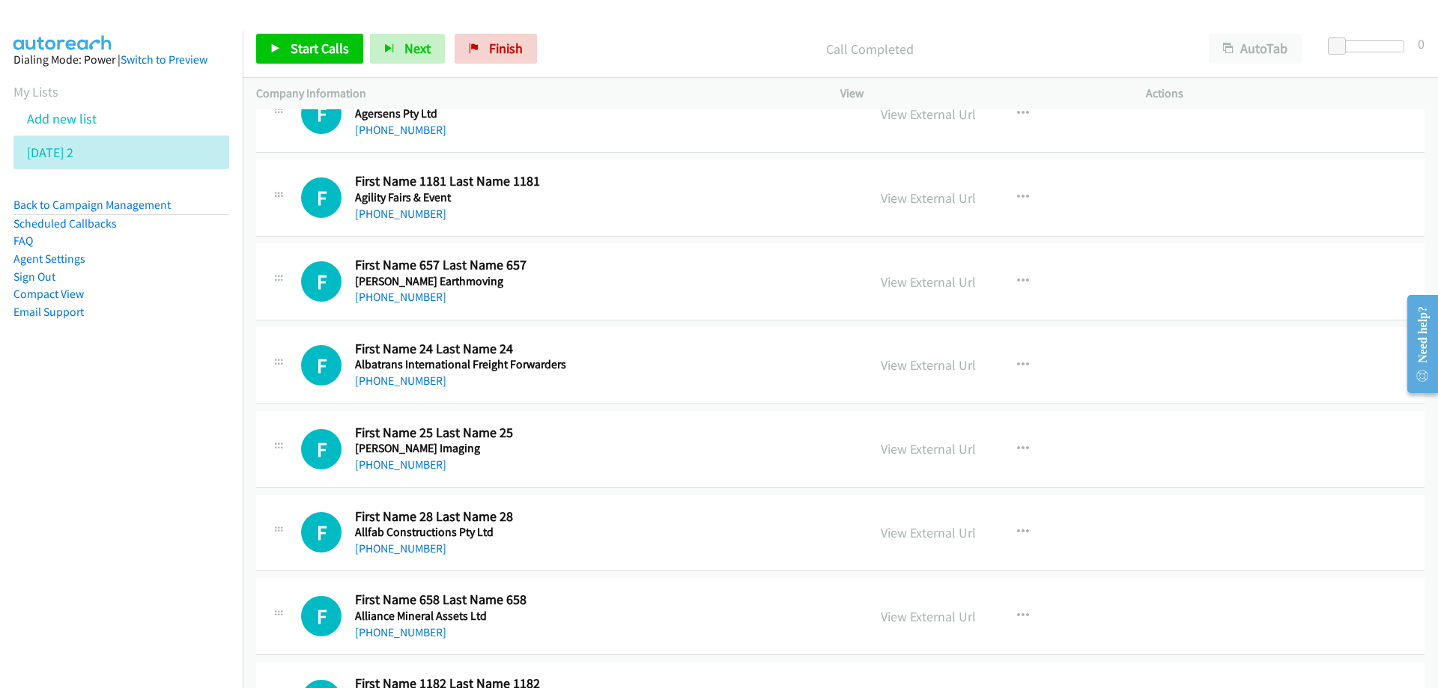
scroll to position [1423, 0]
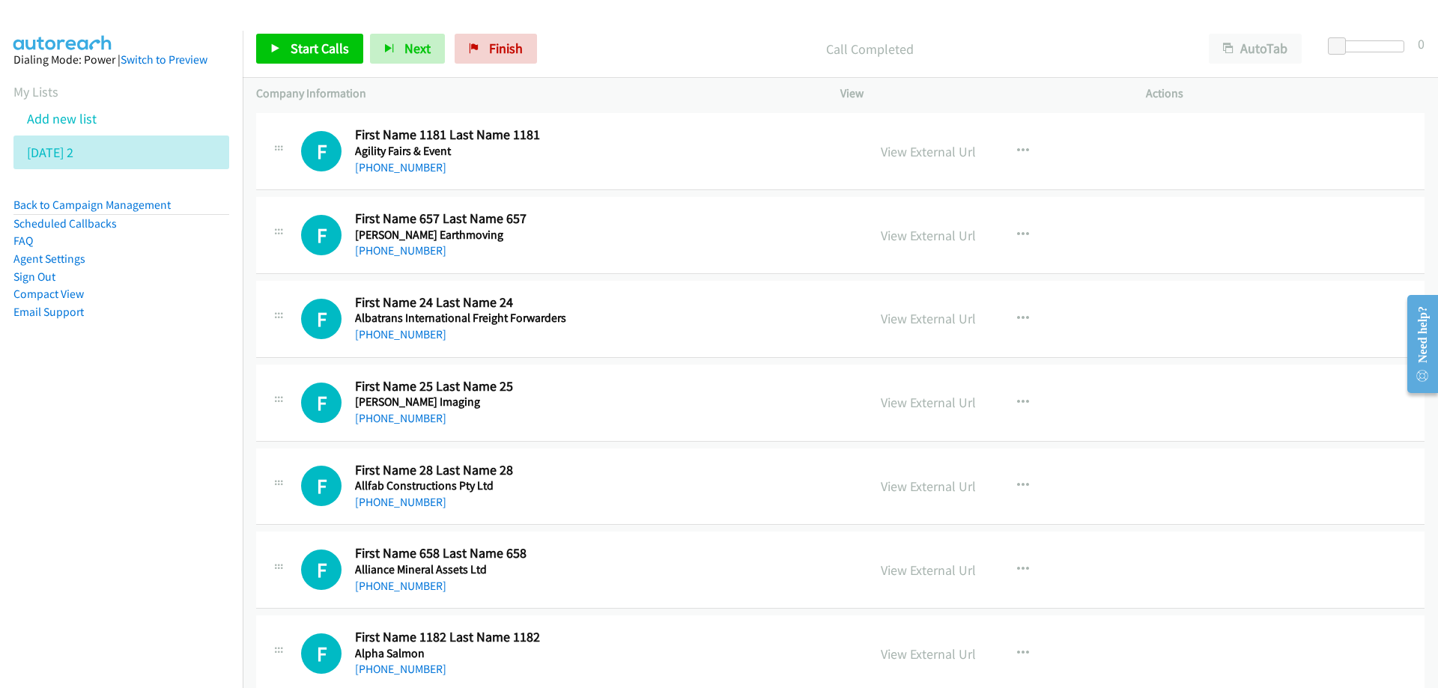
click at [613, 319] on div "F Callback Scheduled First Name 24 Last Name 24 Albatrans International Freight…" at bounding box center [577, 318] width 553 height 49
click at [940, 319] on link "View External Url" at bounding box center [928, 318] width 95 height 17
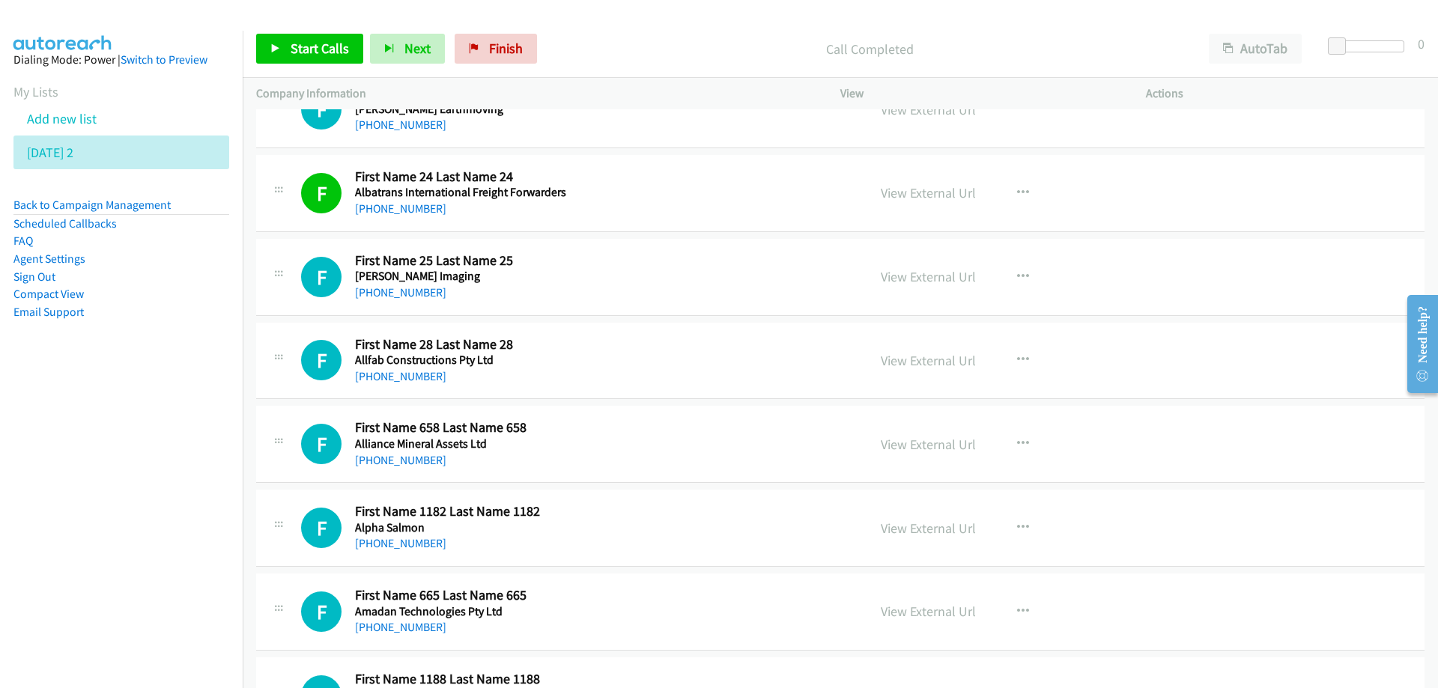
scroll to position [1572, 0]
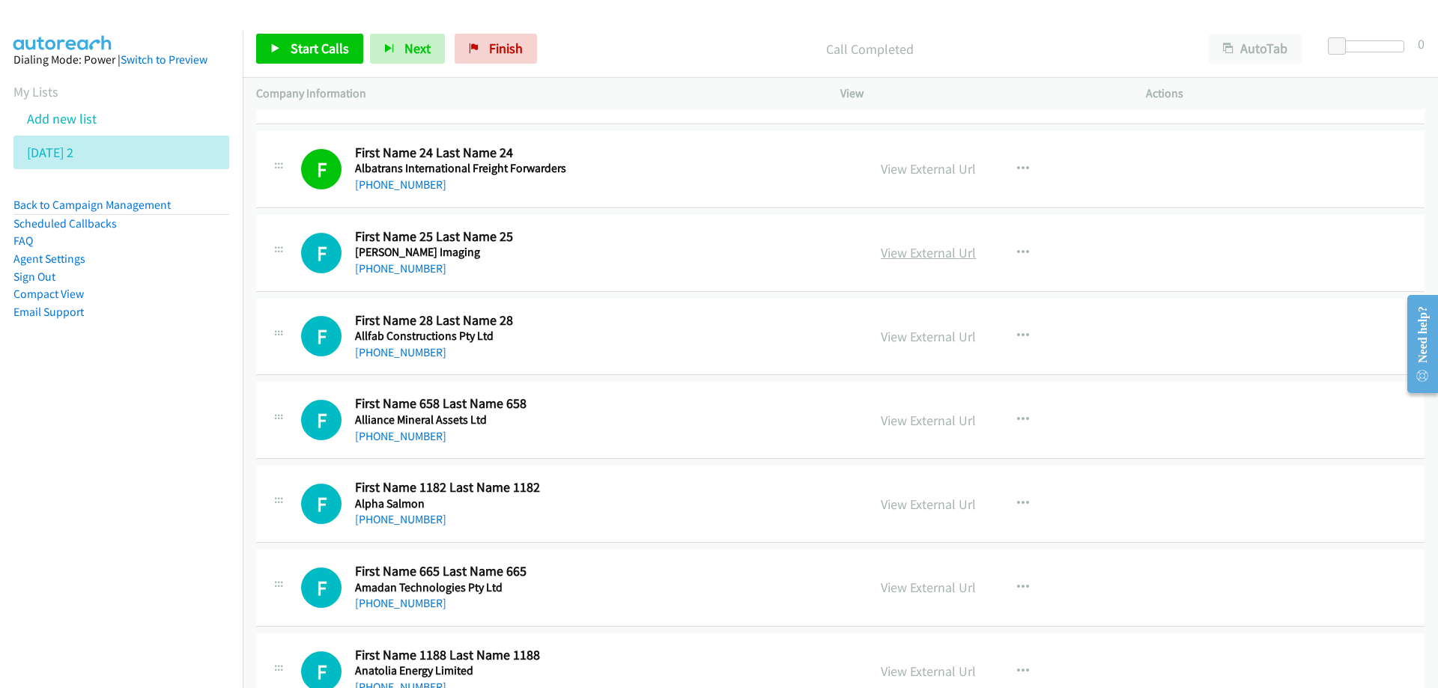
click at [899, 251] on link "View External Url" at bounding box center [928, 252] width 95 height 17
click at [925, 256] on link "View External Url" at bounding box center [928, 252] width 95 height 17
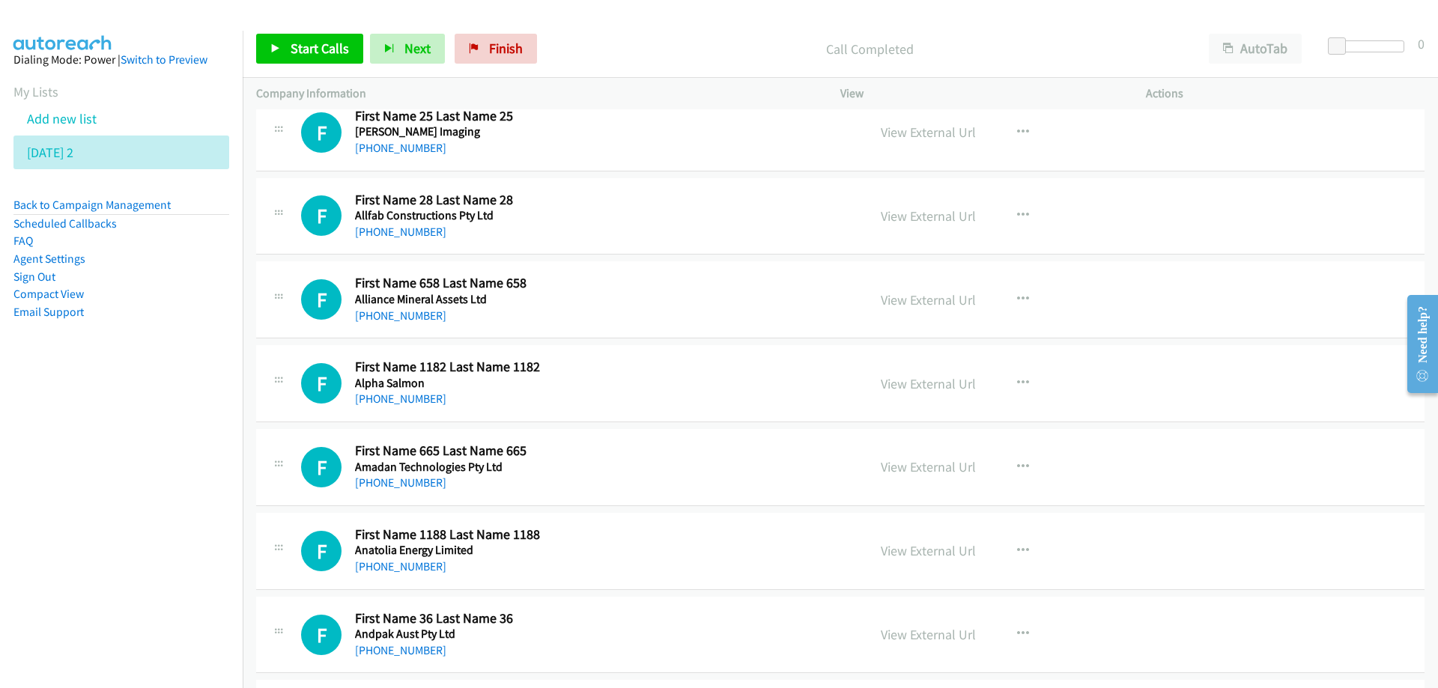
scroll to position [1722, 0]
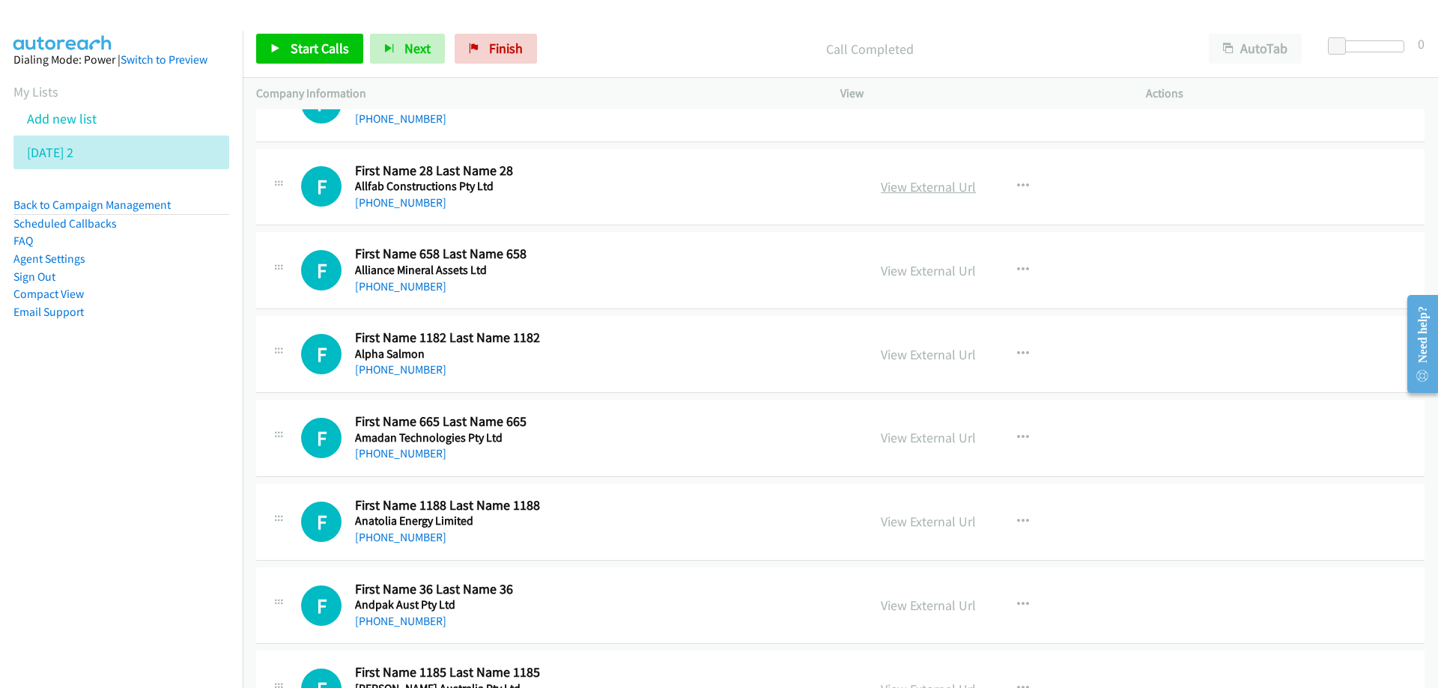
click at [887, 188] on link "View External Url" at bounding box center [928, 186] width 95 height 17
click at [921, 269] on link "View External Url" at bounding box center [928, 270] width 95 height 17
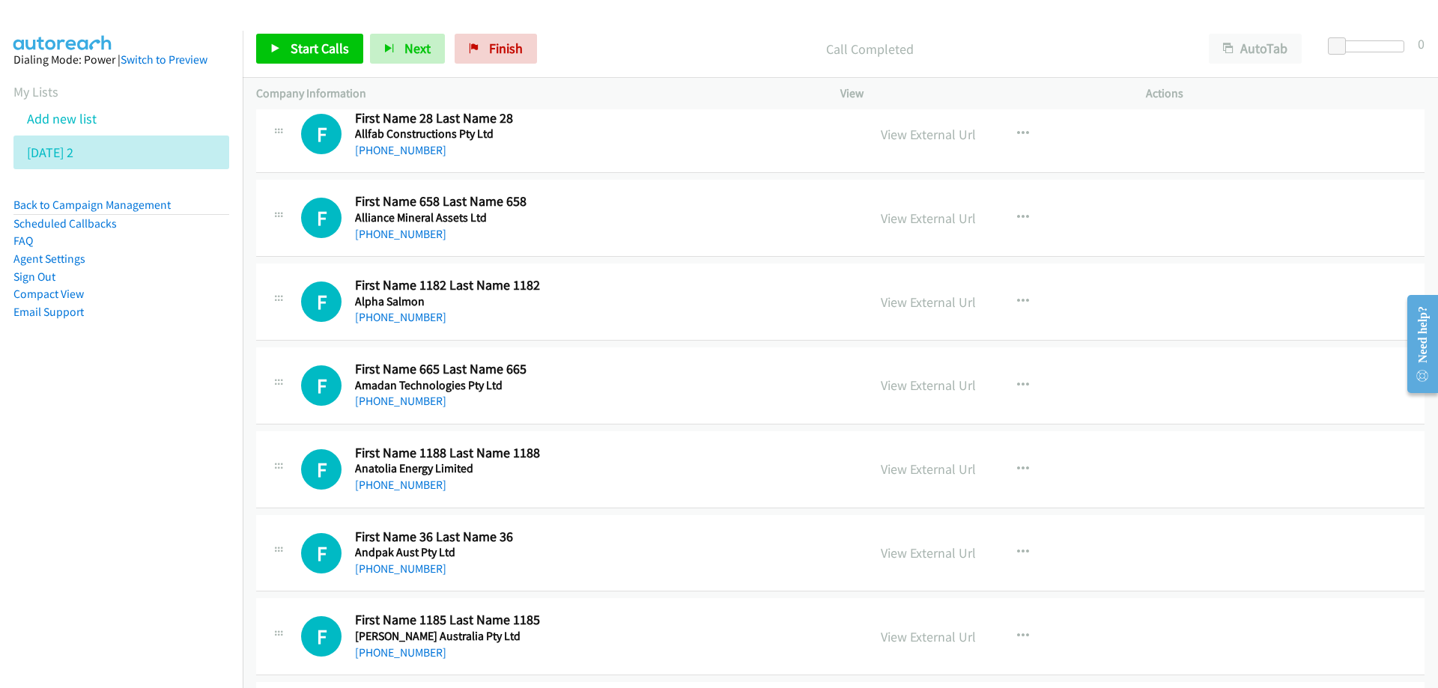
scroll to position [1872, 0]
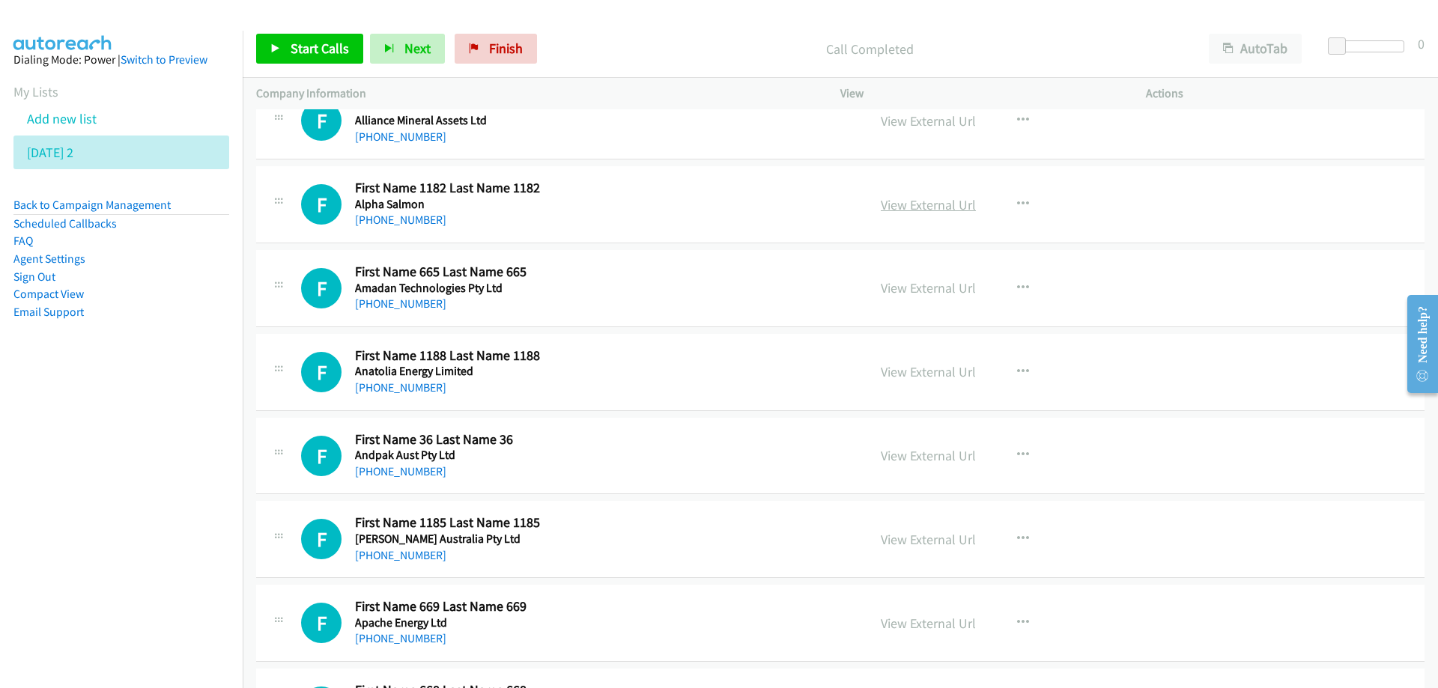
click at [935, 204] on link "View External Url" at bounding box center [928, 204] width 95 height 17
drag, startPoint x: 393, startPoint y: 306, endPoint x: 673, endPoint y: 291, distance: 280.5
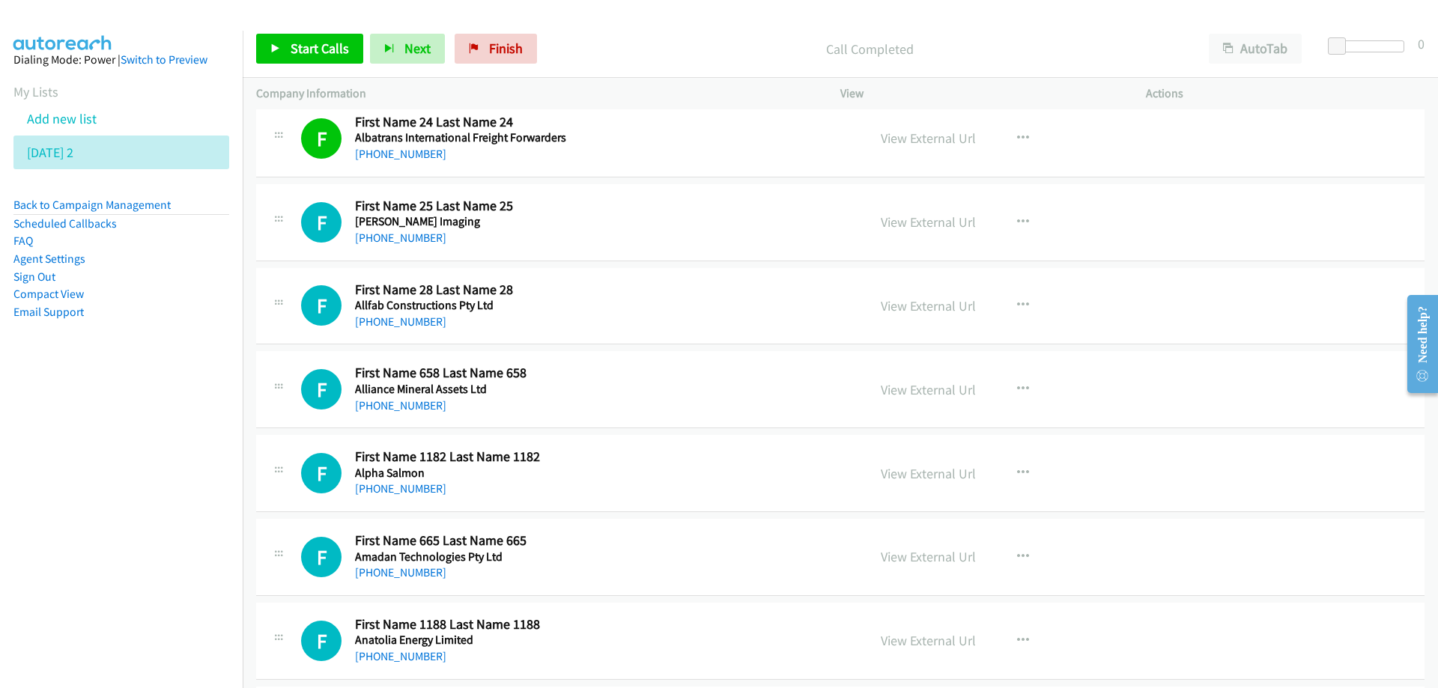
scroll to position [1572, 0]
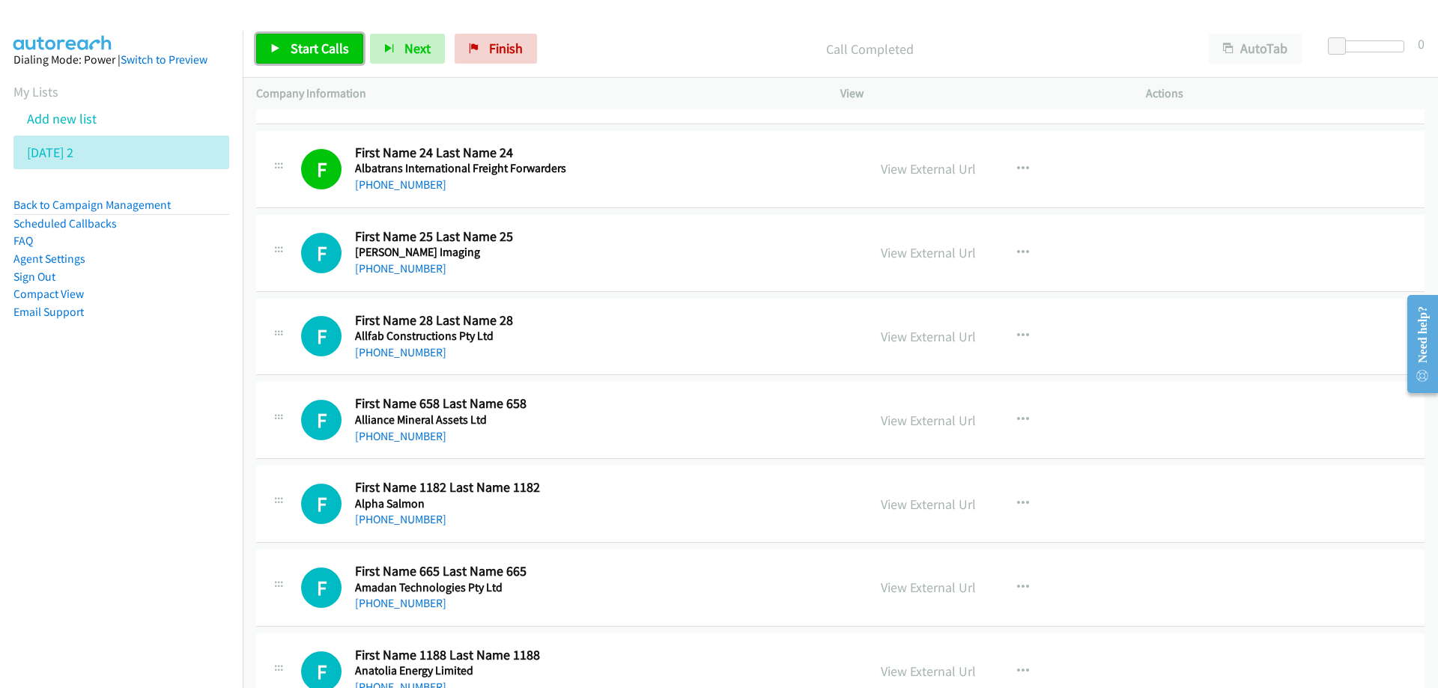
click at [323, 45] on span "Start Calls" at bounding box center [320, 48] width 58 height 17
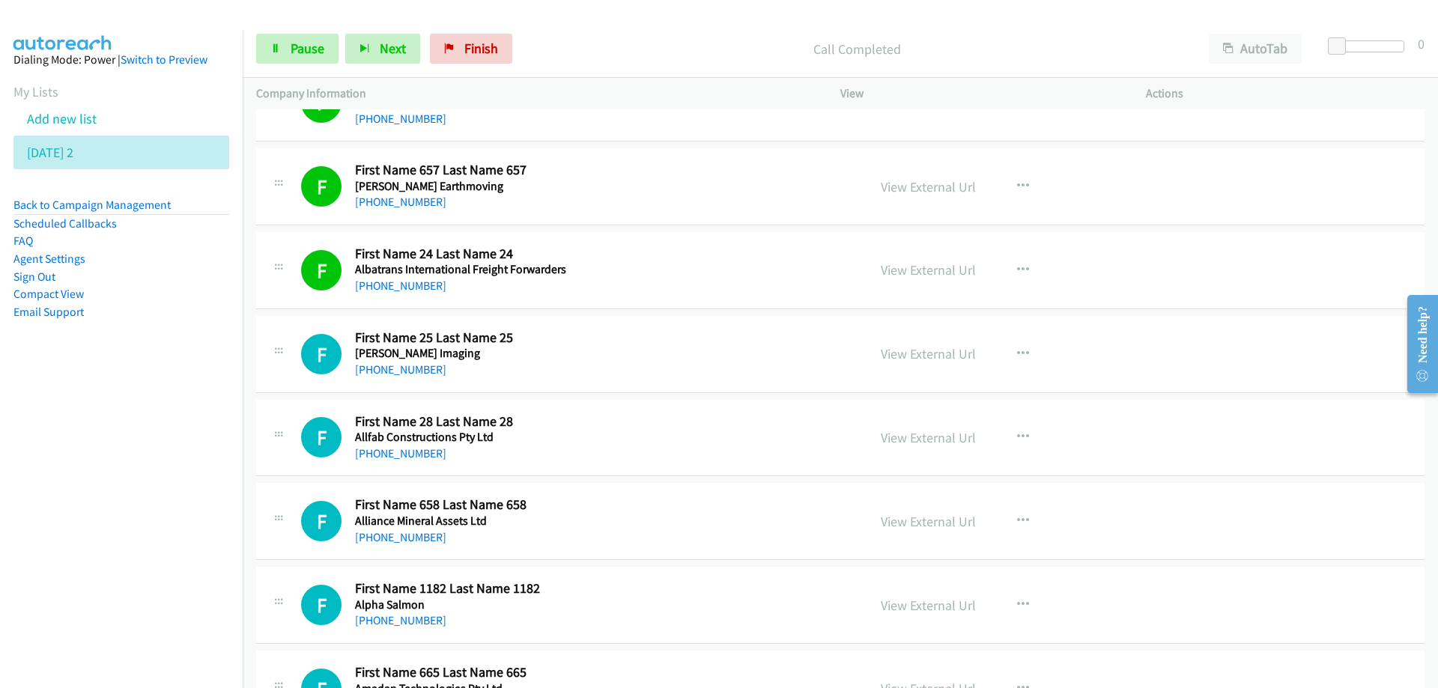
scroll to position [1498, 0]
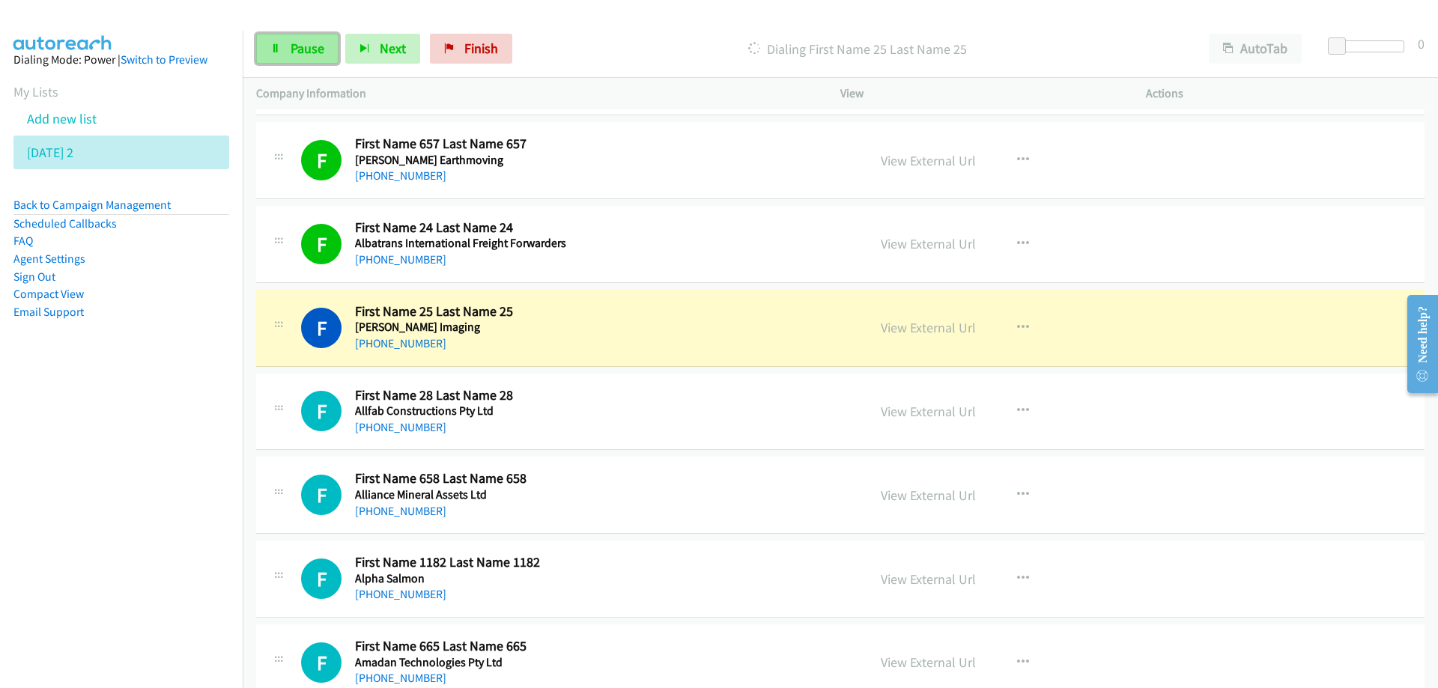
click at [304, 46] on span "Pause" at bounding box center [308, 48] width 34 height 17
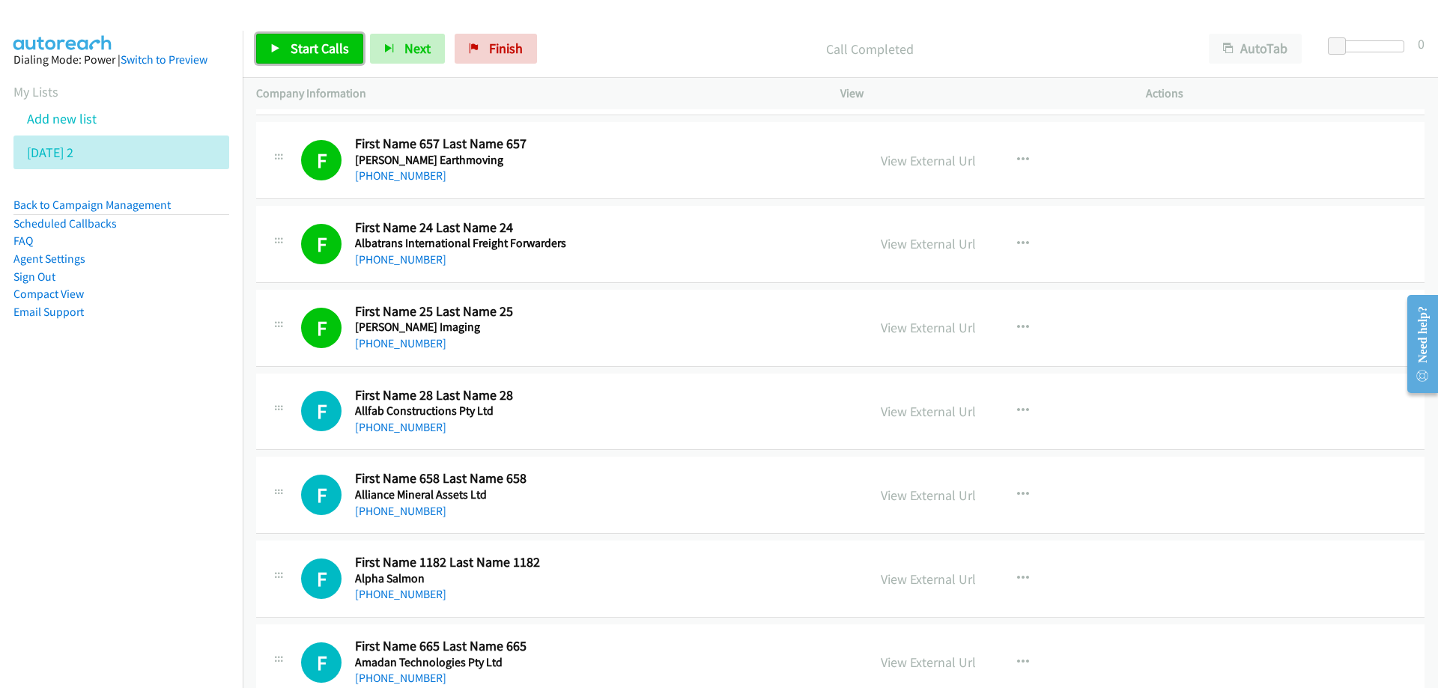
click at [310, 47] on span "Start Calls" at bounding box center [320, 48] width 58 height 17
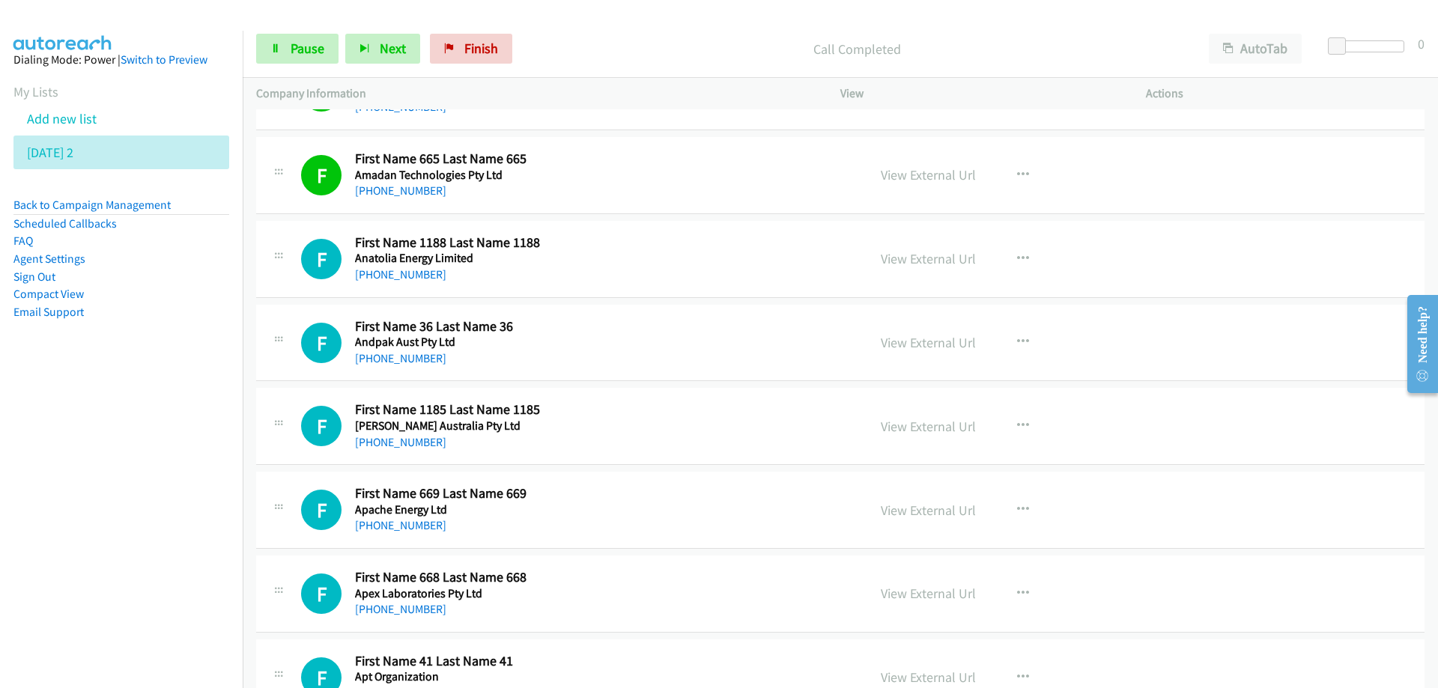
scroll to position [2022, 0]
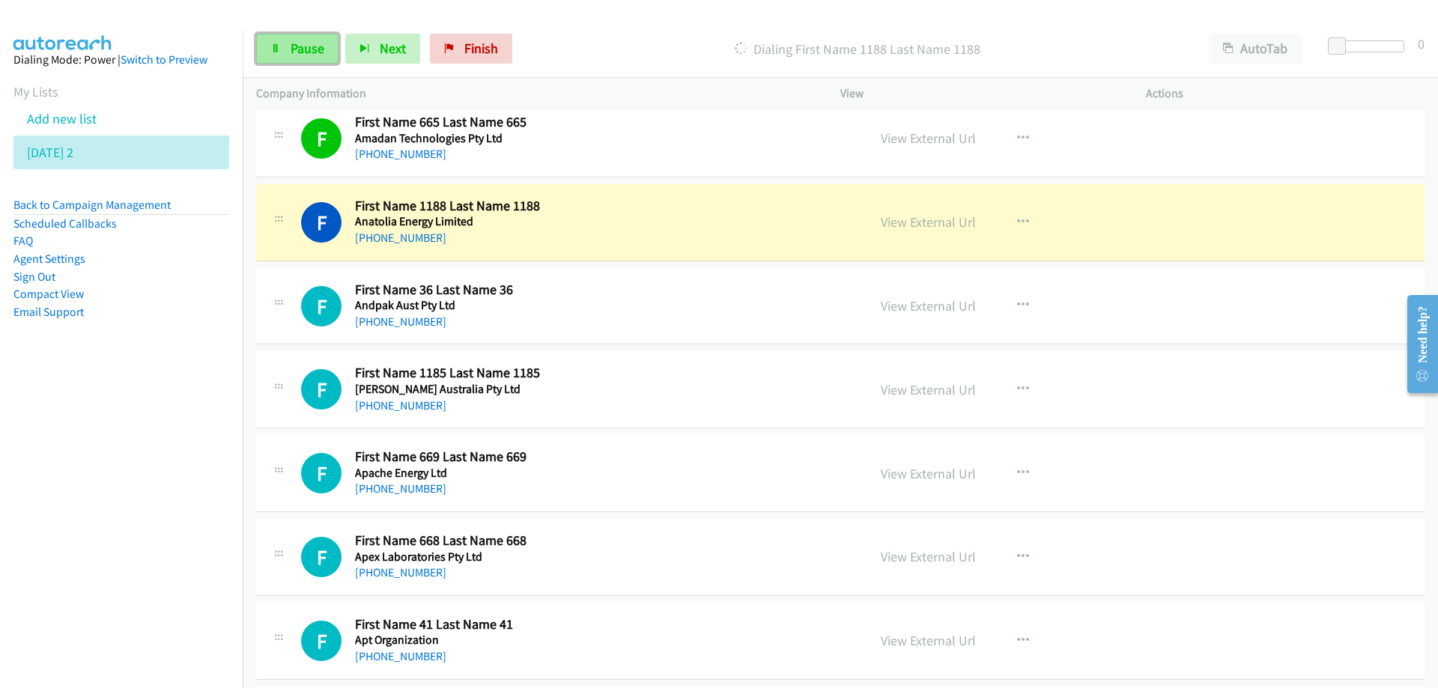
click at [308, 49] on span "Pause" at bounding box center [308, 48] width 34 height 17
